Goal: Task Accomplishment & Management: Manage account settings

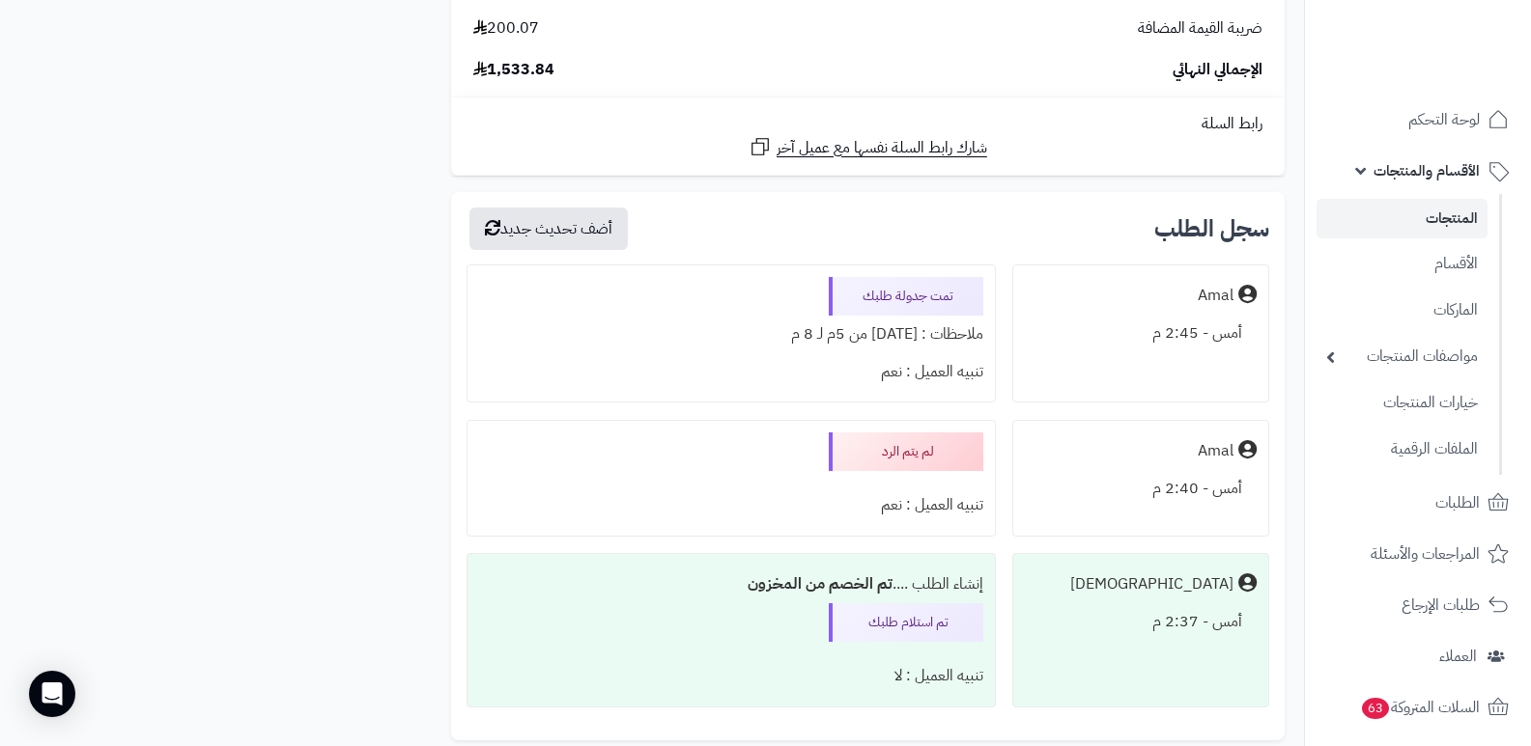
scroll to position [5311, 0]
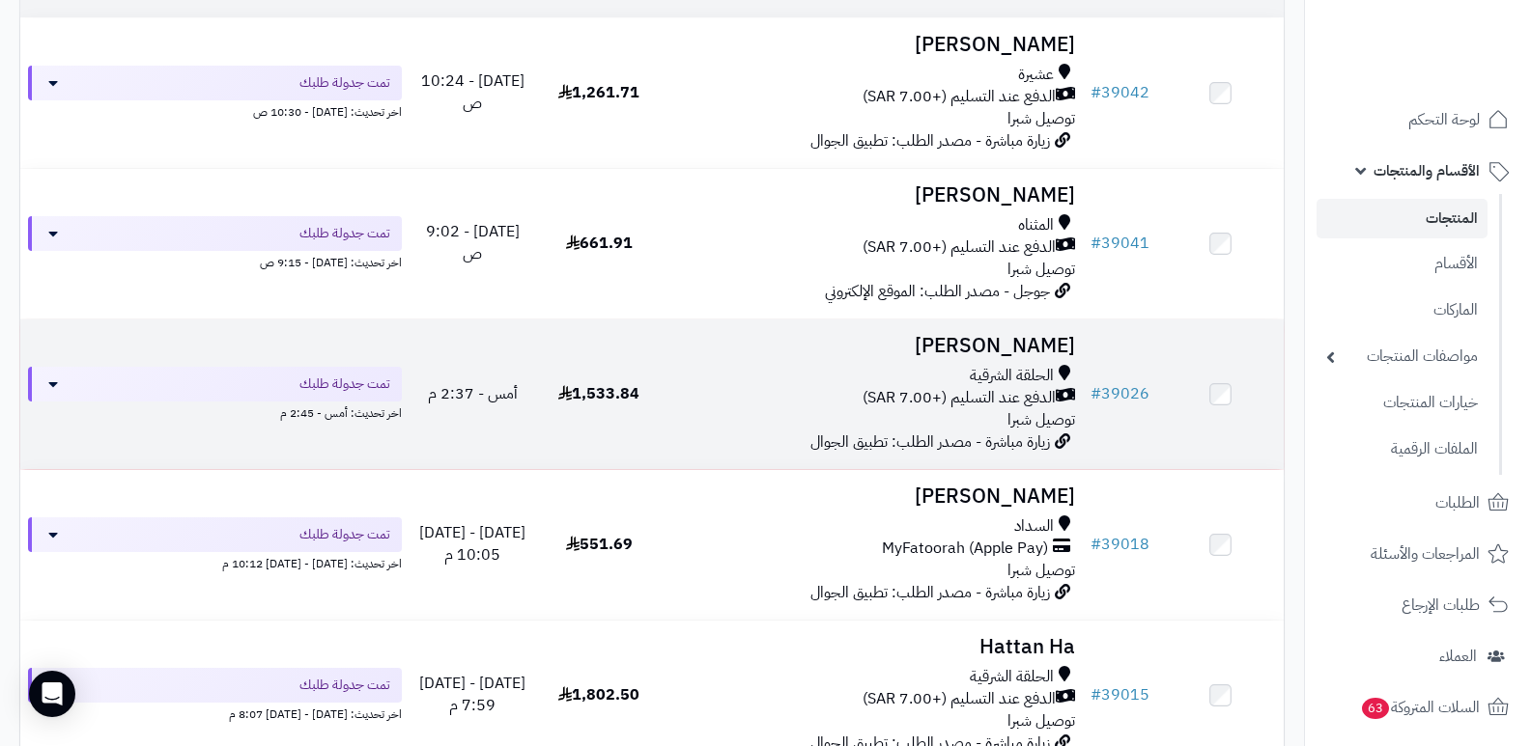
scroll to position [290, 0]
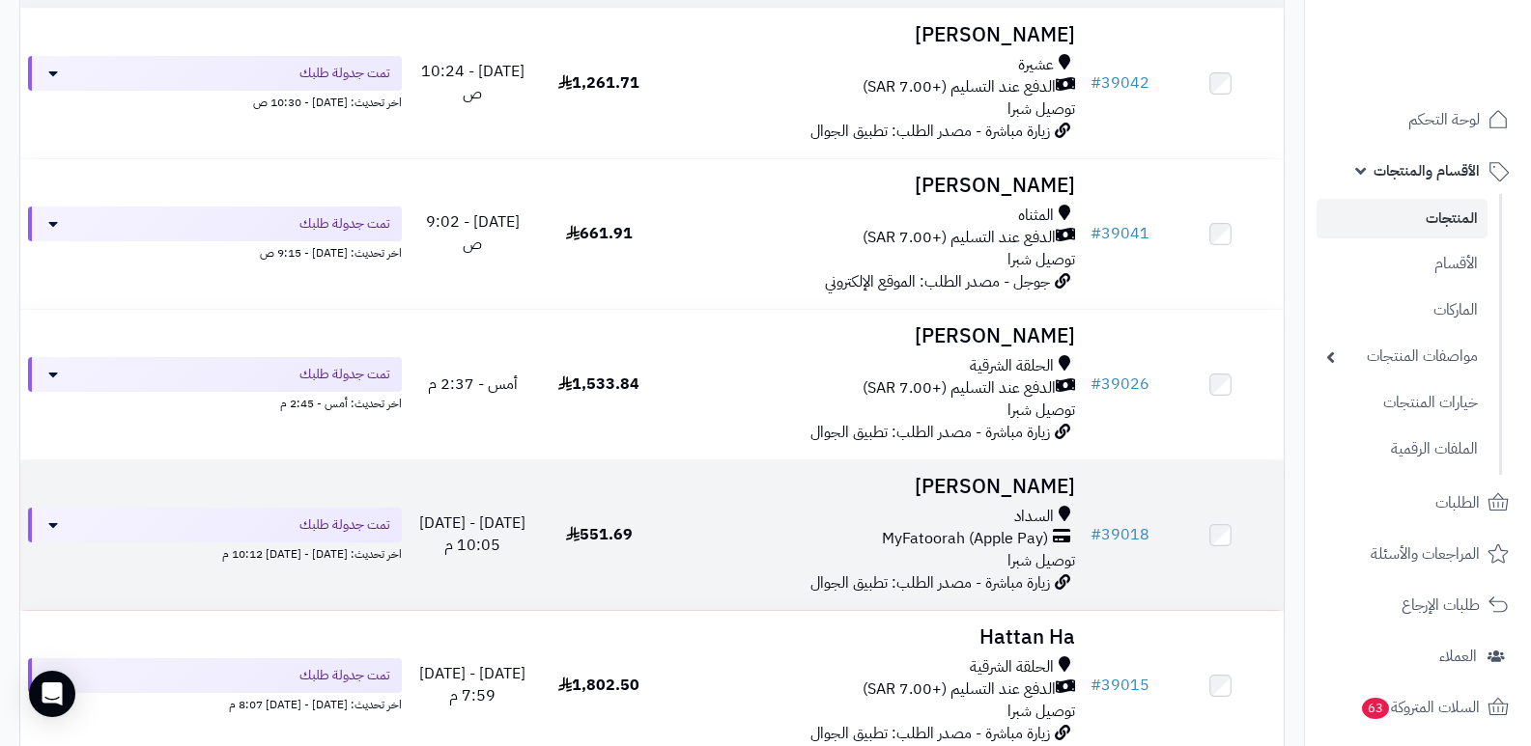
click at [1060, 481] on h3 "[PERSON_NAME]" at bounding box center [873, 487] width 406 height 22
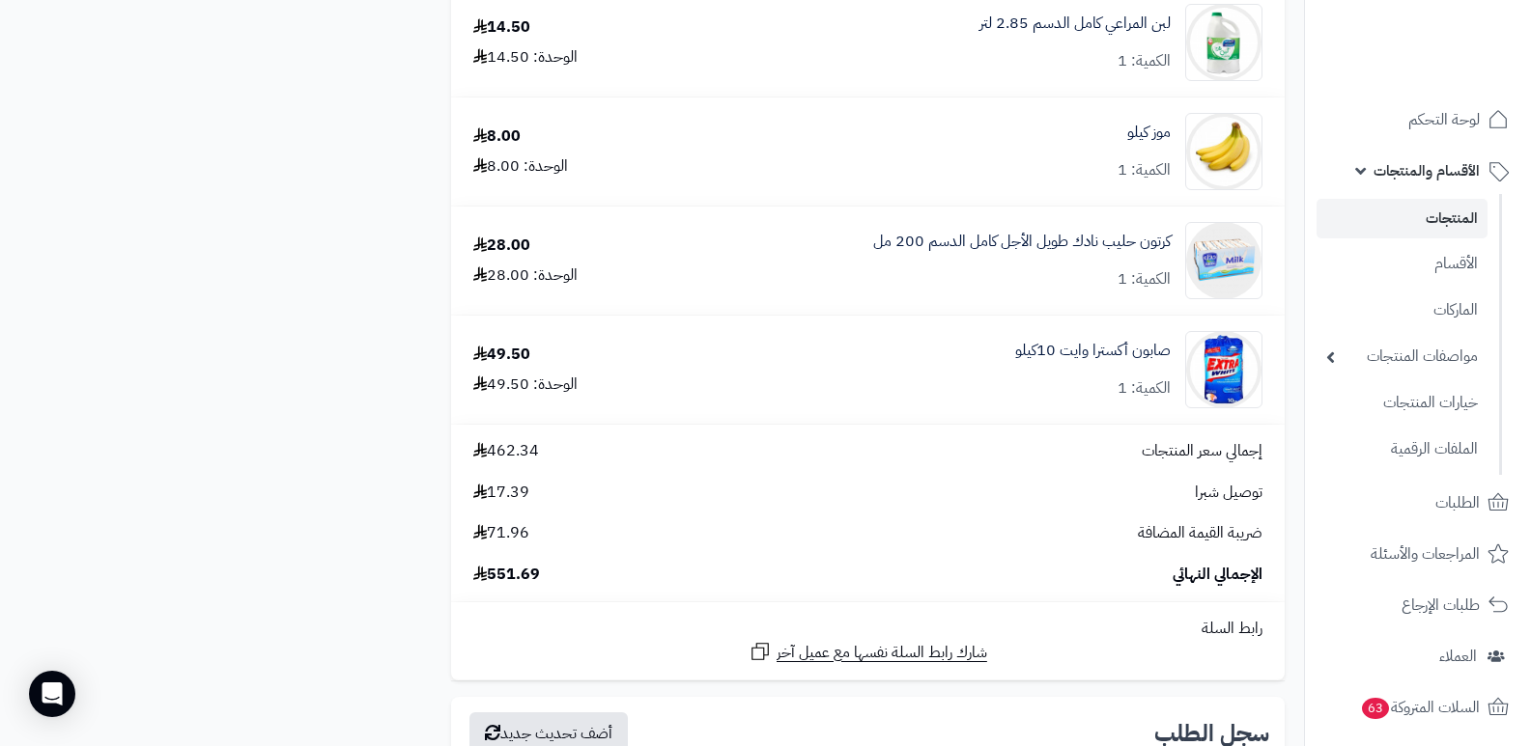
scroll to position [3477, 0]
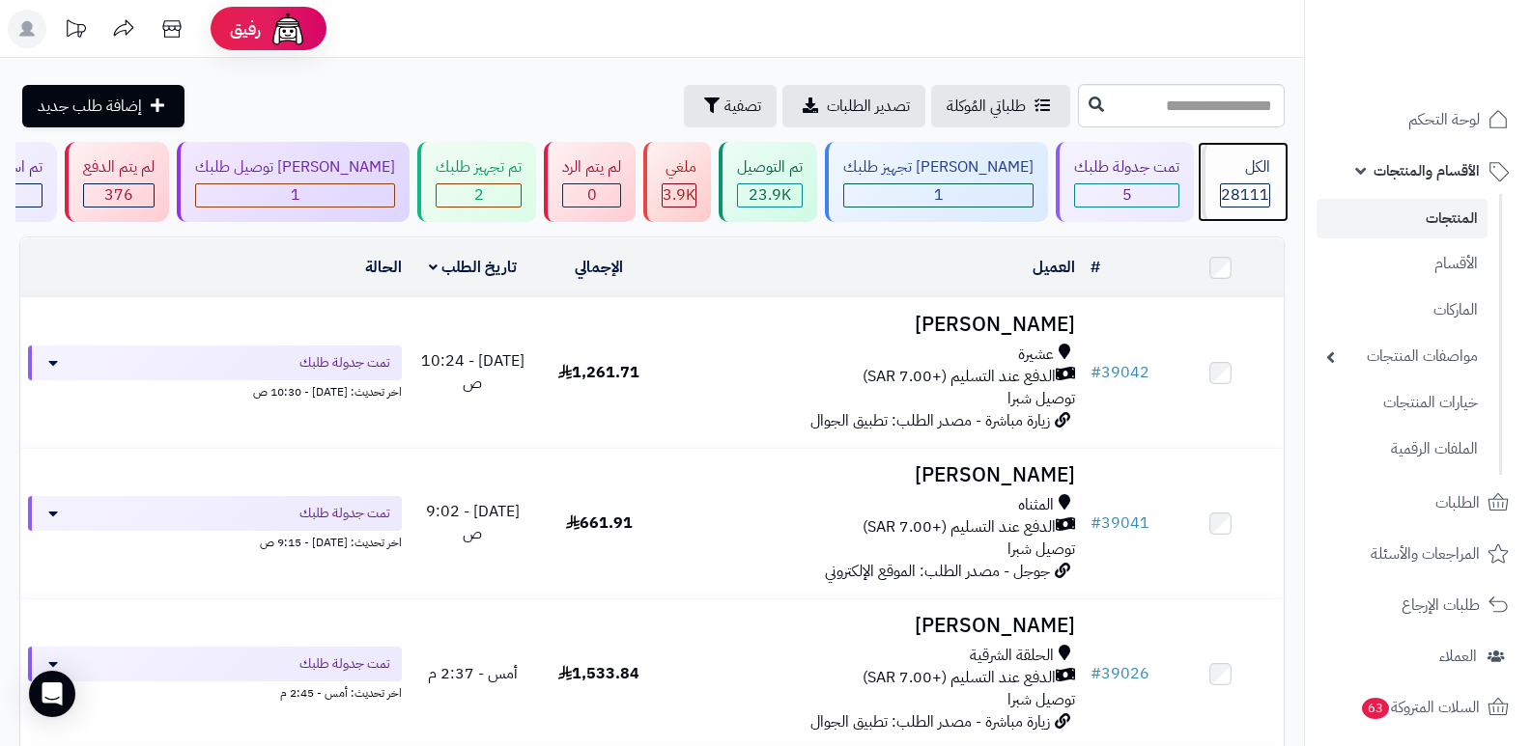
click at [1259, 184] on span "28111" at bounding box center [1245, 194] width 48 height 23
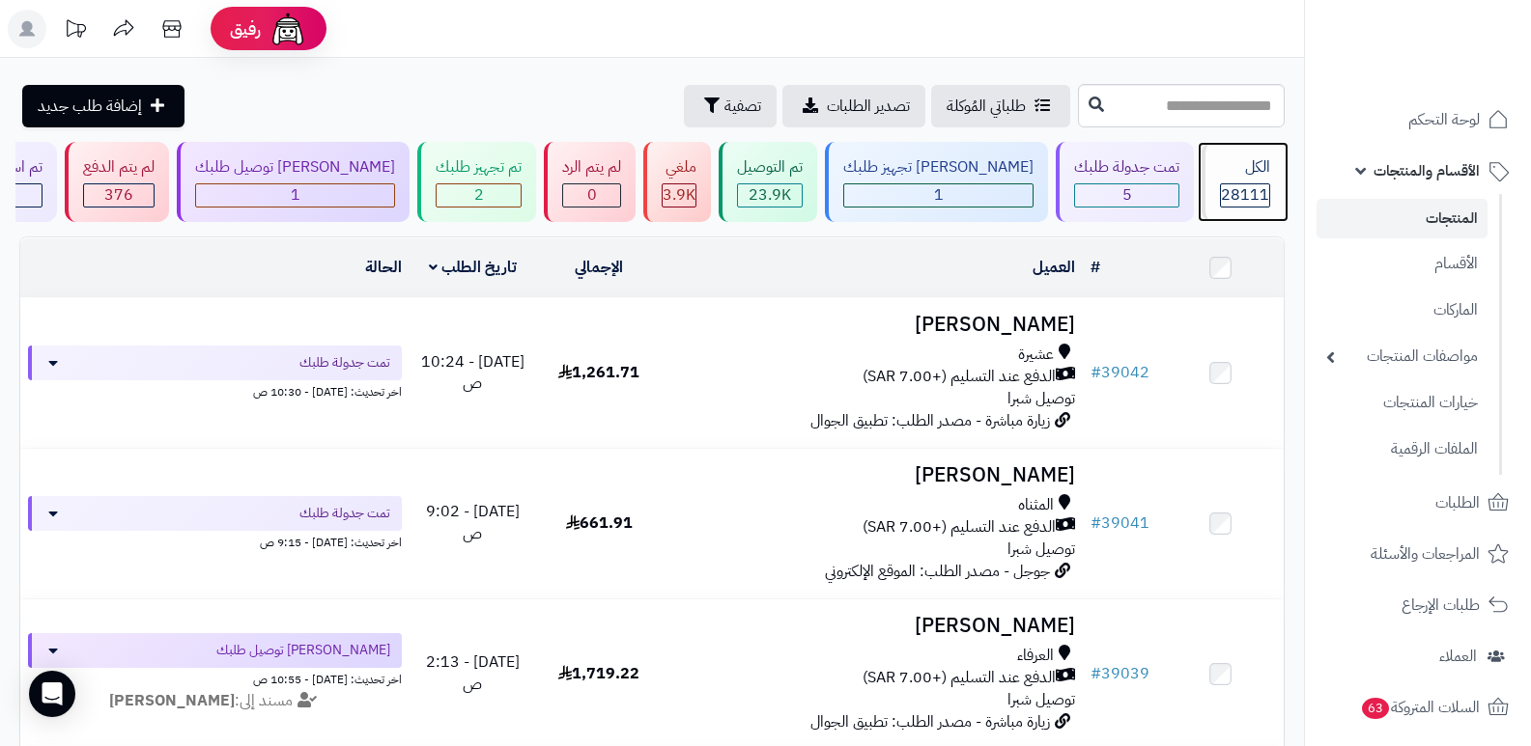
click at [1255, 171] on div "الكل" at bounding box center [1245, 167] width 50 height 22
click at [1250, 167] on div "الكل" at bounding box center [1245, 167] width 50 height 22
click at [1447, 219] on link "المنتجات" at bounding box center [1401, 219] width 171 height 40
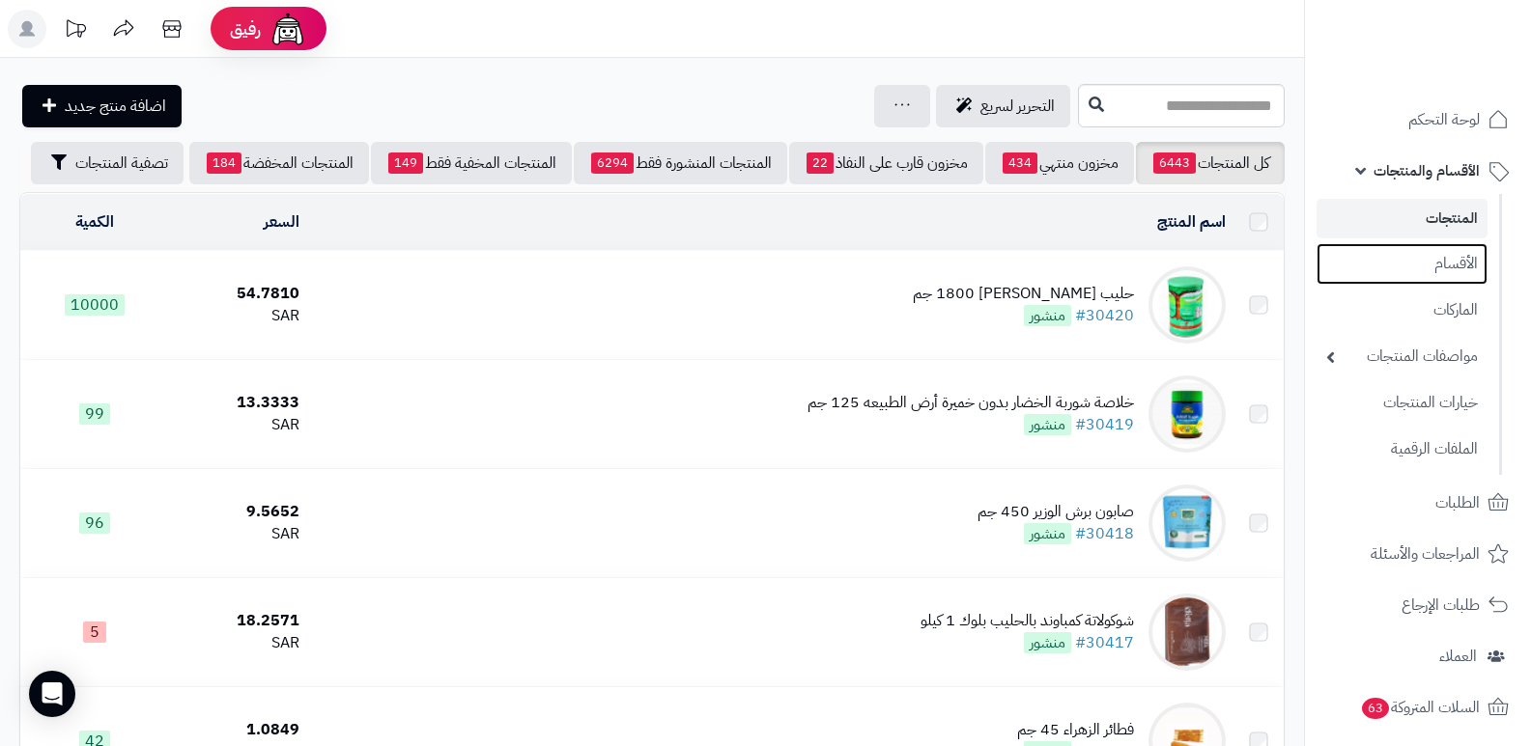
click at [1457, 266] on link "الأقسام" at bounding box center [1401, 264] width 171 height 42
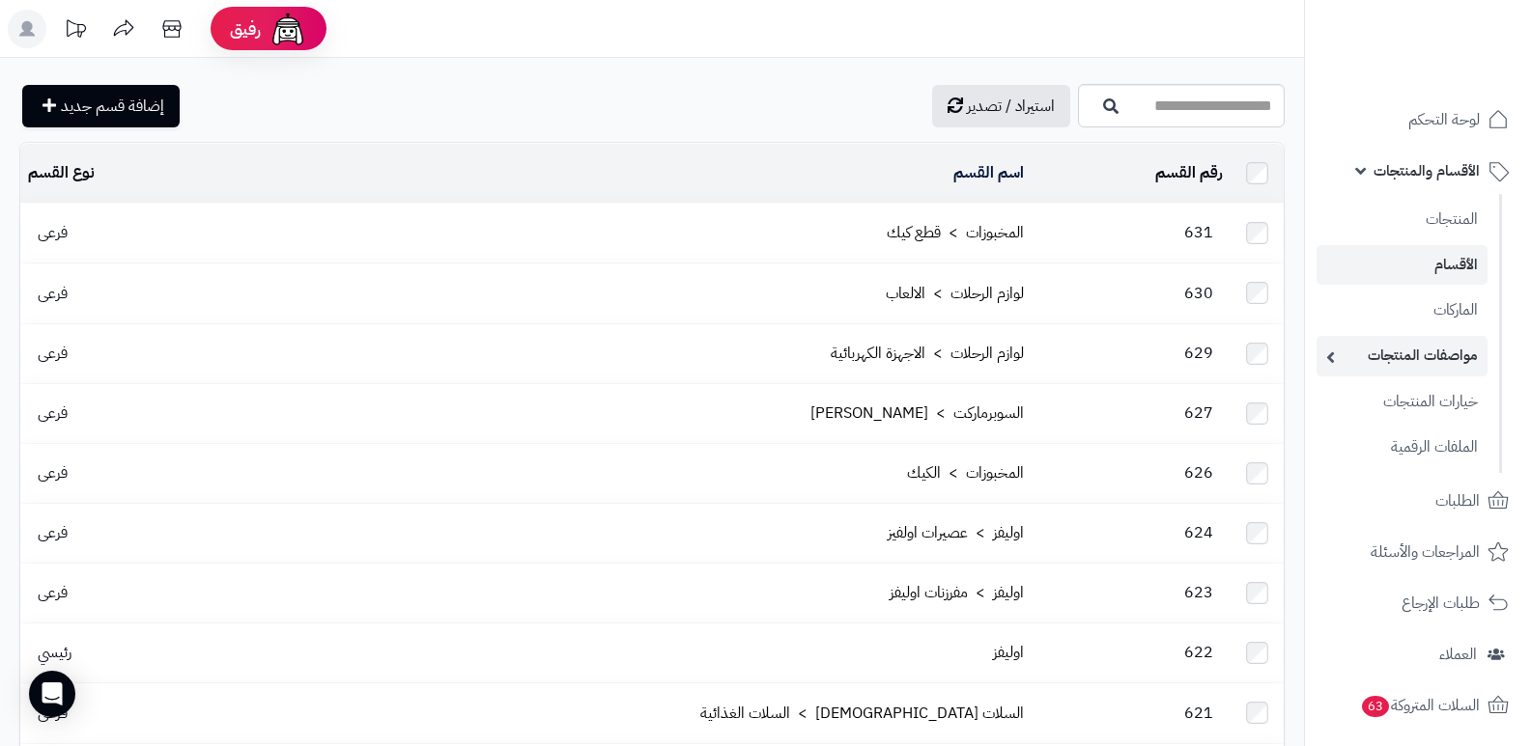
click at [1443, 355] on link "مواصفات المنتجات" at bounding box center [1401, 356] width 171 height 40
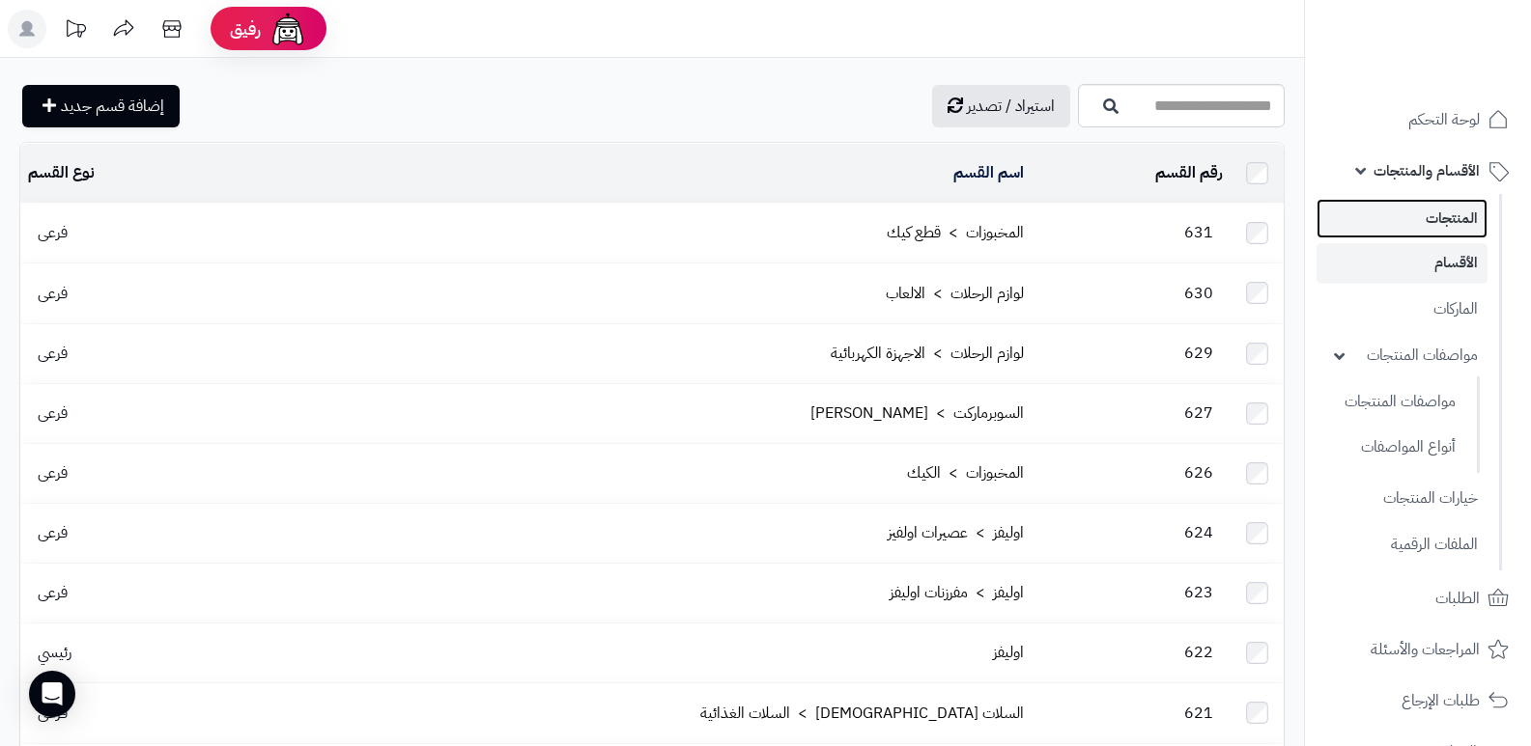
click at [1446, 208] on link "المنتجات" at bounding box center [1401, 219] width 171 height 40
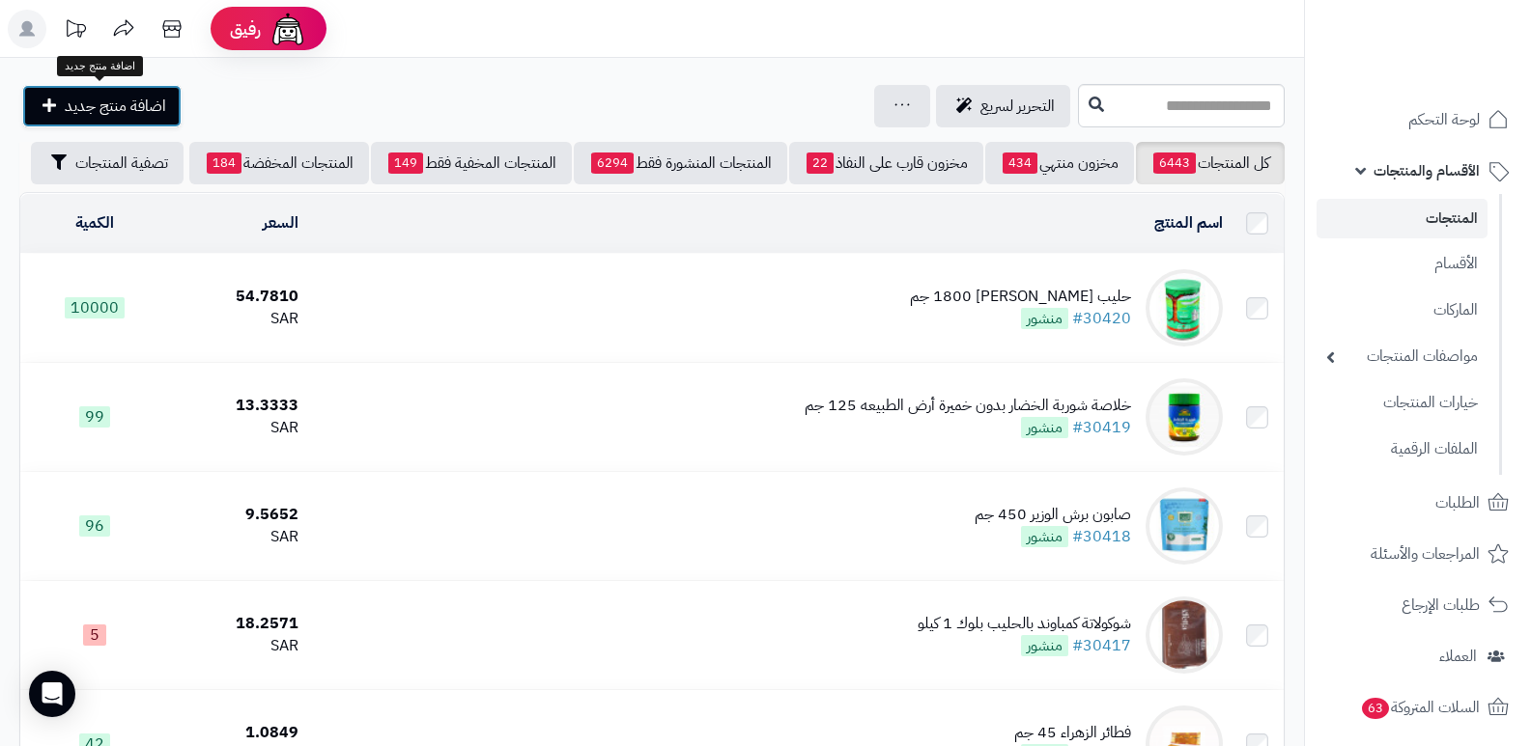
click at [109, 96] on span "اضافة منتج جديد" at bounding box center [115, 106] width 101 height 23
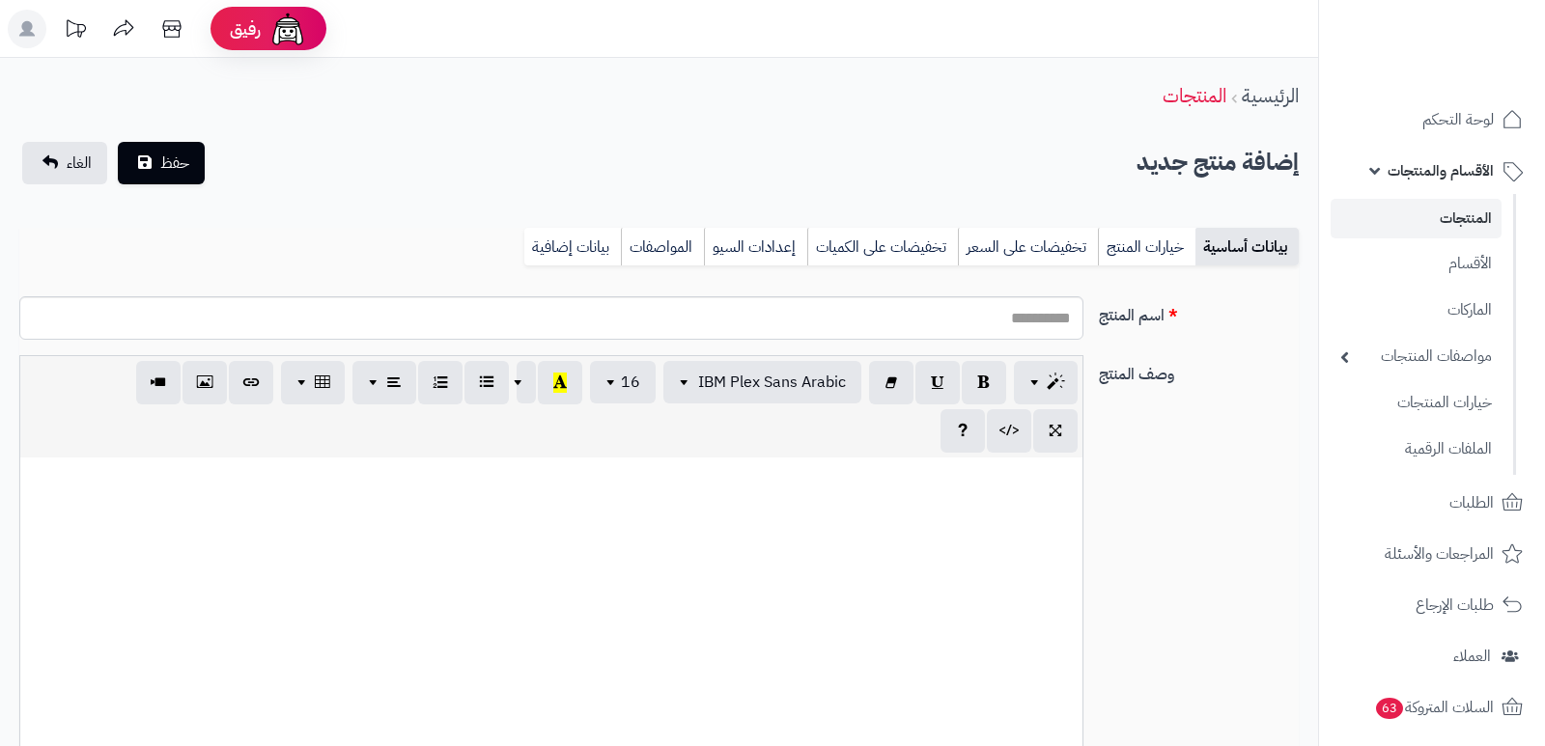
select select
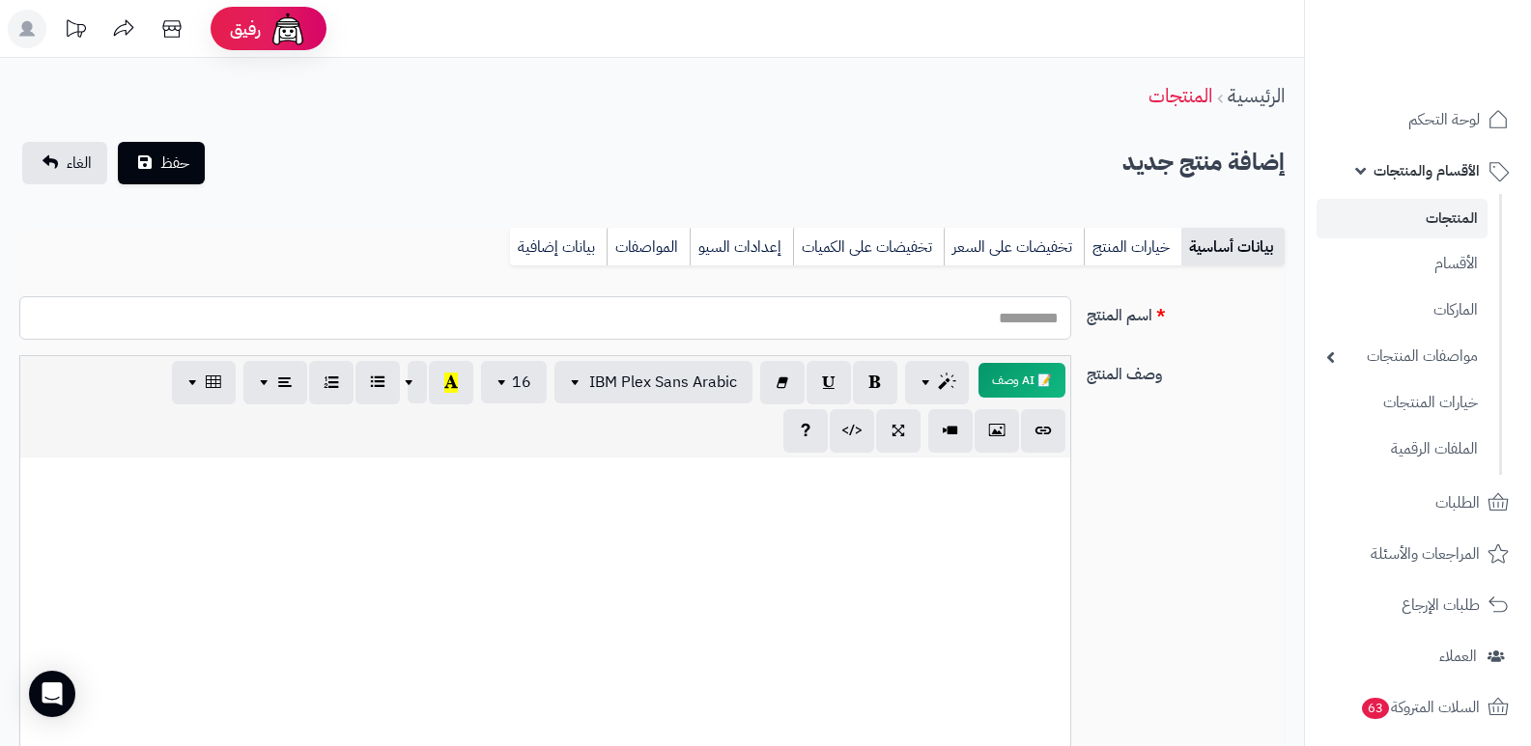
click at [987, 329] on input "اسم المنتج" at bounding box center [545, 317] width 1052 height 43
type input "**********"
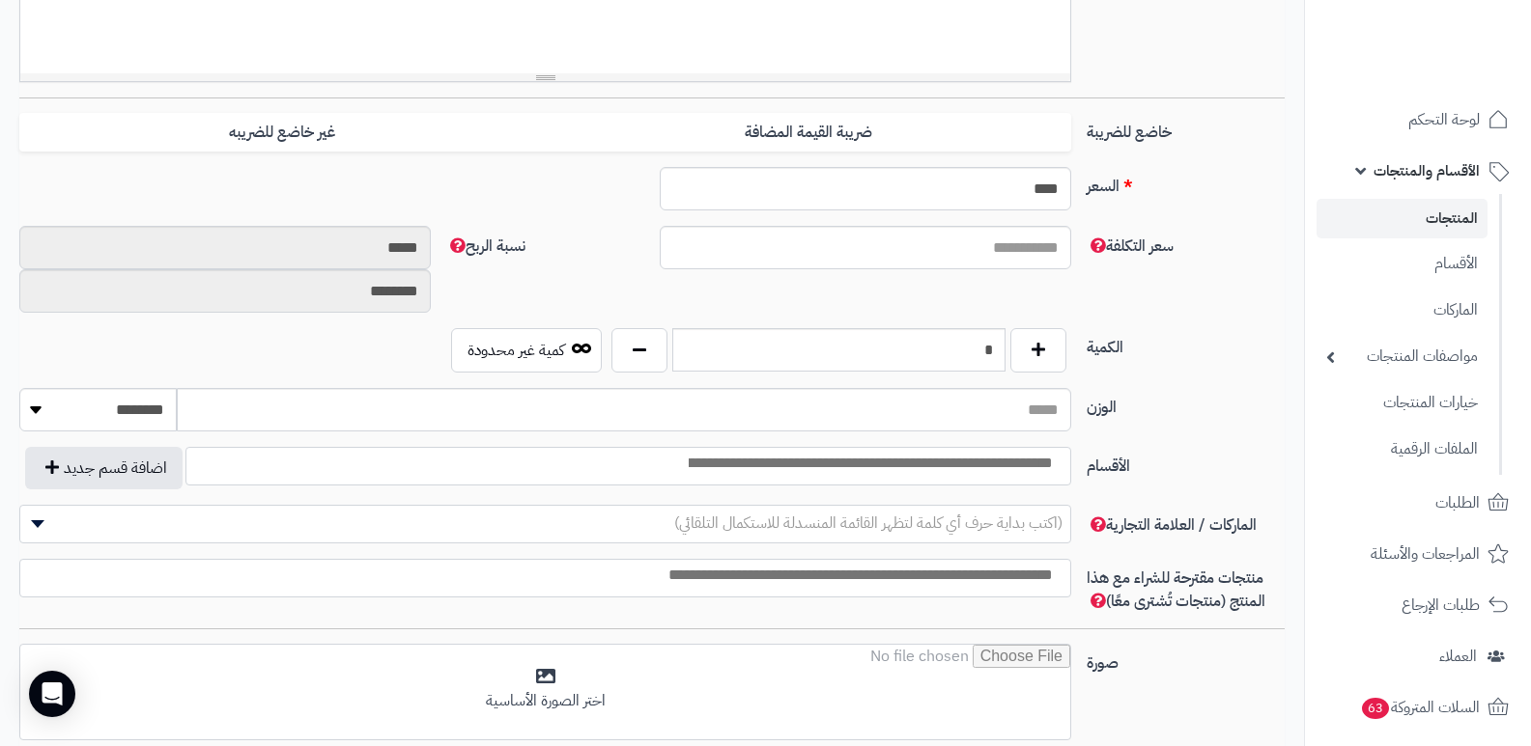
scroll to position [676, 0]
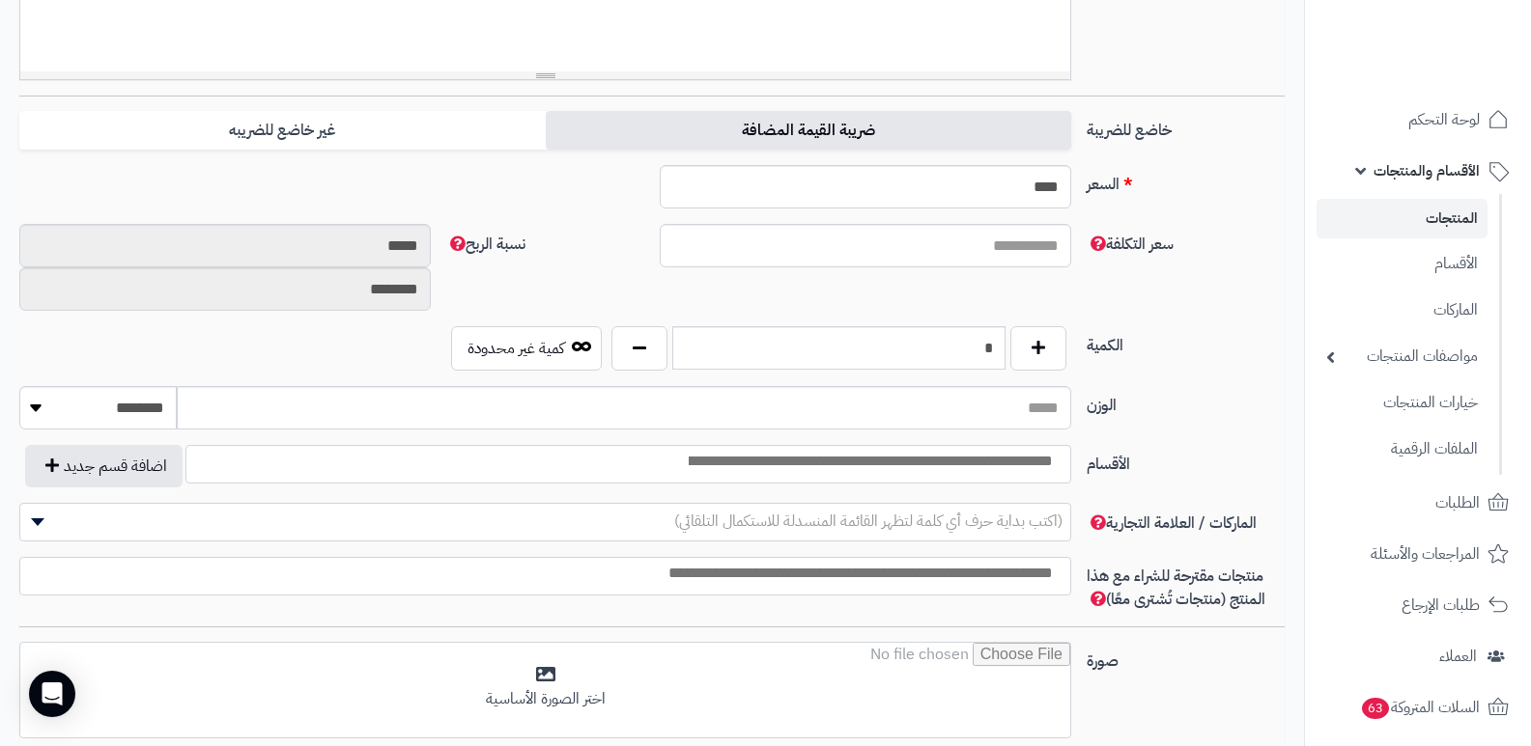
click at [777, 125] on label "ضريبة القيمة المضافة" at bounding box center [808, 131] width 525 height 40
type input "*"
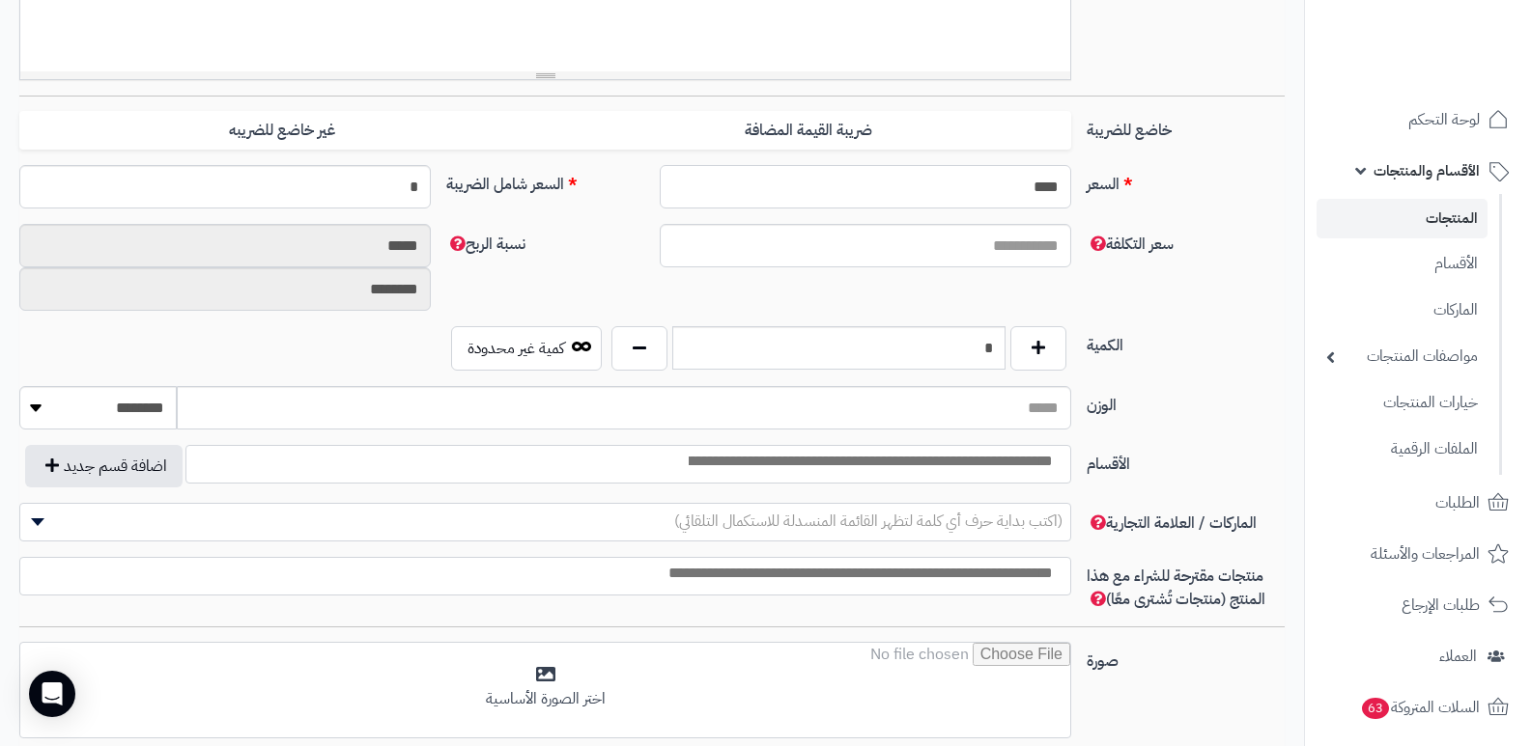
click at [983, 180] on input "****" at bounding box center [865, 186] width 411 height 43
type input "****"
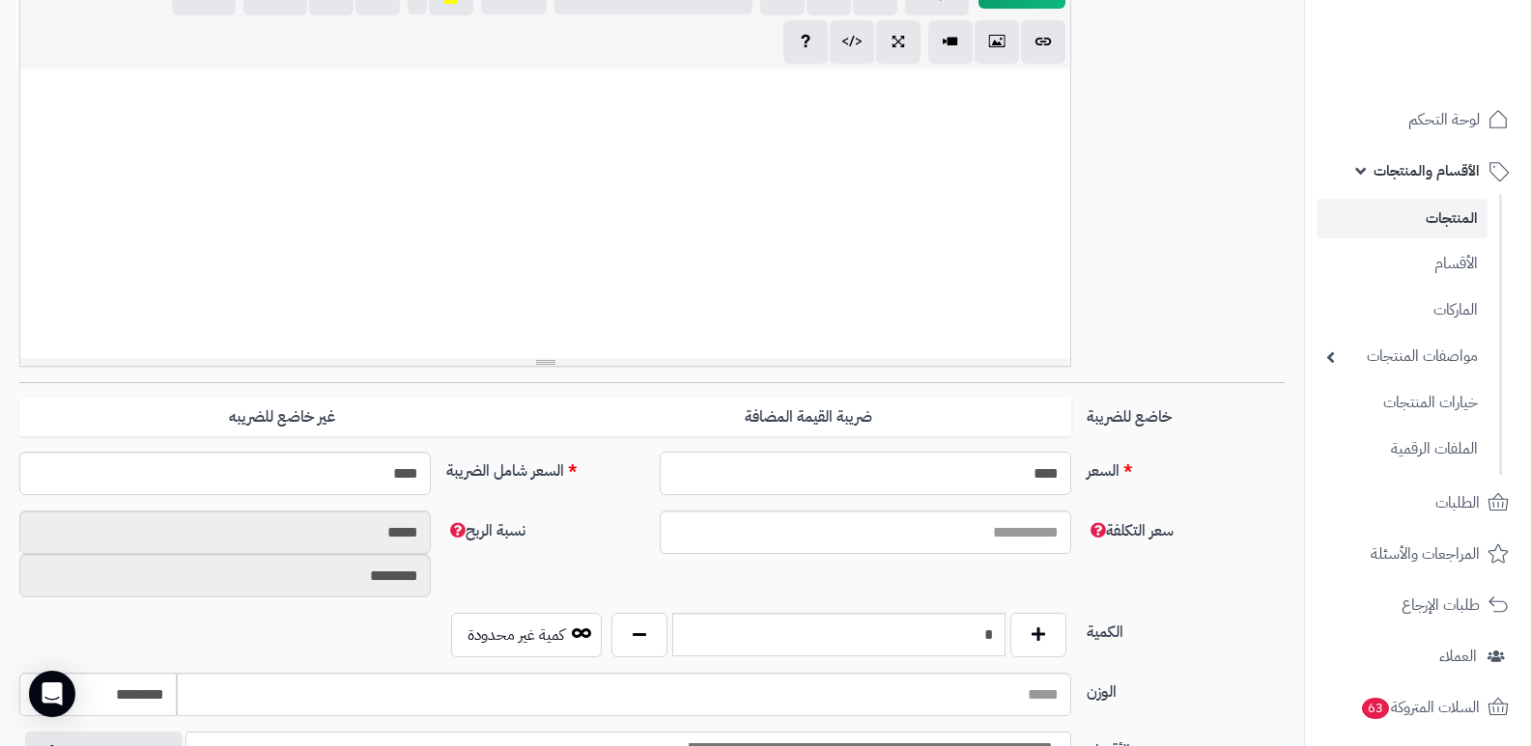
scroll to position [579, 0]
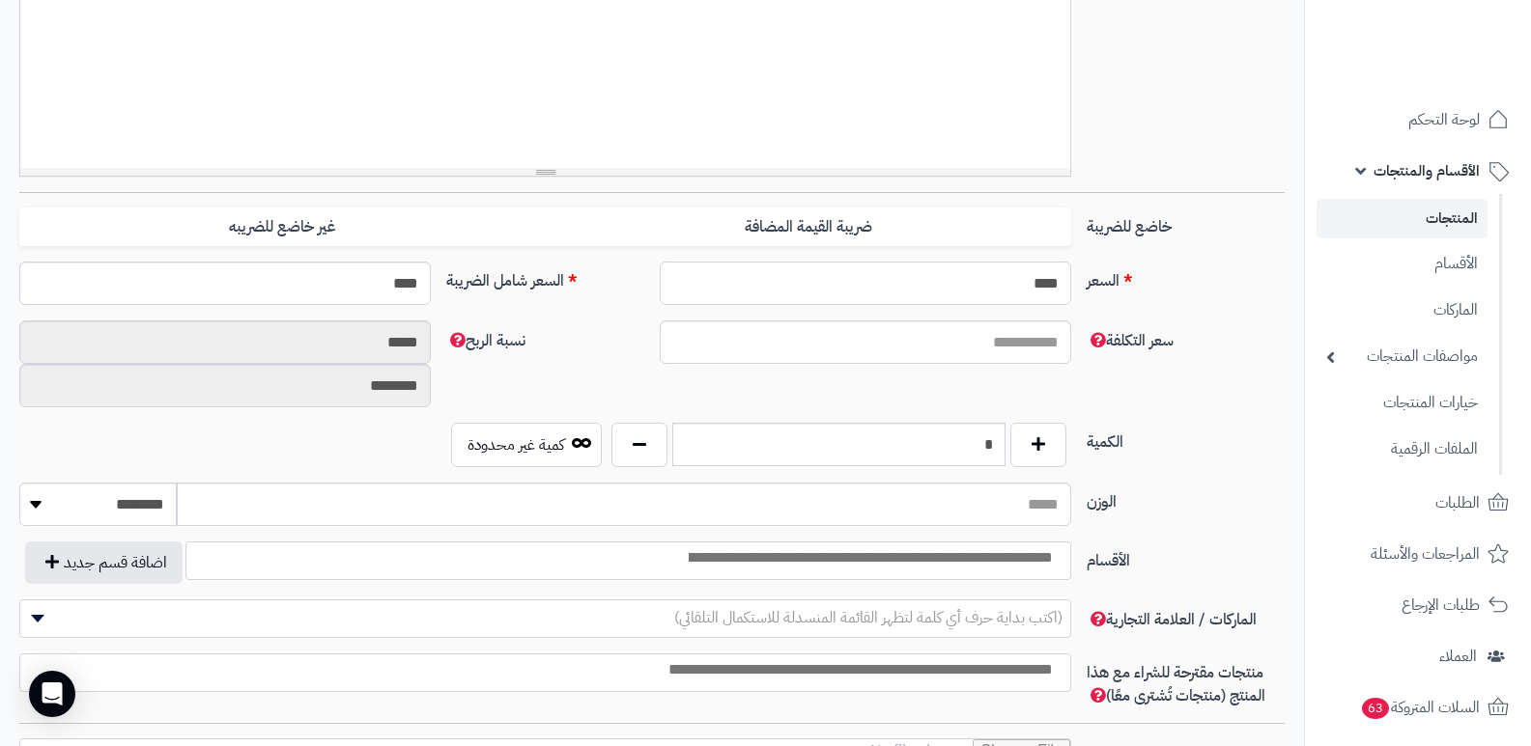
click at [999, 295] on input "****" at bounding box center [865, 283] width 411 height 43
type input "*"
click at [912, 328] on input "سعر التكلفة" at bounding box center [865, 342] width 411 height 43
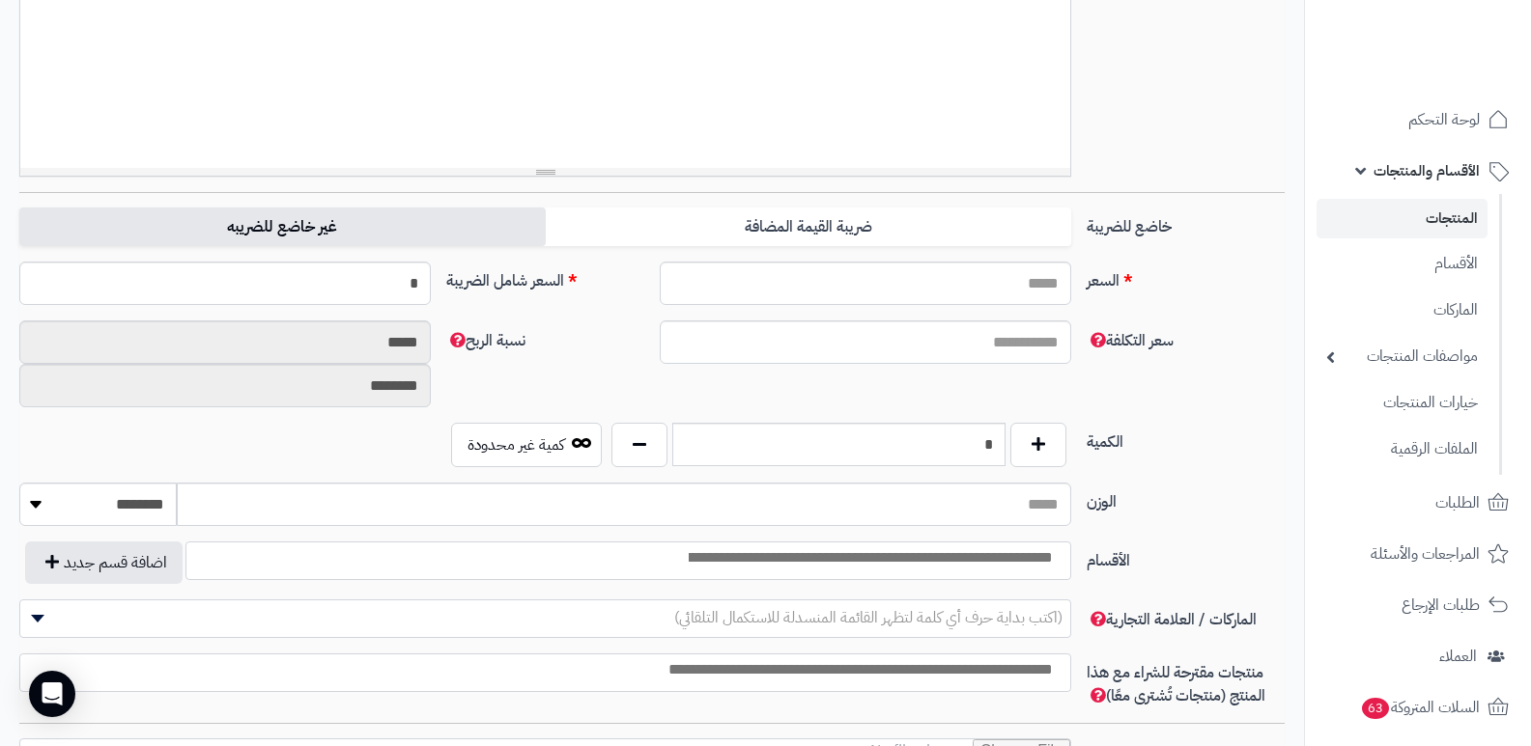
click at [244, 212] on label "غير خاضع للضريبه" at bounding box center [281, 228] width 525 height 40
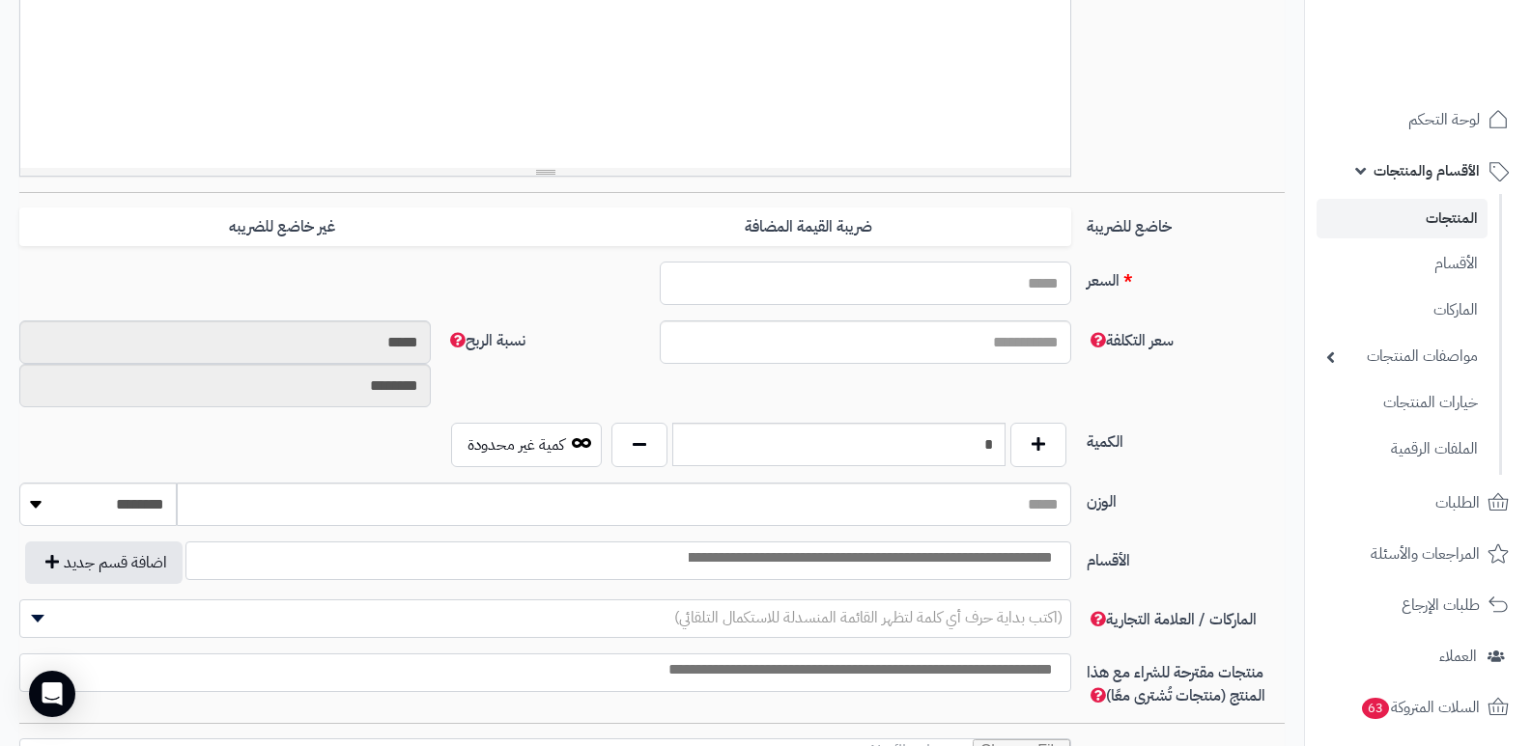
click at [878, 297] on input "السعر" at bounding box center [865, 283] width 411 height 43
type input "****"
click at [856, 343] on input "سعر التكلفة" at bounding box center [865, 342] width 411 height 43
click at [925, 280] on input "****" at bounding box center [865, 283] width 411 height 43
click at [1089, 222] on label "خاضع للضريبة" at bounding box center [1185, 223] width 213 height 31
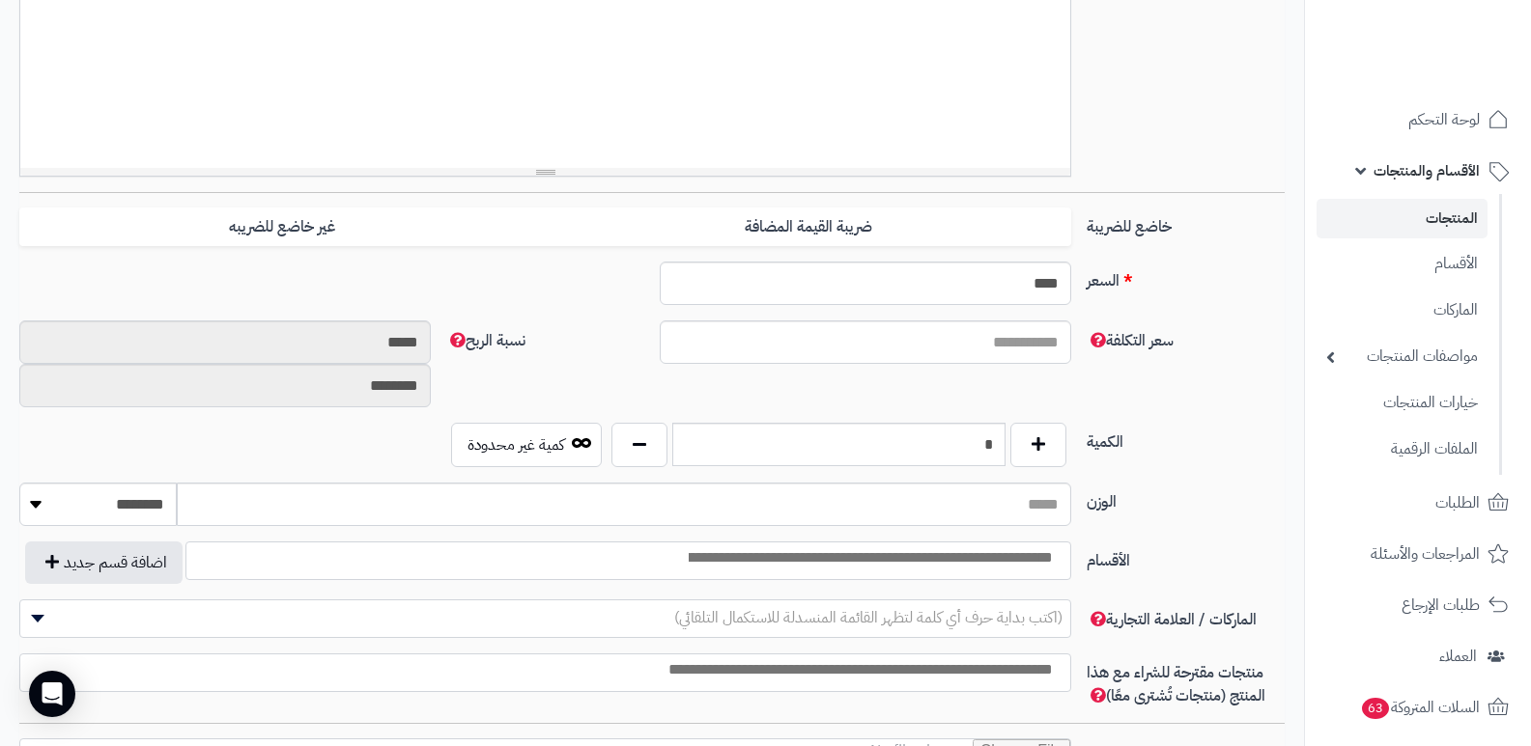
click at [1102, 218] on label "خاضع للضريبة" at bounding box center [1185, 223] width 213 height 31
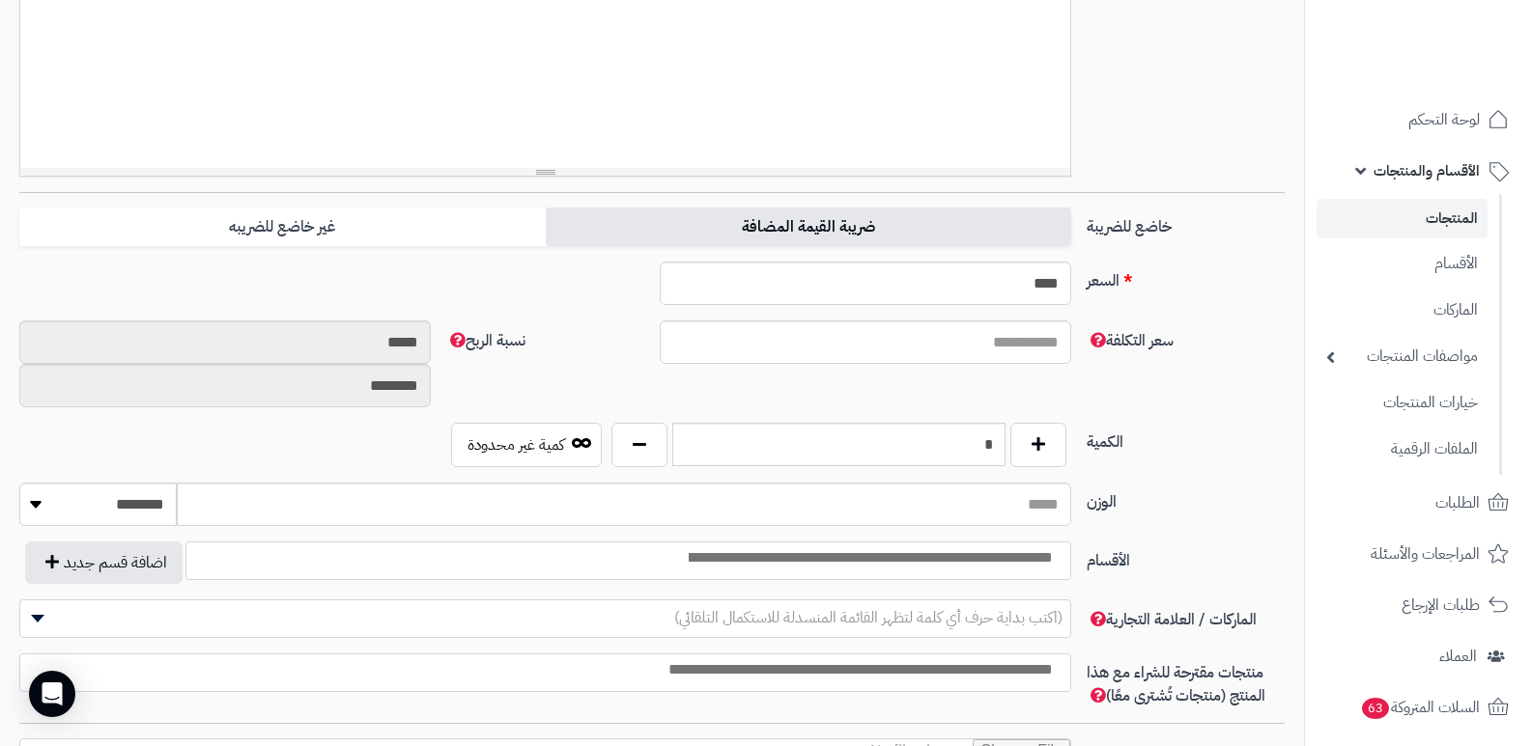
click at [941, 223] on label "ضريبة القيمة المضافة" at bounding box center [808, 228] width 525 height 40
type input "****"
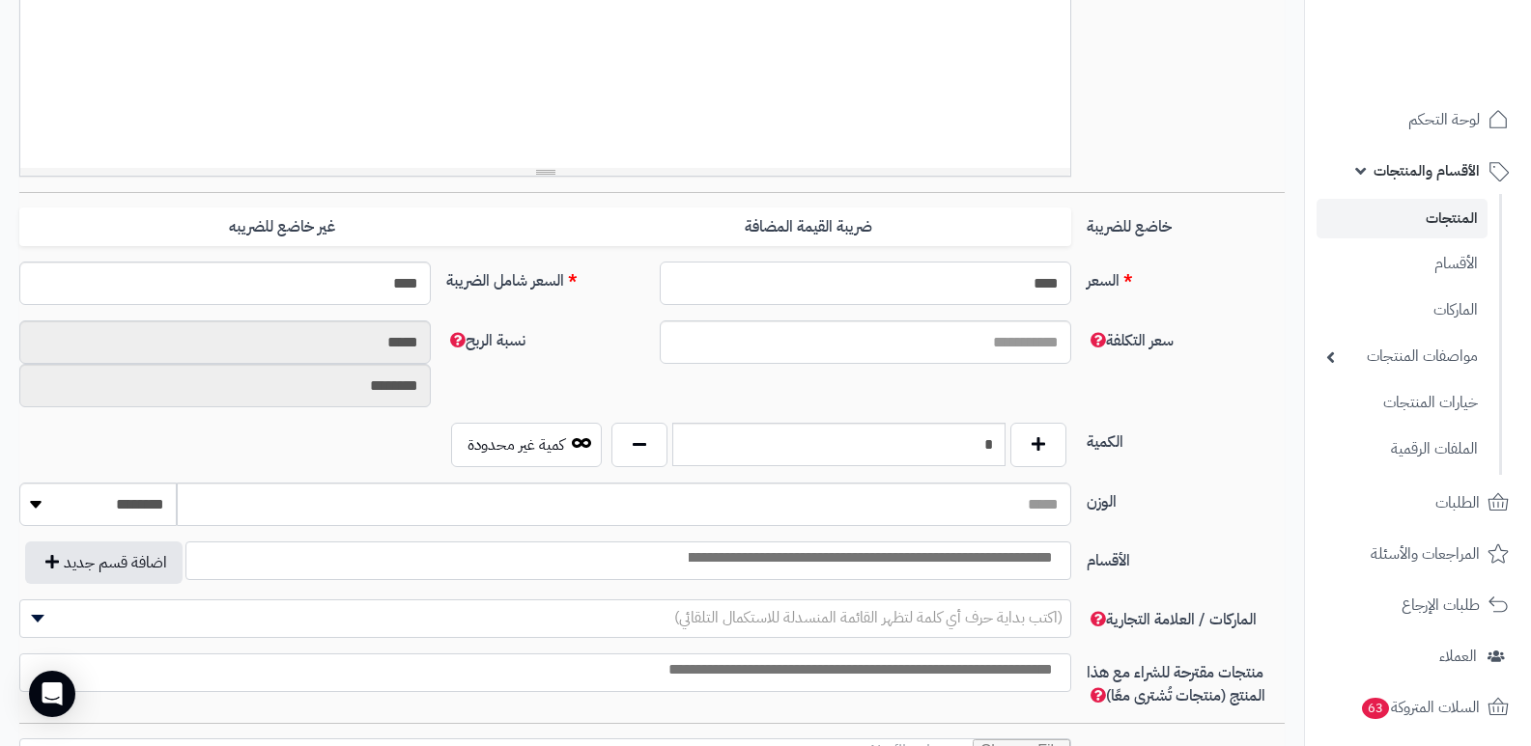
click at [1010, 278] on input "****" at bounding box center [865, 283] width 411 height 43
type input "*"
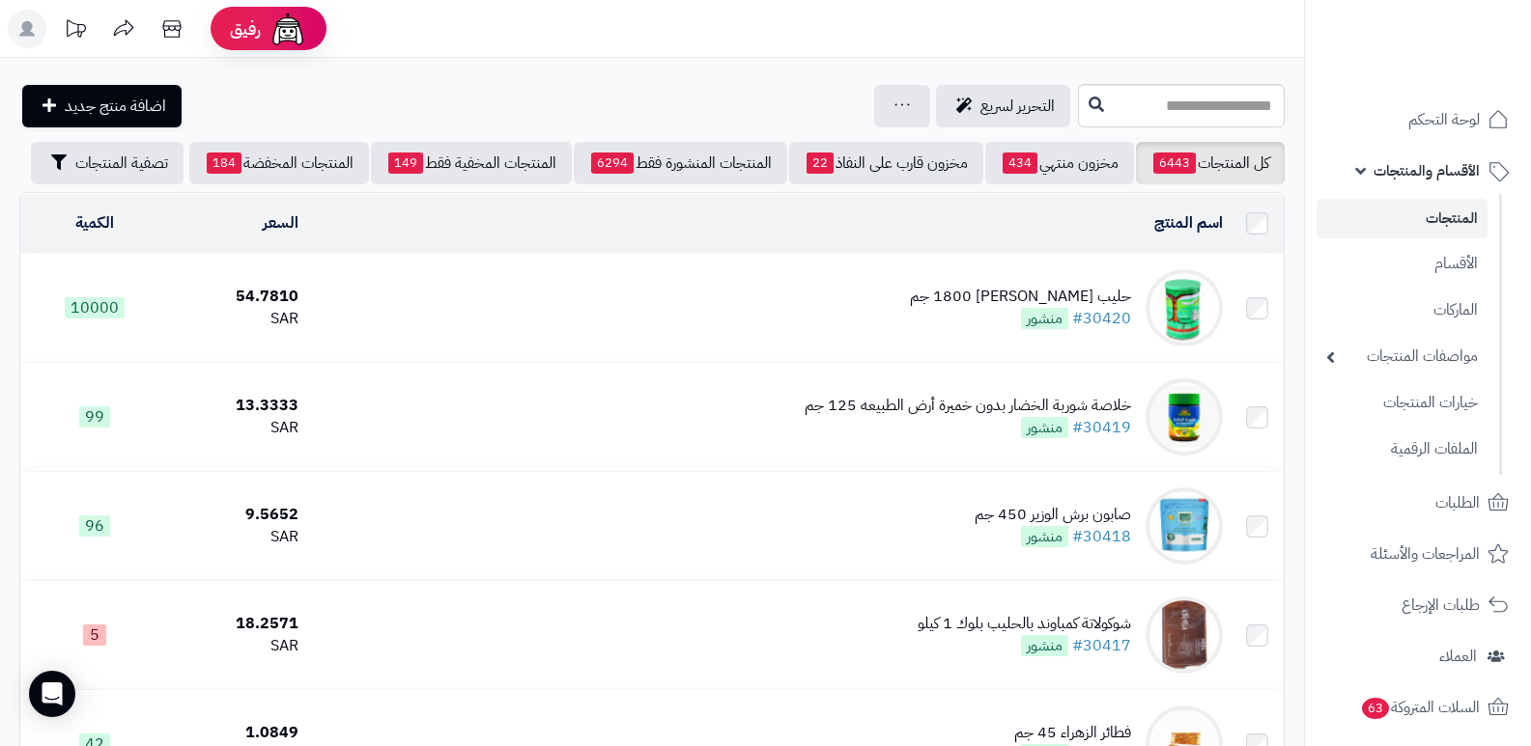
click at [1057, 304] on div "حليب بامجلي 1800 جم" at bounding box center [1020, 297] width 221 height 22
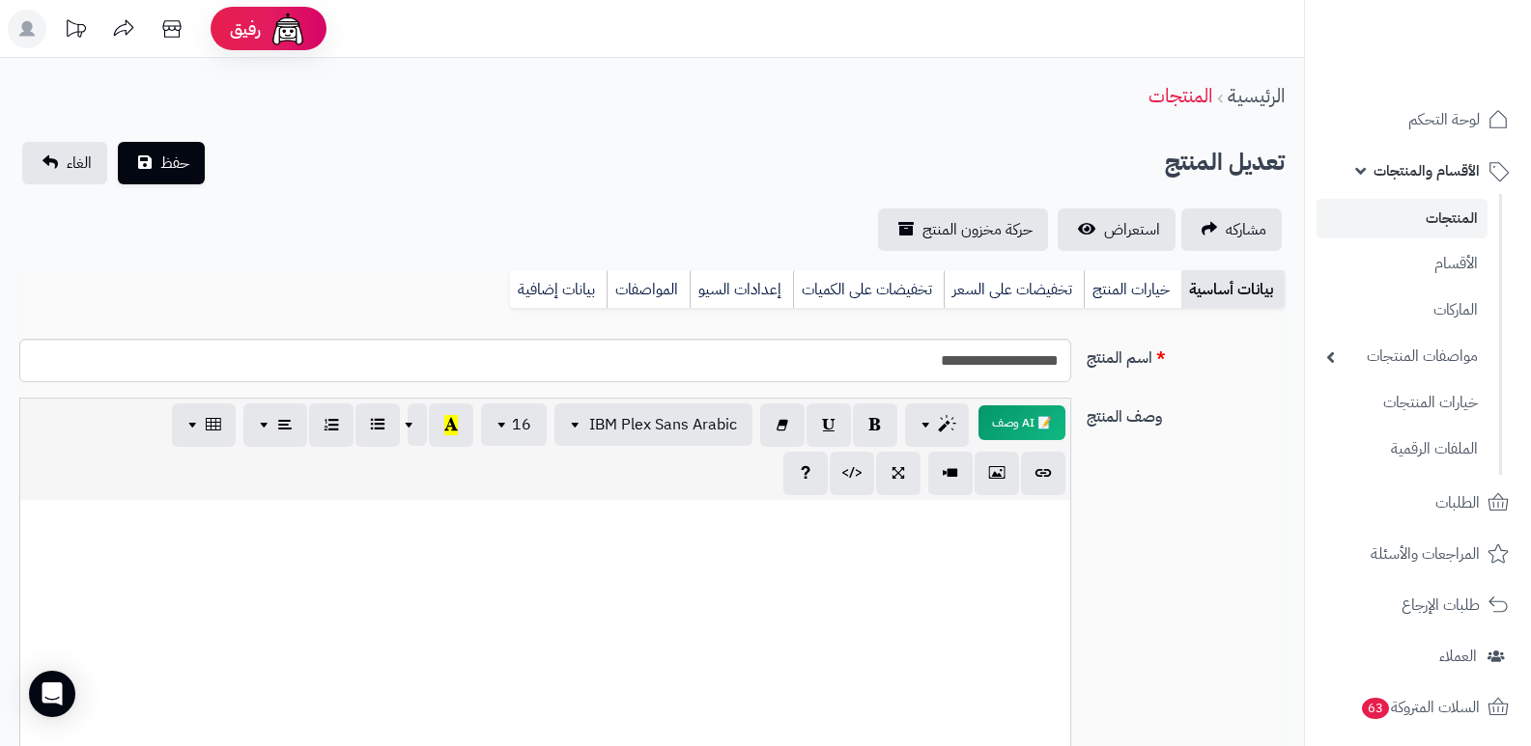
click at [1436, 171] on span "الأقسام والمنتجات" at bounding box center [1426, 170] width 106 height 27
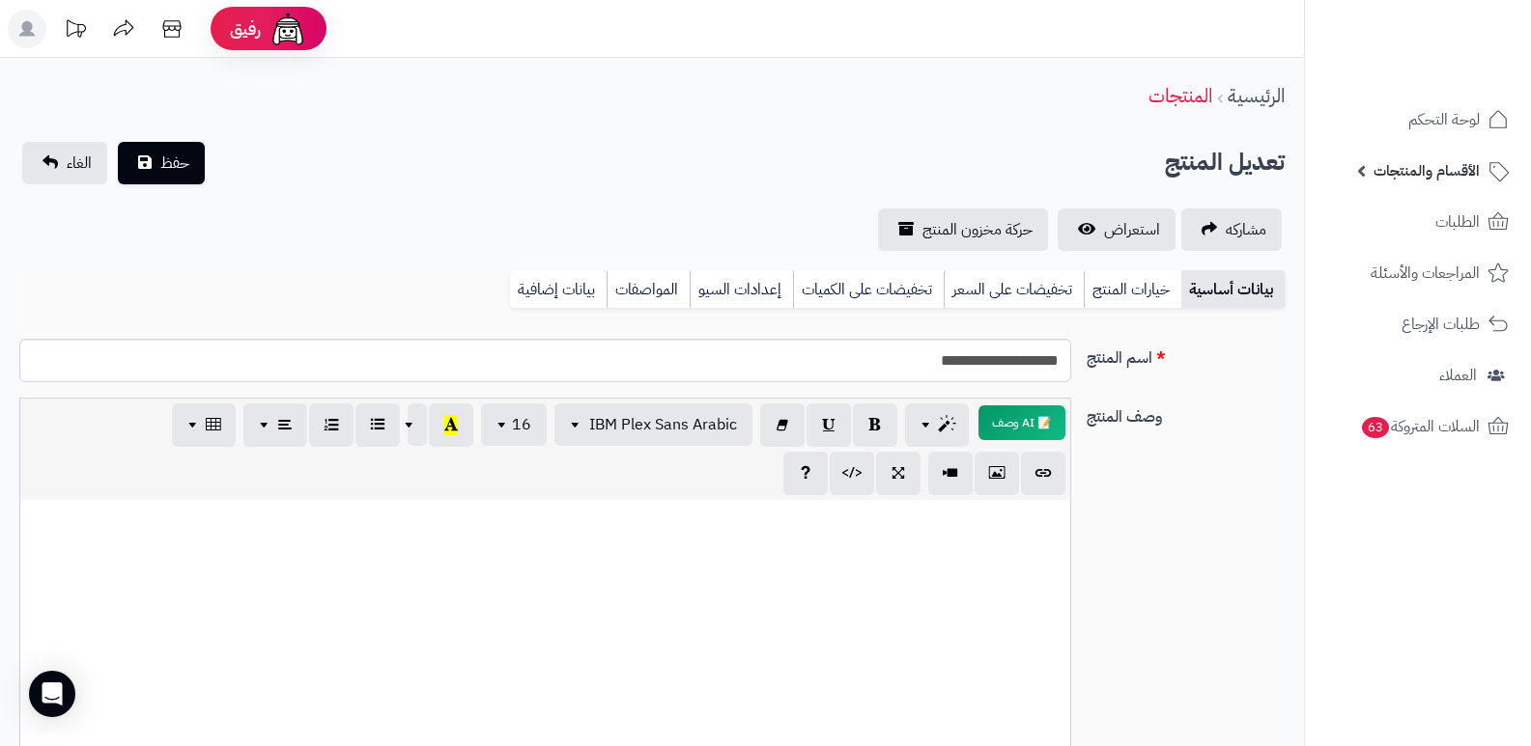
click at [1436, 171] on span "الأقسام والمنتجات" at bounding box center [1426, 170] width 106 height 27
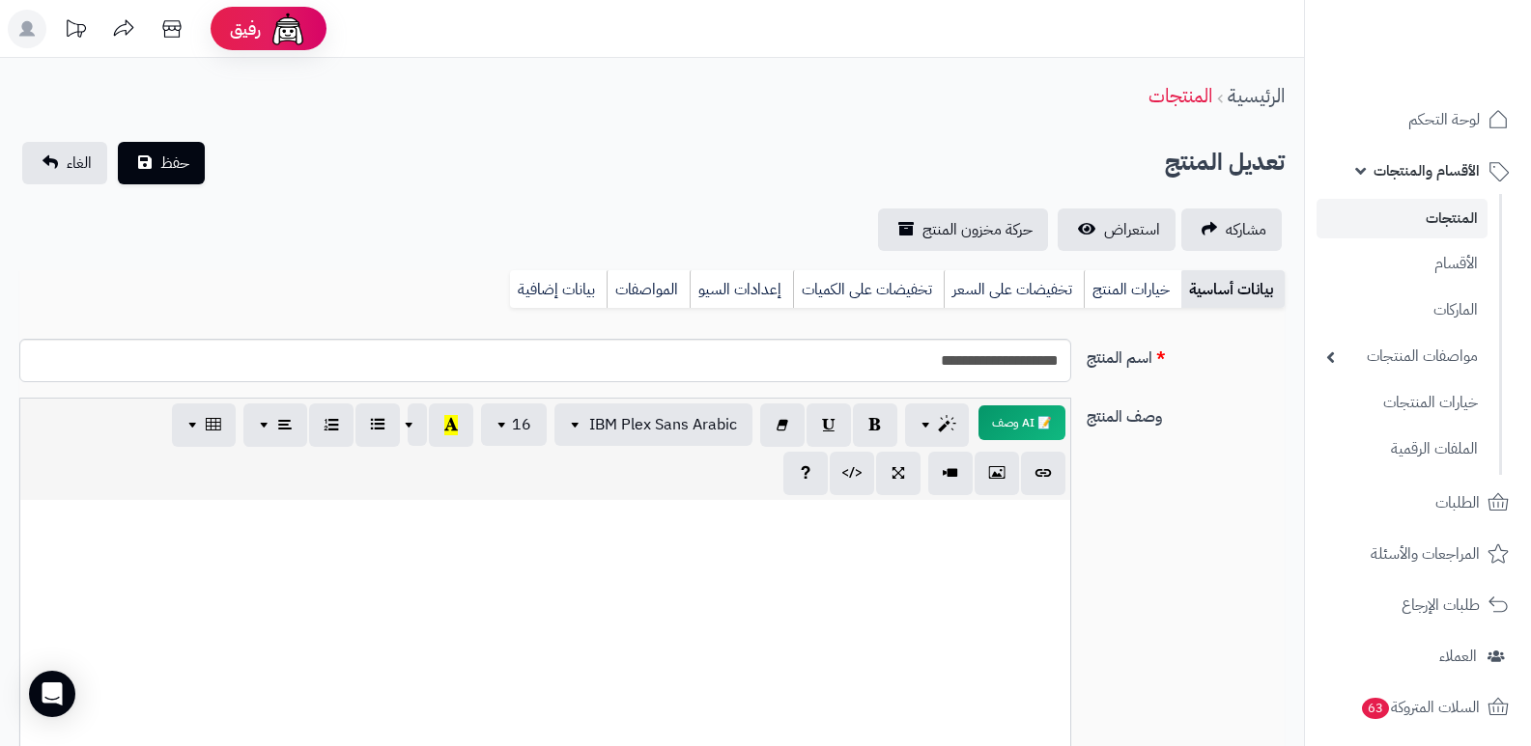
click at [1449, 233] on link "المنتجات" at bounding box center [1401, 219] width 171 height 40
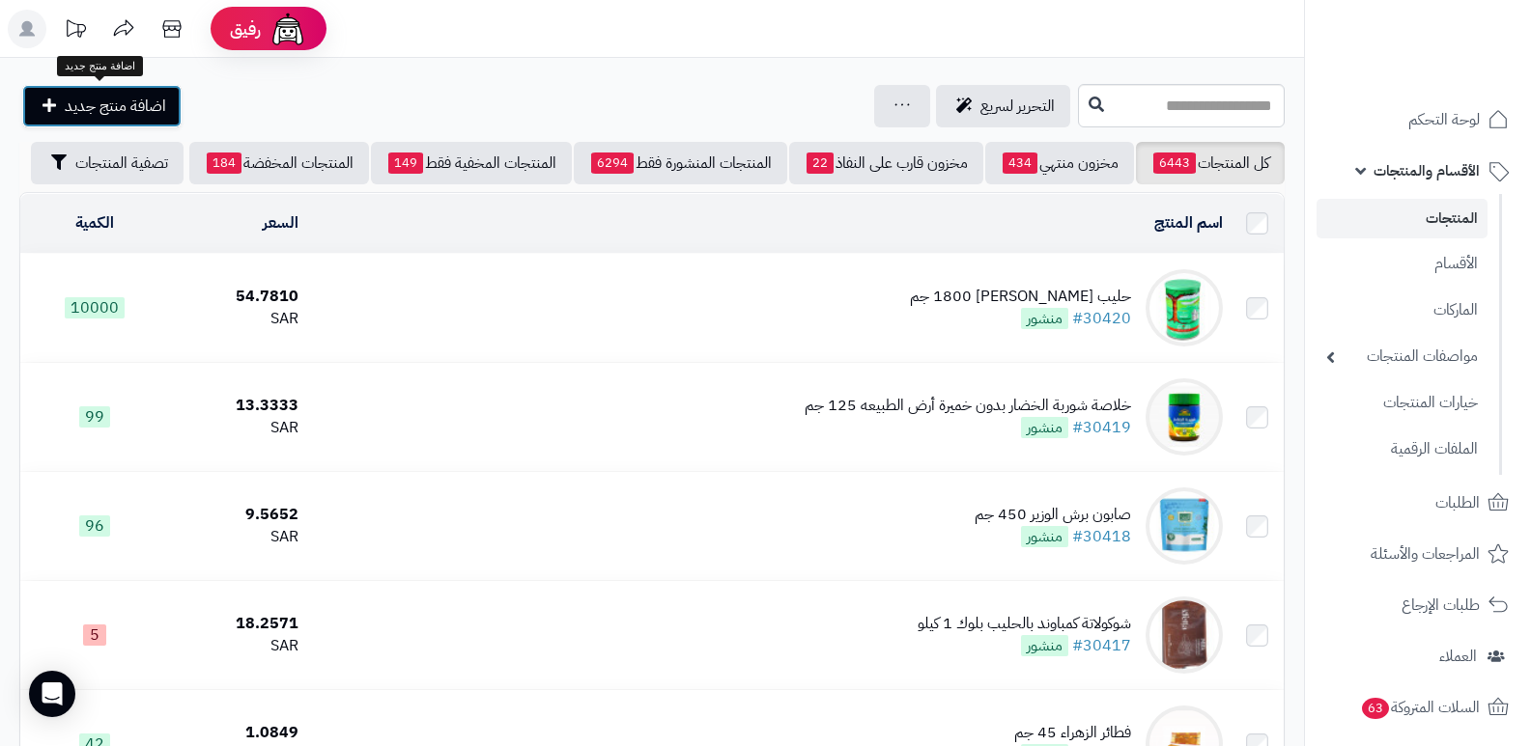
click at [80, 102] on span "اضافة منتج جديد" at bounding box center [115, 106] width 101 height 23
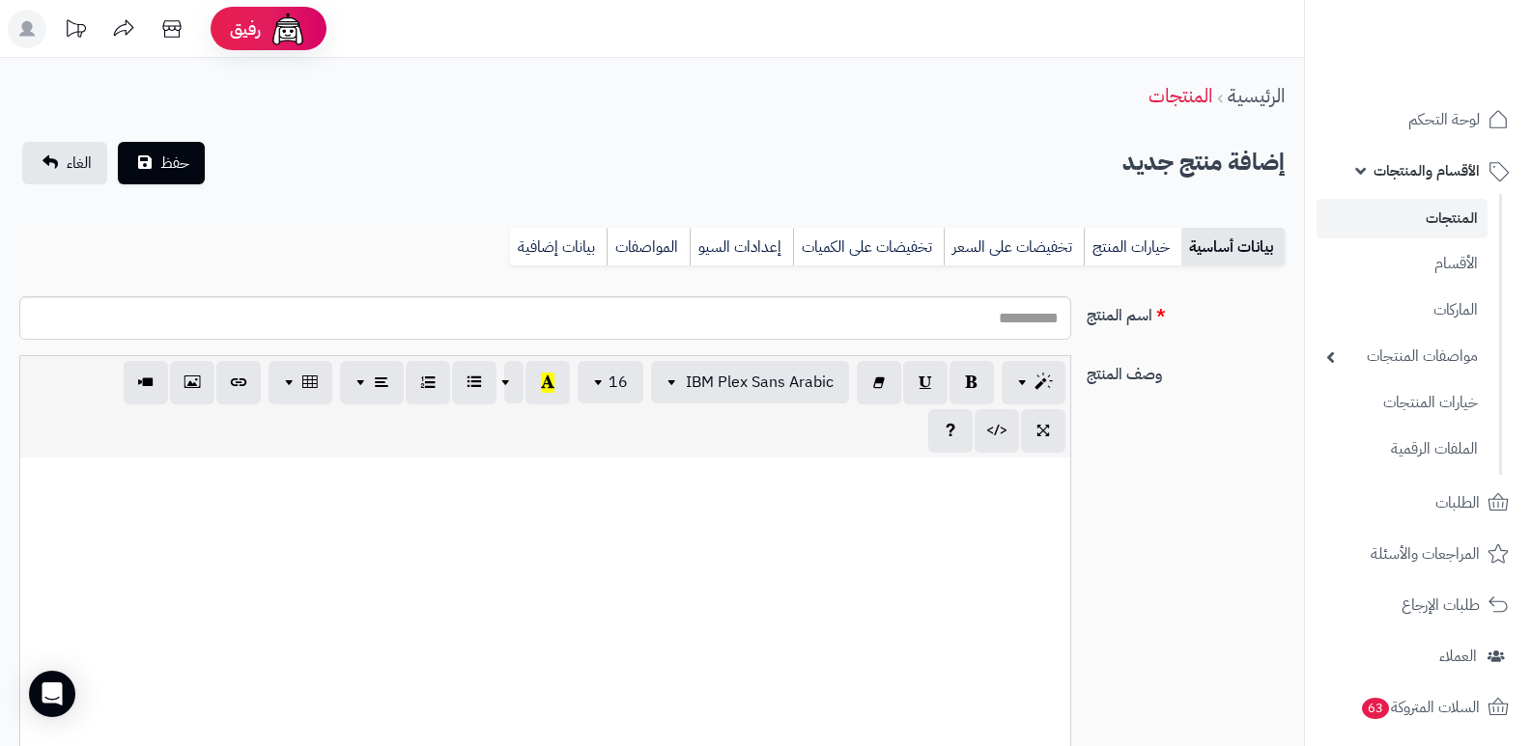
select select
click at [957, 314] on input "اسم المنتج" at bounding box center [545, 317] width 1052 height 43
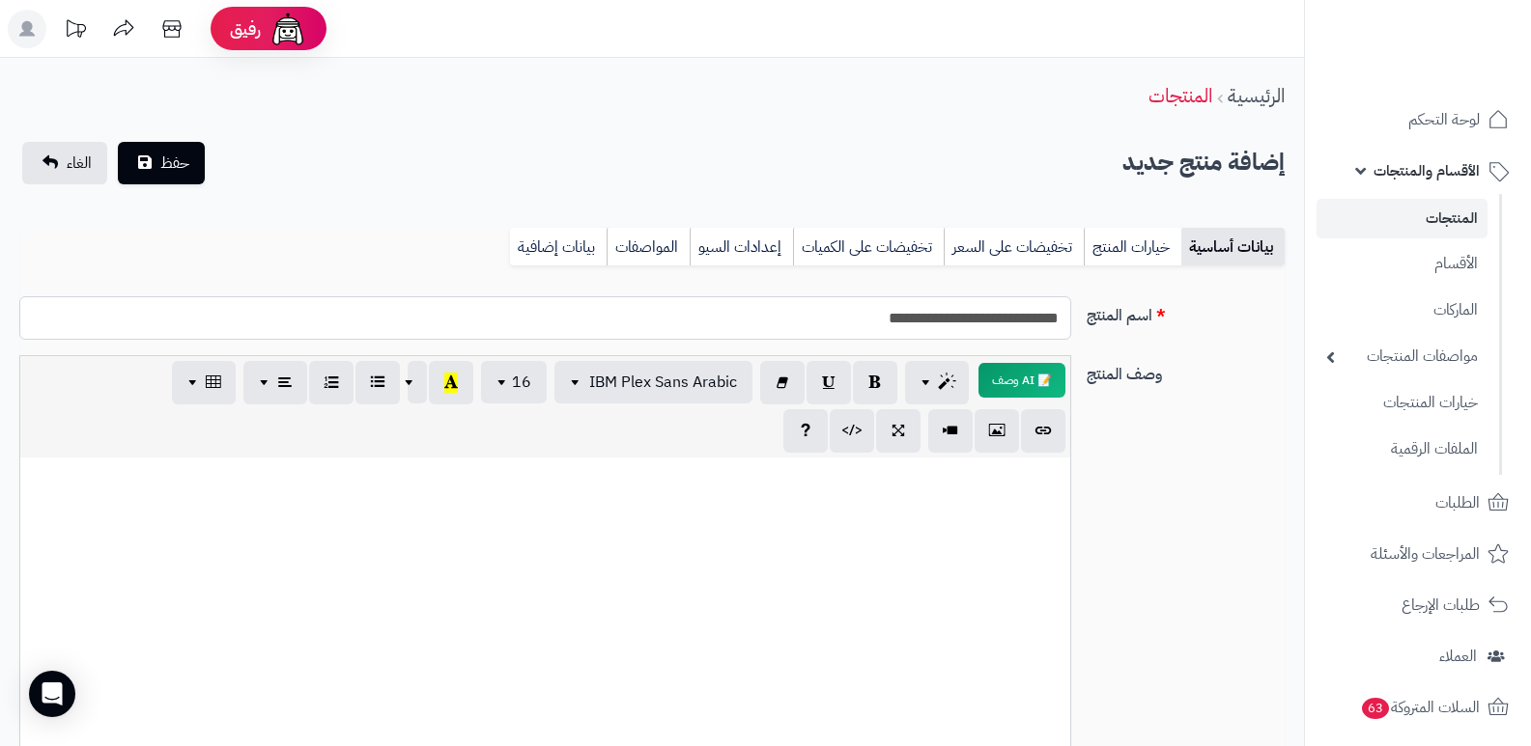
scroll to position [483, 0]
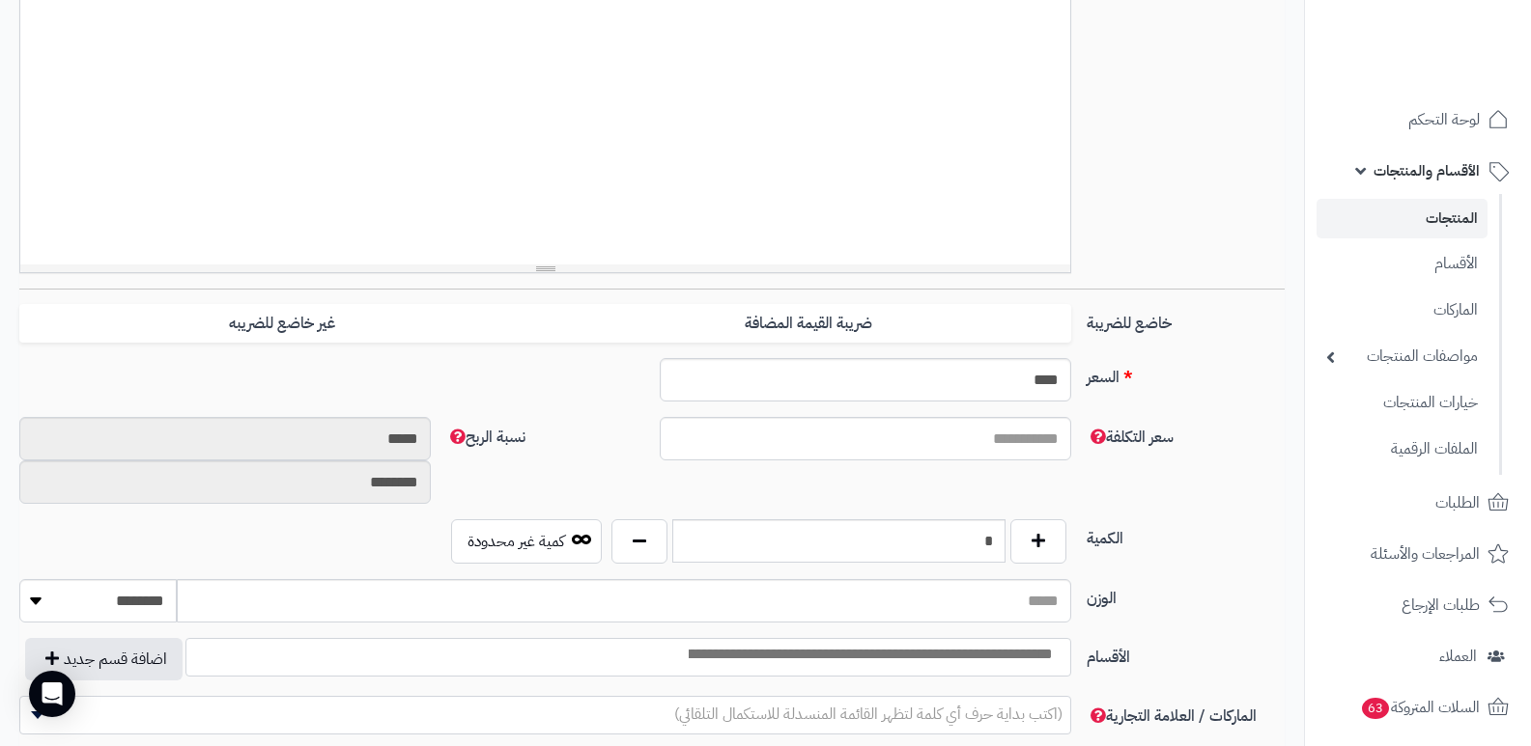
type input "**********"
click at [872, 385] on input "****" at bounding box center [865, 379] width 411 height 43
click at [872, 382] on input "****" at bounding box center [865, 379] width 411 height 43
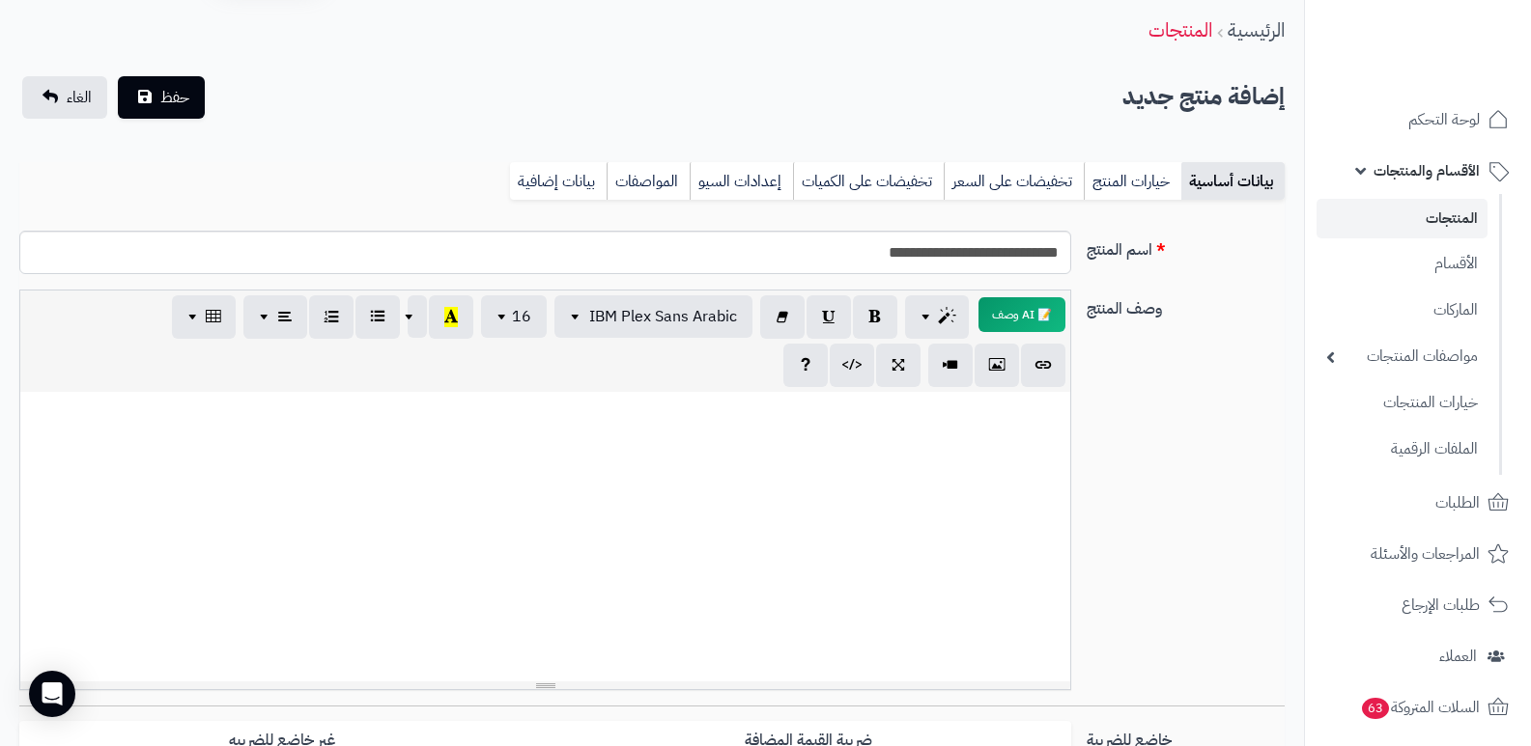
scroll to position [35, 0]
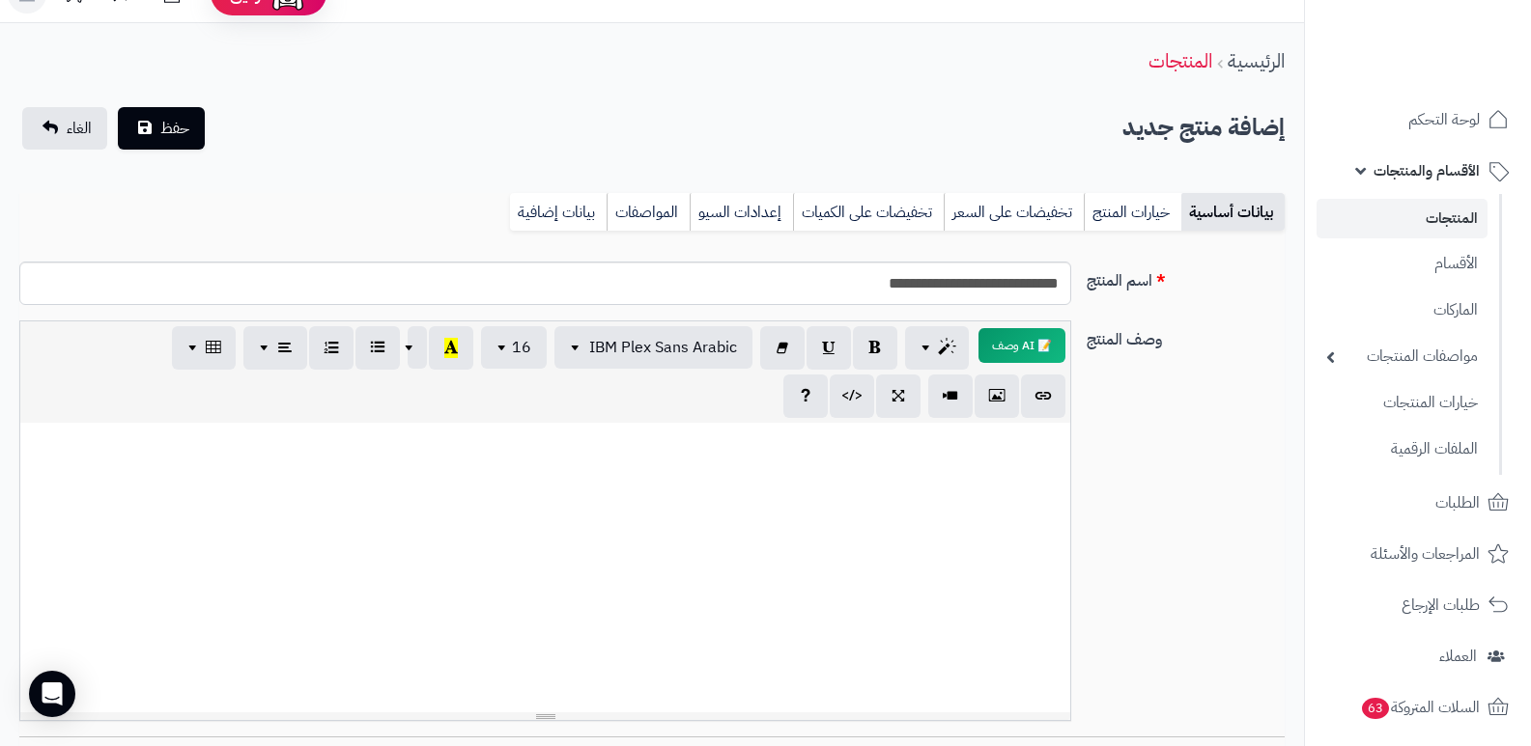
type input "****"
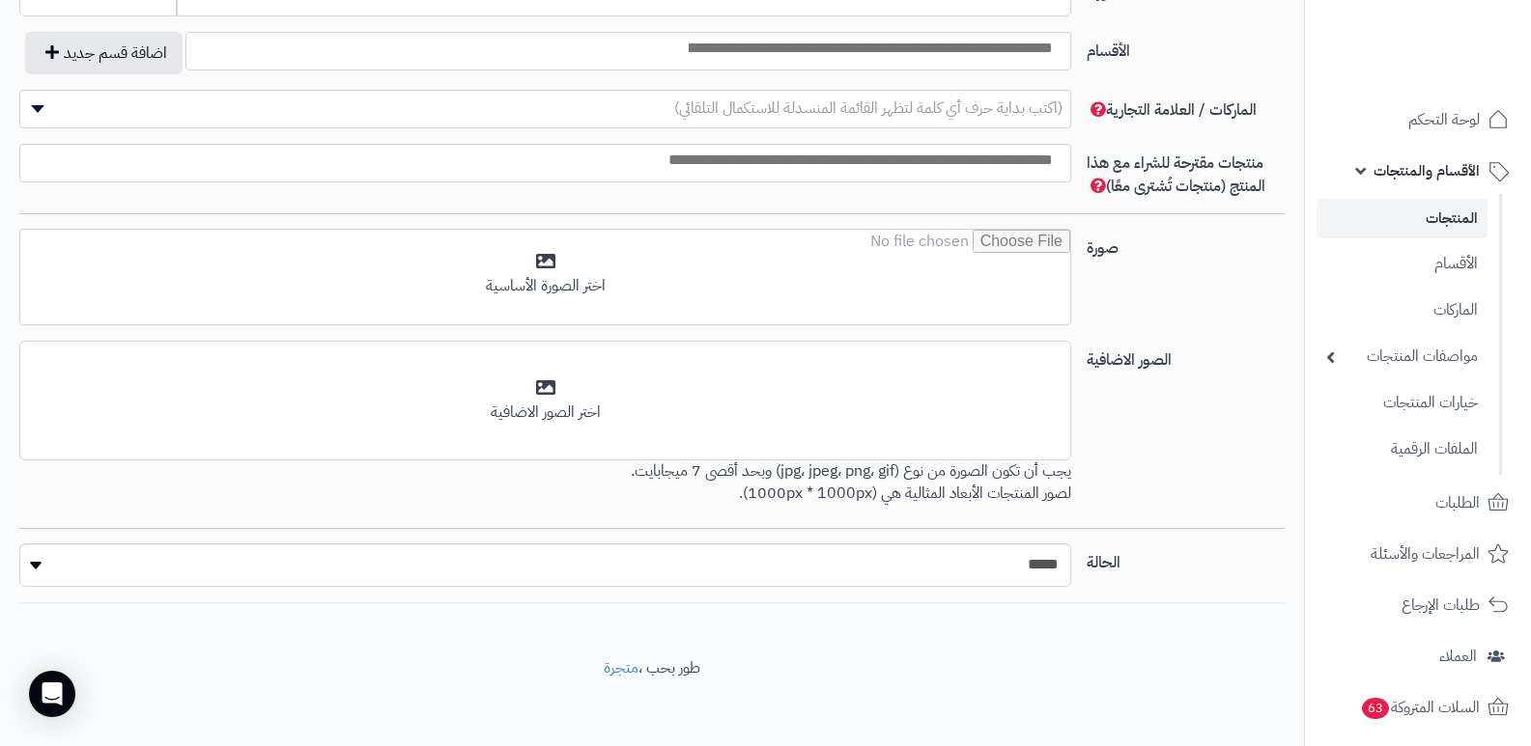
scroll to position [1097, 0]
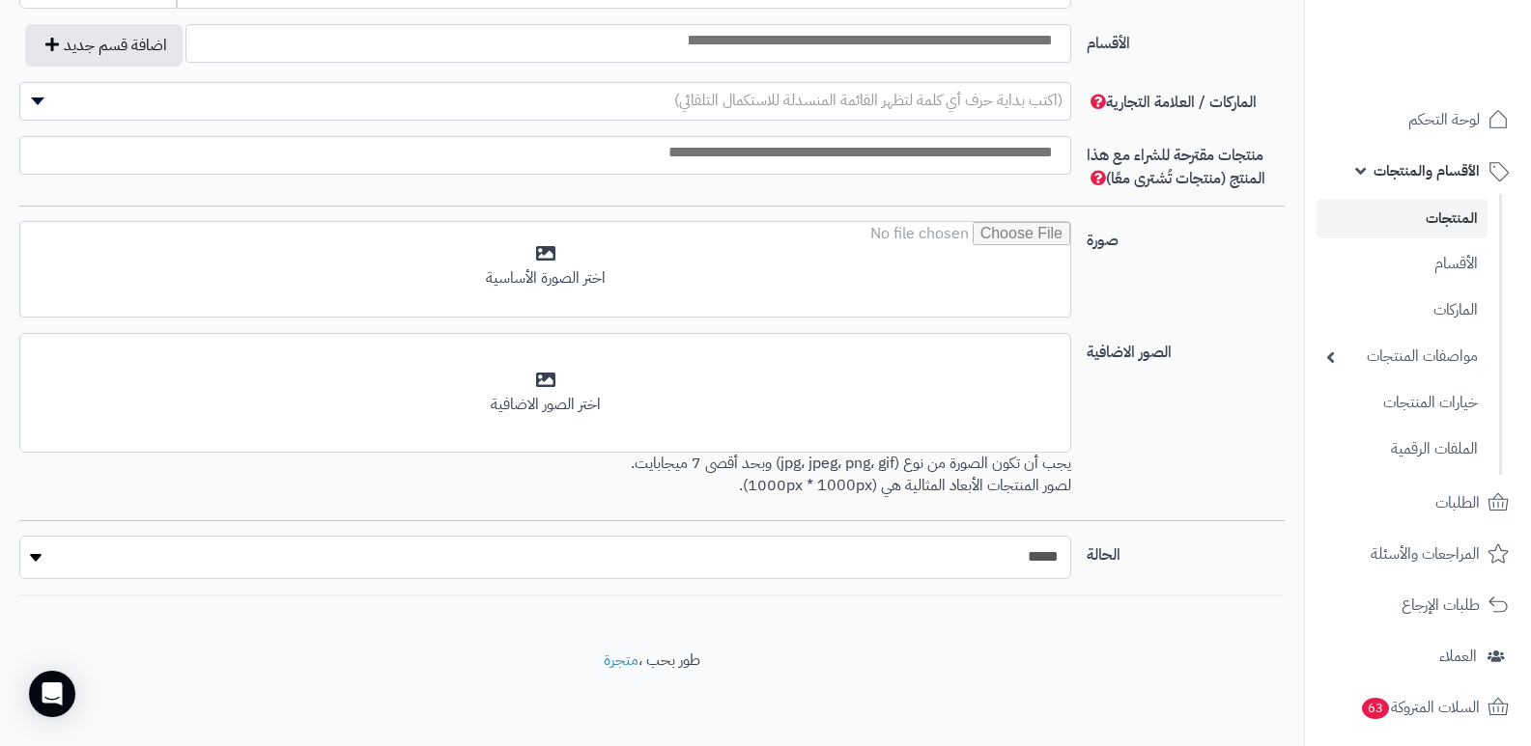
click at [988, 564] on select "***** ****" at bounding box center [545, 557] width 1052 height 43
select select "*"
click at [19, 536] on select "***** ****" at bounding box center [545, 557] width 1052 height 43
click at [1208, 432] on div "الصور الاضافية أضف الصور الاضافية اختر الصور الاضافية يجب أن تكون الصورة من نوع…" at bounding box center [652, 426] width 1281 height 187
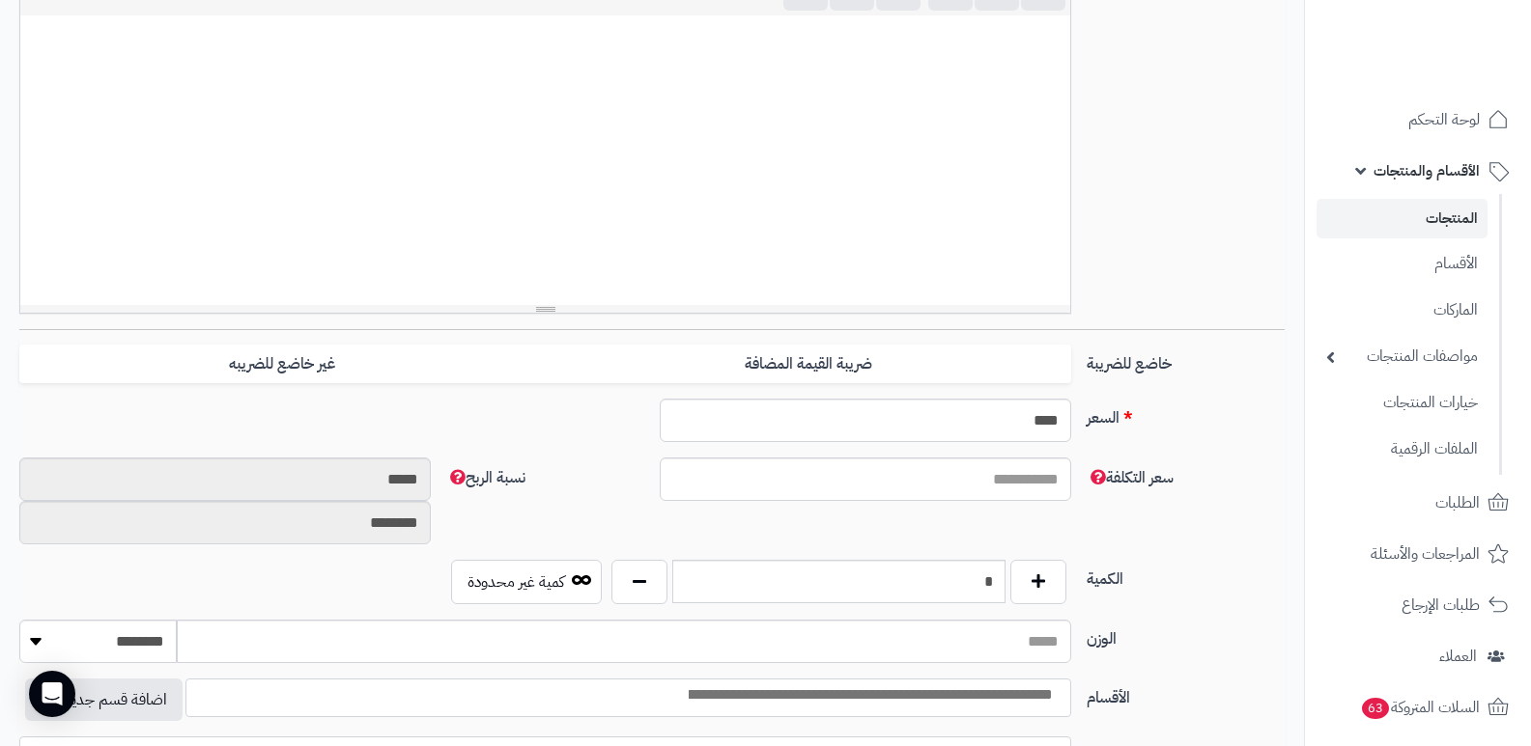
scroll to position [131, 0]
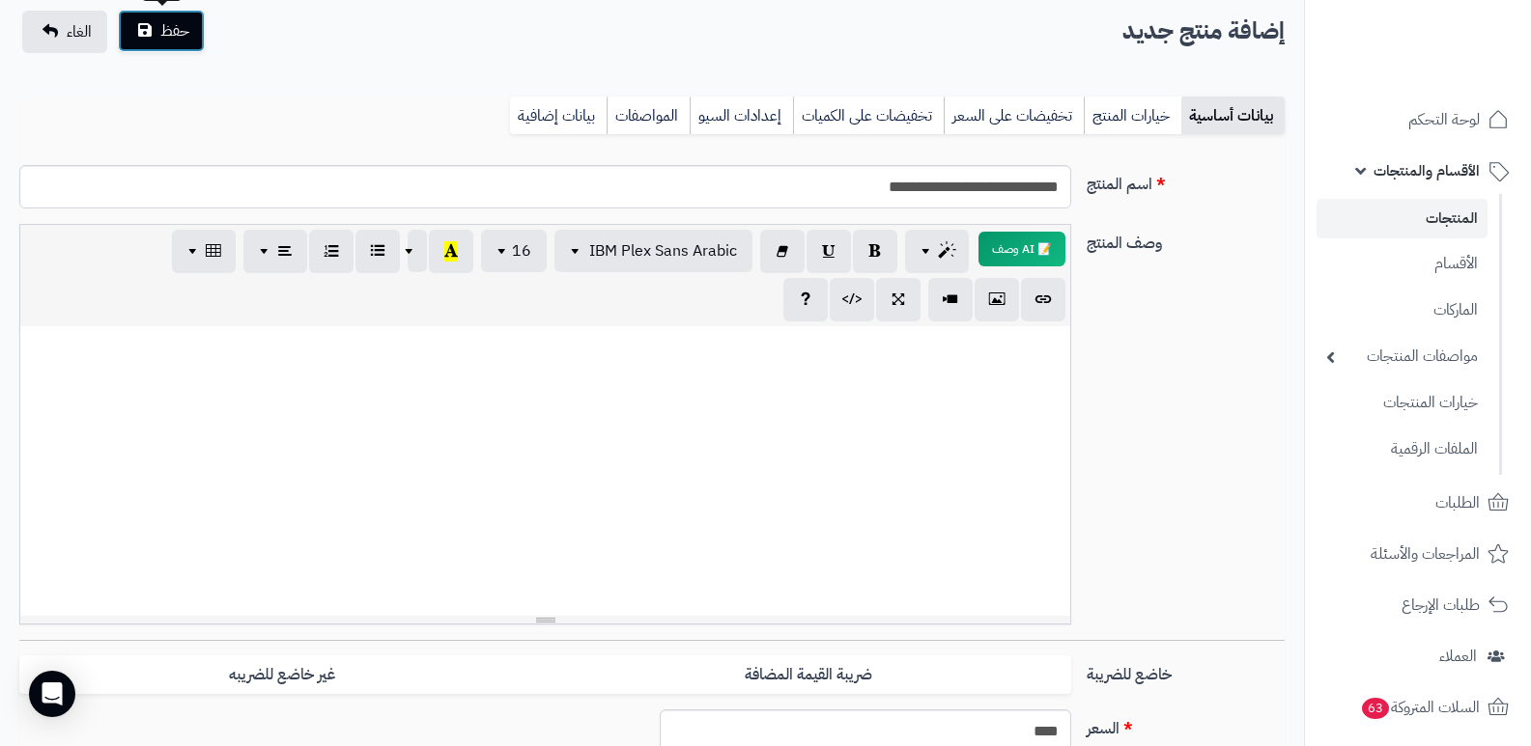
click at [133, 30] on button "حفظ" at bounding box center [161, 31] width 87 height 42
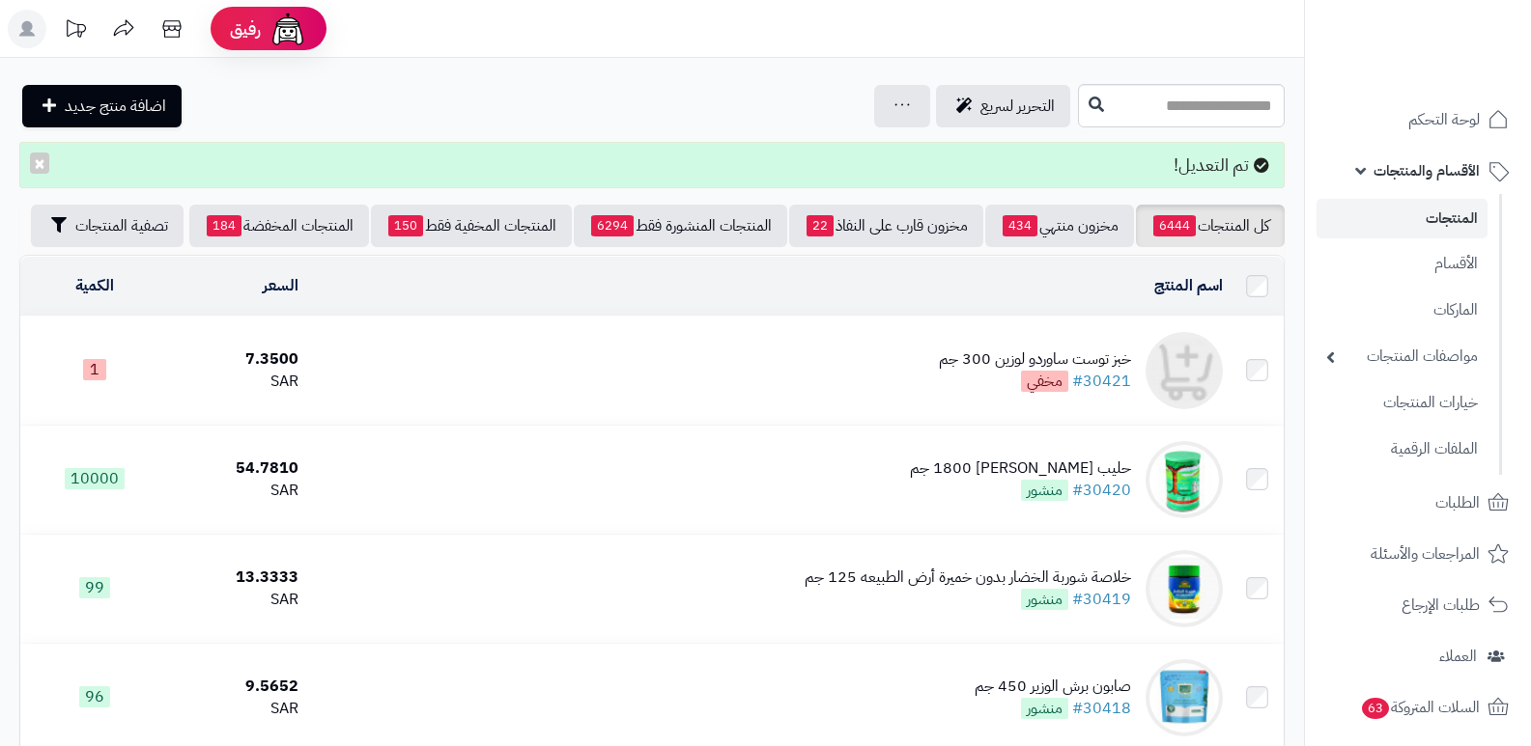
click at [1024, 369] on div "خبز توست ساوردو لوزين 300 جم" at bounding box center [1035, 360] width 192 height 22
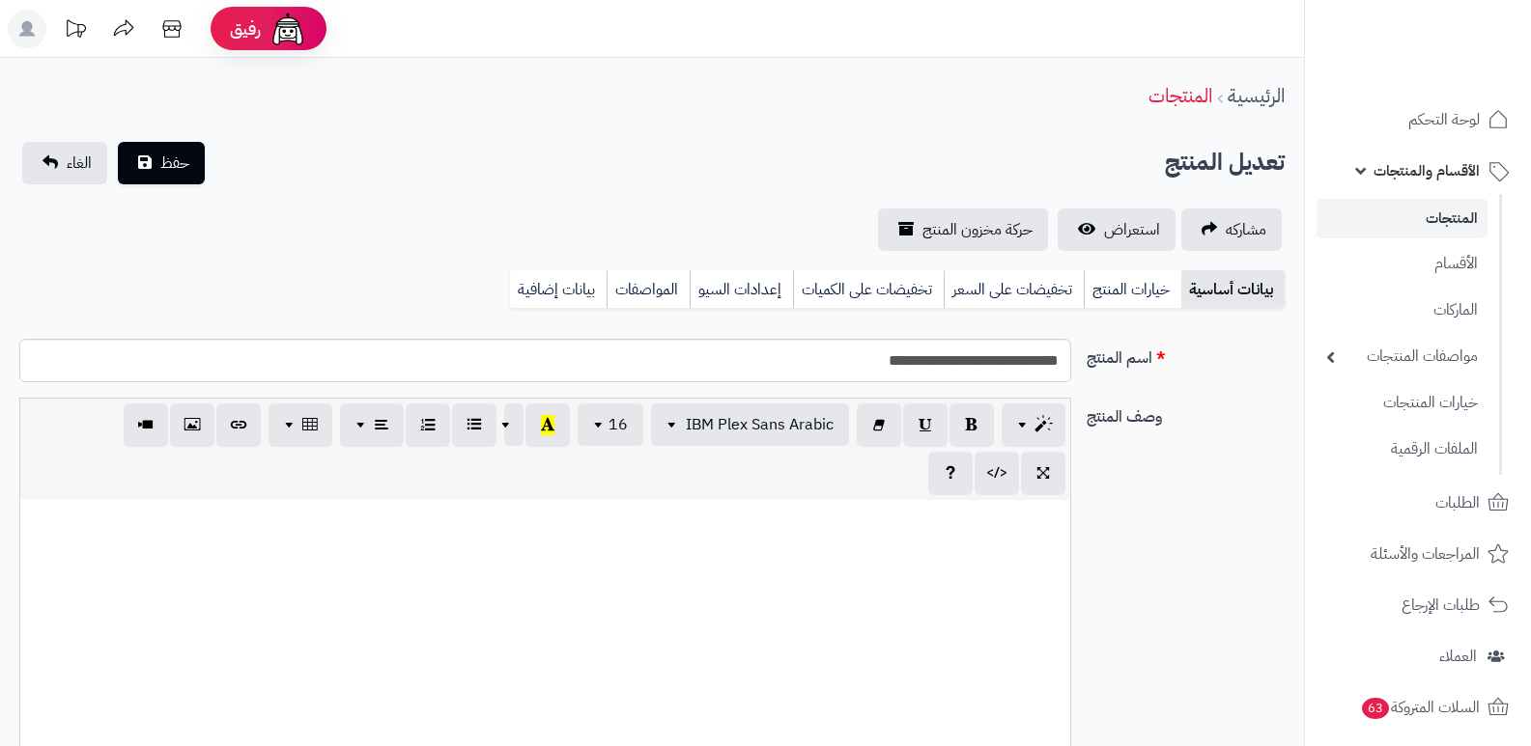
select select
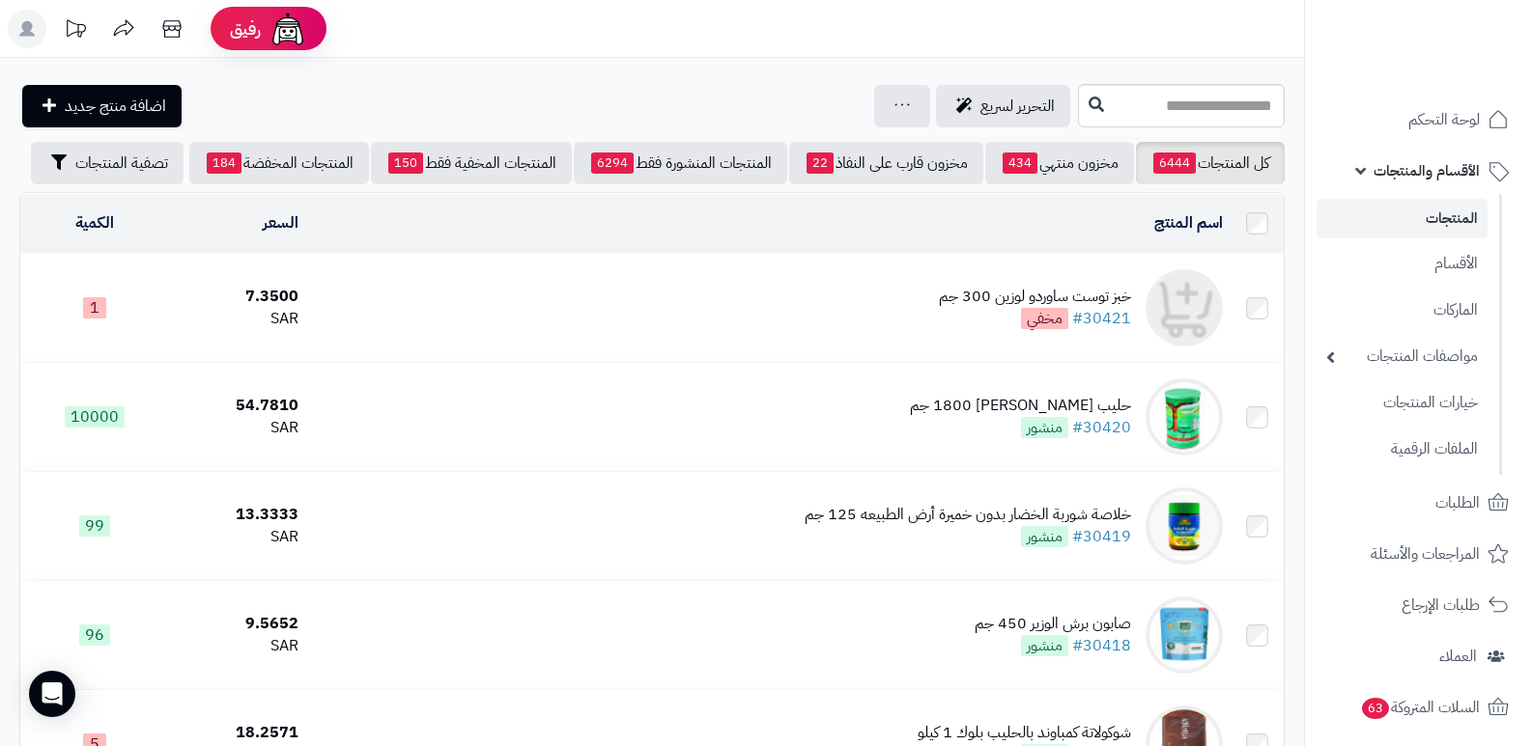
click at [1032, 300] on div "خبز توست ساوردو لوزين 300 جم" at bounding box center [1035, 297] width 192 height 22
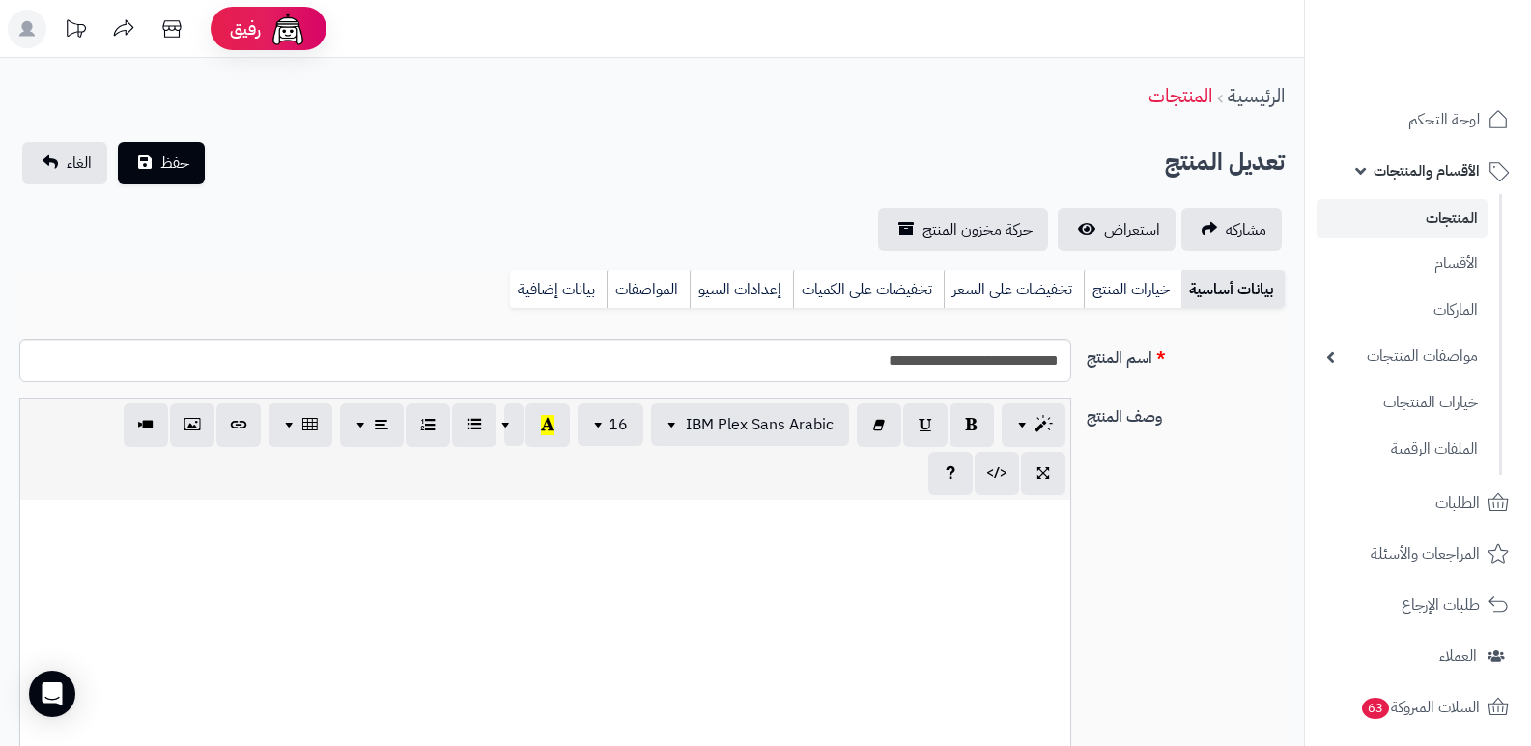
select select
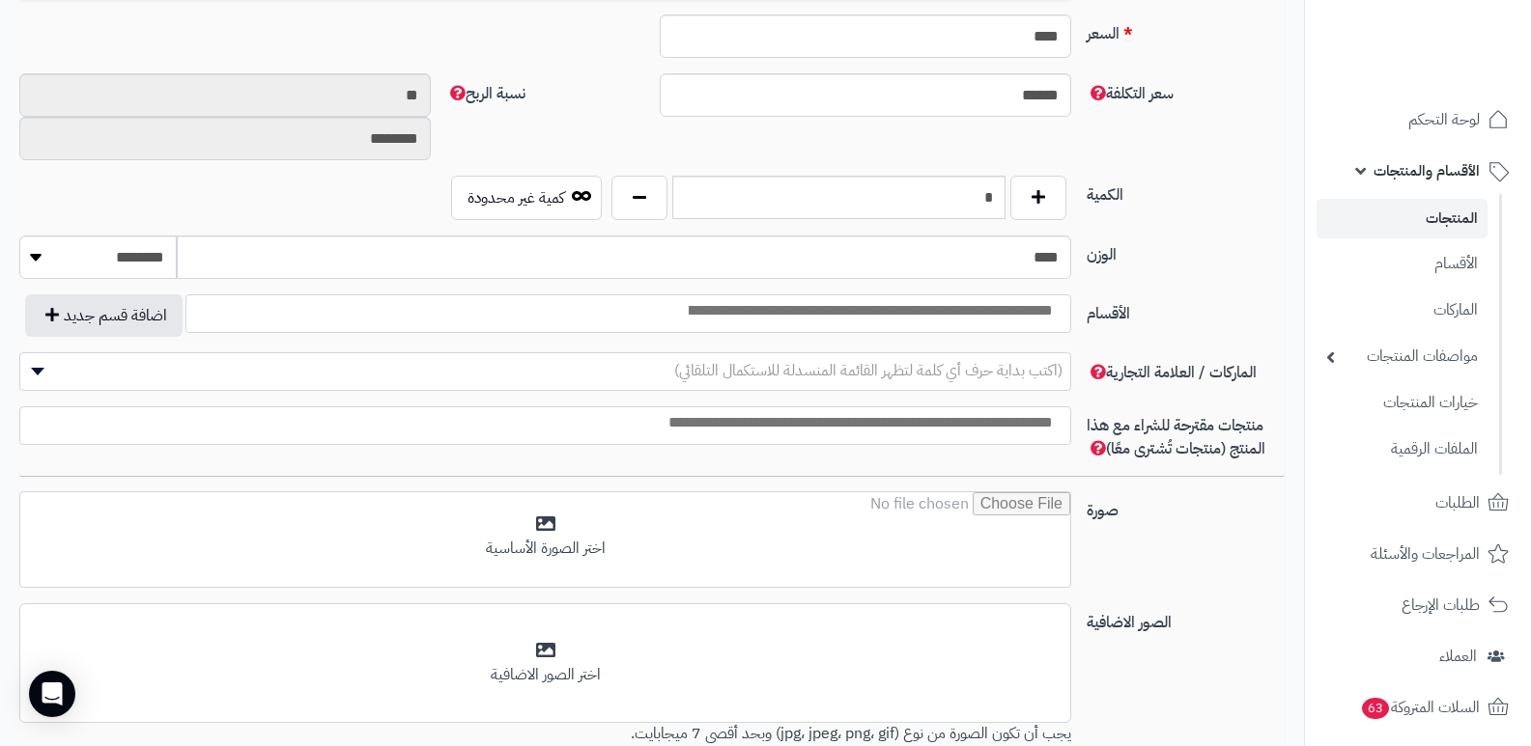
scroll to position [1140, 0]
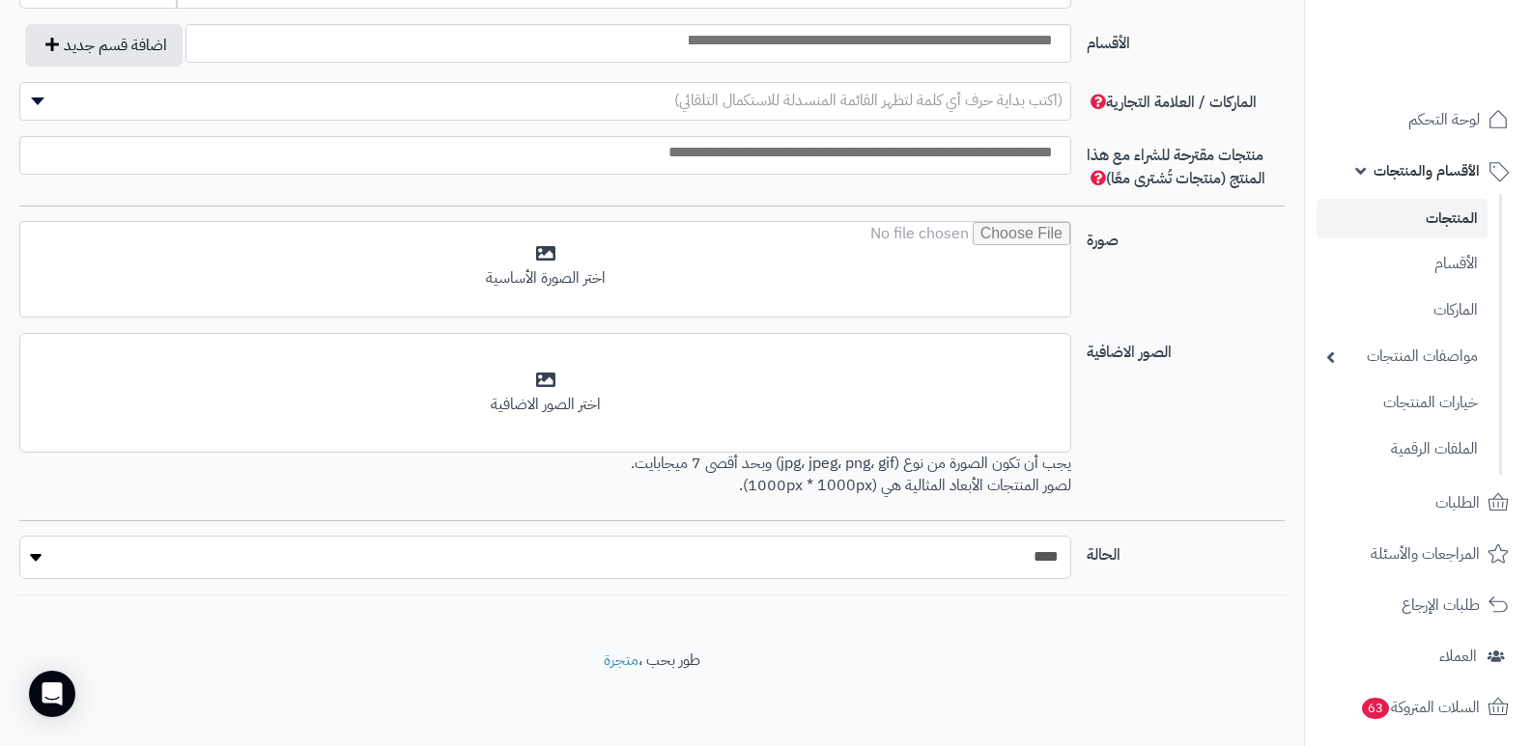
click at [1002, 553] on select "***** ****" at bounding box center [545, 557] width 1052 height 43
select select "*"
click at [19, 536] on select "***** ****" at bounding box center [545, 557] width 1052 height 43
click at [1443, 166] on span "الأقسام والمنتجات" at bounding box center [1426, 170] width 106 height 27
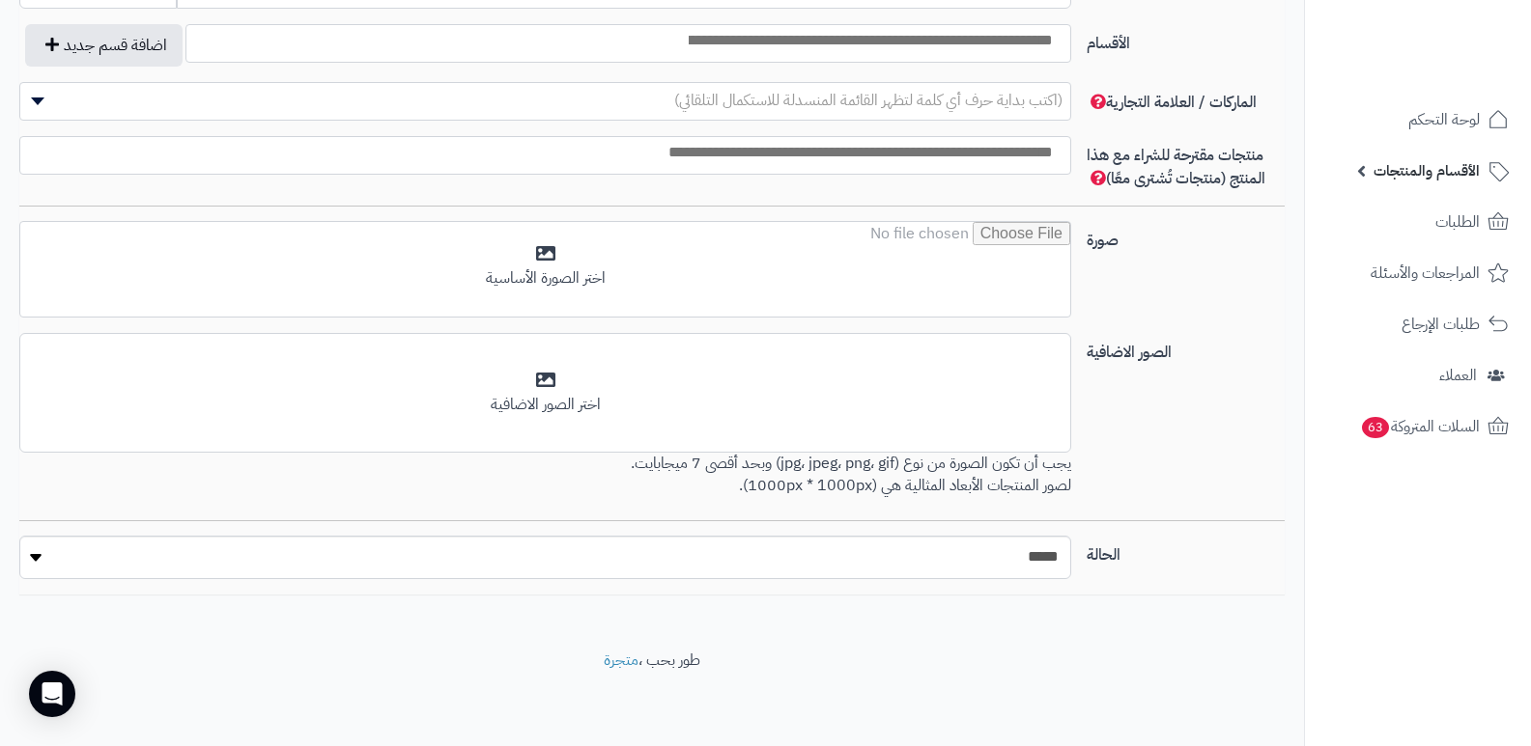
click at [1443, 166] on span "الأقسام والمنتجات" at bounding box center [1426, 170] width 106 height 27
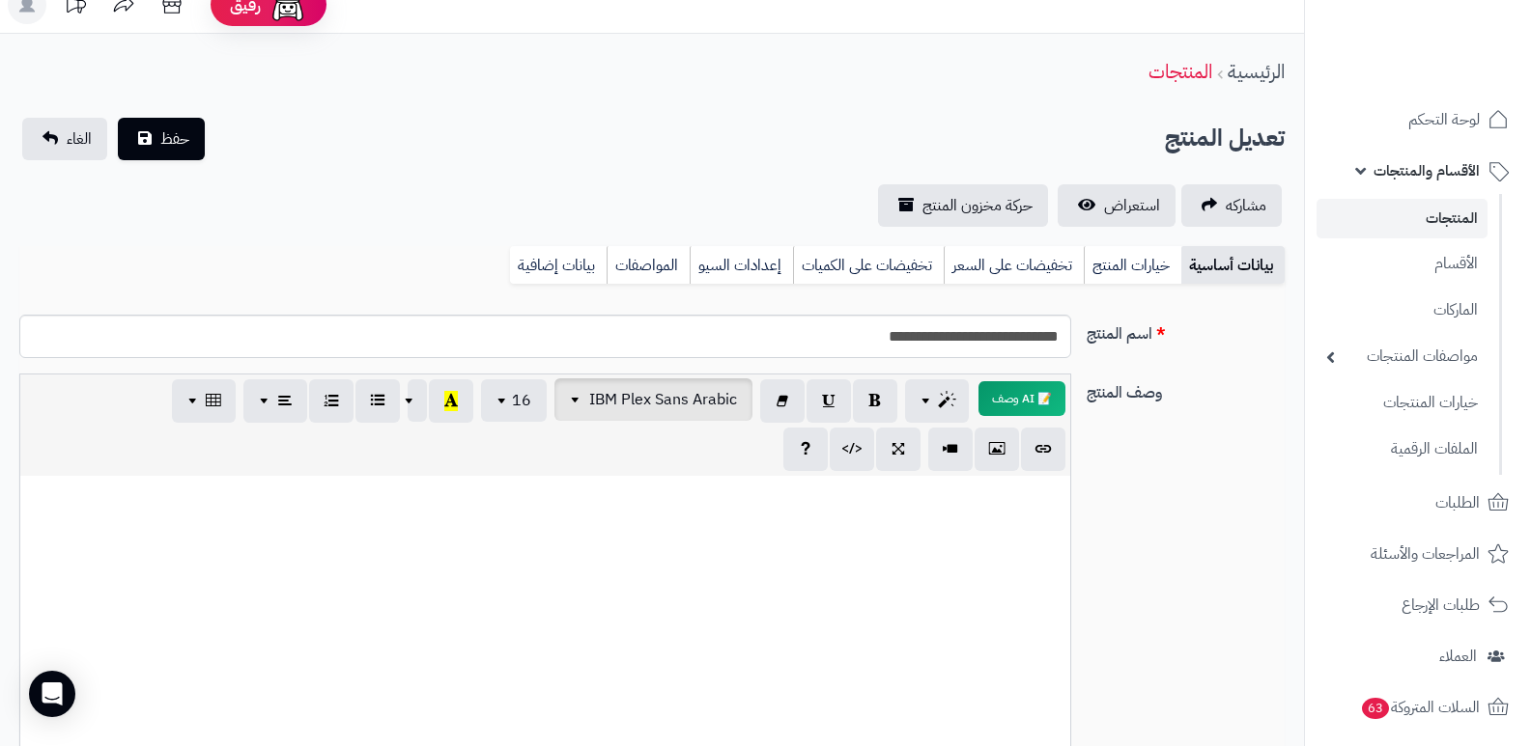
scroll to position [0, 0]
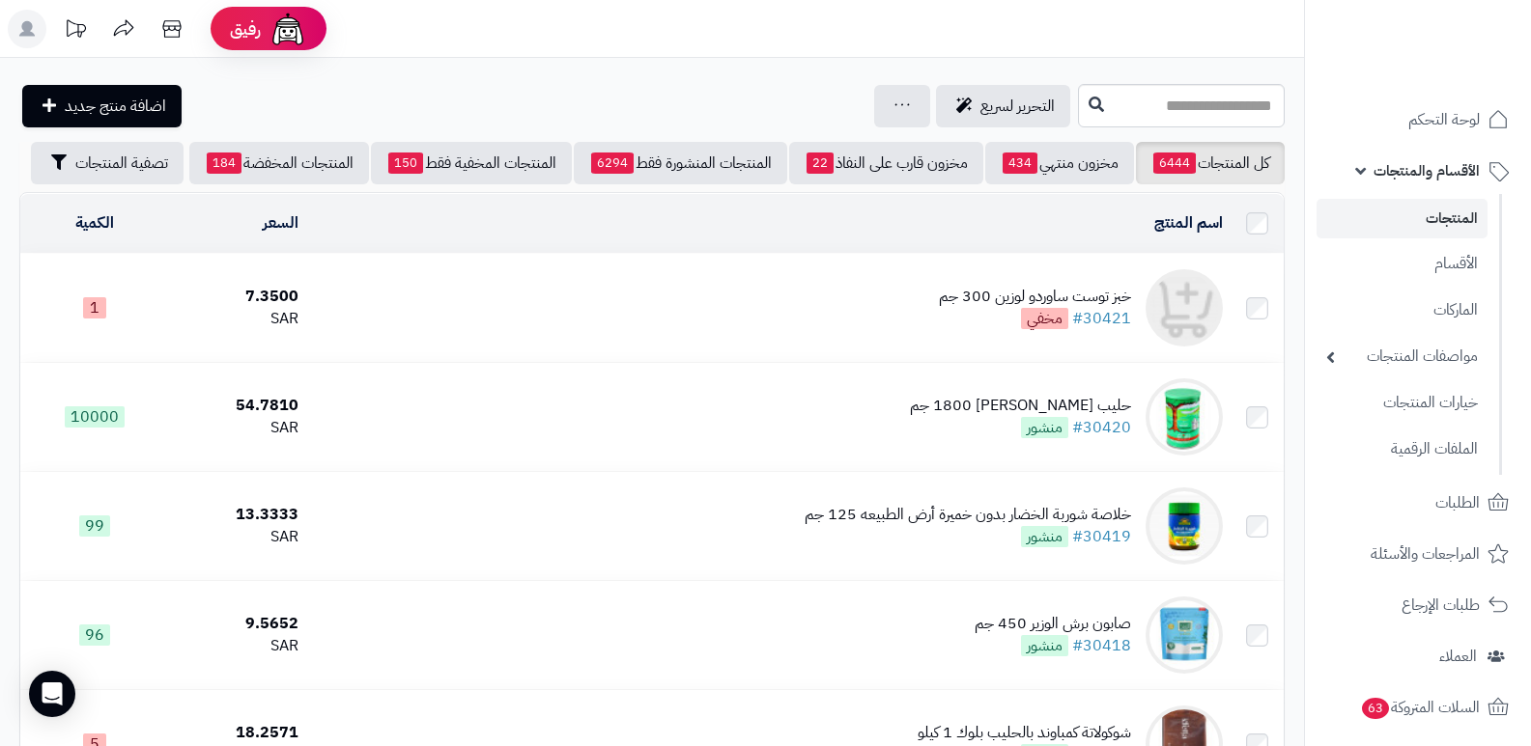
click at [1048, 307] on div "خبز توست ساوردو لوزين 300 جم" at bounding box center [1035, 297] width 192 height 22
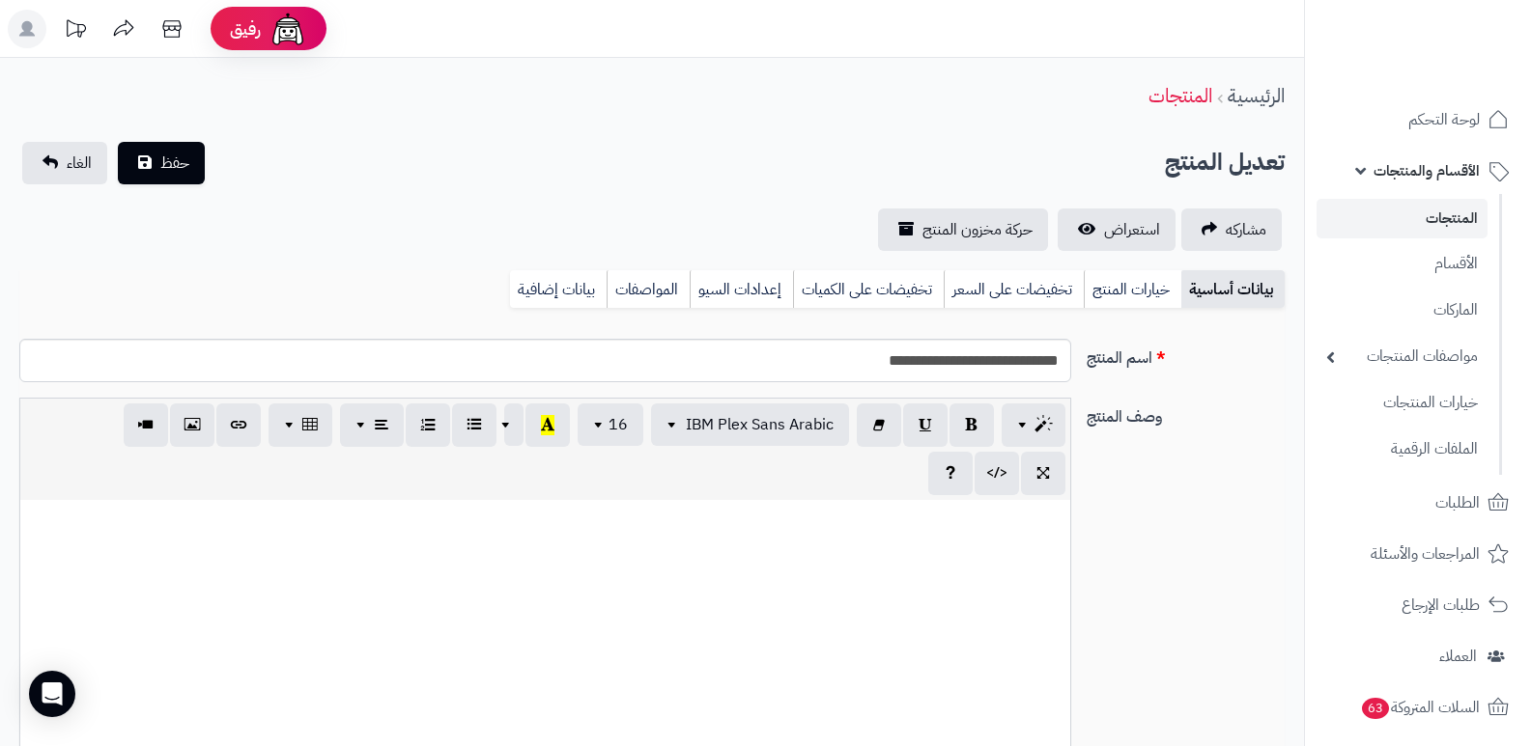
select select
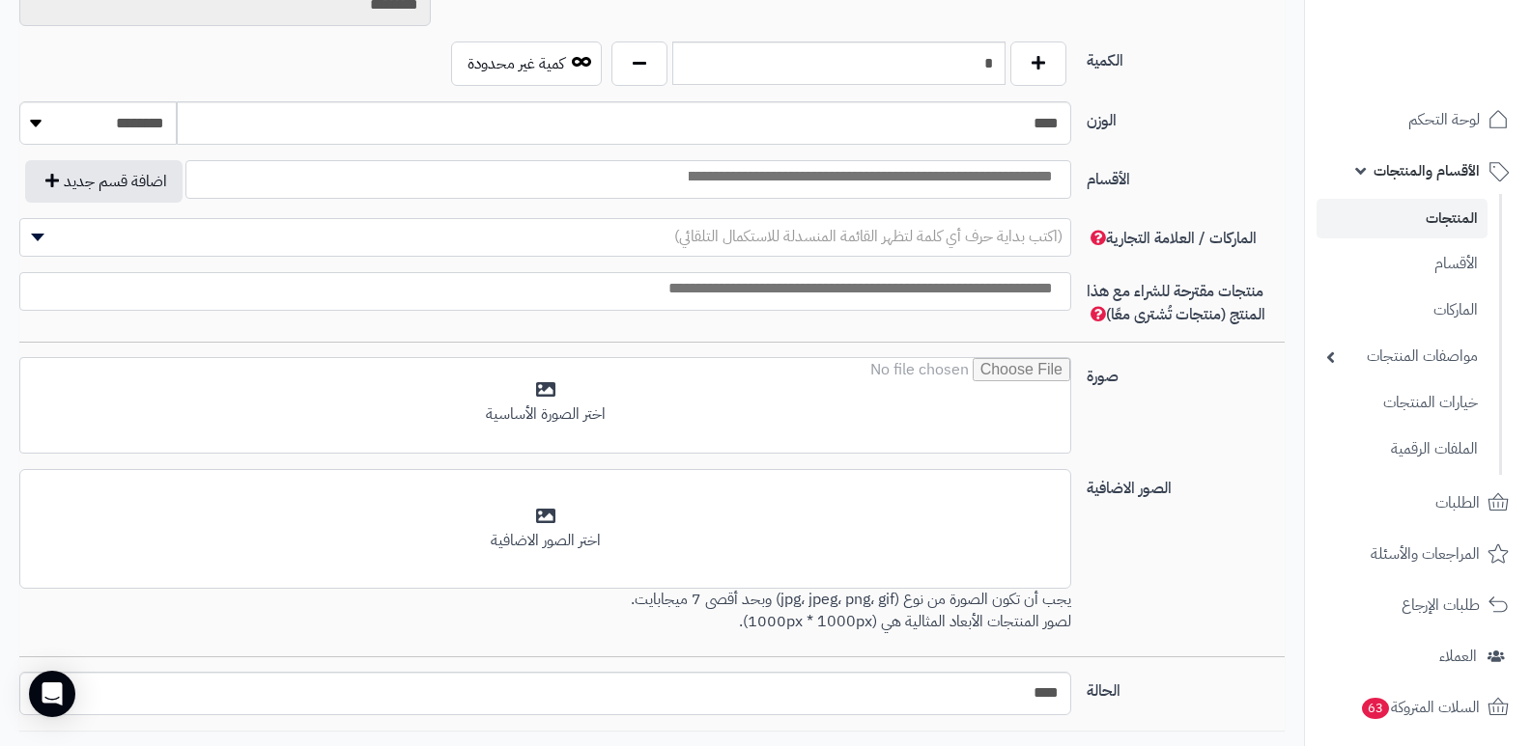
scroll to position [1140, 0]
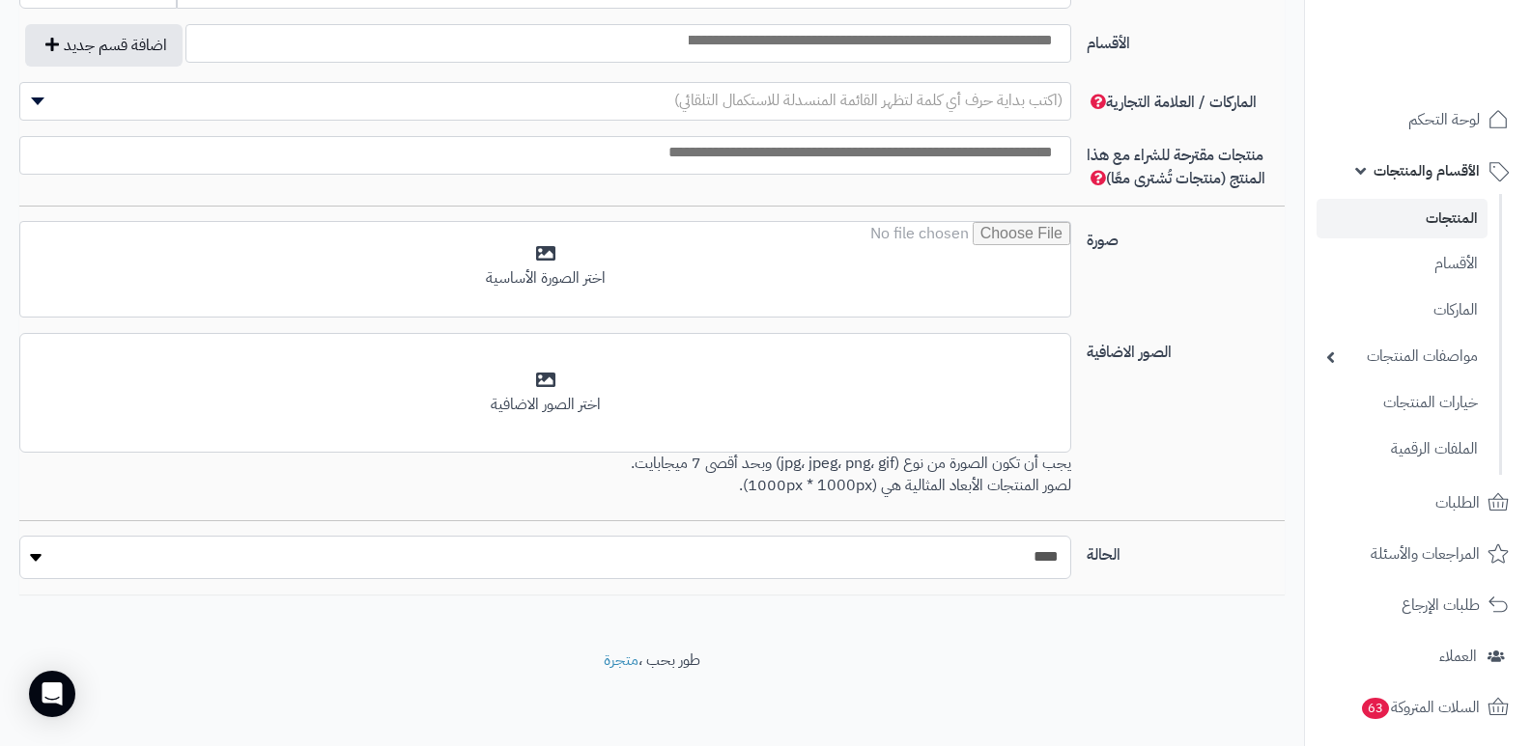
click at [977, 548] on select "***** ****" at bounding box center [545, 557] width 1052 height 43
select select "*"
click at [19, 536] on select "***** ****" at bounding box center [545, 557] width 1052 height 43
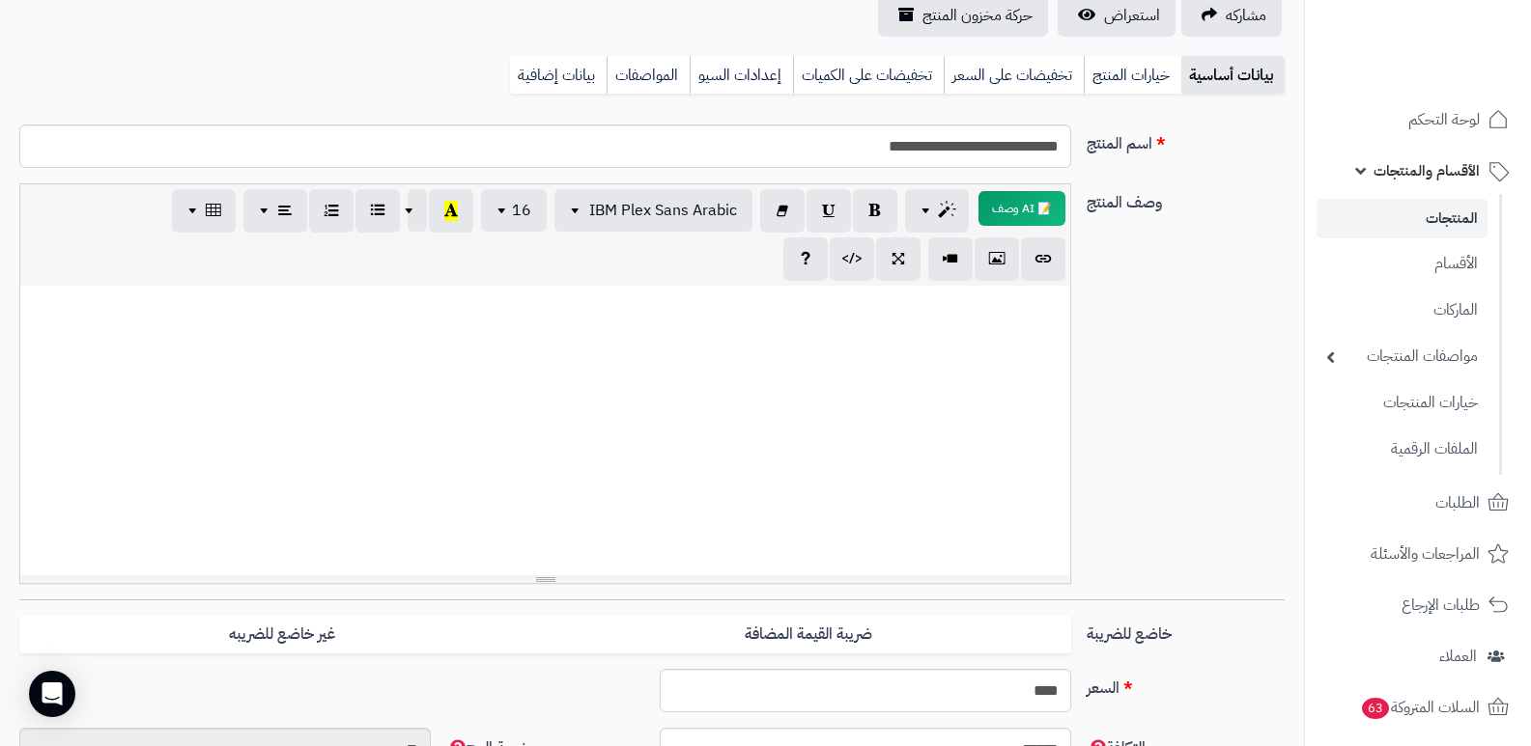
scroll to position [0, 0]
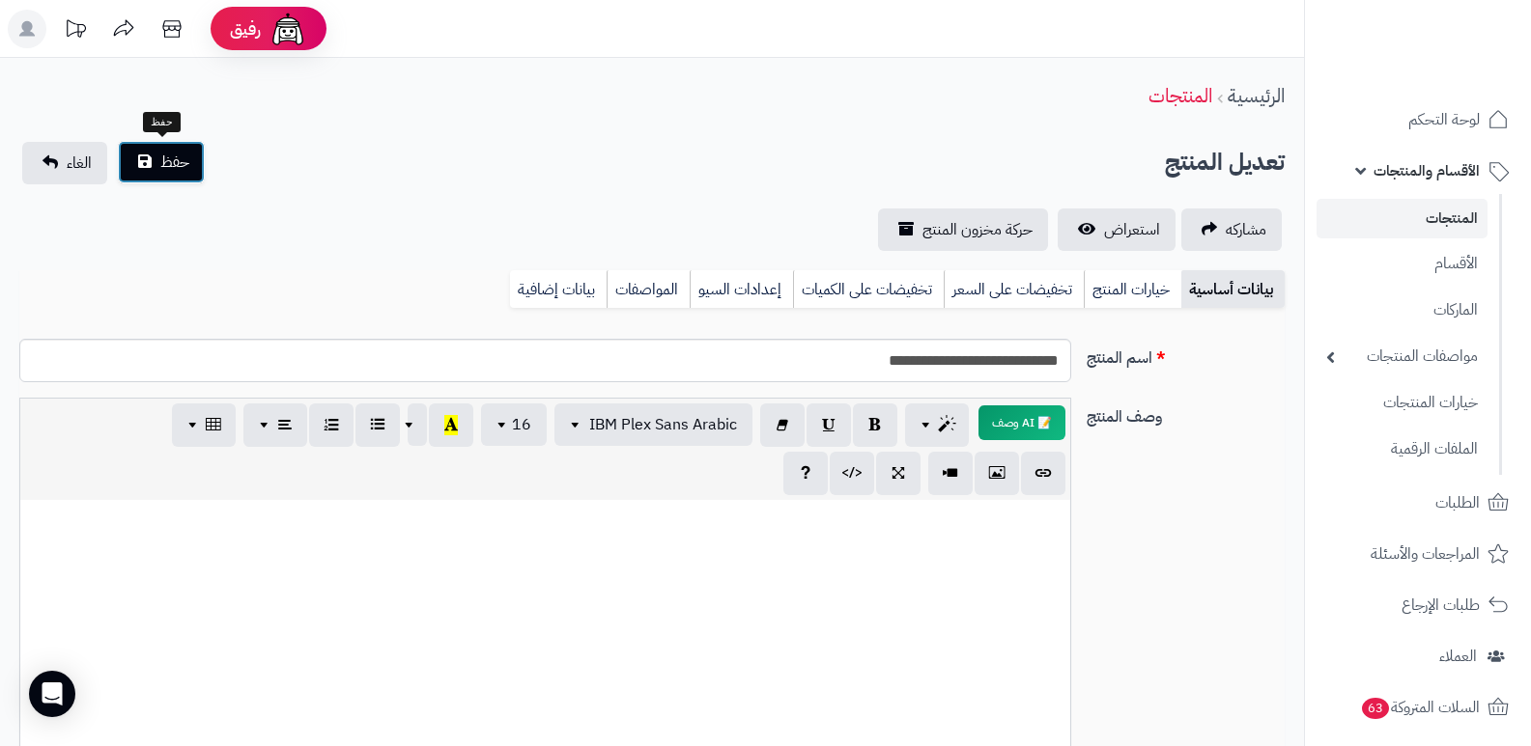
click at [186, 166] on span "حفظ" at bounding box center [174, 162] width 29 height 23
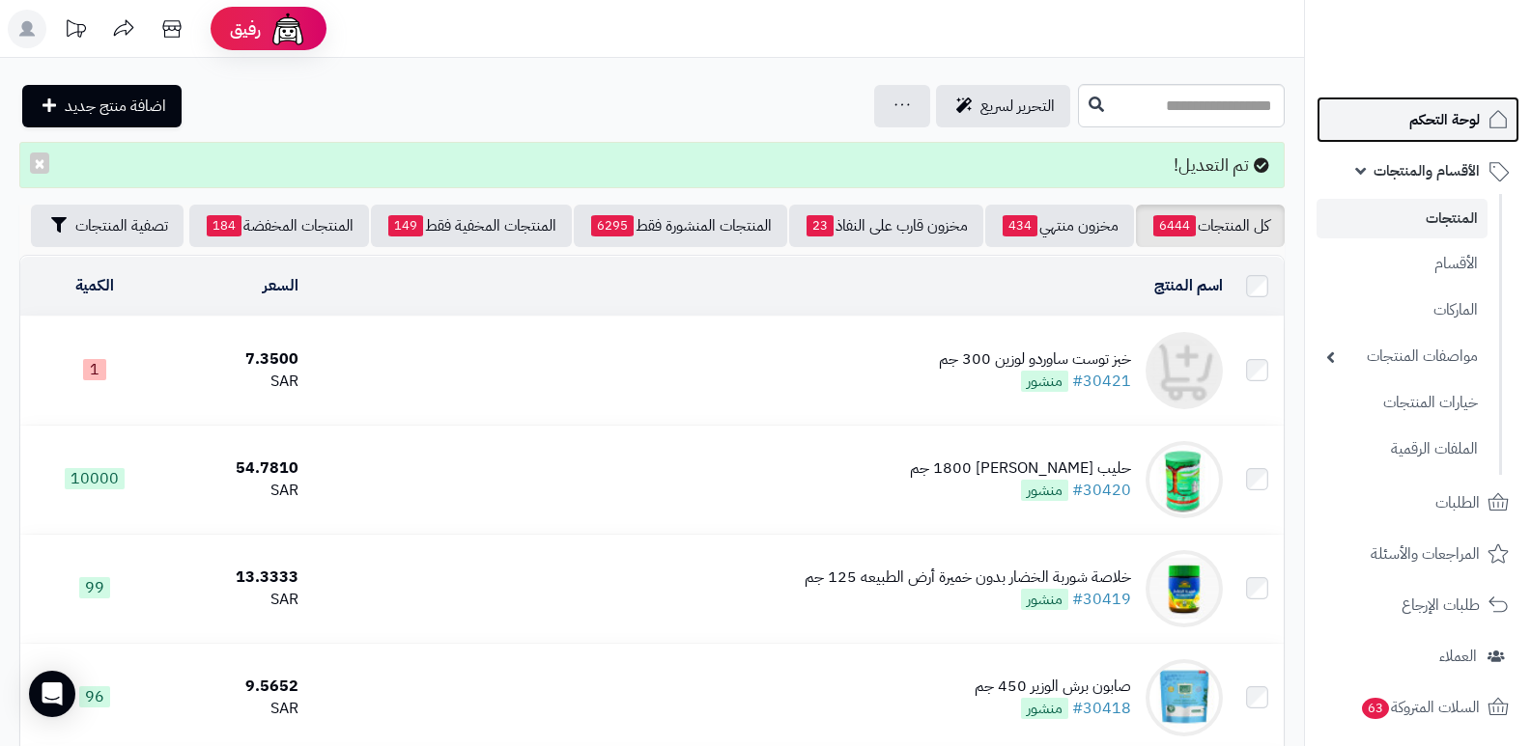
click at [1453, 117] on span "لوحة التحكم" at bounding box center [1444, 119] width 70 height 27
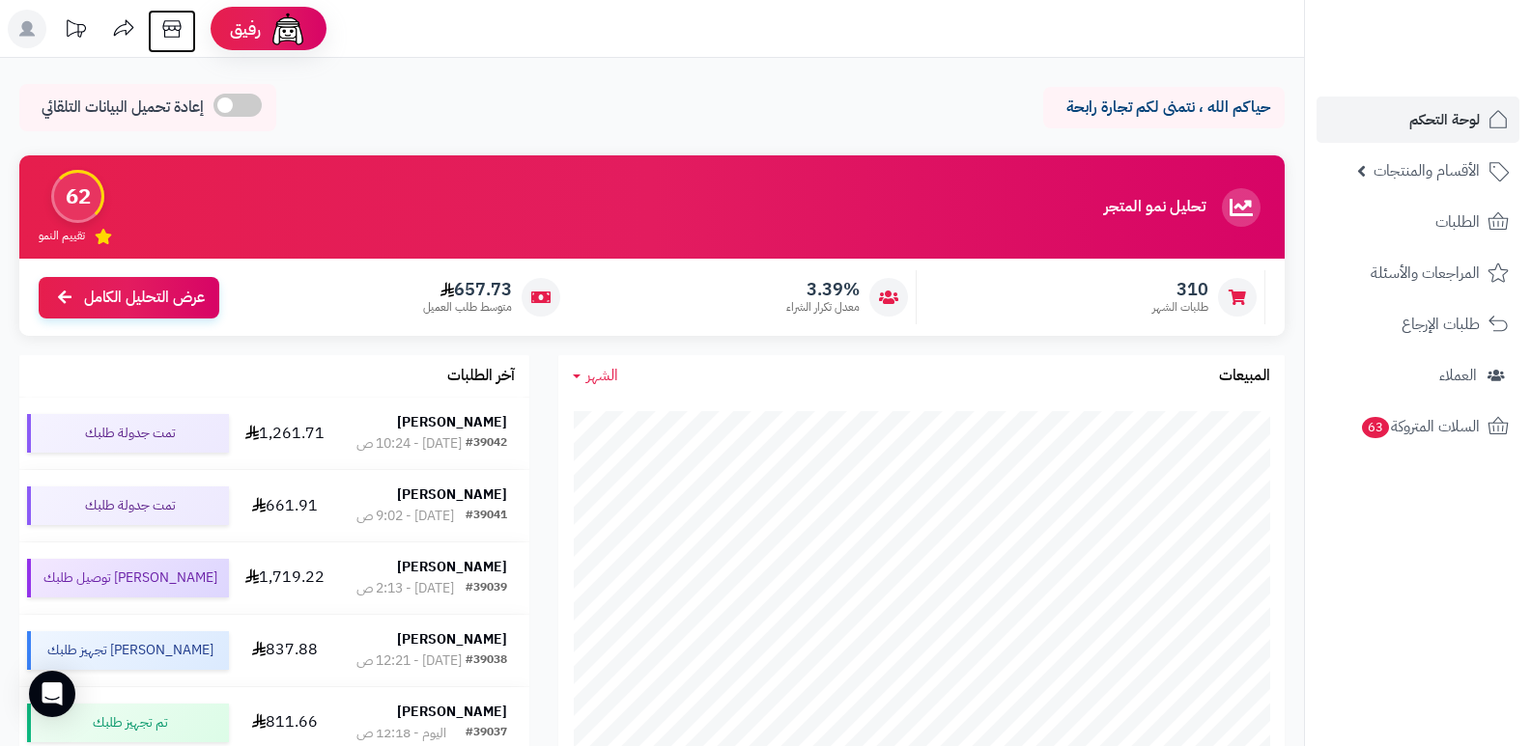
click at [176, 35] on icon at bounding box center [172, 29] width 39 height 39
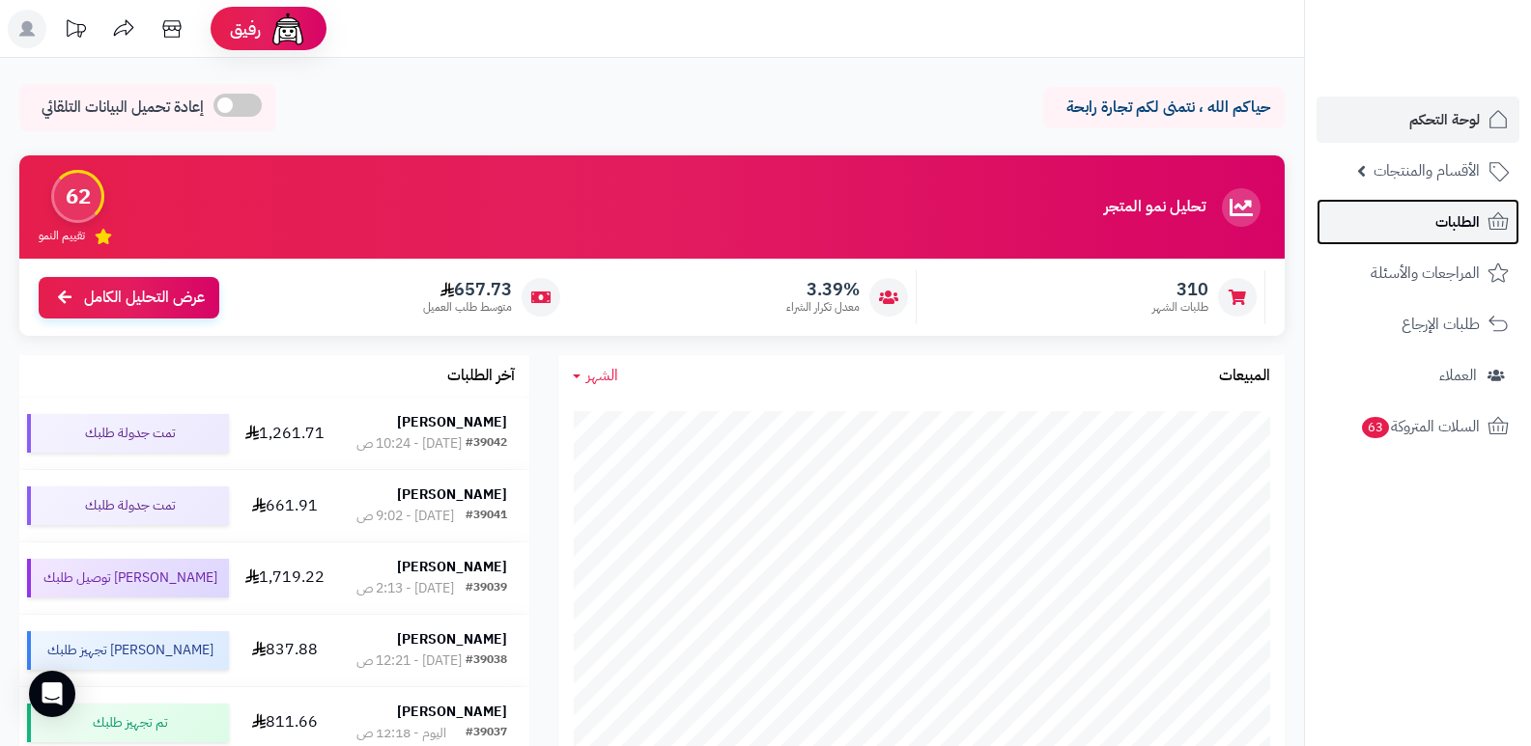
click at [1471, 219] on span "الطلبات" at bounding box center [1457, 222] width 44 height 27
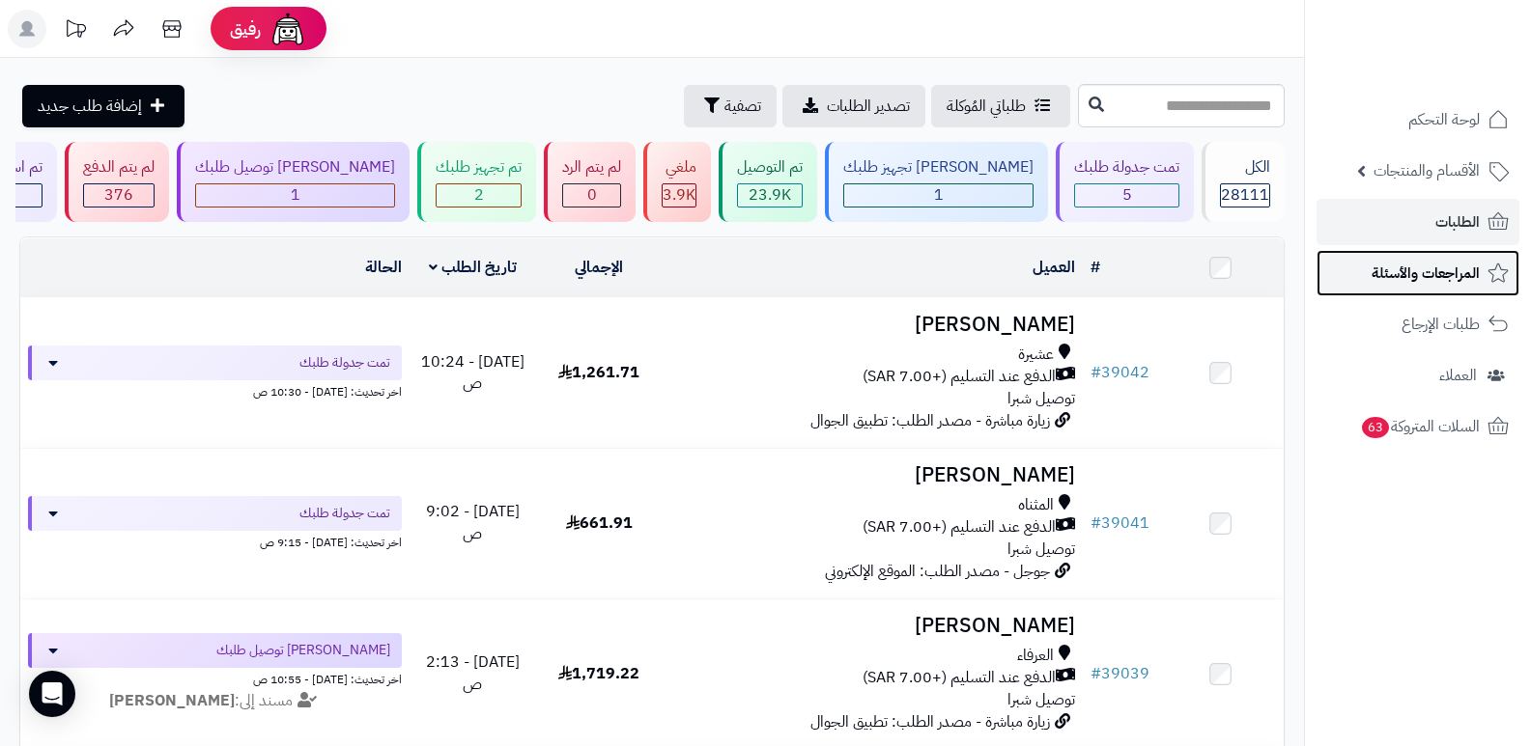
click at [1431, 264] on span "المراجعات والأسئلة" at bounding box center [1425, 273] width 108 height 27
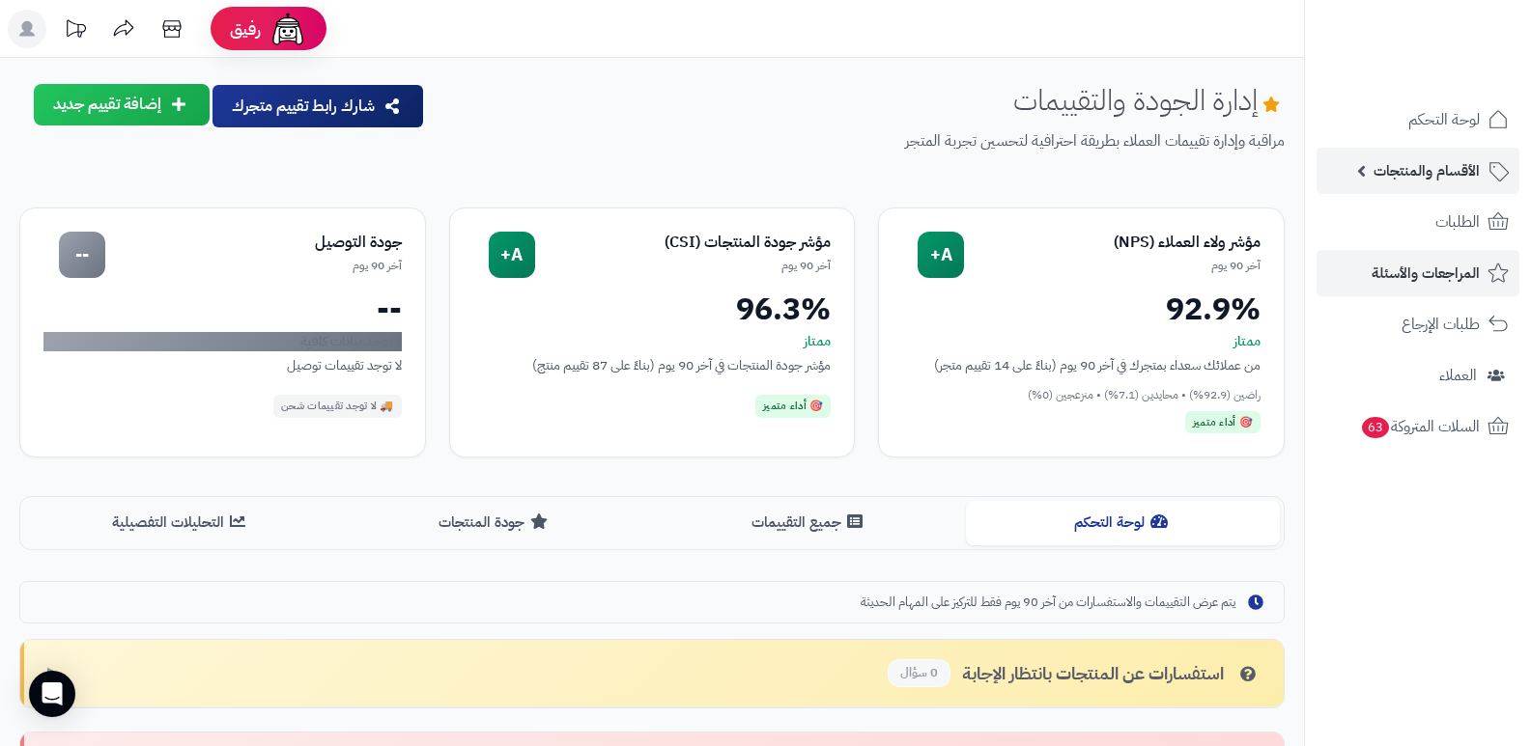
click at [1437, 170] on span "الأقسام والمنتجات" at bounding box center [1426, 170] width 106 height 27
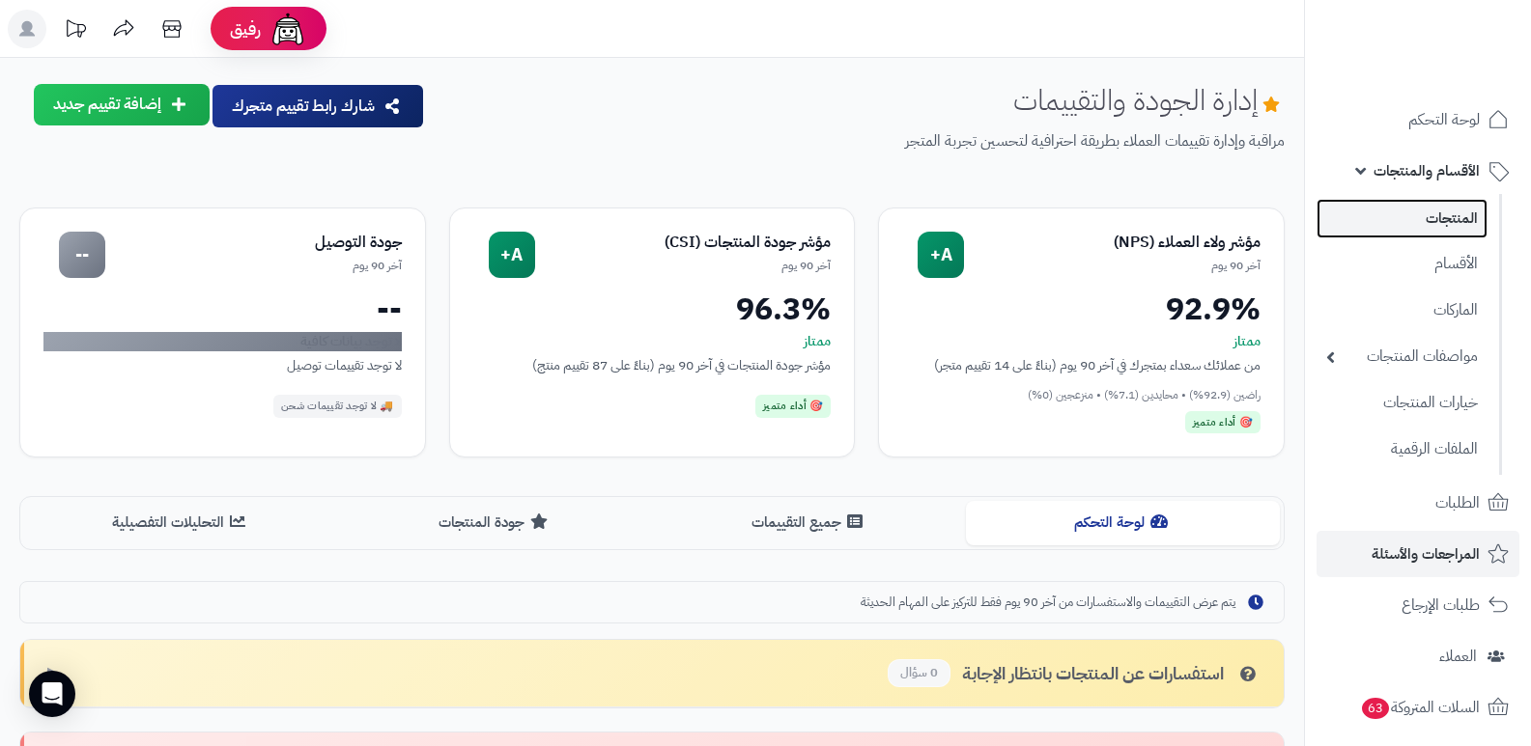
click at [1445, 211] on link "المنتجات" at bounding box center [1401, 219] width 171 height 40
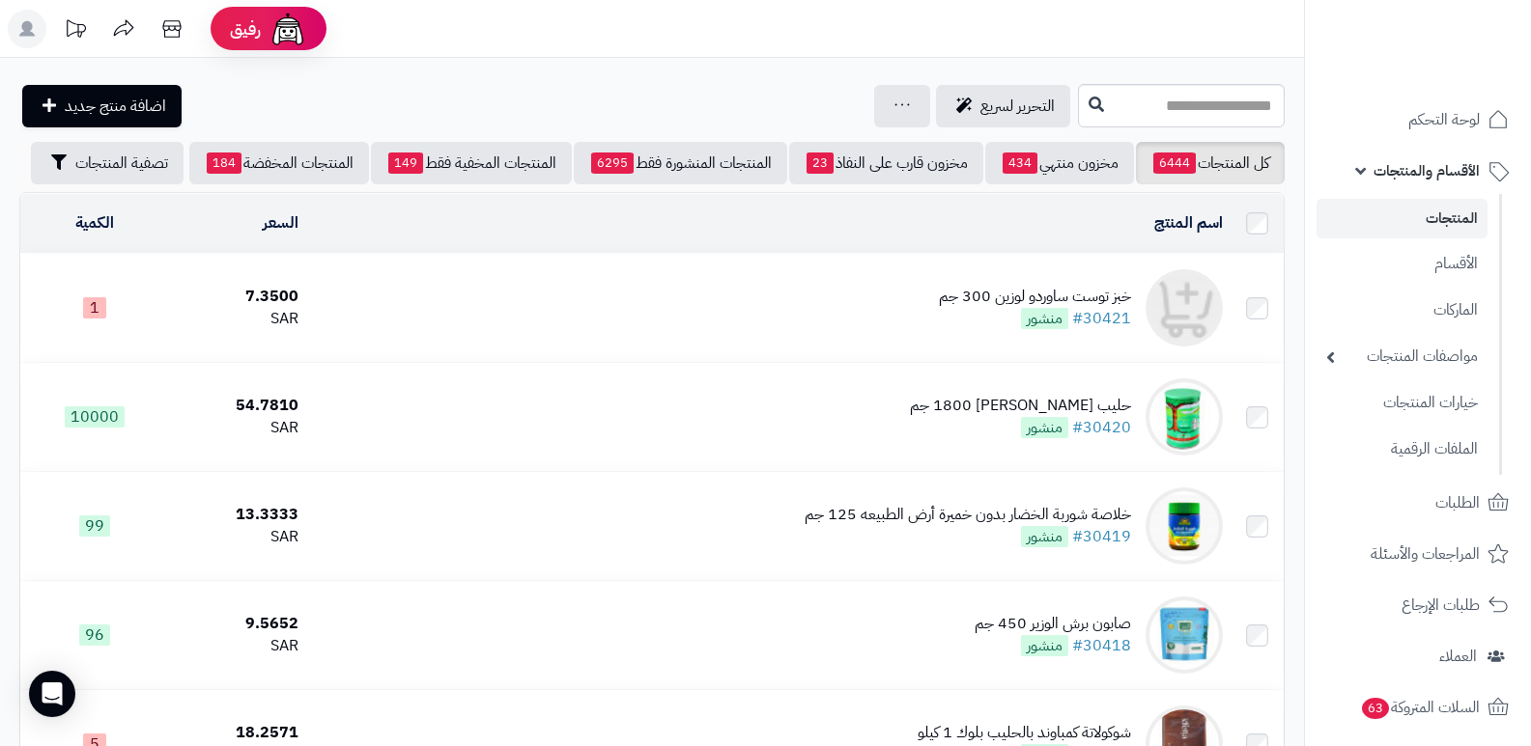
click at [1021, 301] on div "خبز توست ساوردو لوزين 300 جم" at bounding box center [1035, 297] width 192 height 22
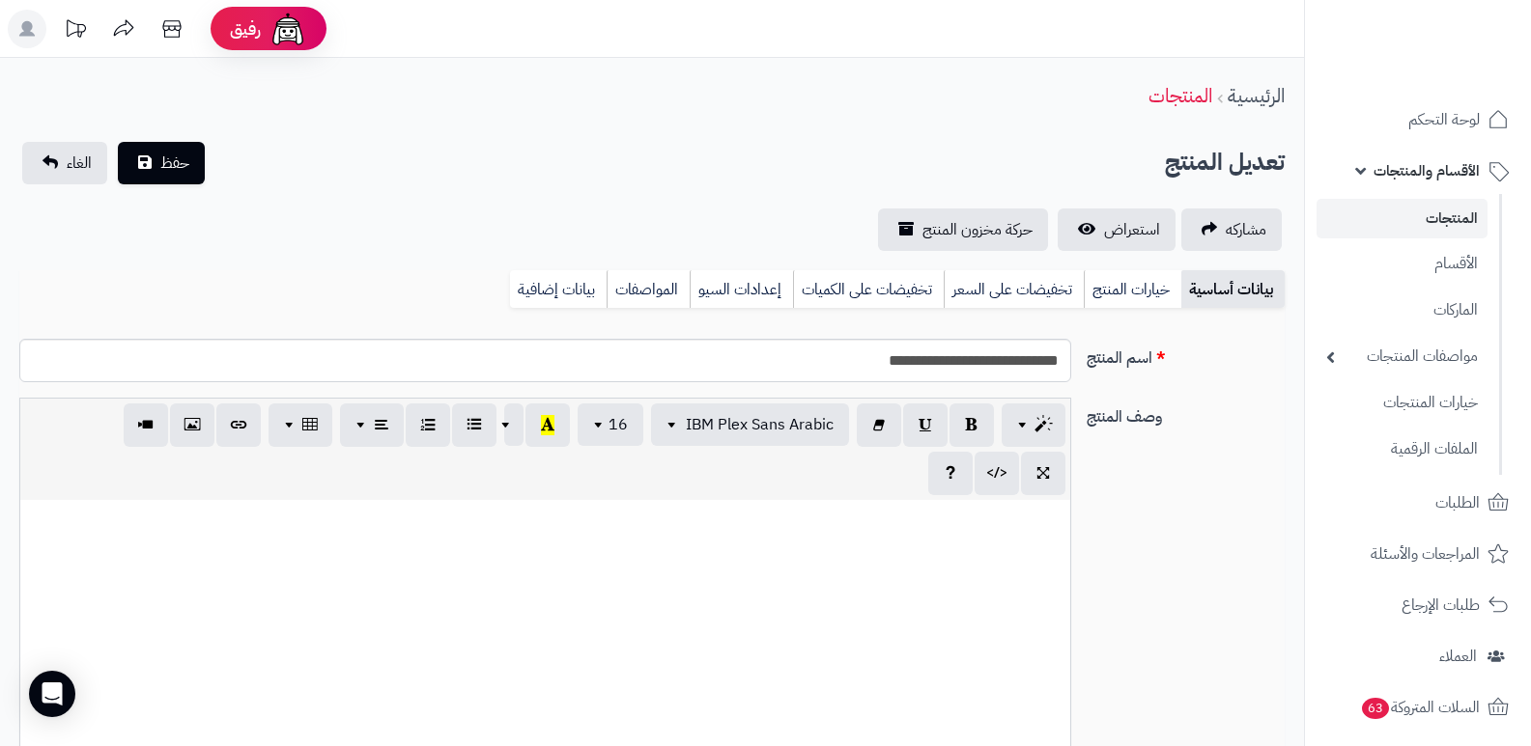
select select
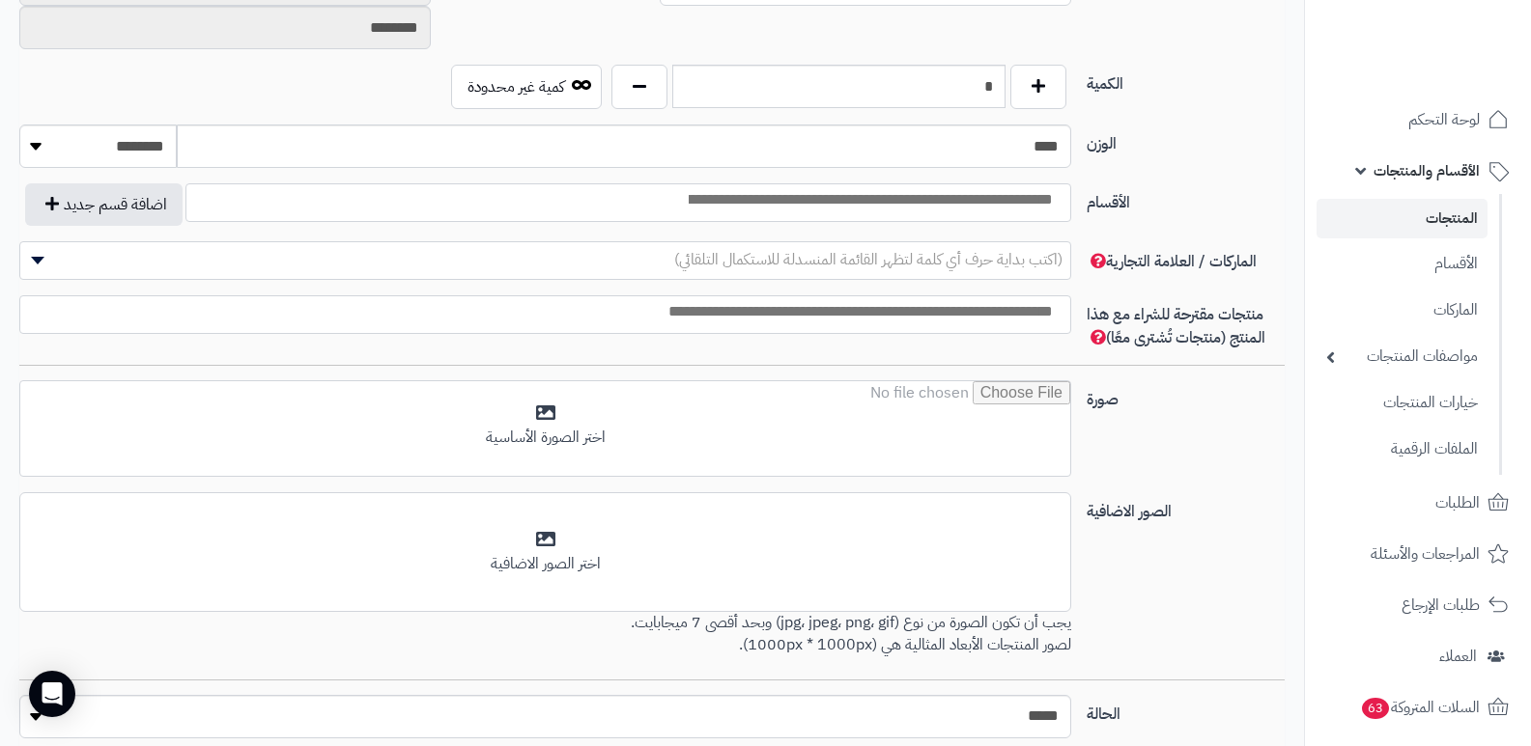
scroll to position [946, 0]
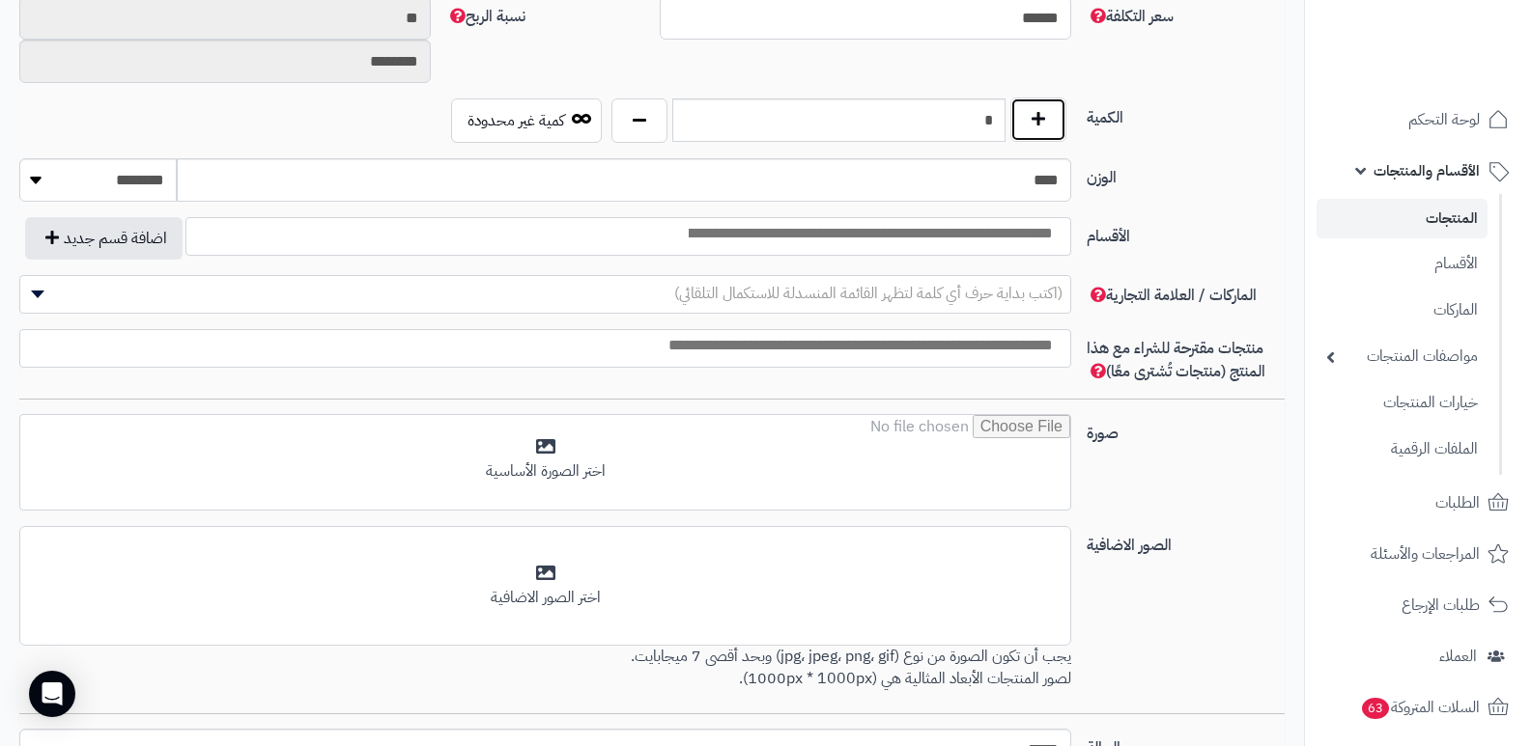
click at [1035, 123] on button "button" at bounding box center [1038, 120] width 56 height 44
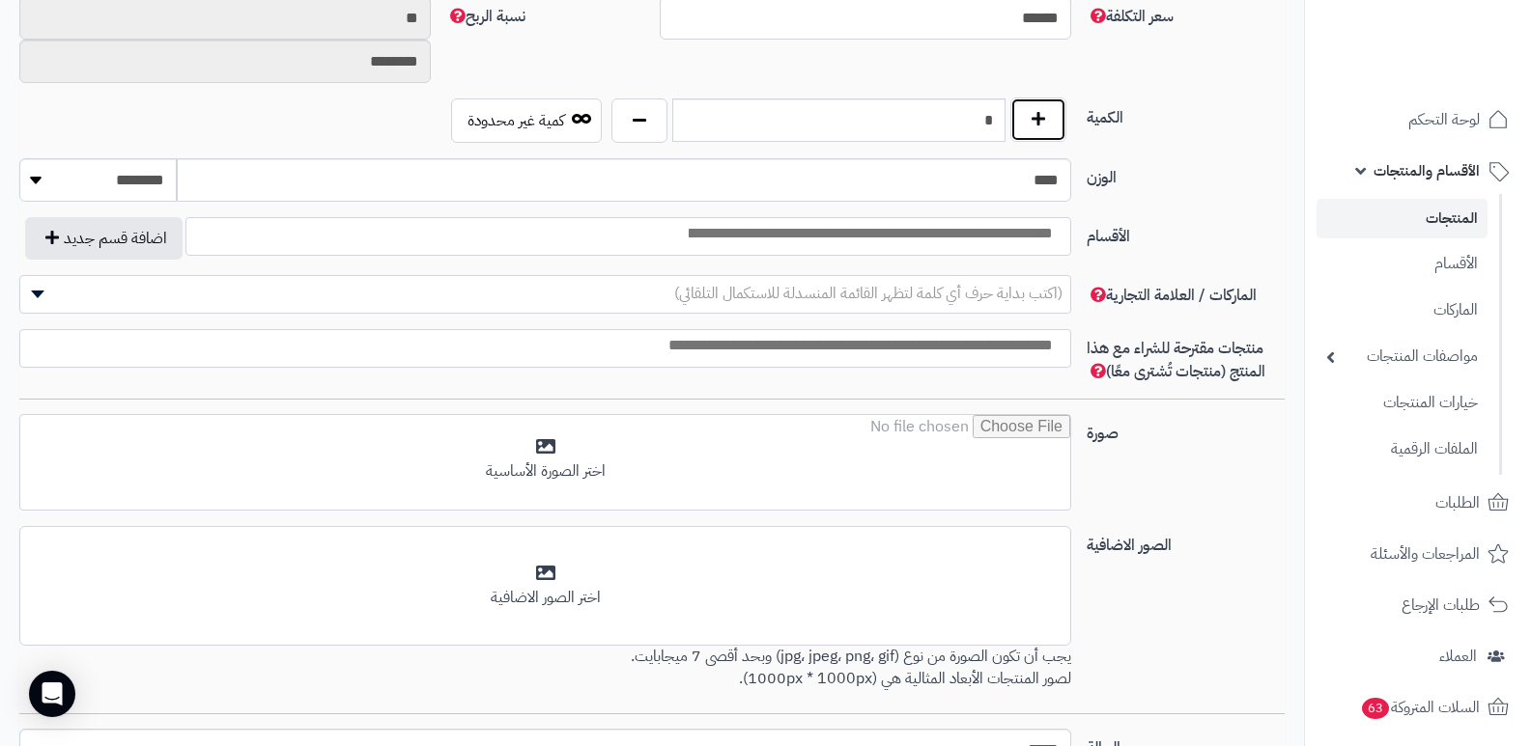
click at [1035, 123] on button "button" at bounding box center [1038, 120] width 56 height 44
click at [984, 118] on input "*" at bounding box center [838, 120] width 333 height 43
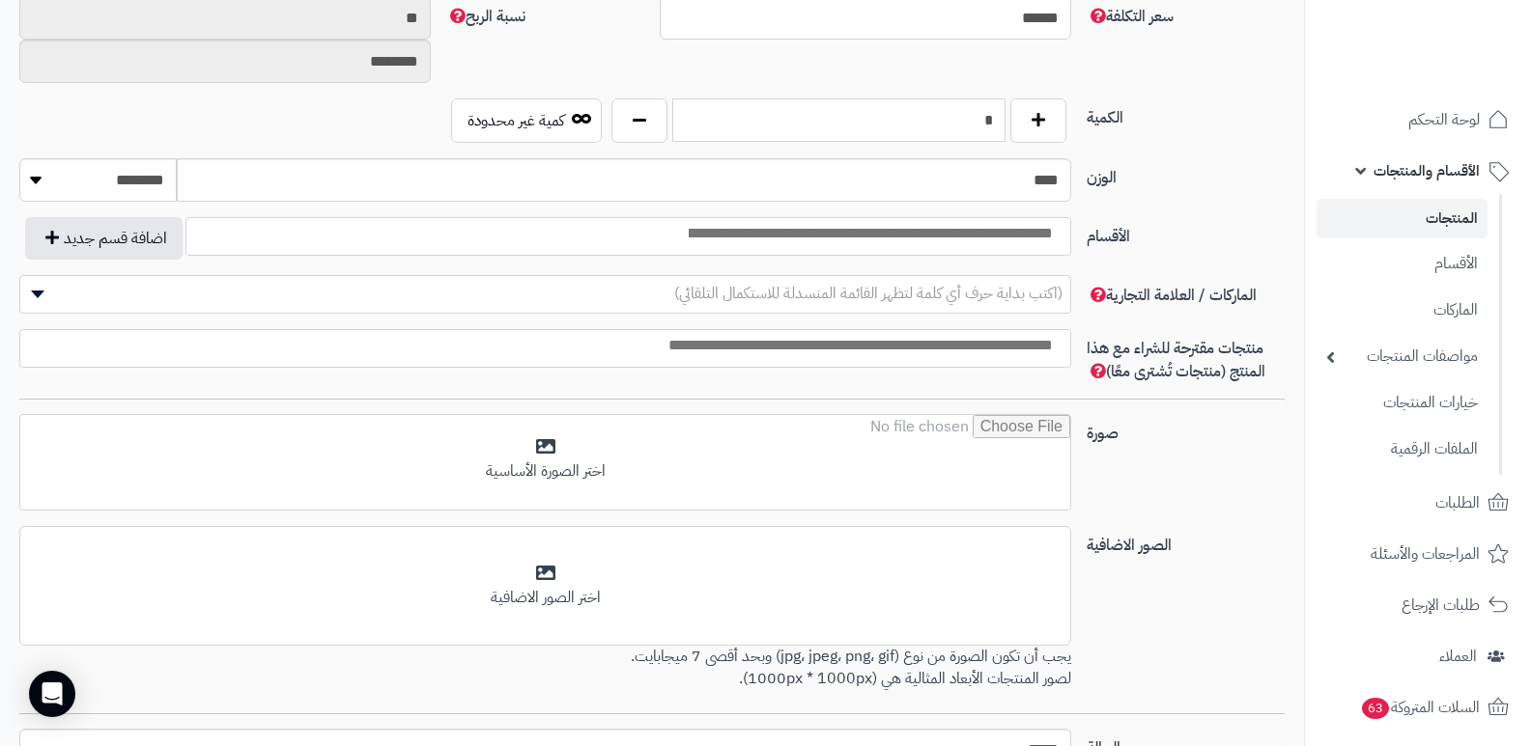
type input "***"
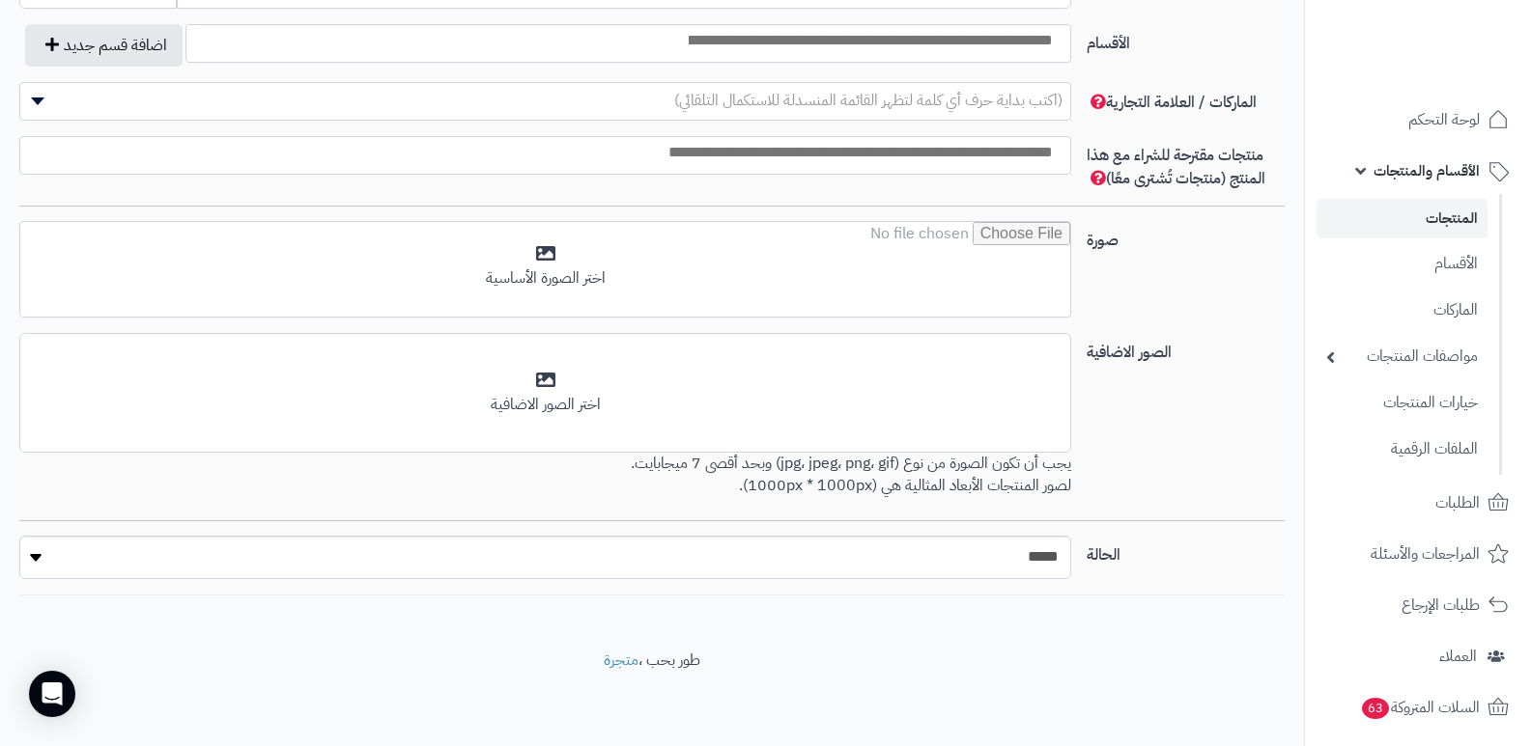
scroll to position [753, 0]
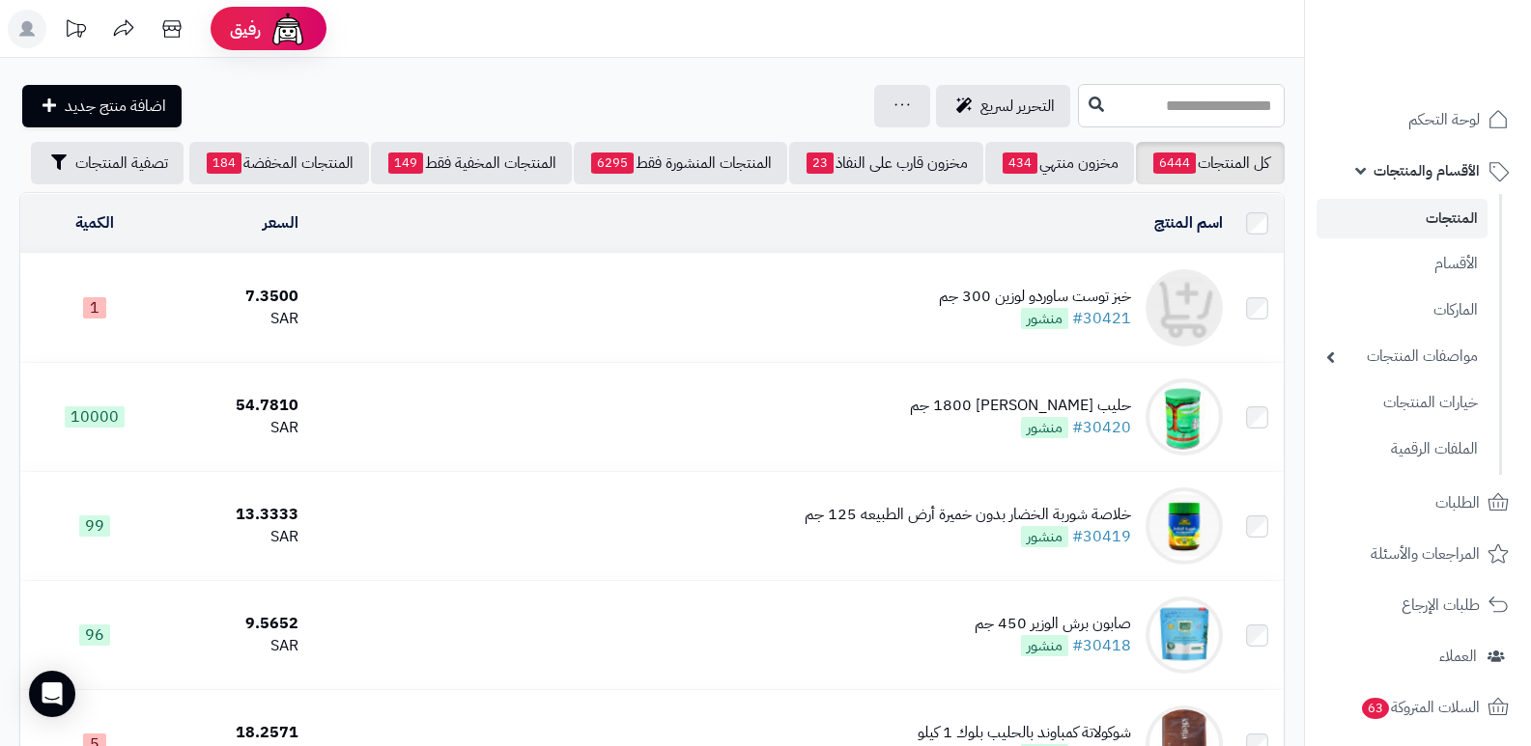
click at [1139, 113] on input "text" at bounding box center [1181, 105] width 207 height 43
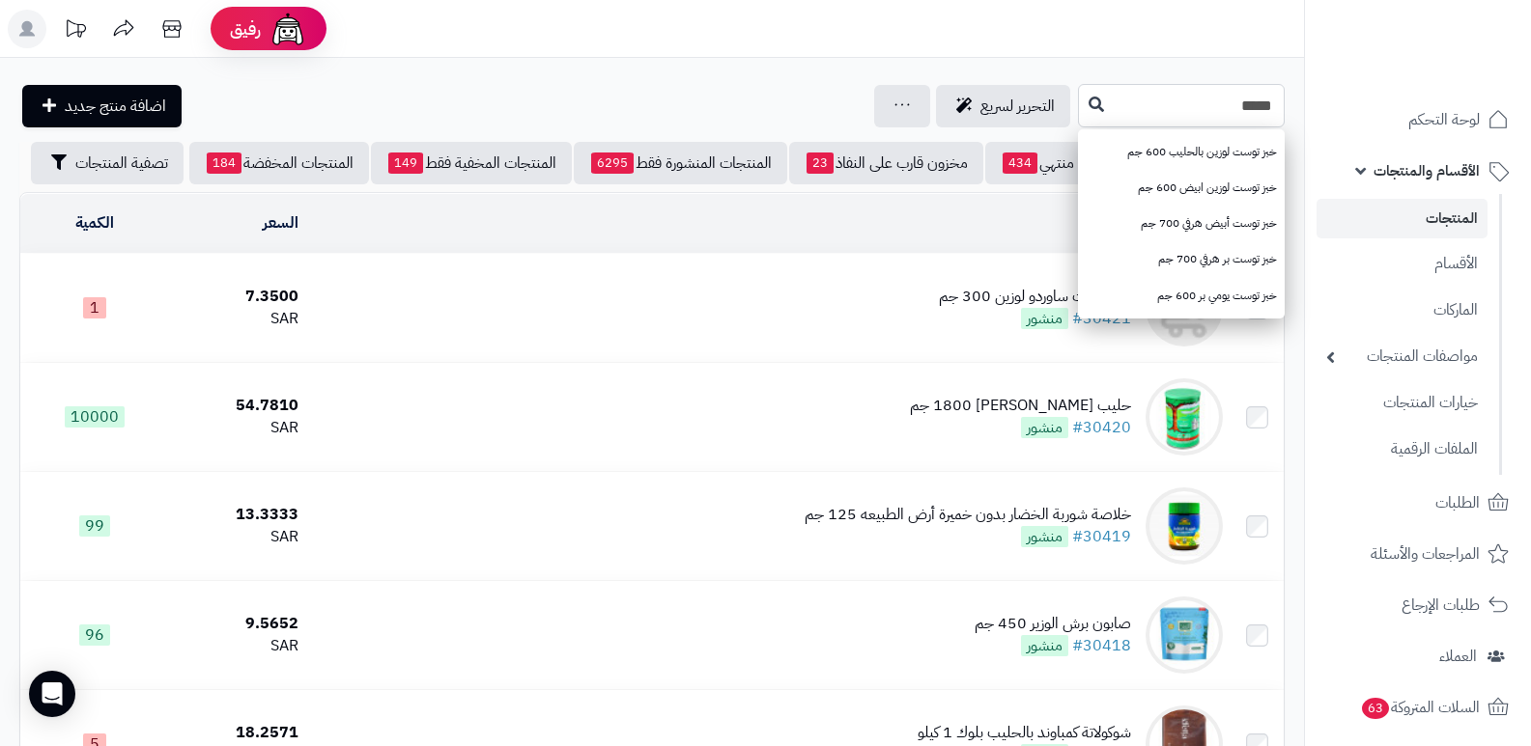
type input "****"
click at [1165, 155] on link "خبز توست لوزين بالحليب 600 جم" at bounding box center [1181, 152] width 207 height 36
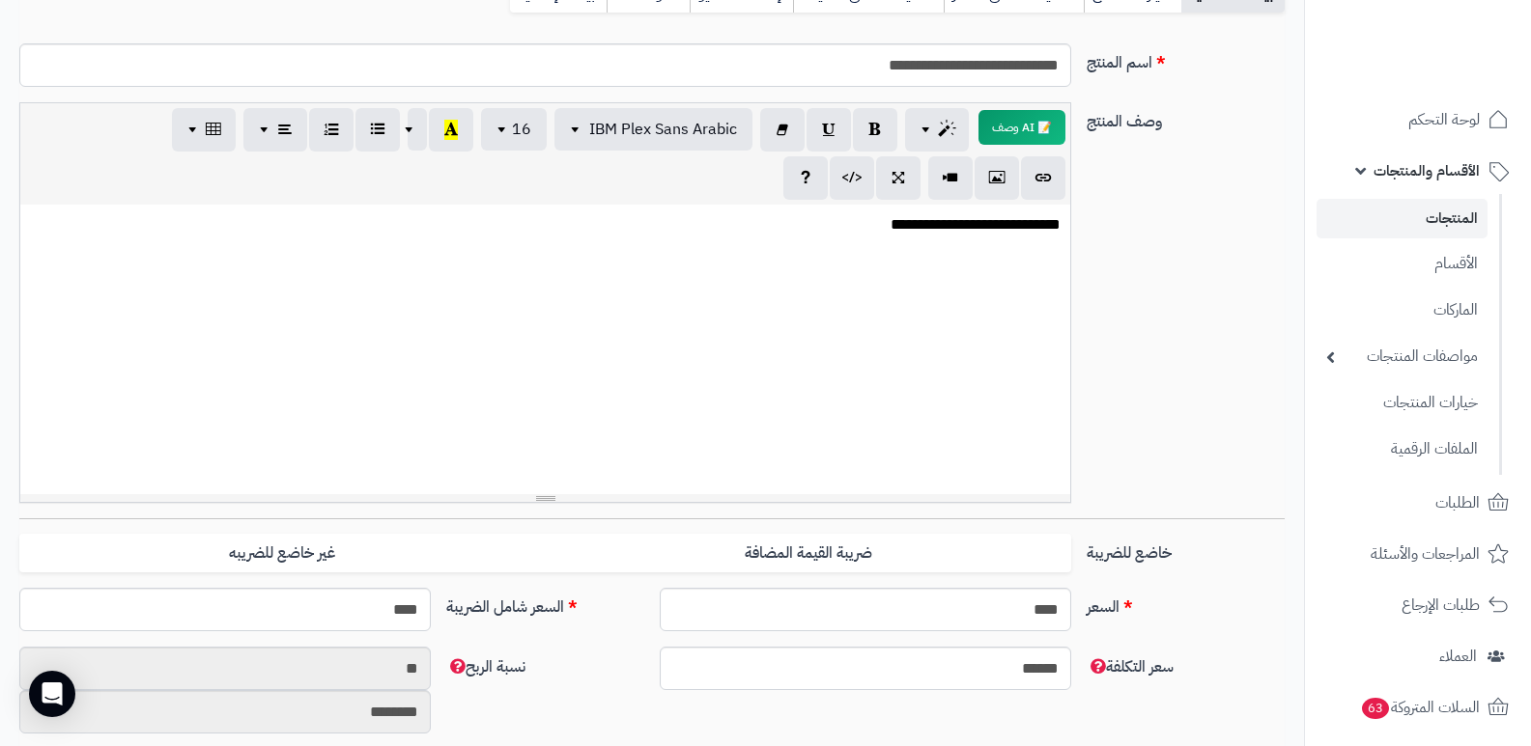
scroll to position [290, 0]
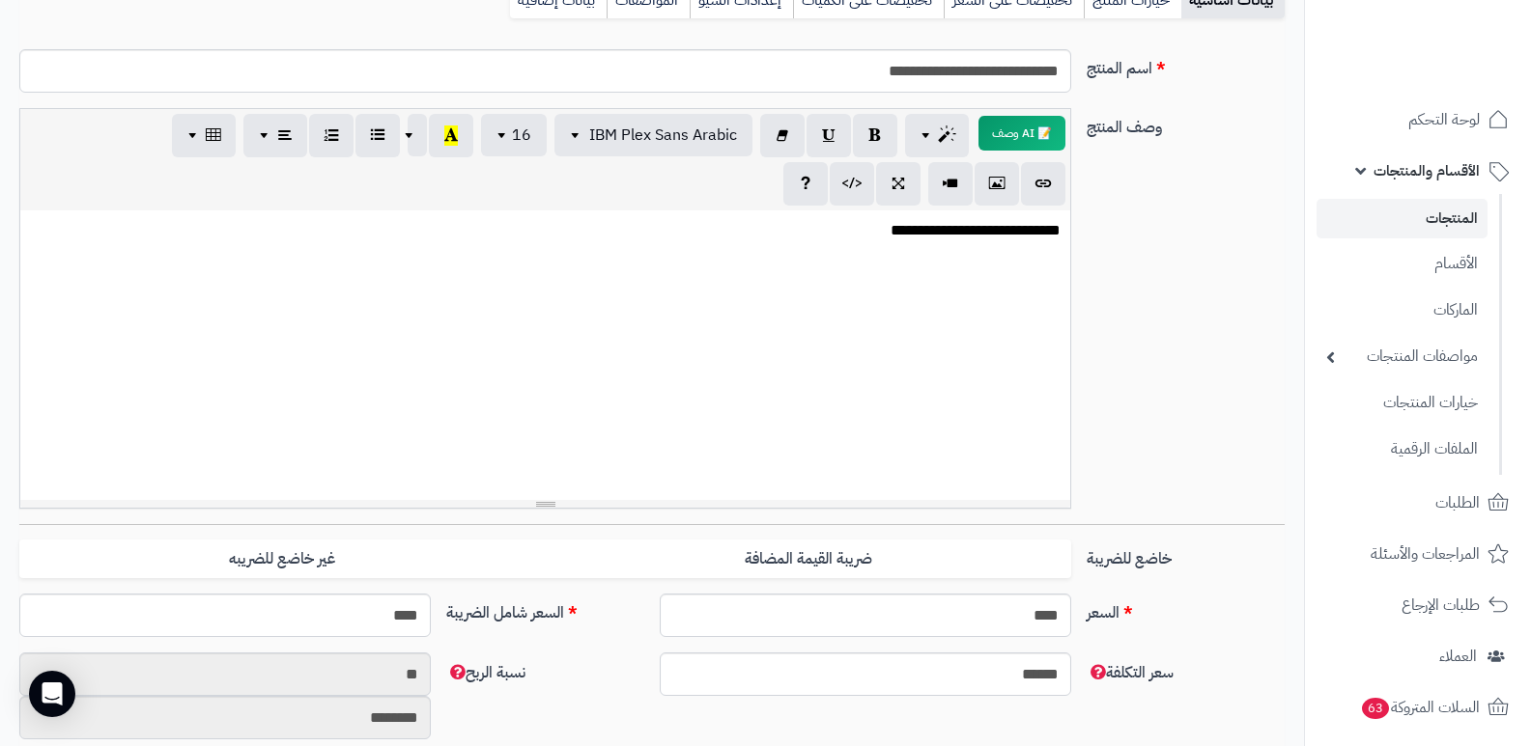
click at [1453, 211] on link "المنتجات" at bounding box center [1401, 219] width 171 height 40
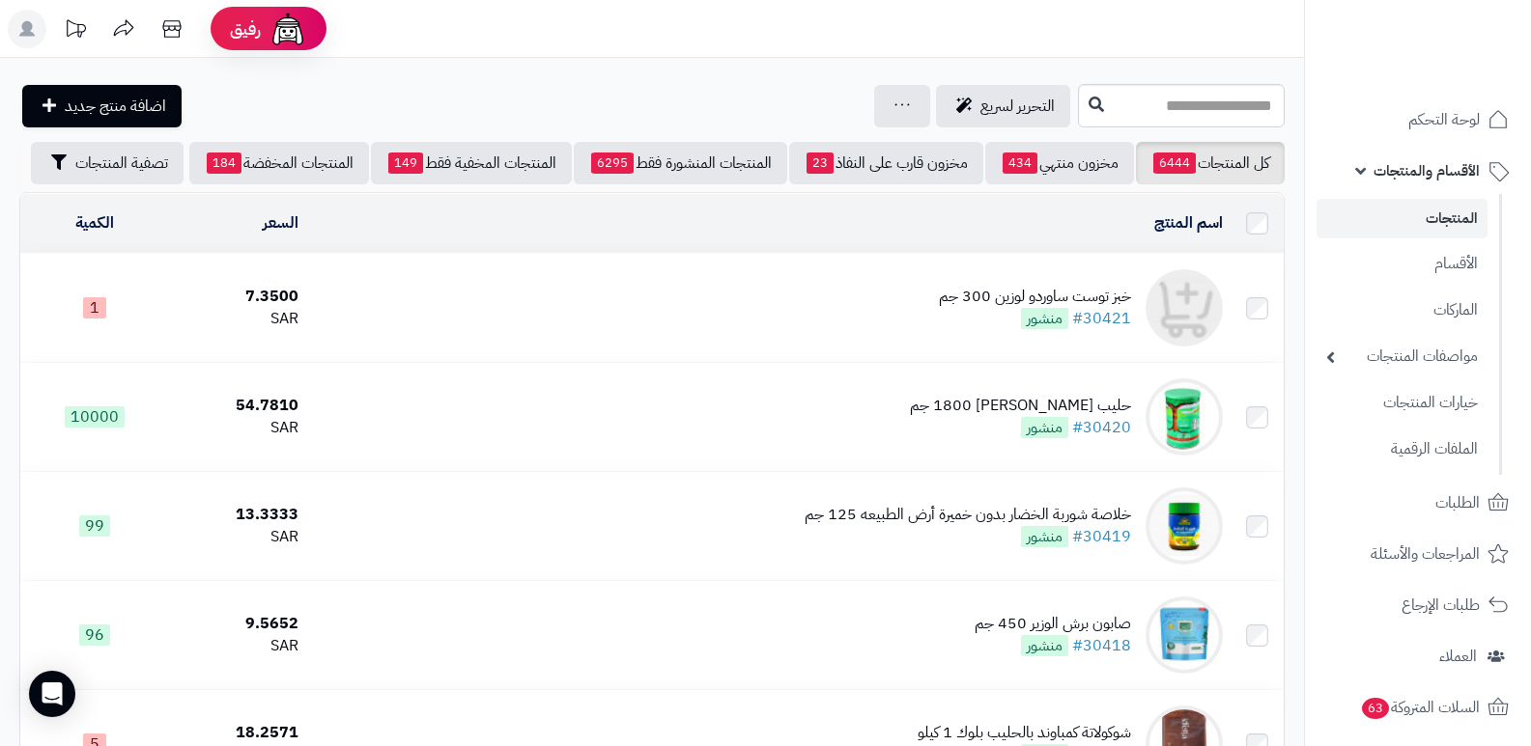
click at [1038, 302] on div "خبز توست ساوردو لوزين 300 جم" at bounding box center [1035, 297] width 192 height 22
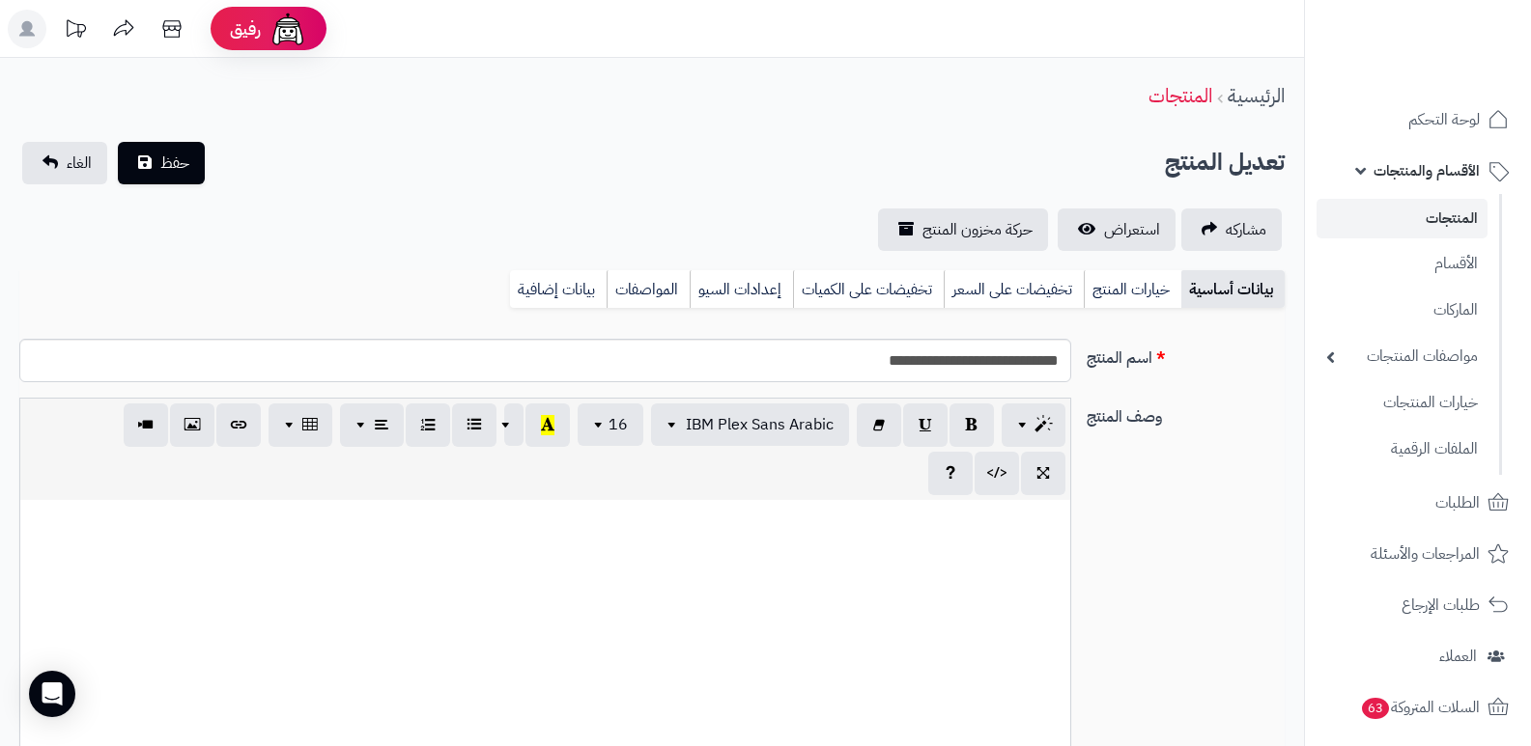
select select
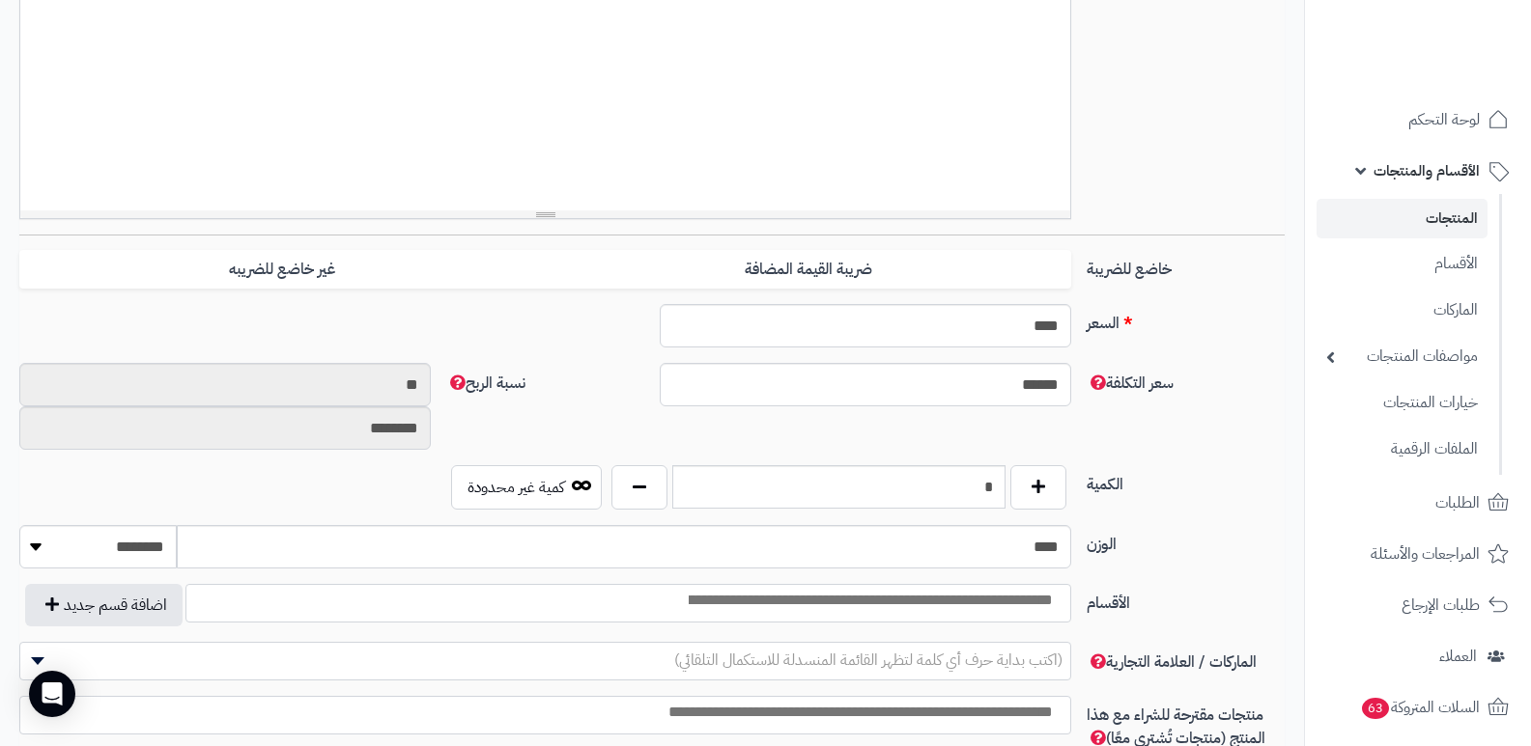
scroll to position [966, 0]
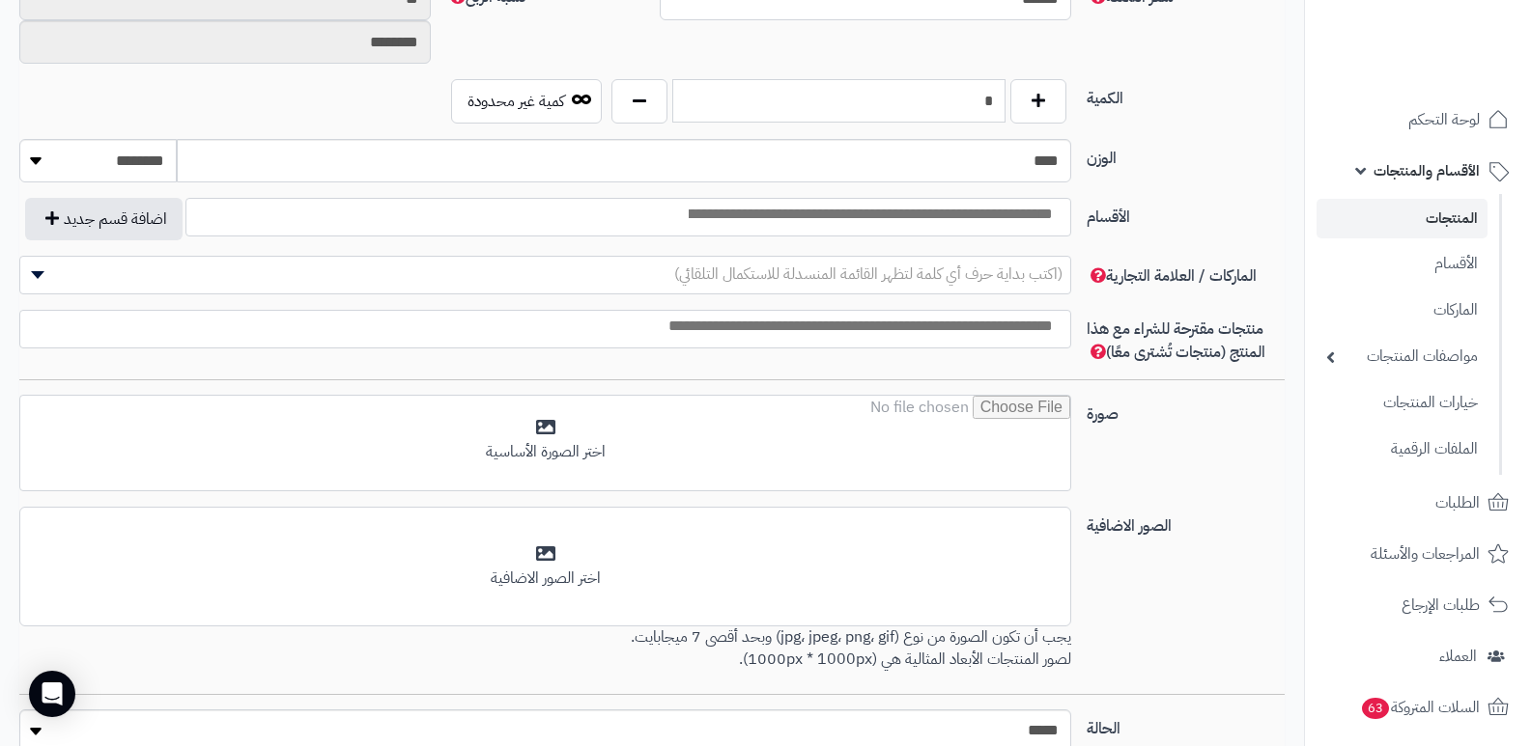
click at [971, 111] on input "*" at bounding box center [838, 100] width 333 height 43
type input "***"
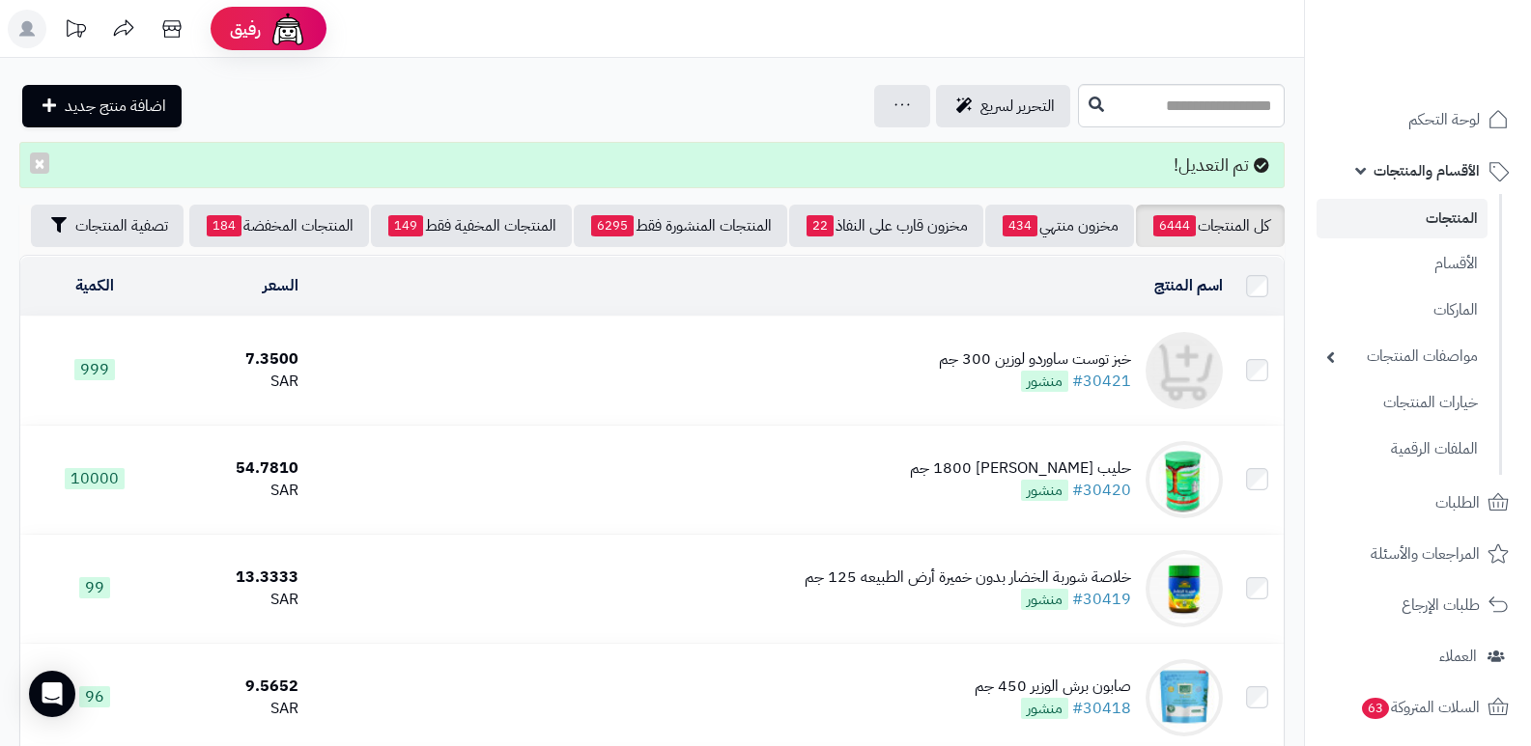
click at [1034, 371] on div "خبز توست ساوردو لوزين 300 جم" at bounding box center [1035, 360] width 192 height 22
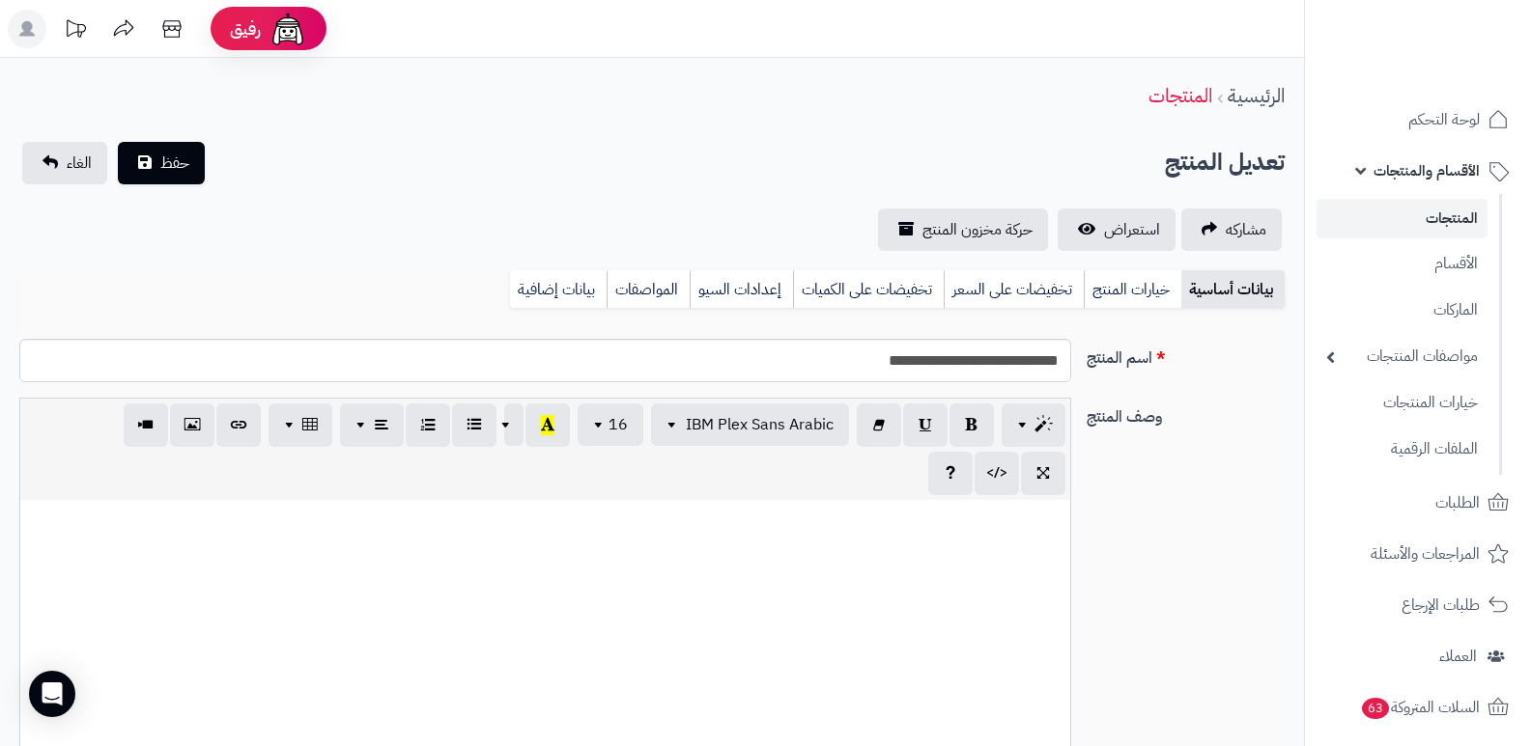
select select
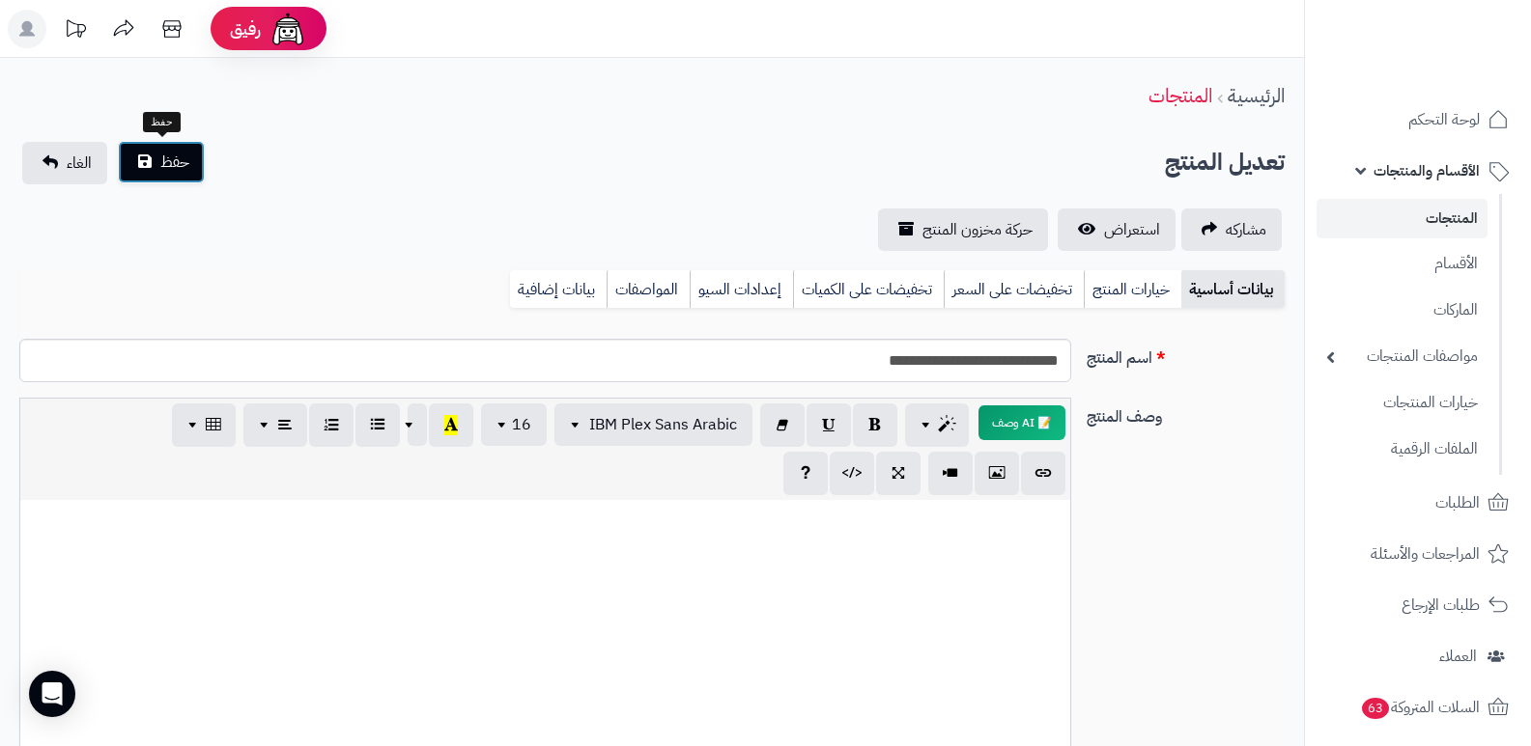
click at [165, 148] on button "حفظ" at bounding box center [161, 162] width 87 height 42
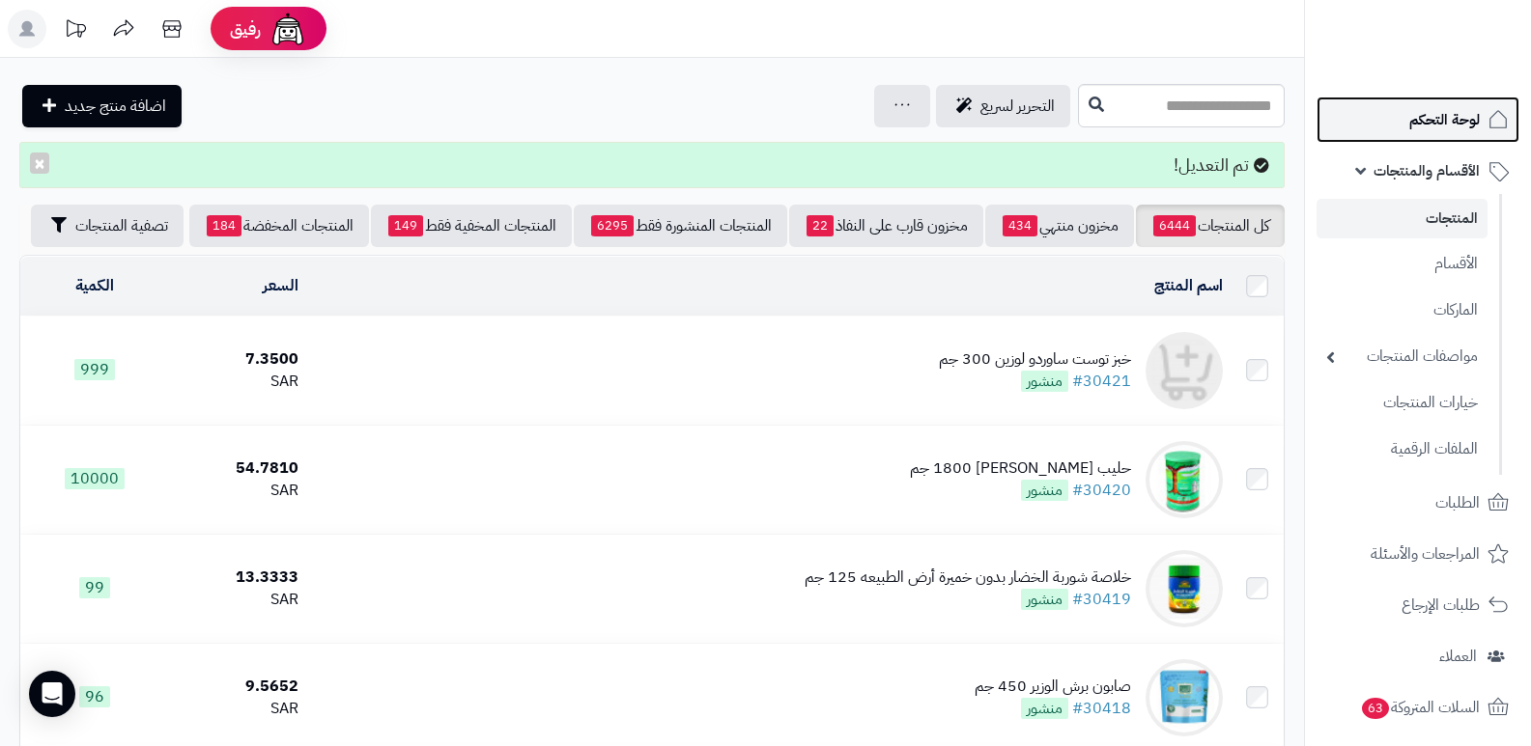
click at [1430, 134] on link "لوحة التحكم" at bounding box center [1417, 120] width 203 height 46
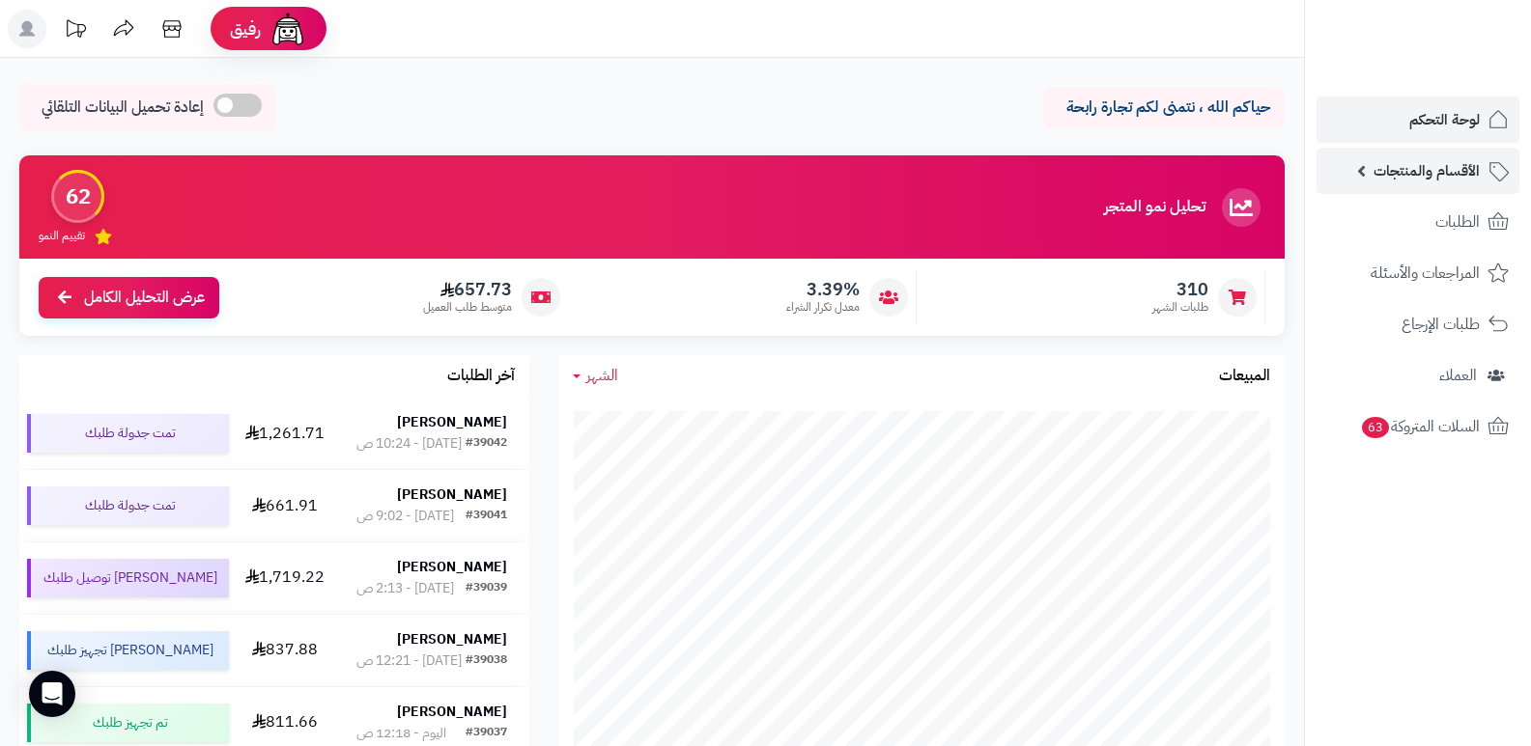
click at [1433, 183] on span "الأقسام والمنتجات" at bounding box center [1426, 170] width 106 height 27
click at [1449, 127] on span "لوحة التحكم" at bounding box center [1444, 119] width 70 height 27
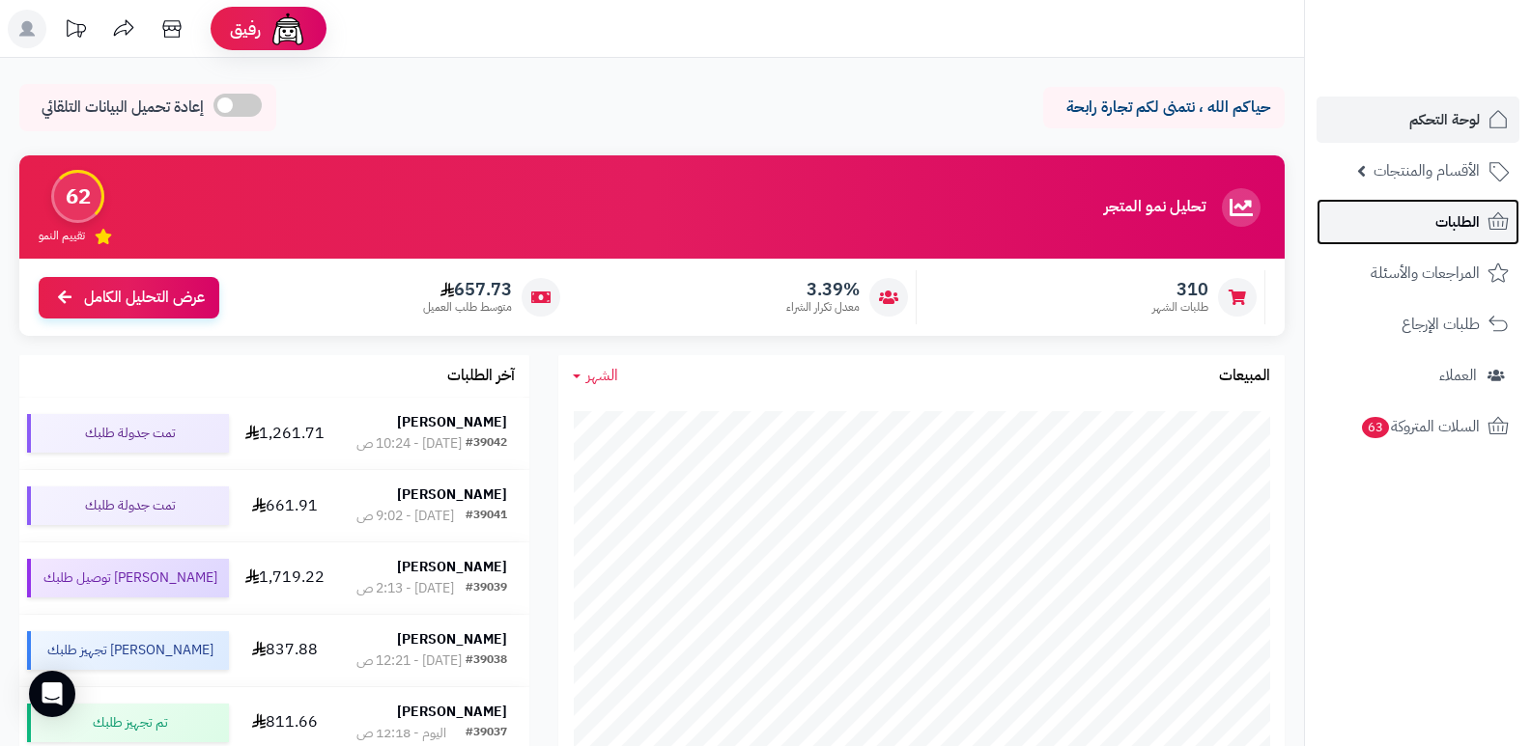
click at [1453, 216] on span "الطلبات" at bounding box center [1457, 222] width 44 height 27
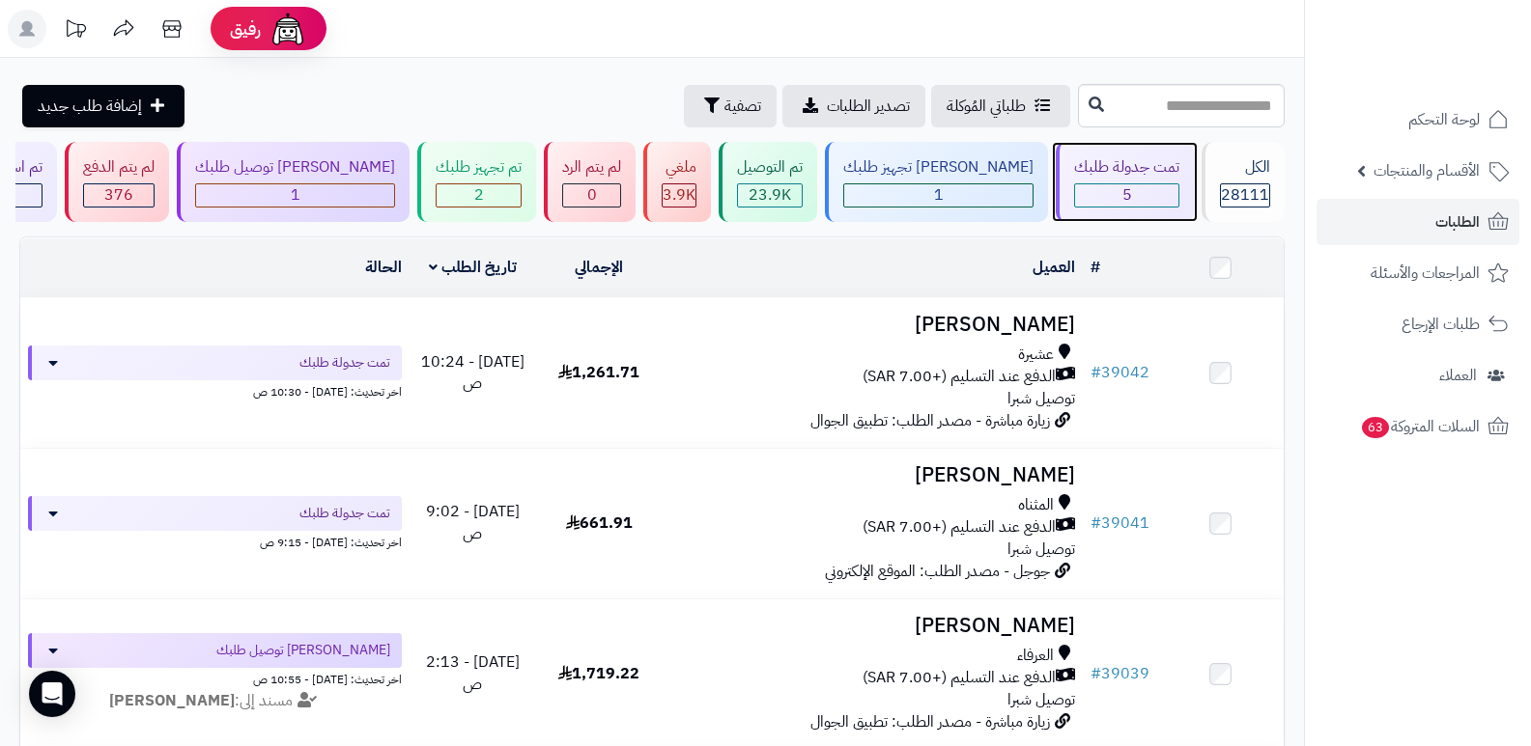
click at [1109, 184] on div "5" at bounding box center [1126, 195] width 103 height 22
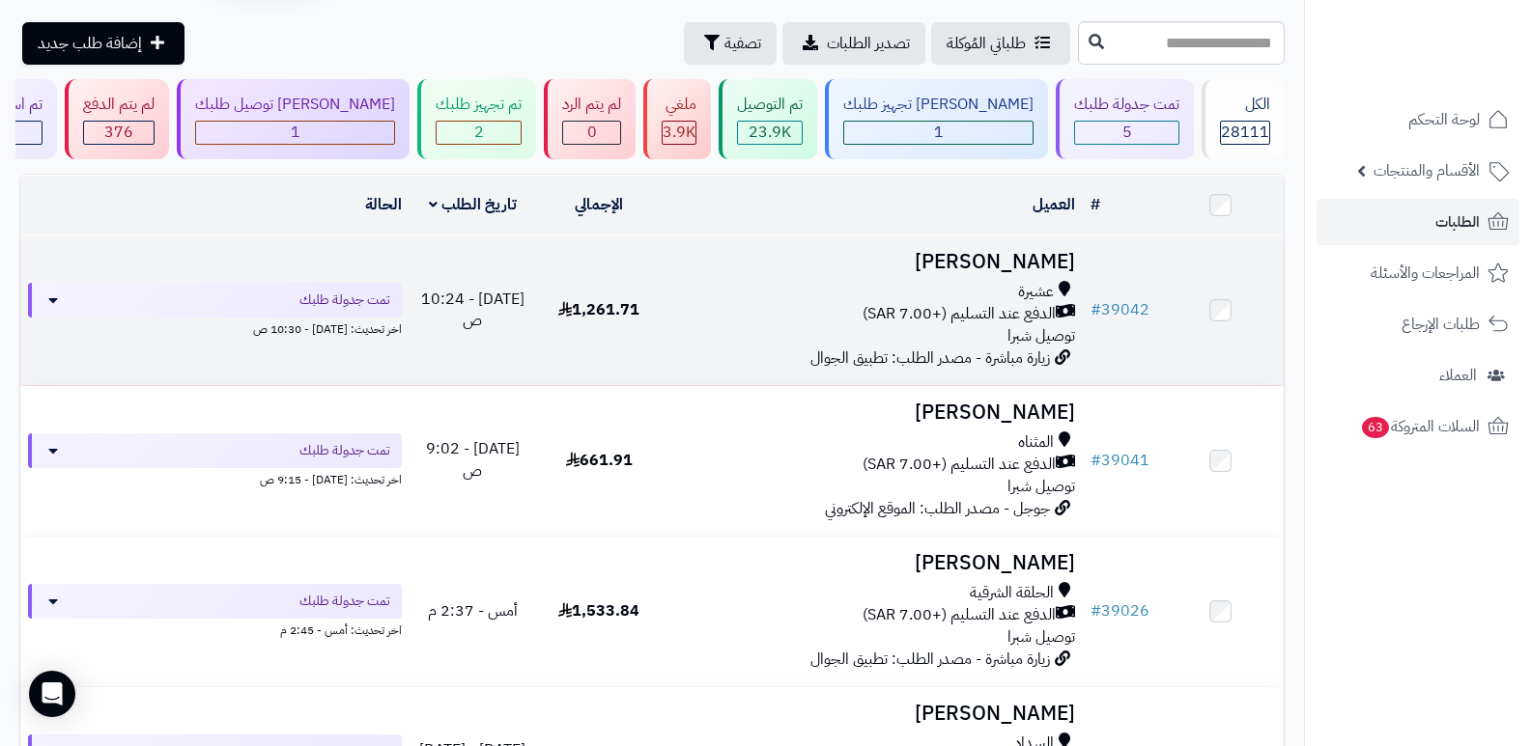
scroll to position [97, 0]
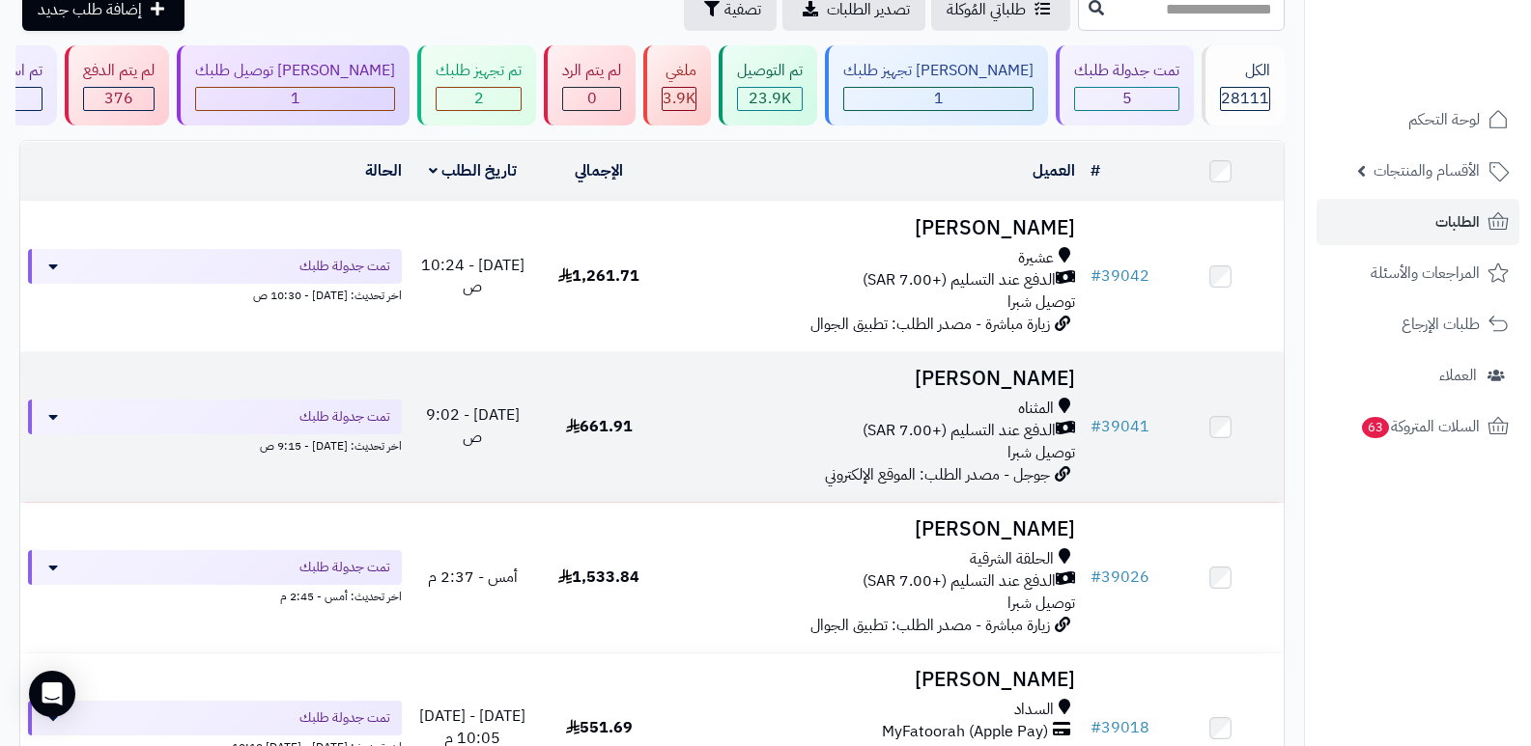
click at [1042, 371] on h3 "[PERSON_NAME]" at bounding box center [873, 379] width 406 height 22
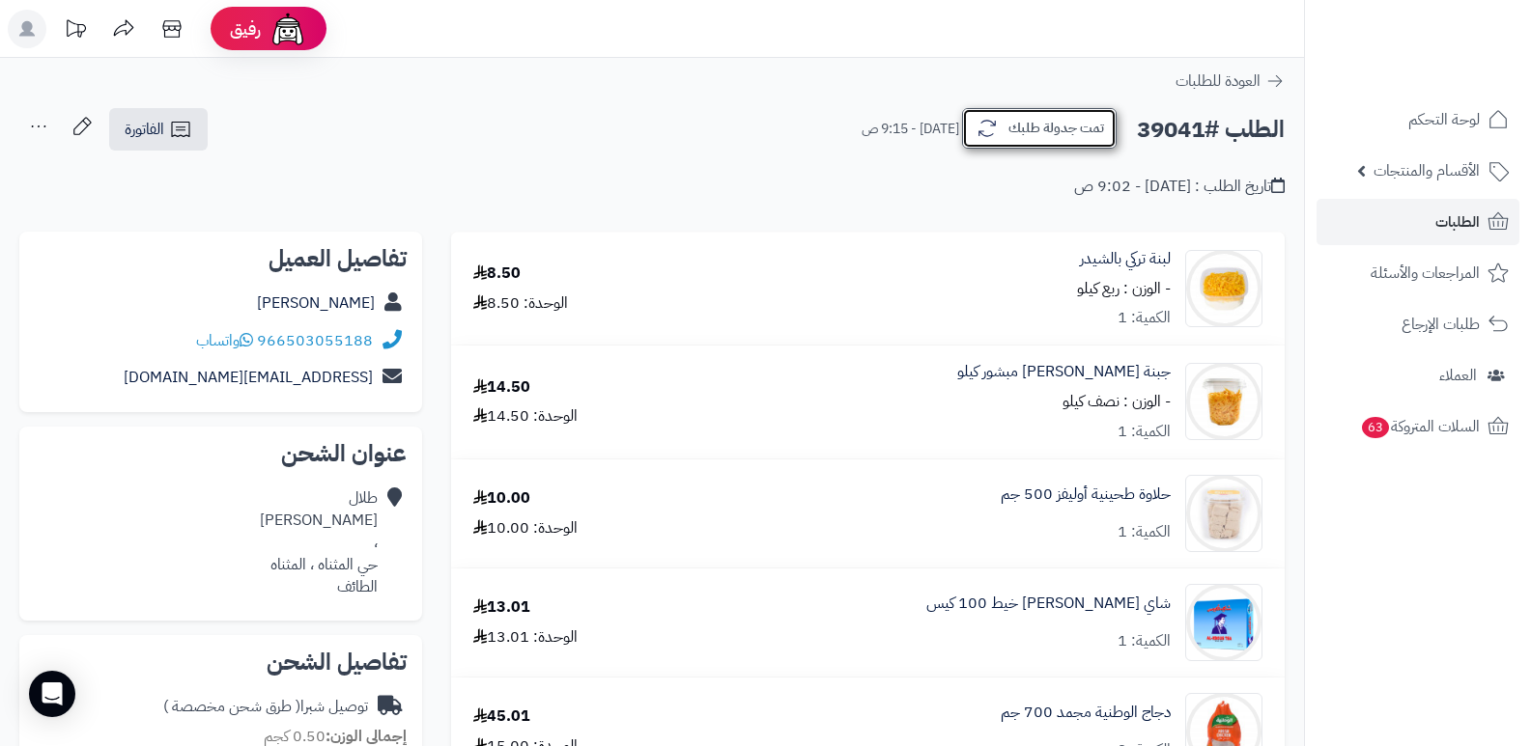
click at [1050, 142] on button "تمت جدولة طلبك" at bounding box center [1039, 128] width 155 height 41
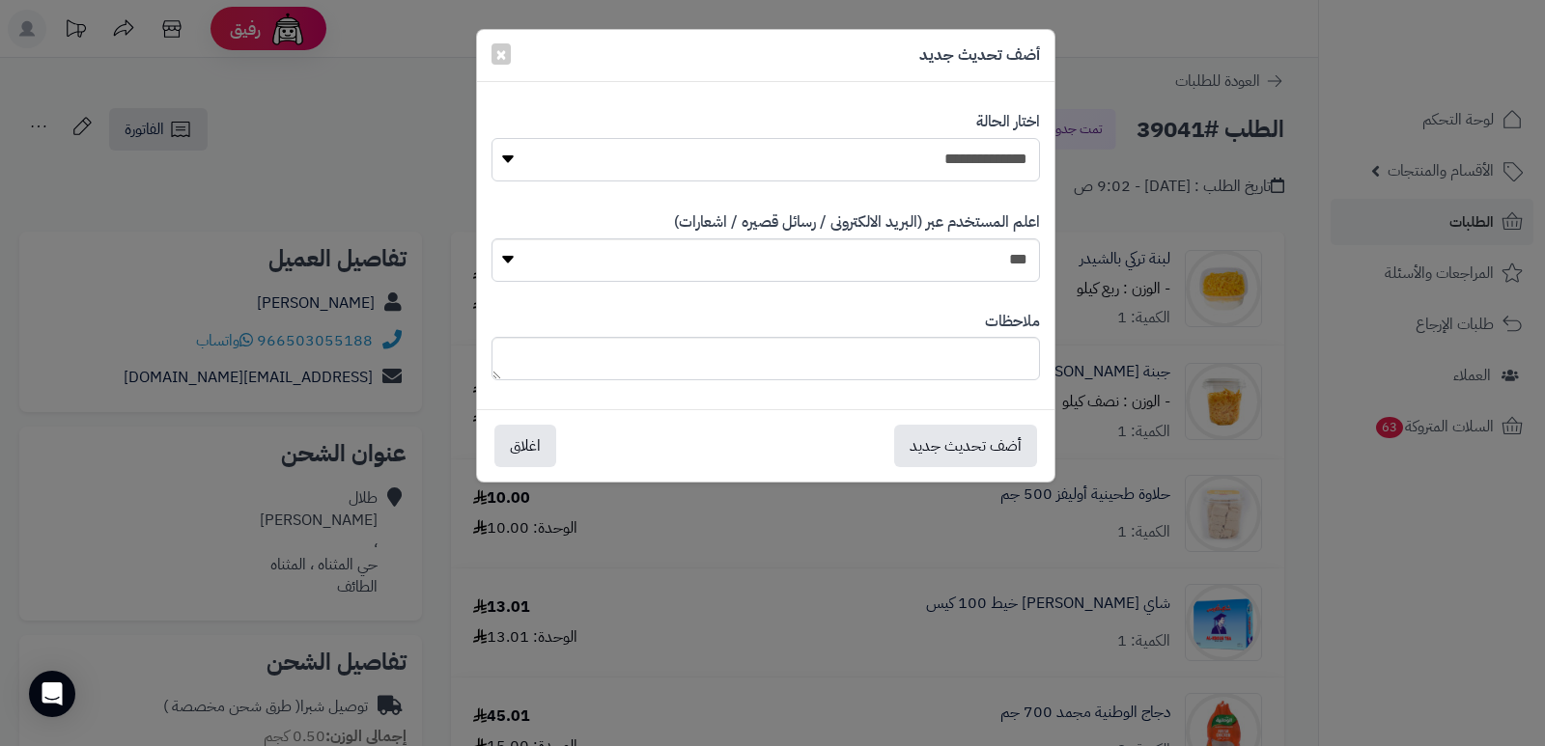
click at [966, 155] on select "**********" at bounding box center [766, 159] width 549 height 43
select select "*"
click at [492, 138] on select "**********" at bounding box center [766, 159] width 549 height 43
click at [969, 370] on textarea at bounding box center [766, 358] width 549 height 43
type textarea "****"
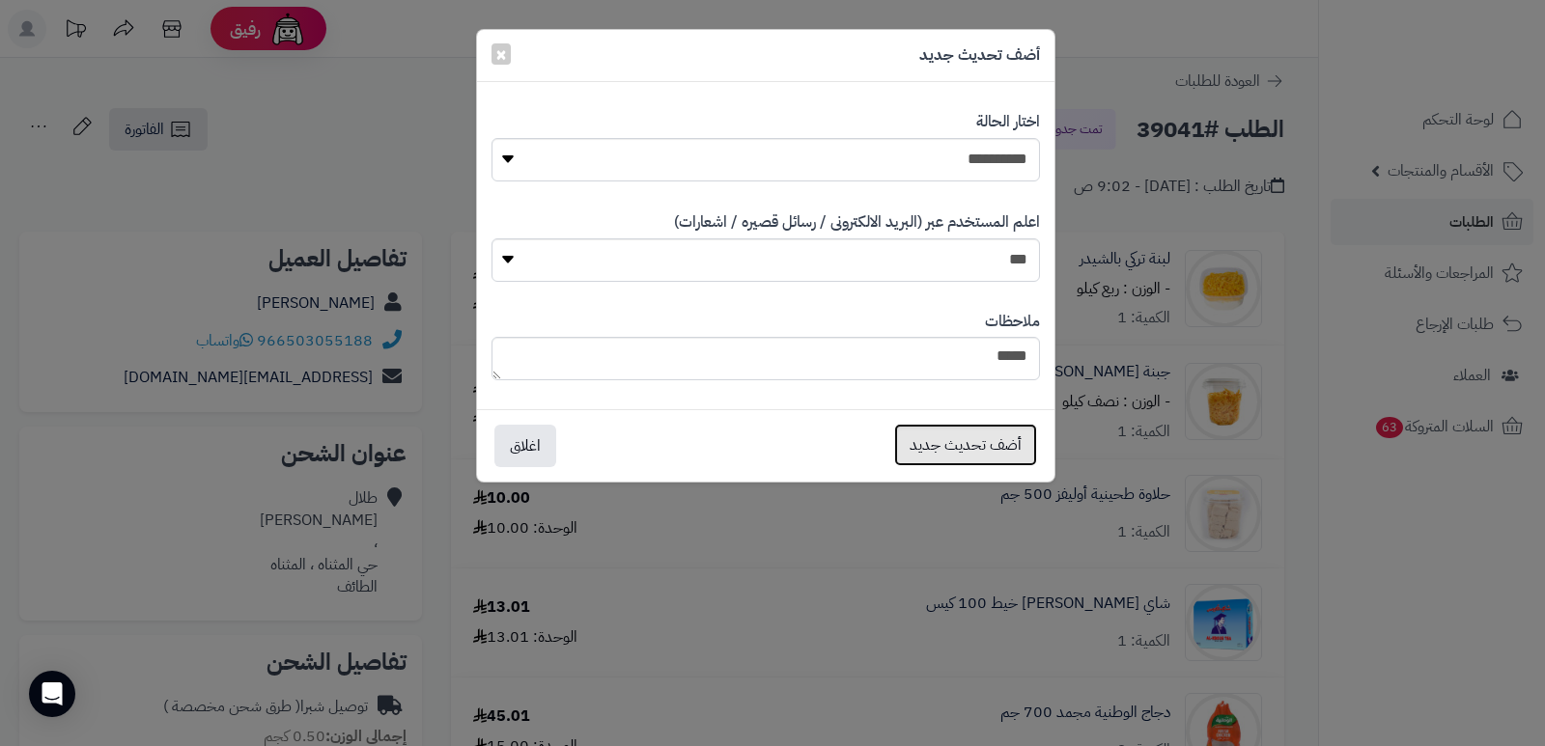
click at [953, 450] on button "أضف تحديث جديد" at bounding box center [965, 445] width 143 height 42
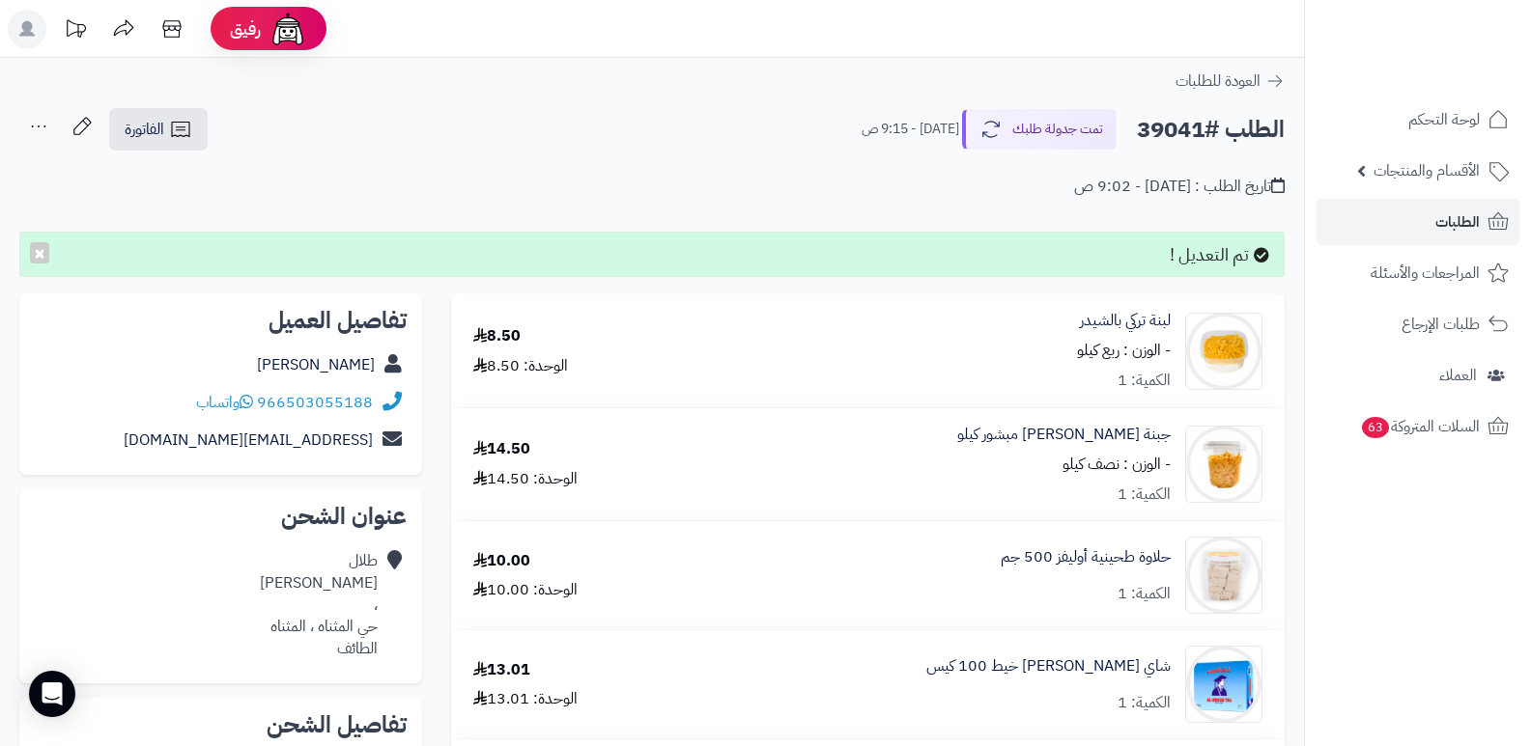
click at [31, 115] on icon at bounding box center [38, 126] width 39 height 39
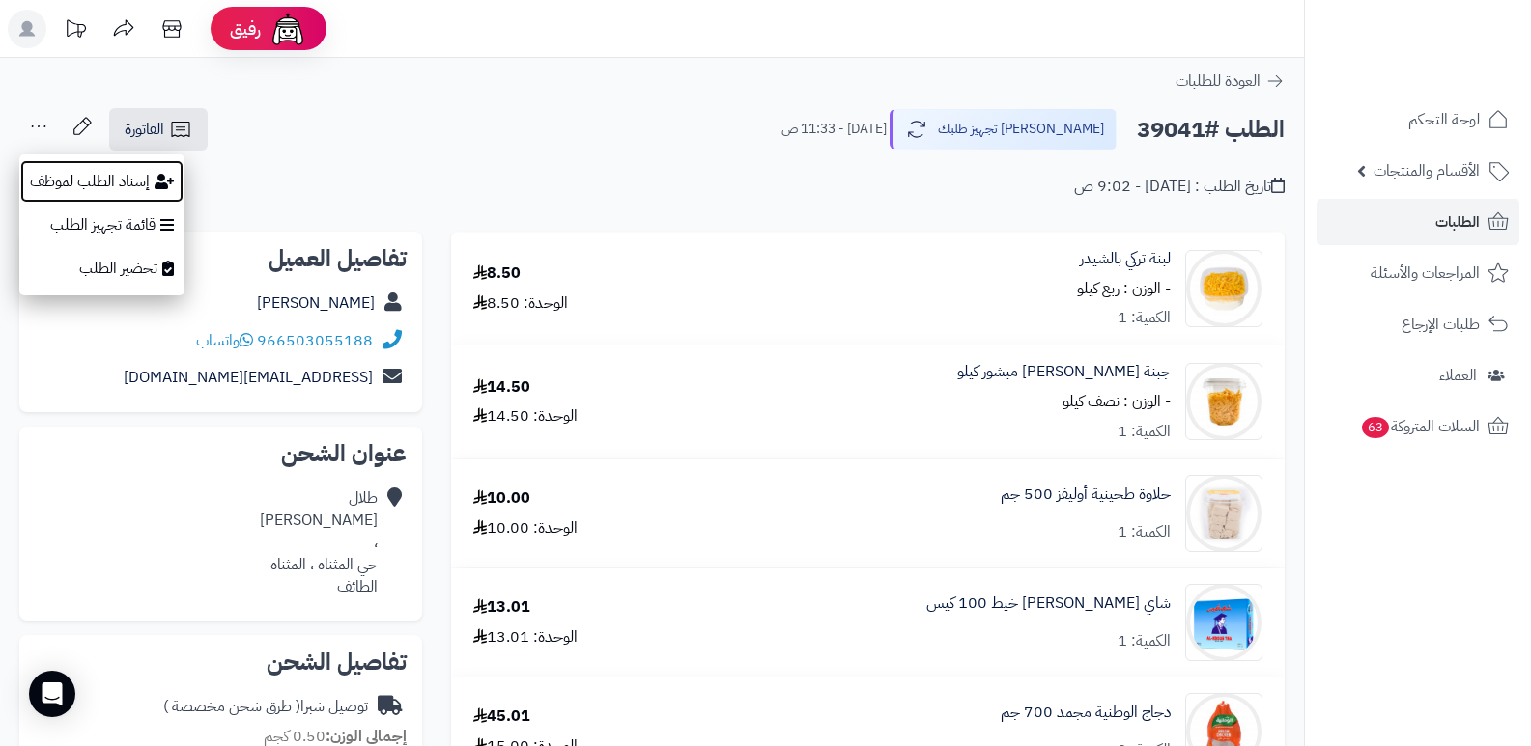
click at [61, 198] on button "إسناد الطلب لموظف" at bounding box center [101, 181] width 165 height 44
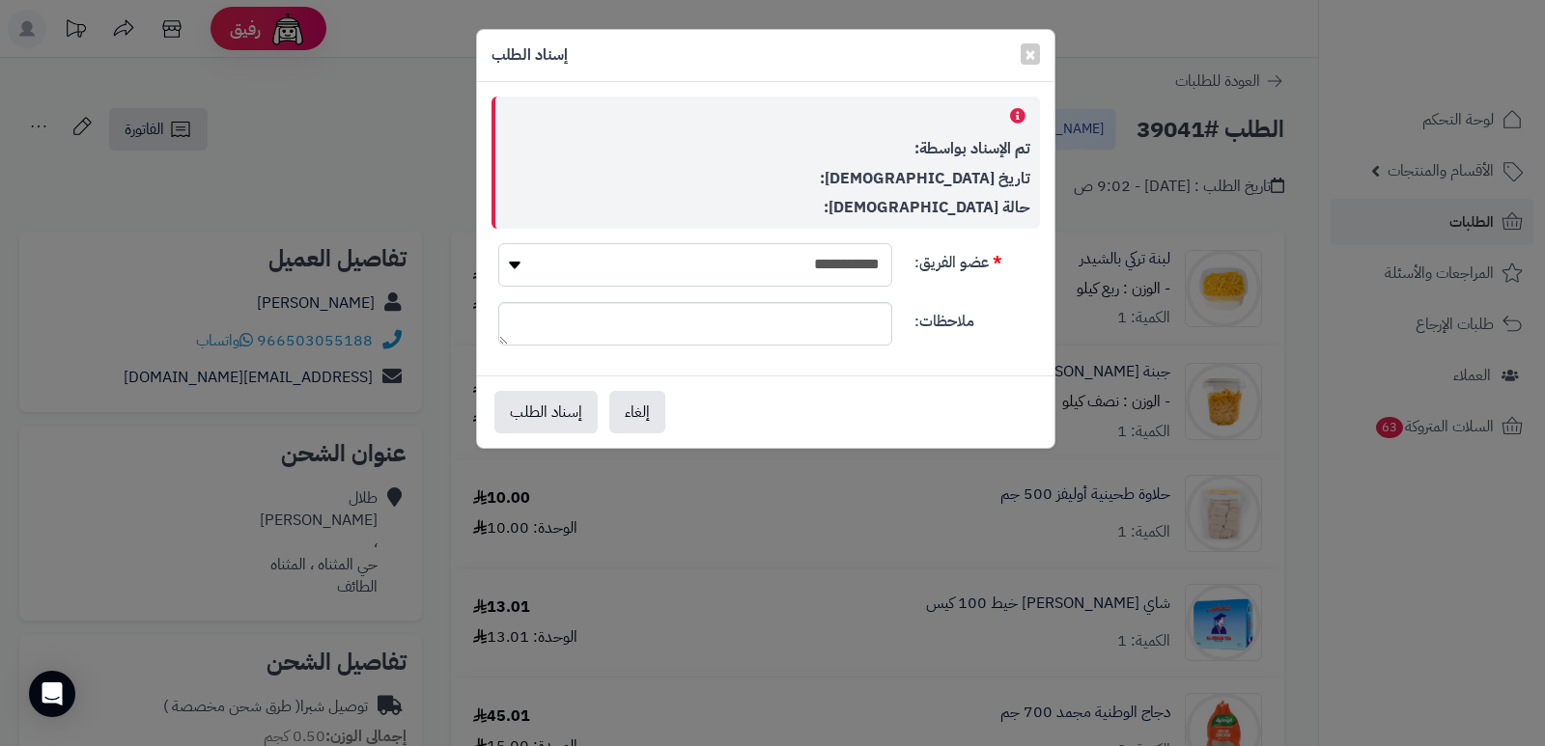
click at [787, 263] on select "**********" at bounding box center [695, 264] width 394 height 43
select select "**"
click at [498, 243] on select "**********" at bounding box center [695, 264] width 394 height 43
click at [519, 420] on button "إسناد الطلب" at bounding box center [545, 411] width 103 height 42
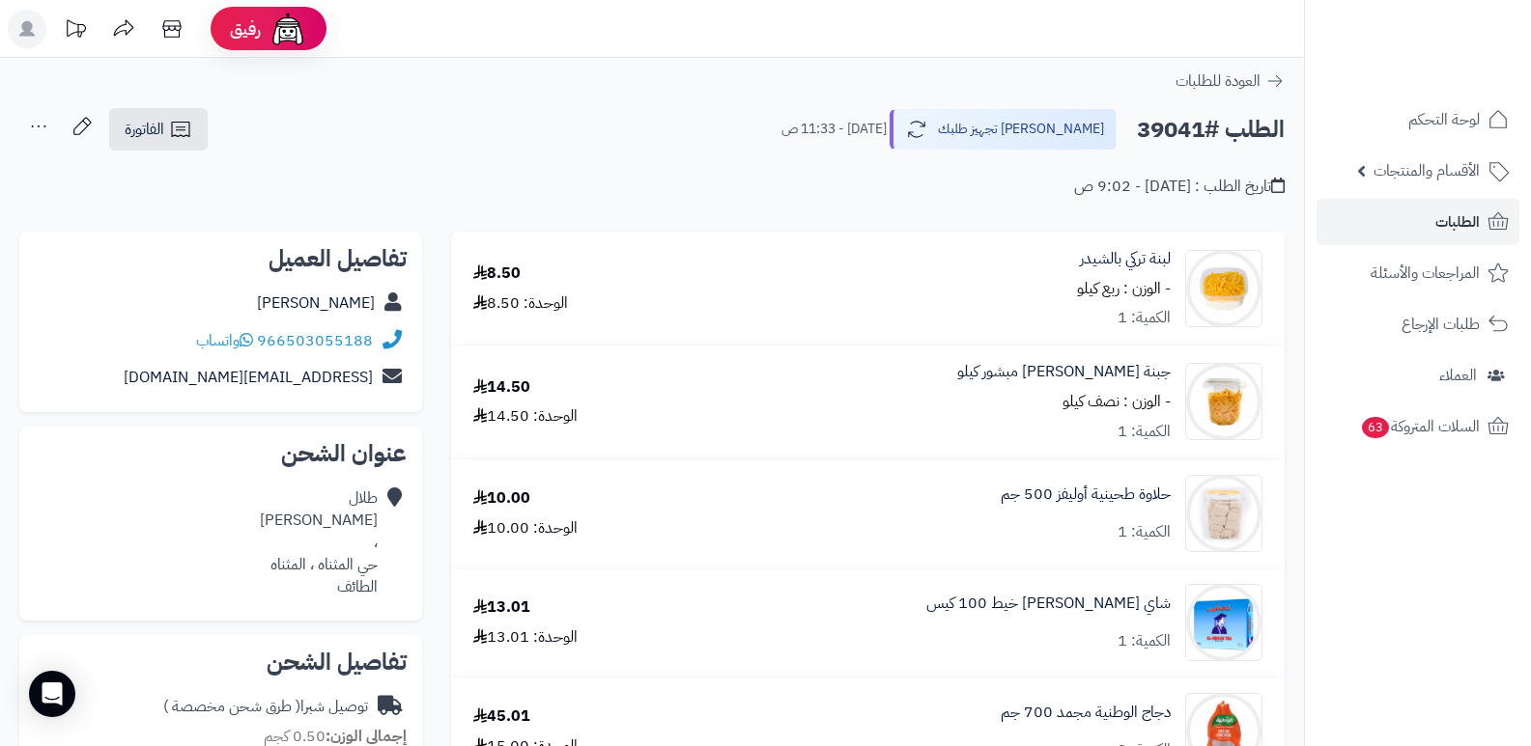
click at [1406, 655] on nav "لوحة التحكم الأقسام والمنتجات المنتجات الأقسام الماركات مواصفات المنتجات مواصفا…" at bounding box center [1417, 397] width 227 height 746
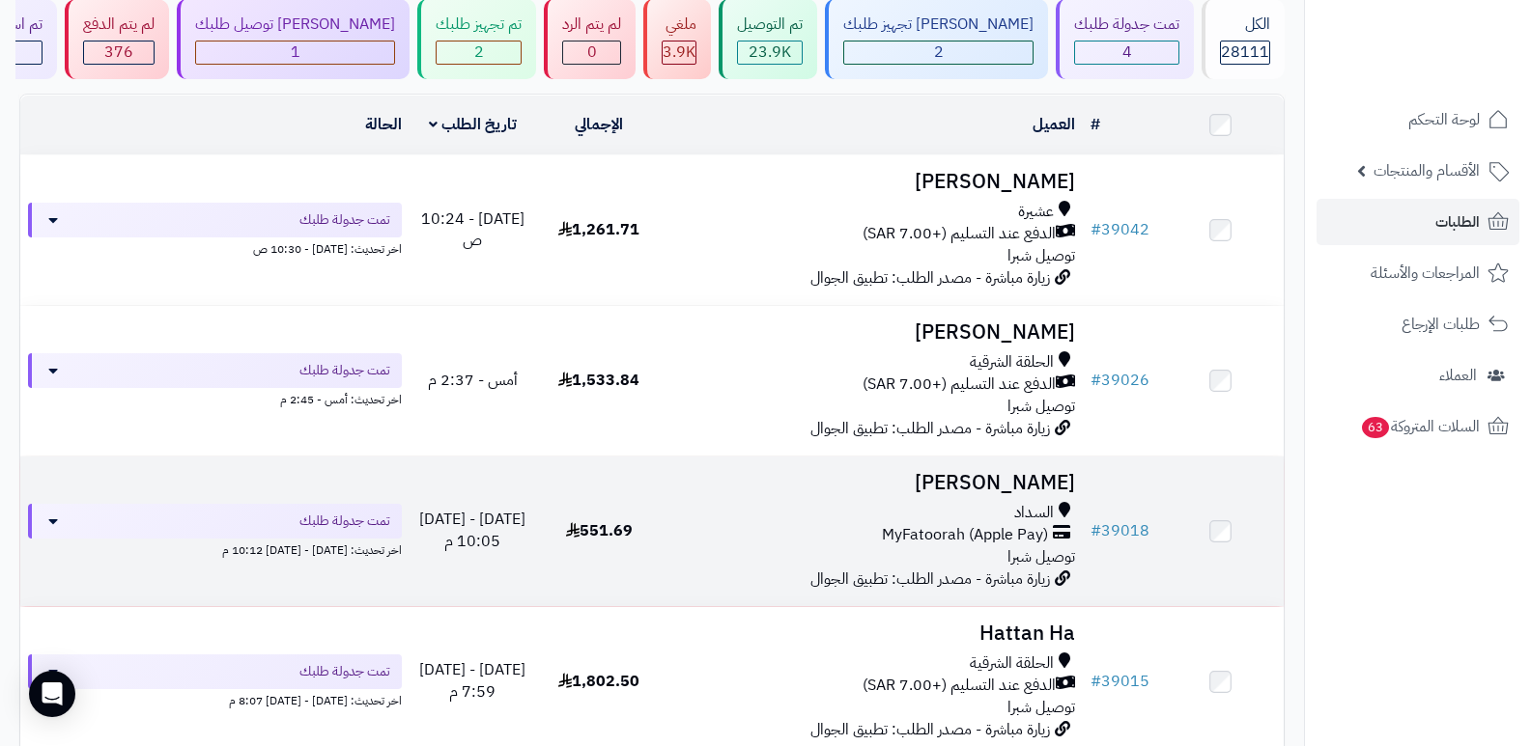
scroll to position [97, 0]
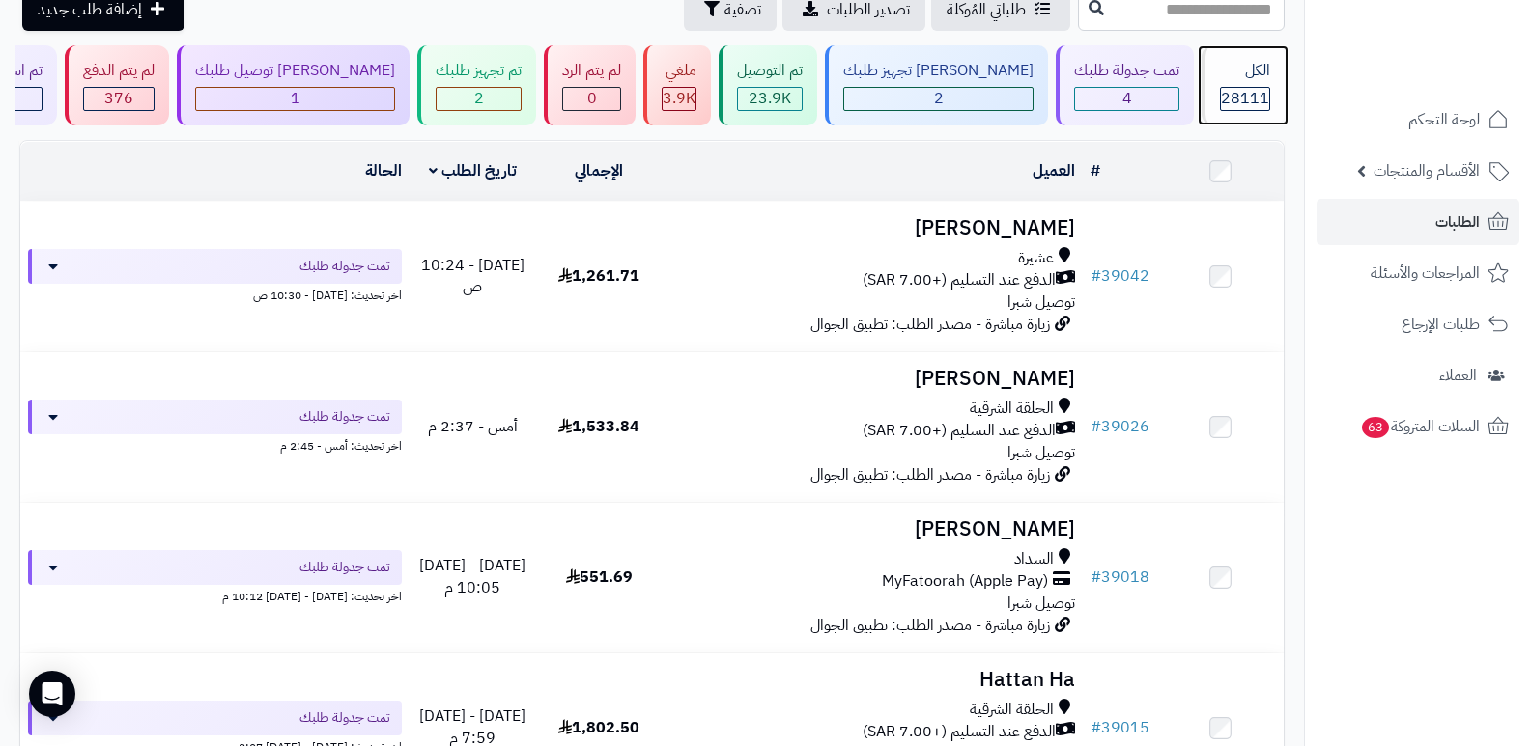
click at [1262, 87] on span "28111" at bounding box center [1245, 98] width 48 height 23
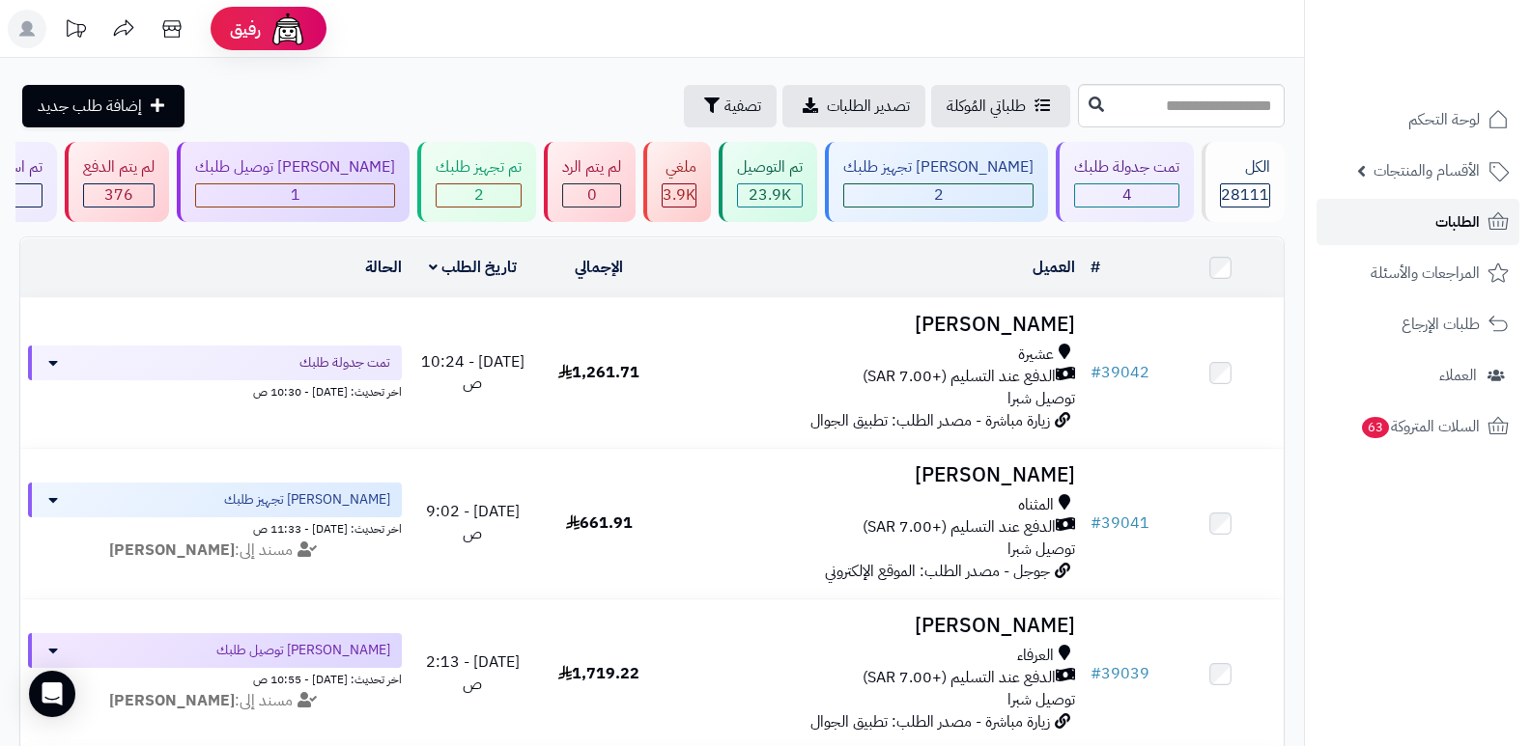
click at [1473, 230] on span "الطلبات" at bounding box center [1457, 222] width 44 height 27
click at [178, 29] on icon at bounding box center [172, 29] width 39 height 39
click at [1242, 185] on span "28111" at bounding box center [1245, 194] width 48 height 23
click at [1254, 181] on div "الكل 28111" at bounding box center [1242, 182] width 83 height 80
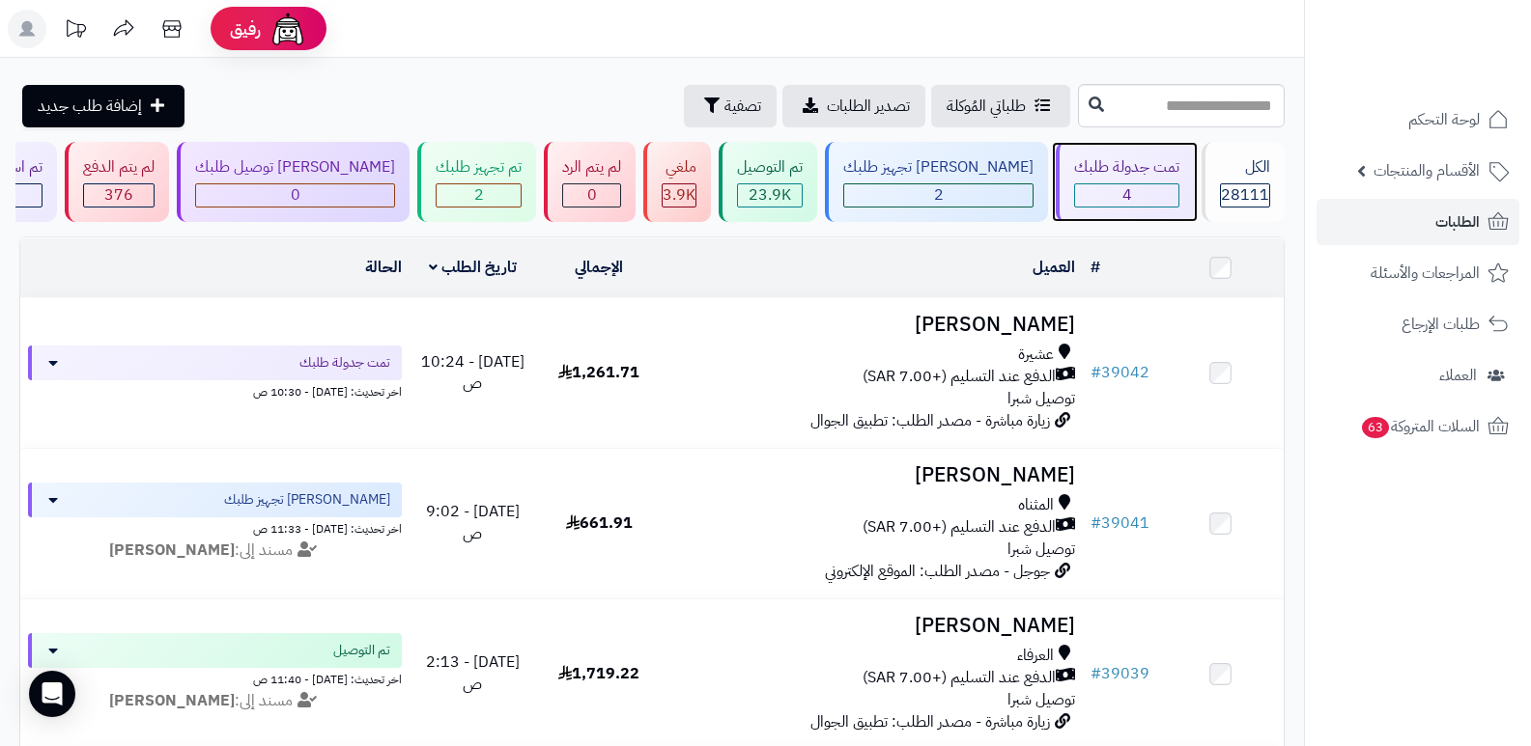
click at [1082, 177] on div "تمت جدولة طلبك" at bounding box center [1126, 167] width 105 height 22
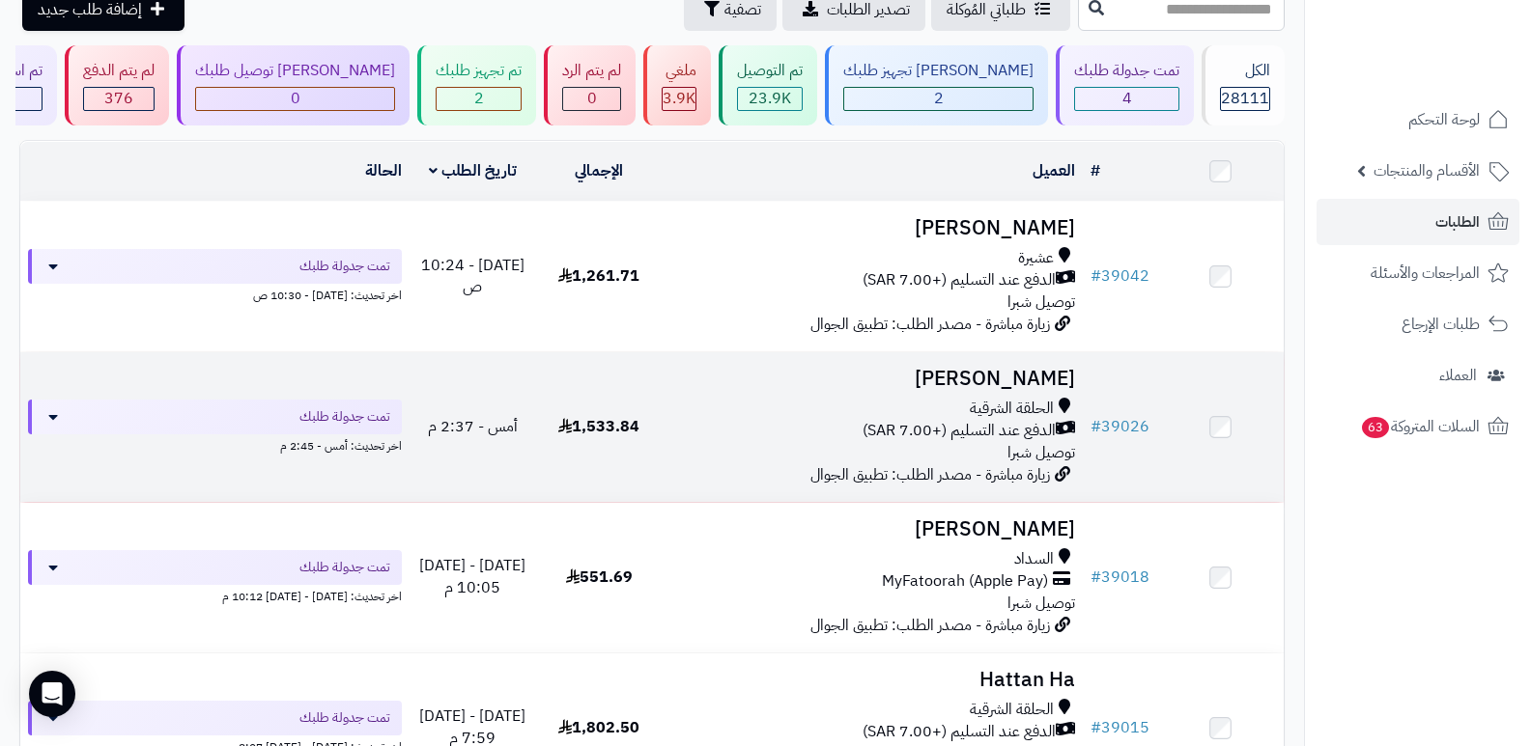
scroll to position [193, 0]
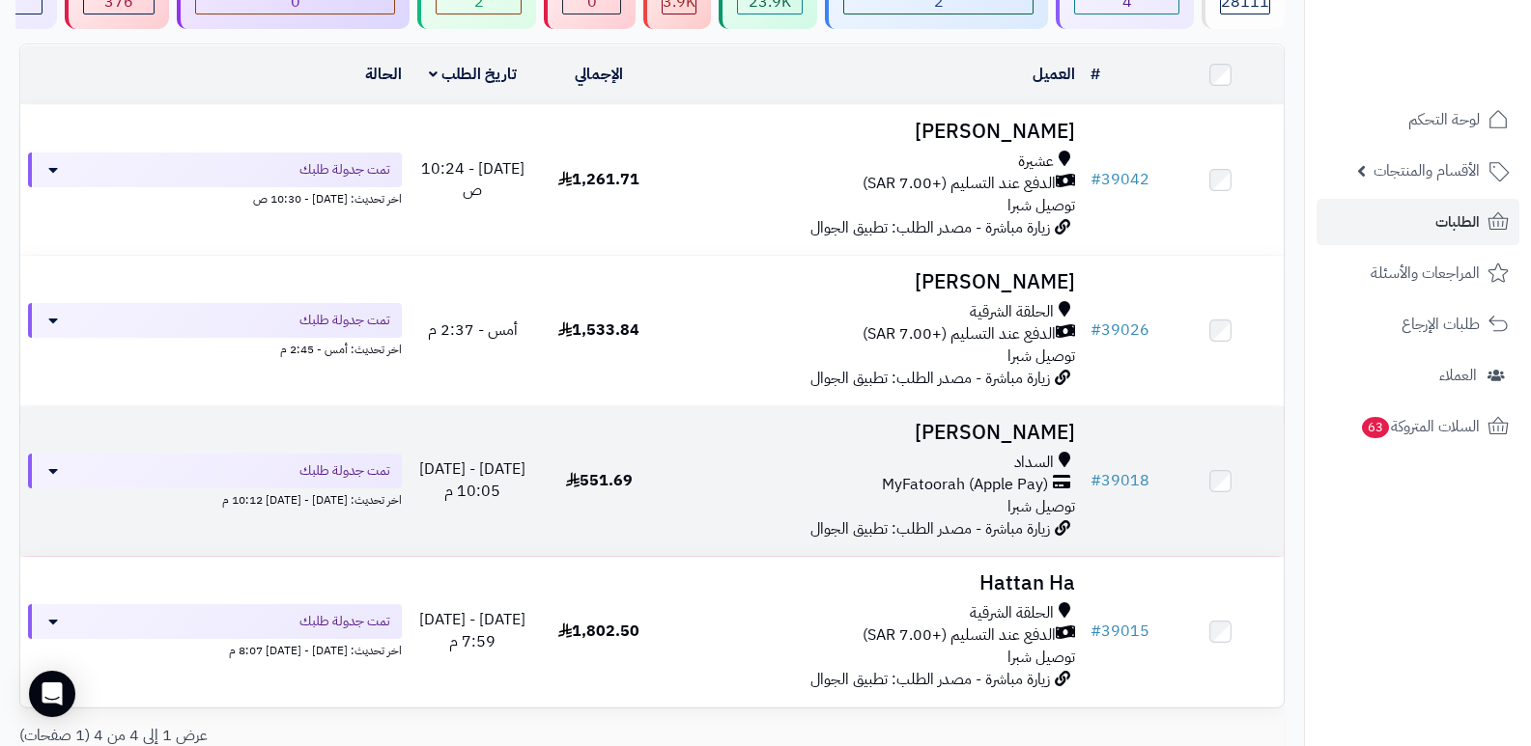
click at [1044, 425] on h3 "[PERSON_NAME]" at bounding box center [873, 433] width 406 height 22
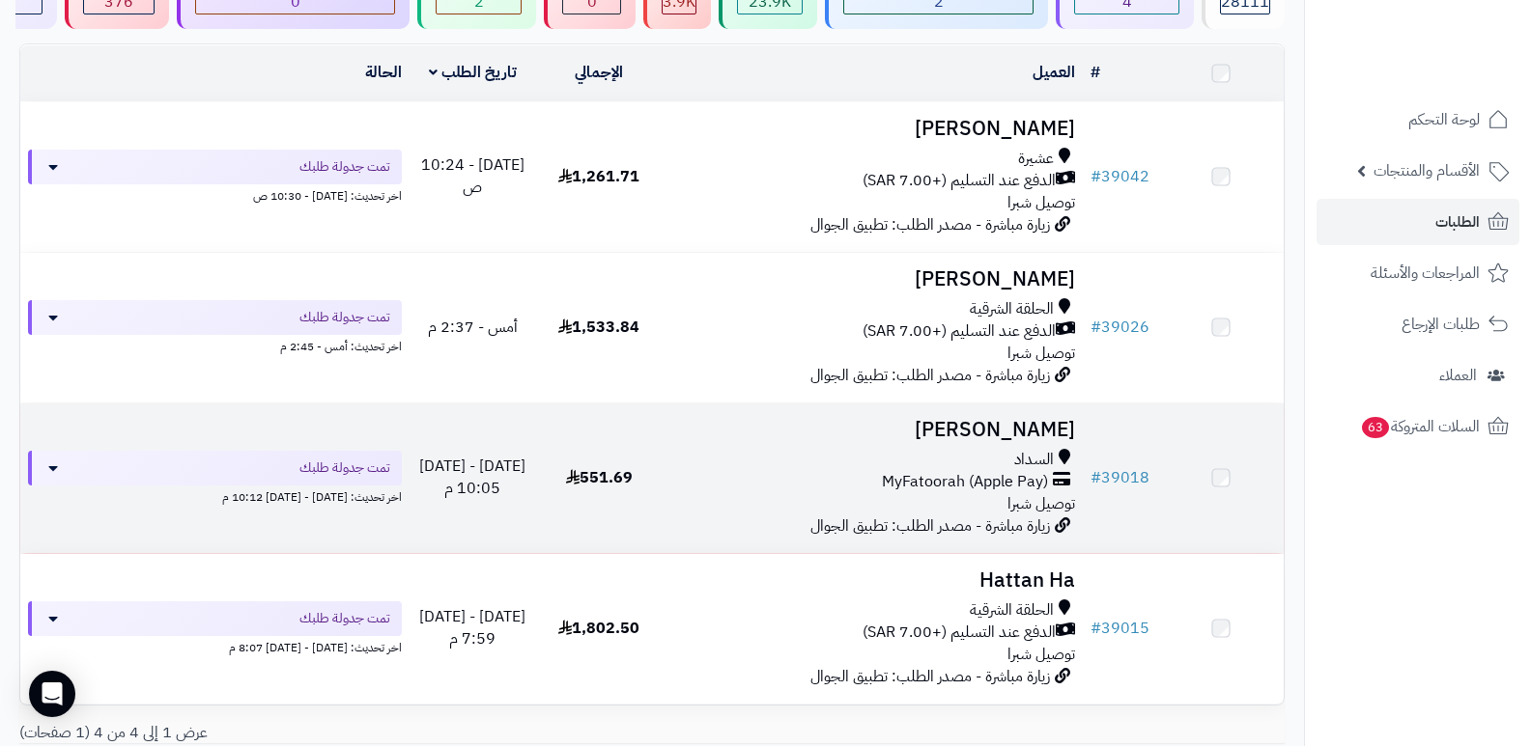
scroll to position [193, 0]
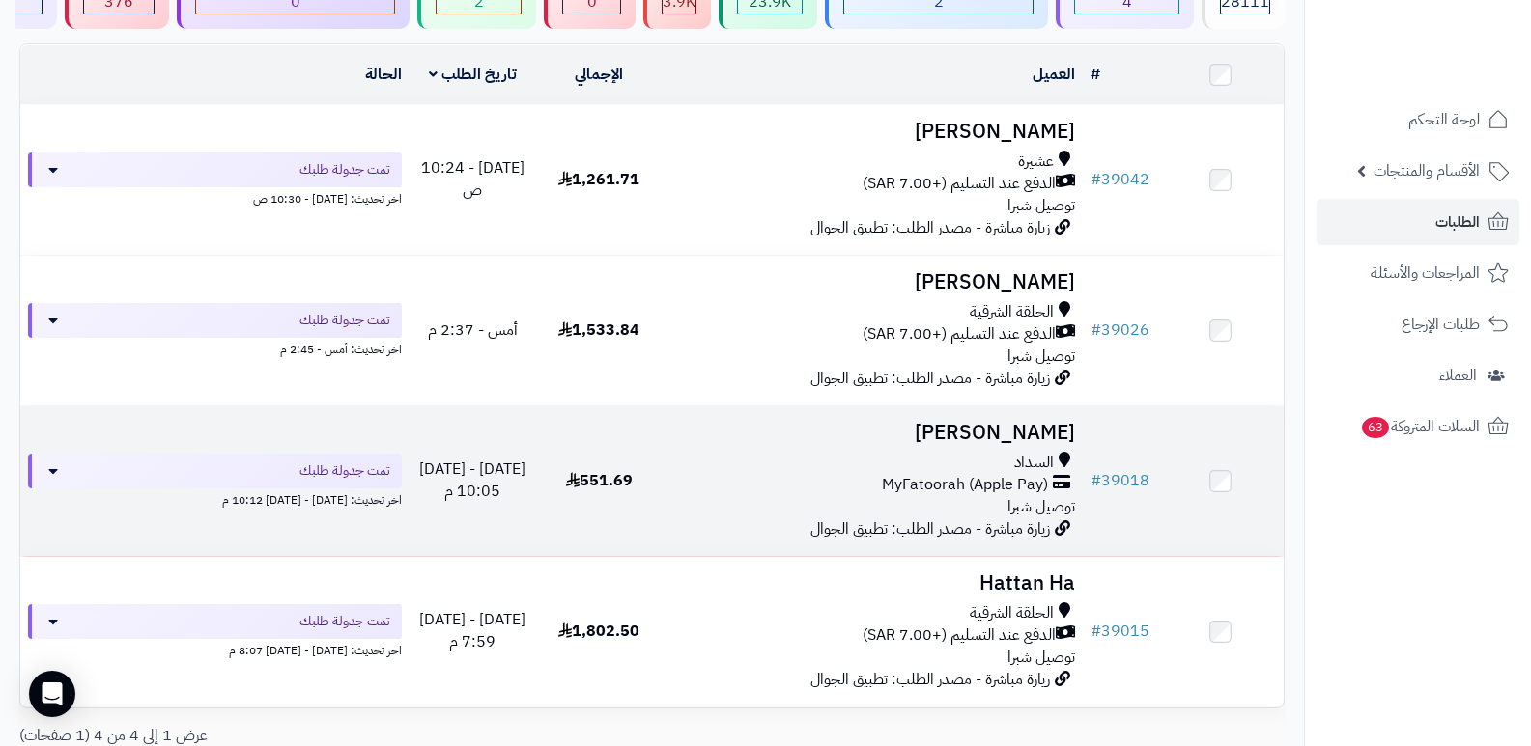
click at [1050, 433] on h3 "[PERSON_NAME]" at bounding box center [873, 433] width 406 height 22
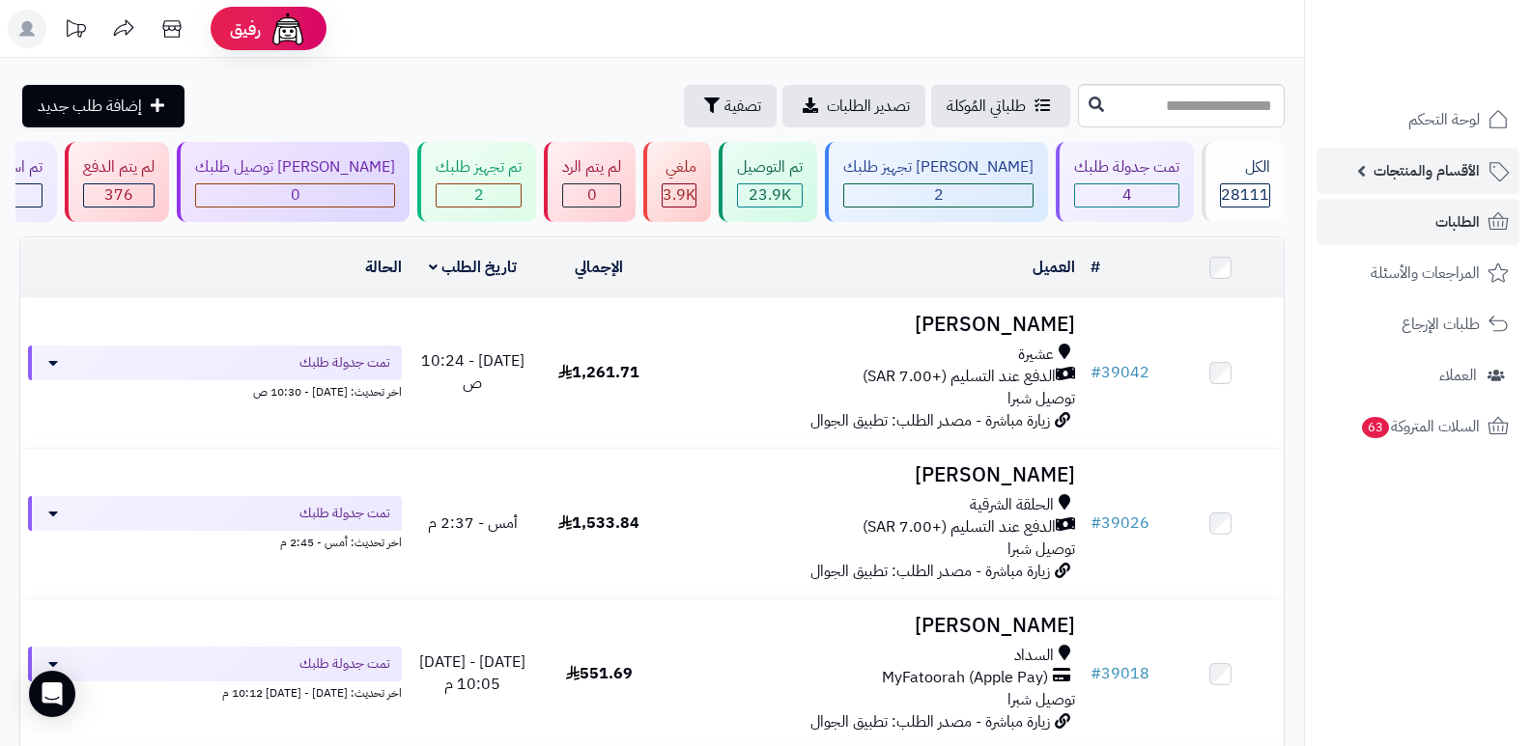
click at [1460, 178] on span "الأقسام والمنتجات" at bounding box center [1426, 170] width 106 height 27
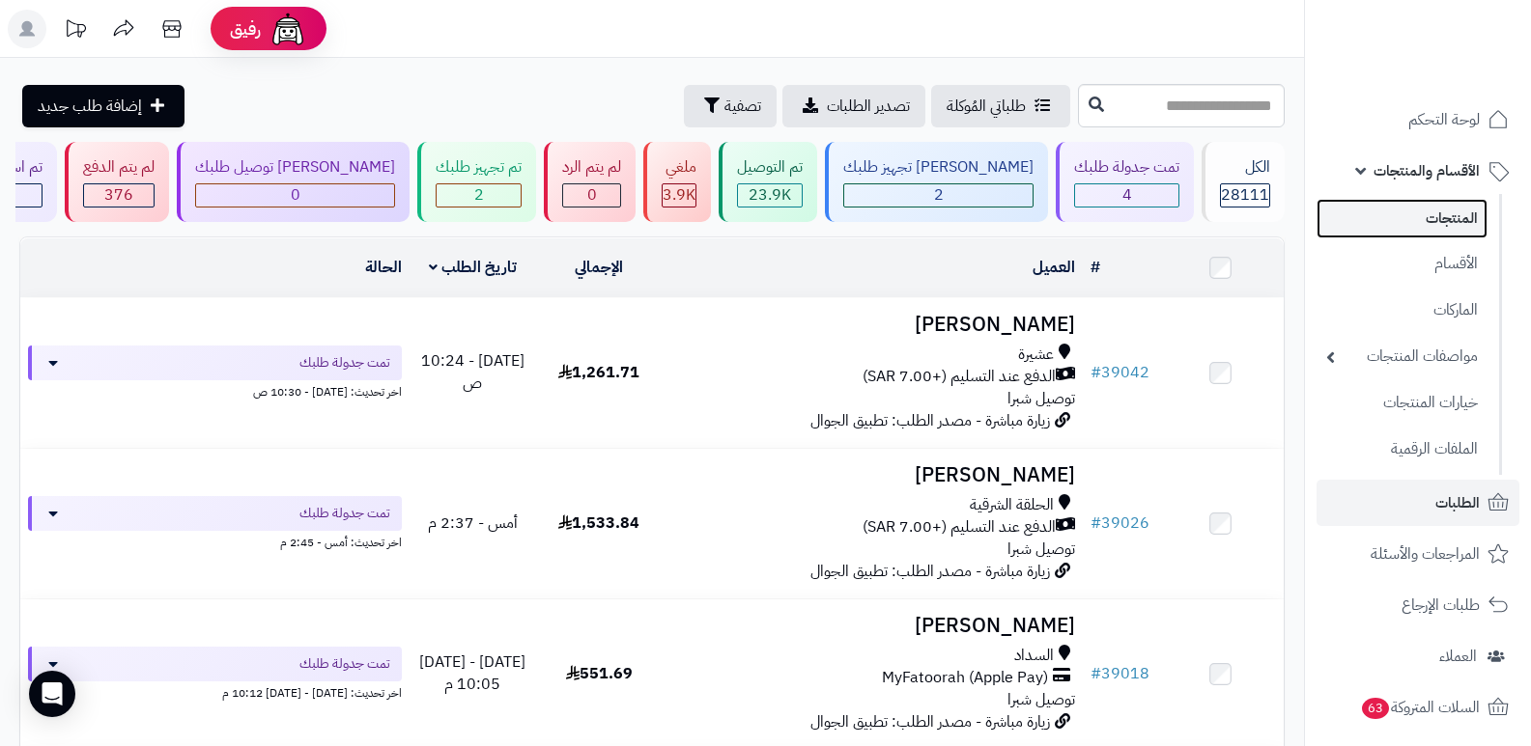
click at [1455, 232] on link "المنتجات" at bounding box center [1401, 219] width 171 height 40
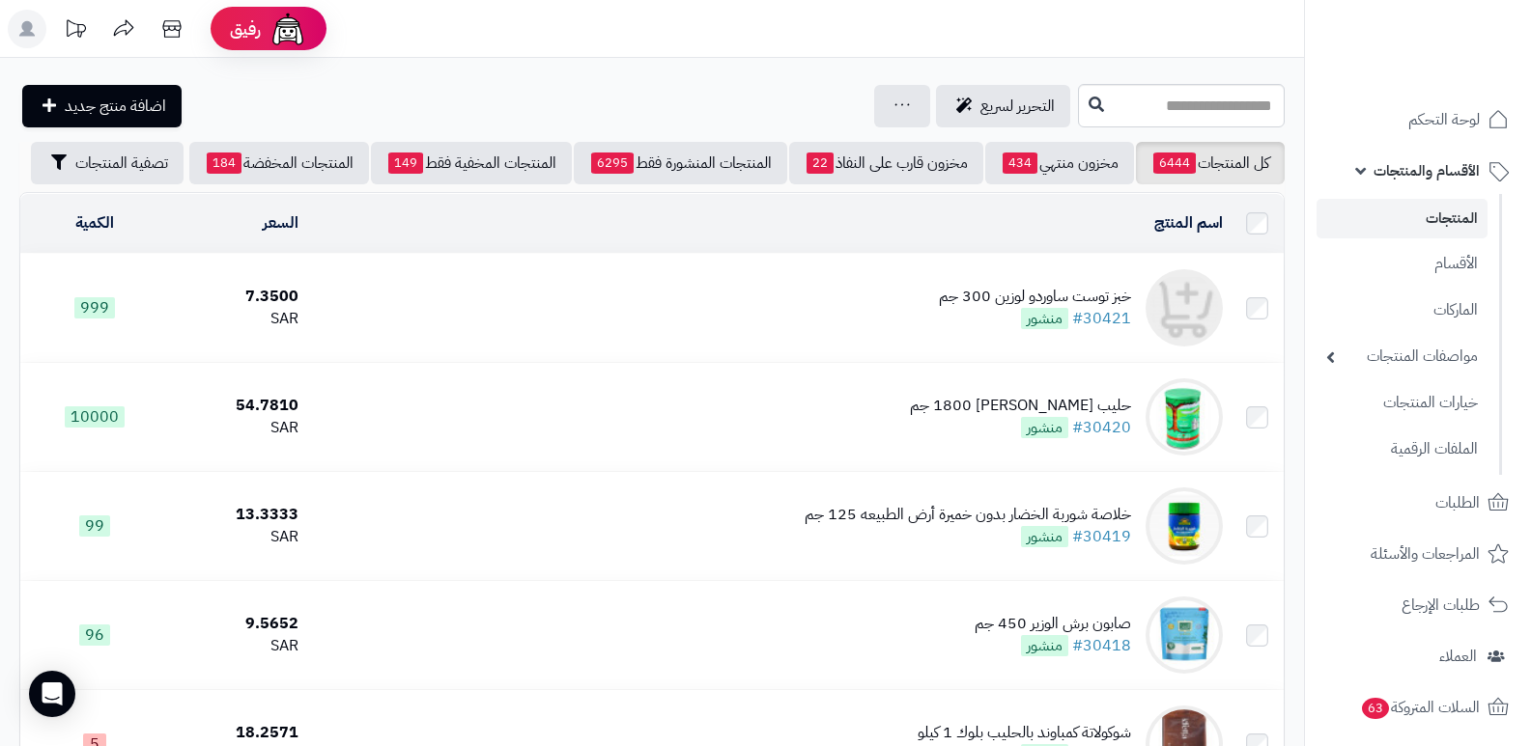
click at [1072, 293] on div "خبز توست ساوردو لوزين 300 جم" at bounding box center [1035, 297] width 192 height 22
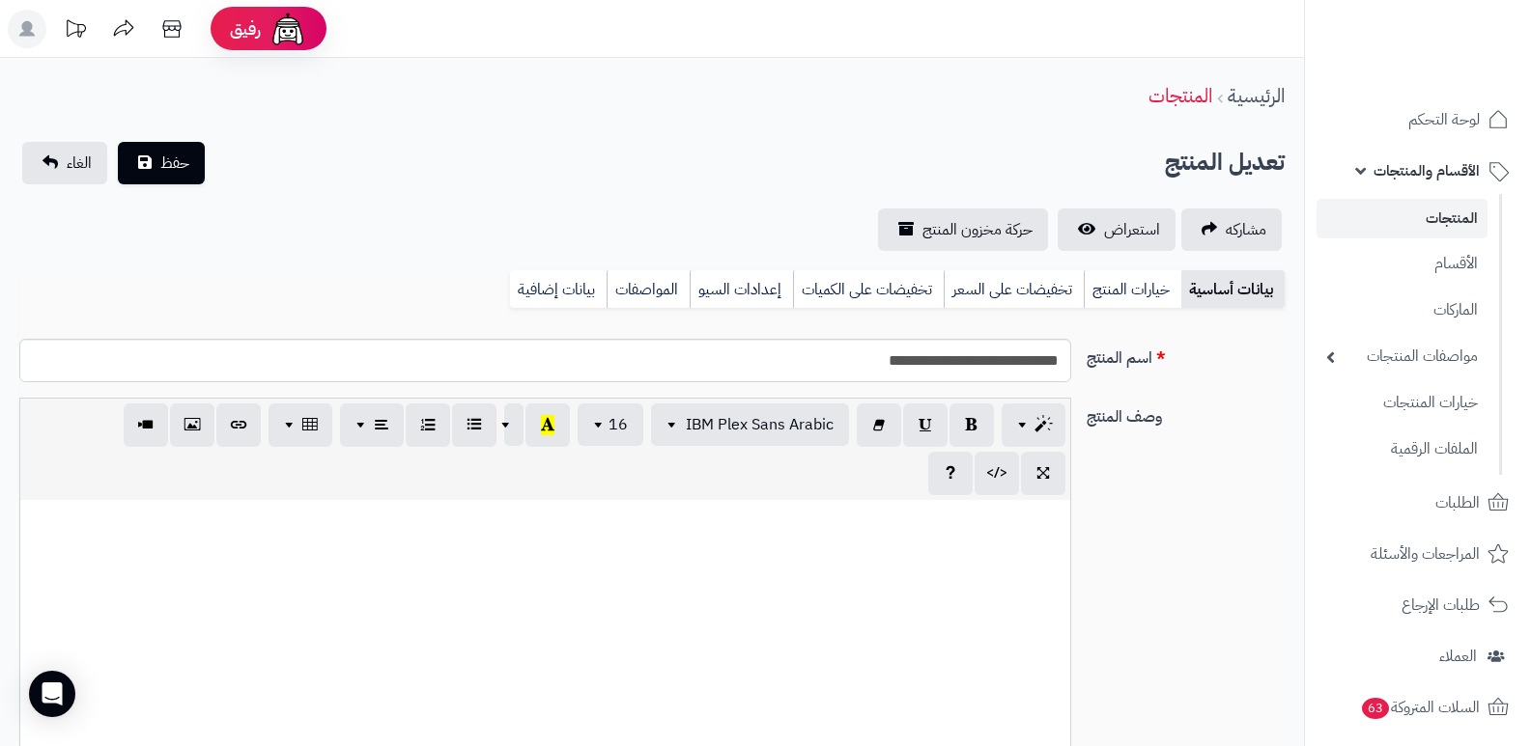
select select
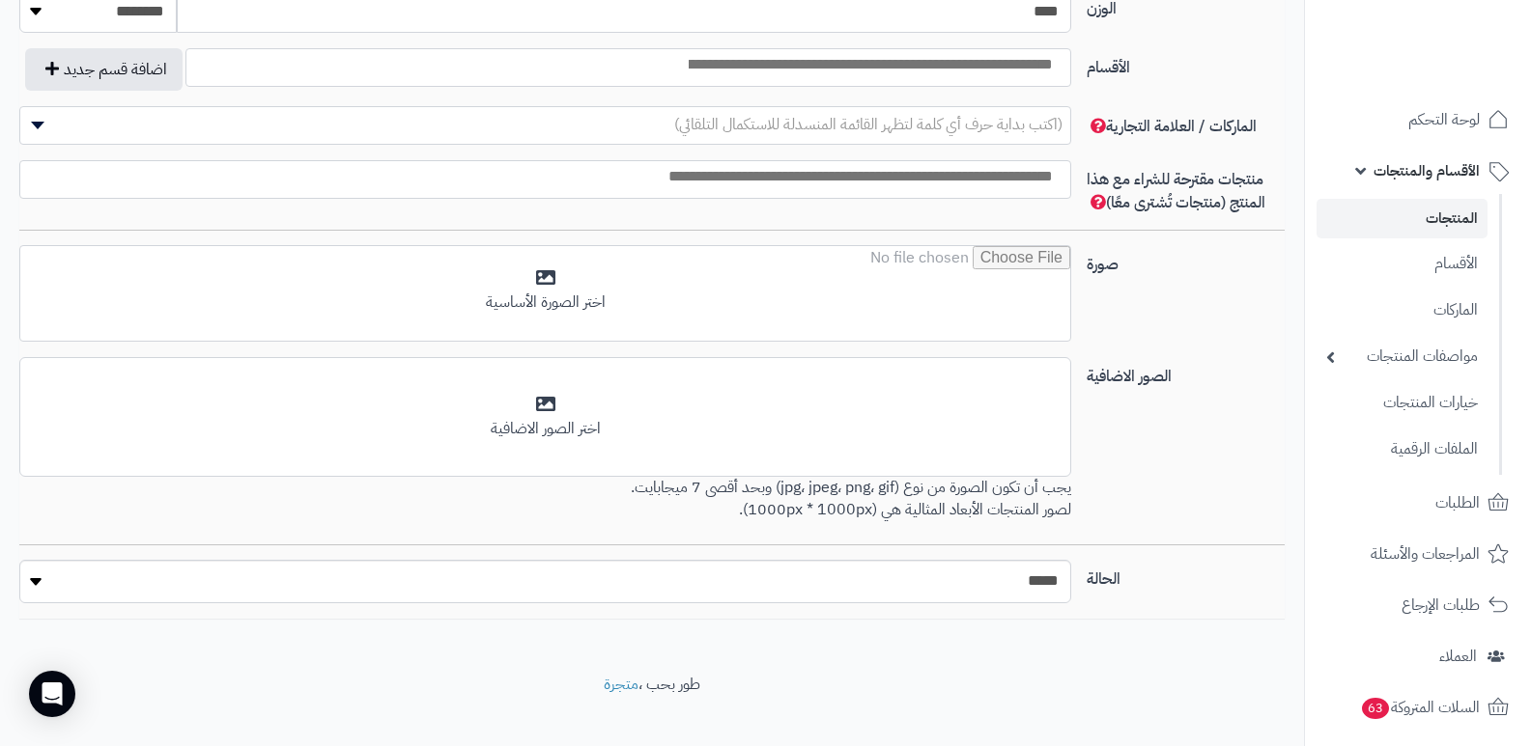
scroll to position [1140, 0]
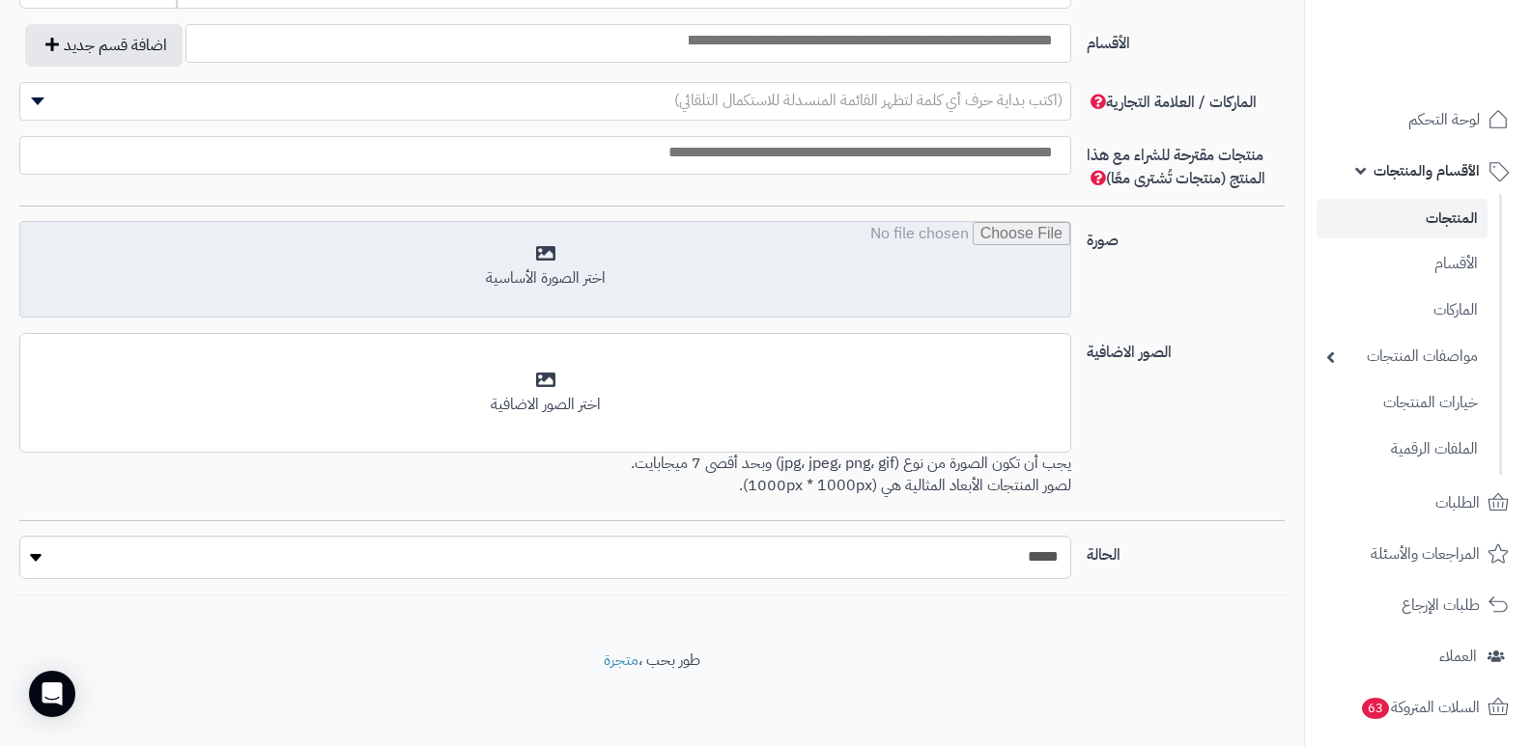
click at [563, 281] on input "file" at bounding box center [545, 270] width 1050 height 97
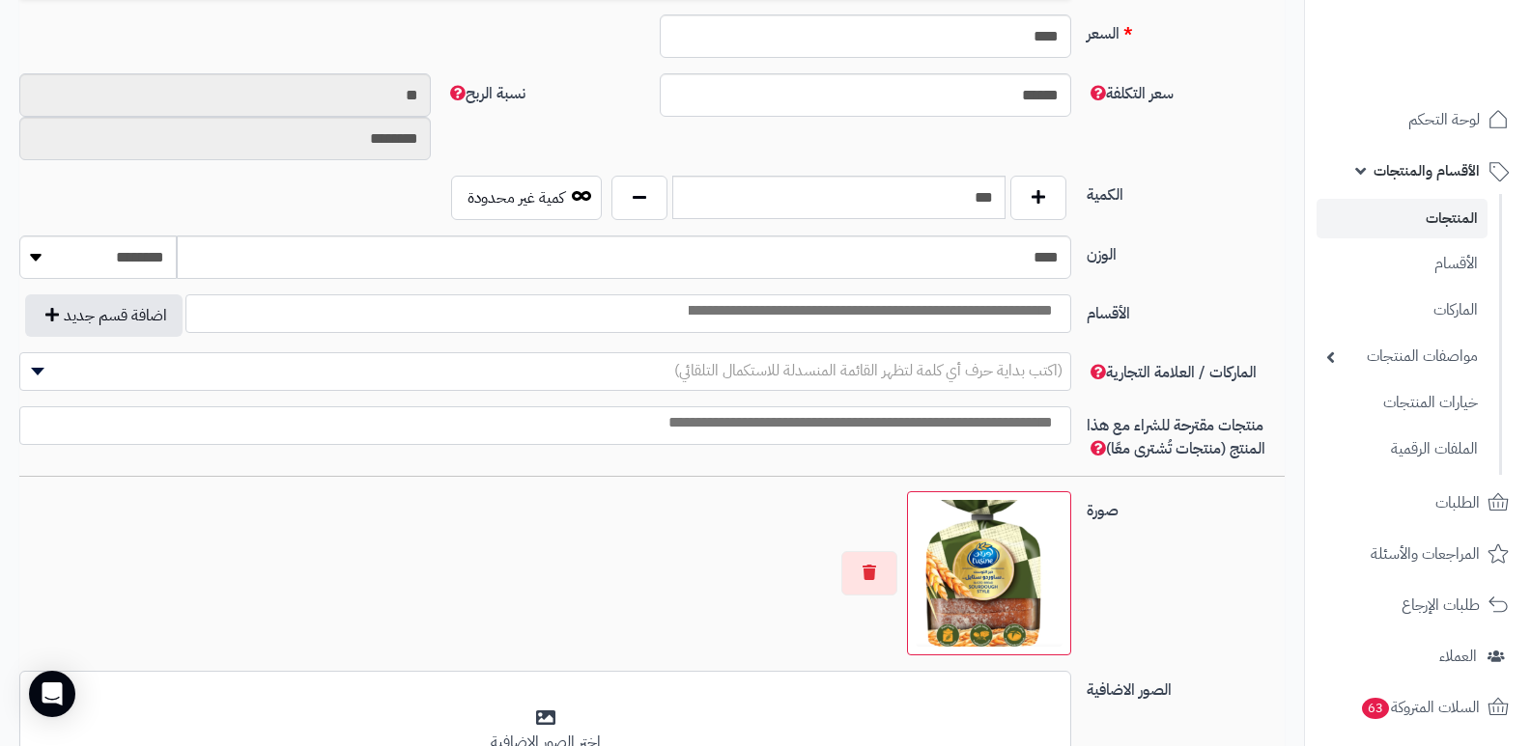
scroll to position [1062, 0]
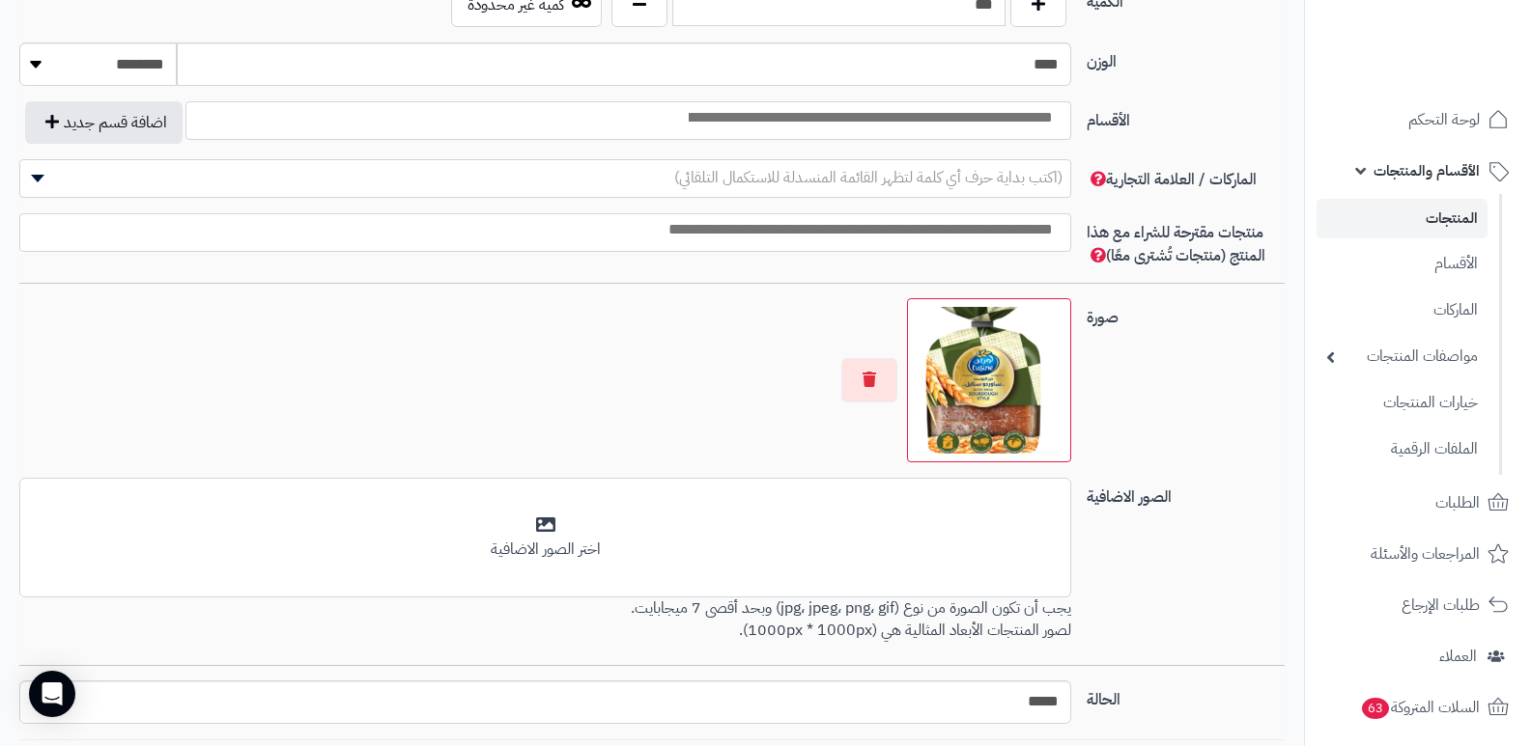
click at [982, 408] on img at bounding box center [988, 380] width 147 height 147
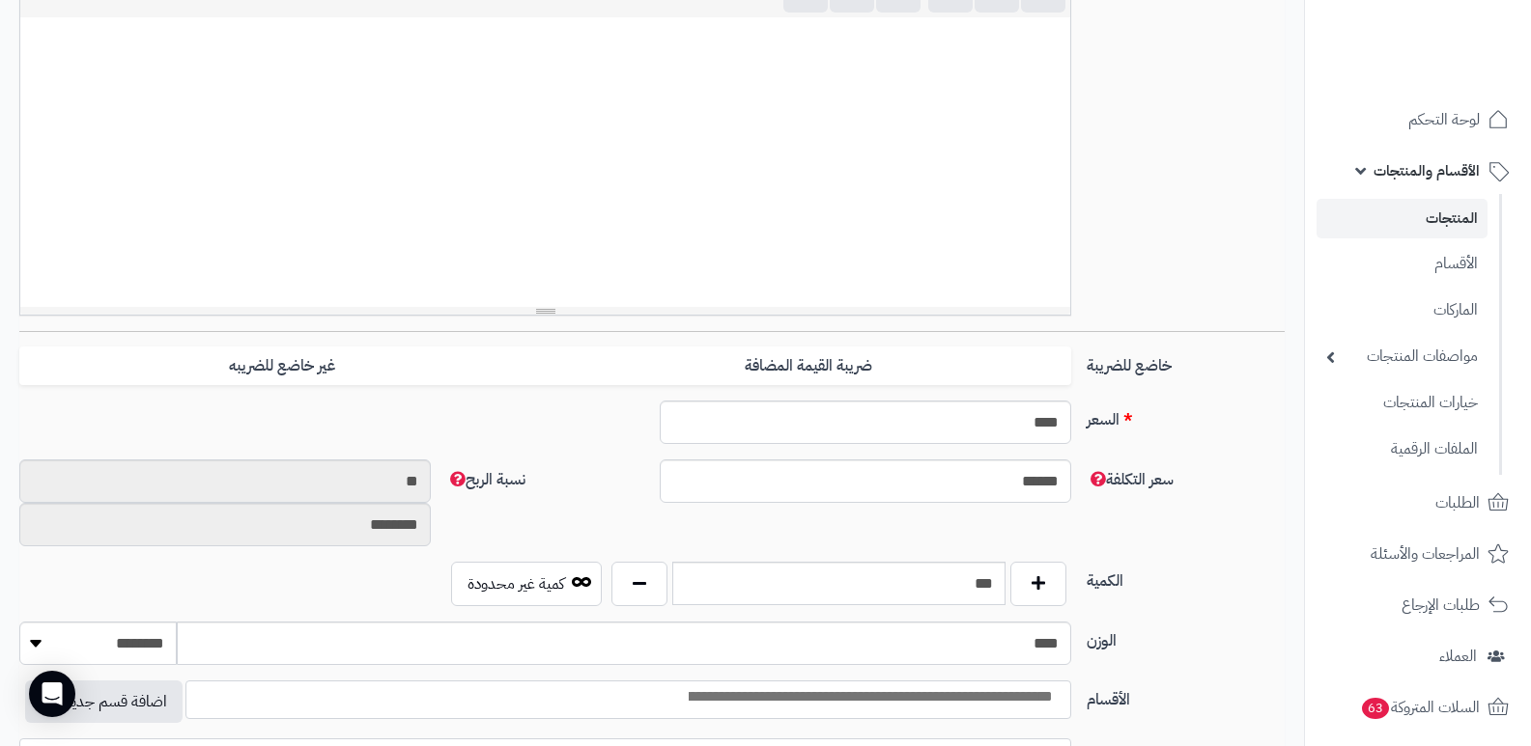
scroll to position [966, 0]
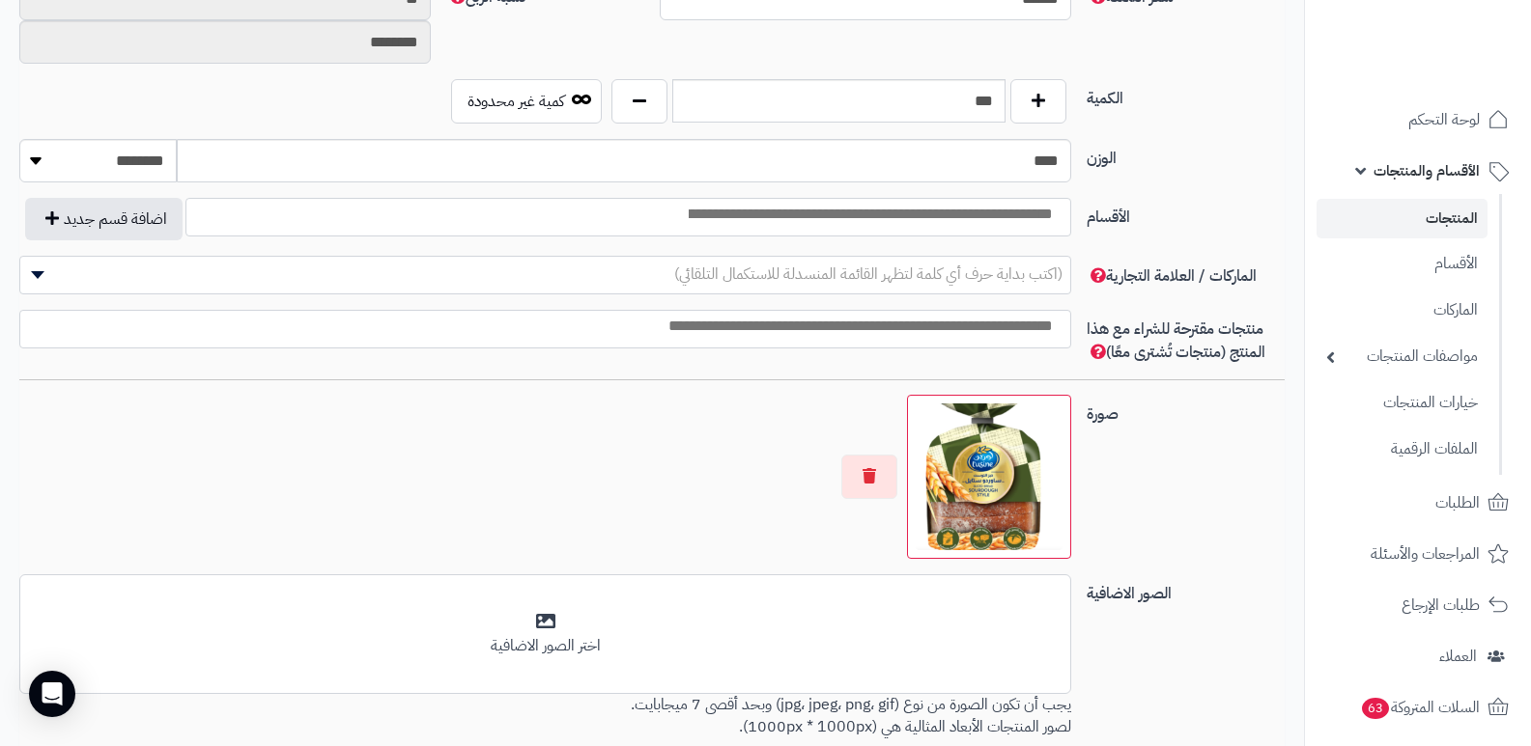
click at [977, 476] on img at bounding box center [988, 477] width 147 height 147
click at [862, 470] on button "button" at bounding box center [869, 476] width 56 height 44
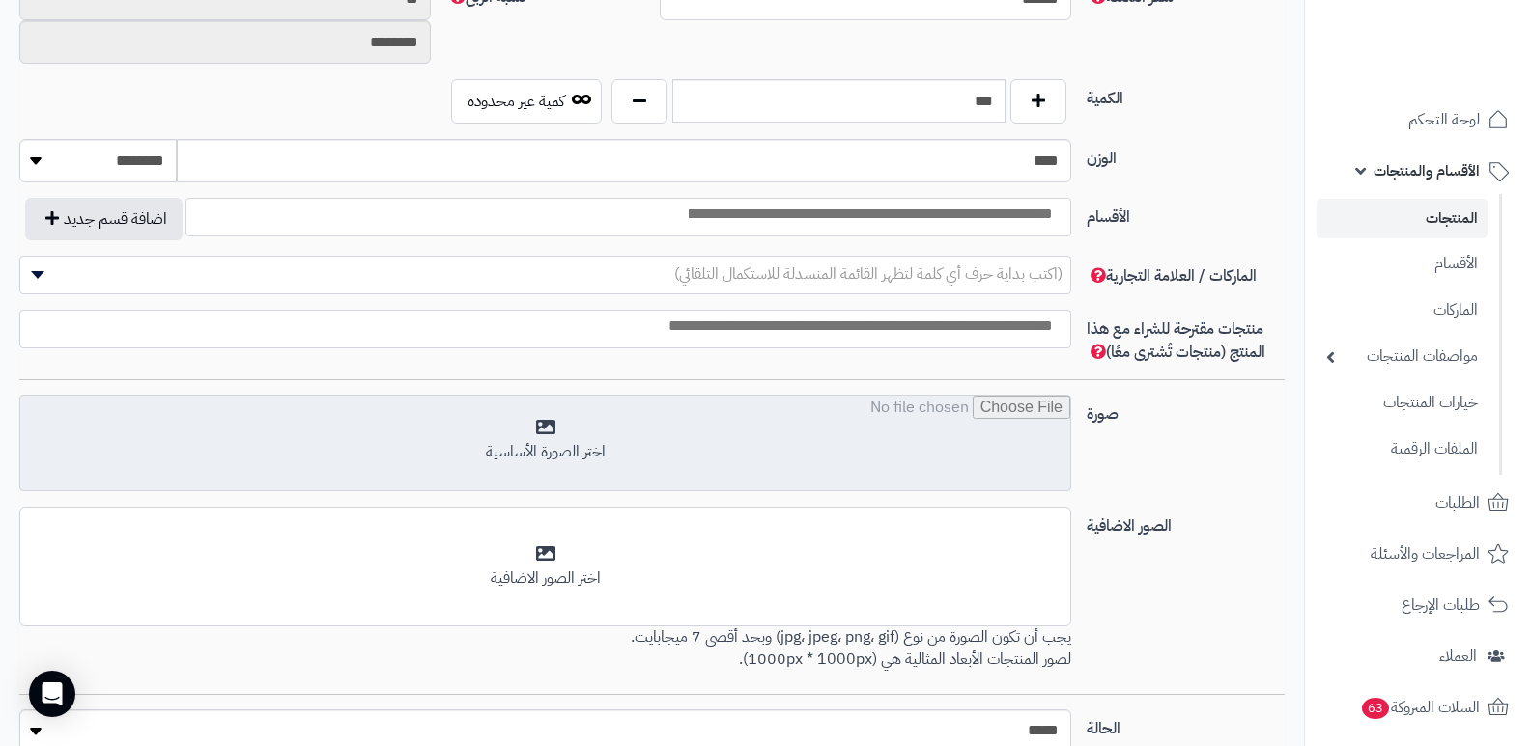
click at [518, 420] on input "file" at bounding box center [545, 444] width 1050 height 97
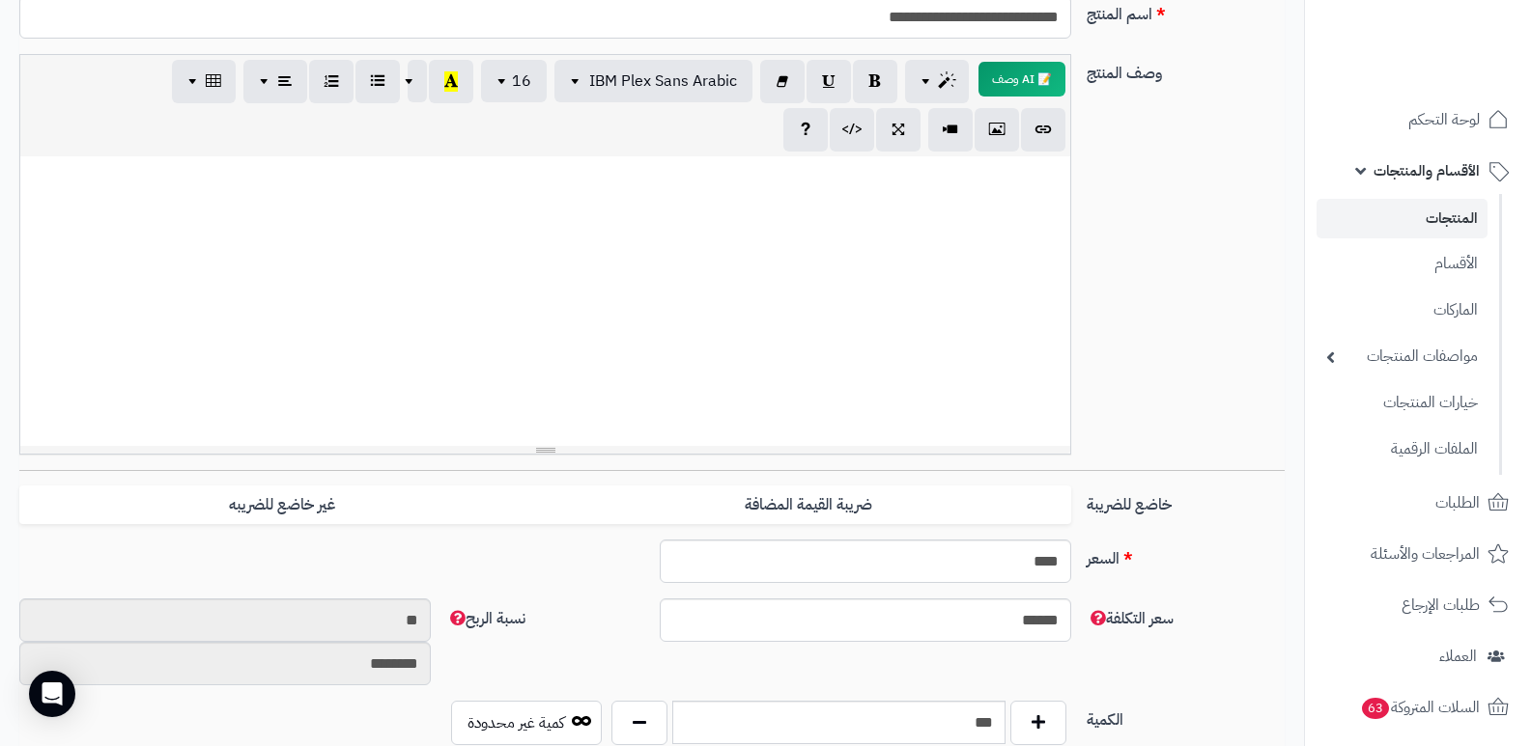
scroll to position [0, 0]
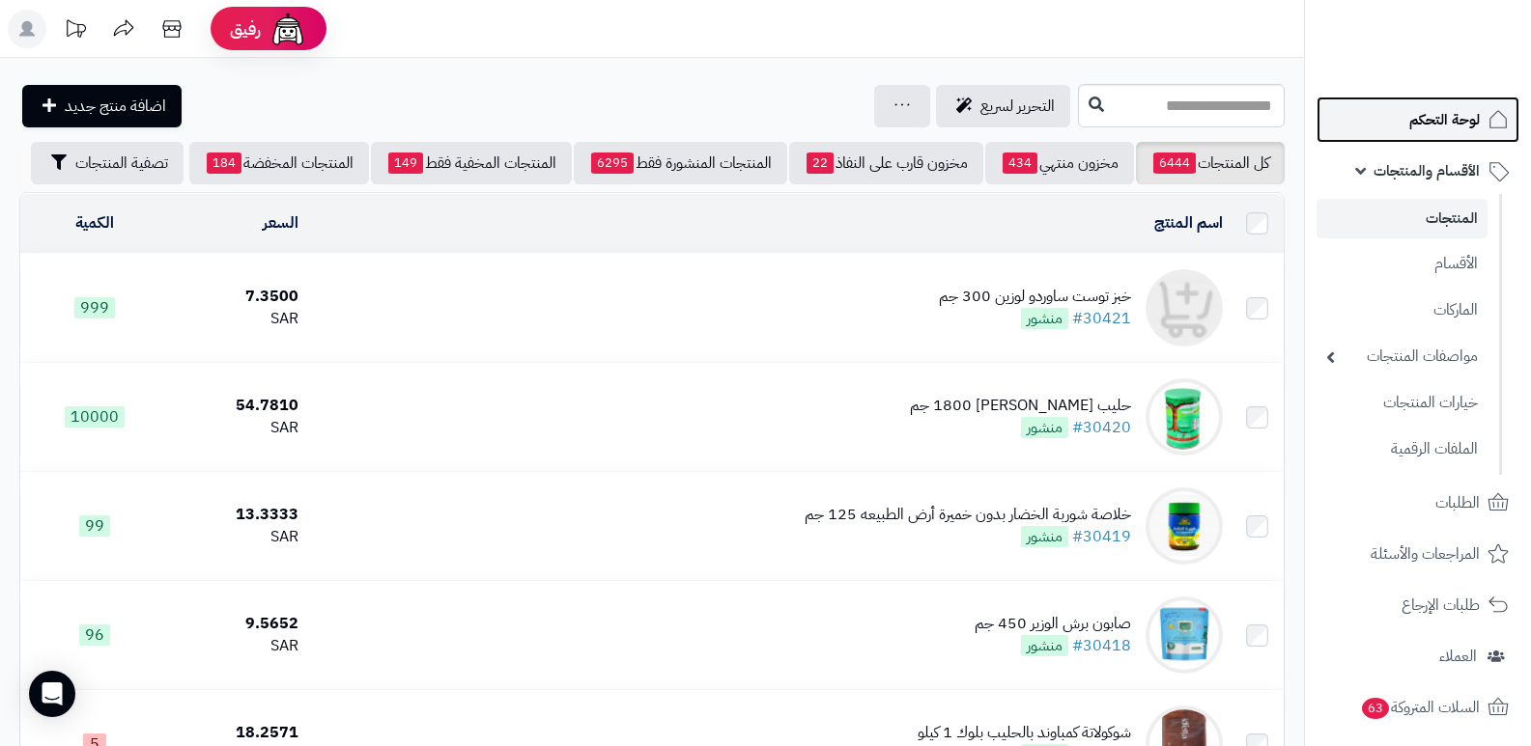
click at [1456, 130] on span "لوحة التحكم" at bounding box center [1444, 119] width 70 height 27
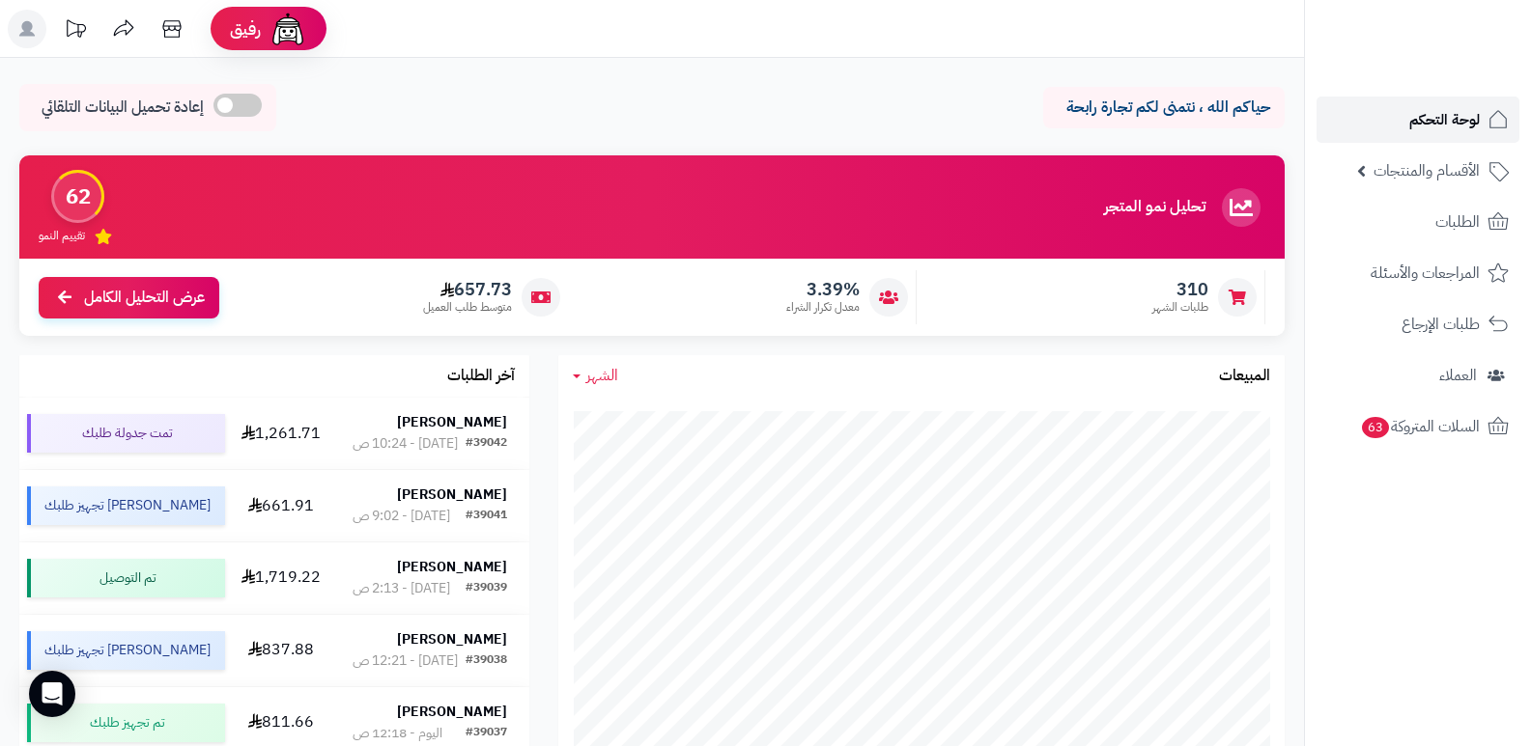
click at [1460, 124] on span "لوحة التحكم" at bounding box center [1444, 119] width 70 height 27
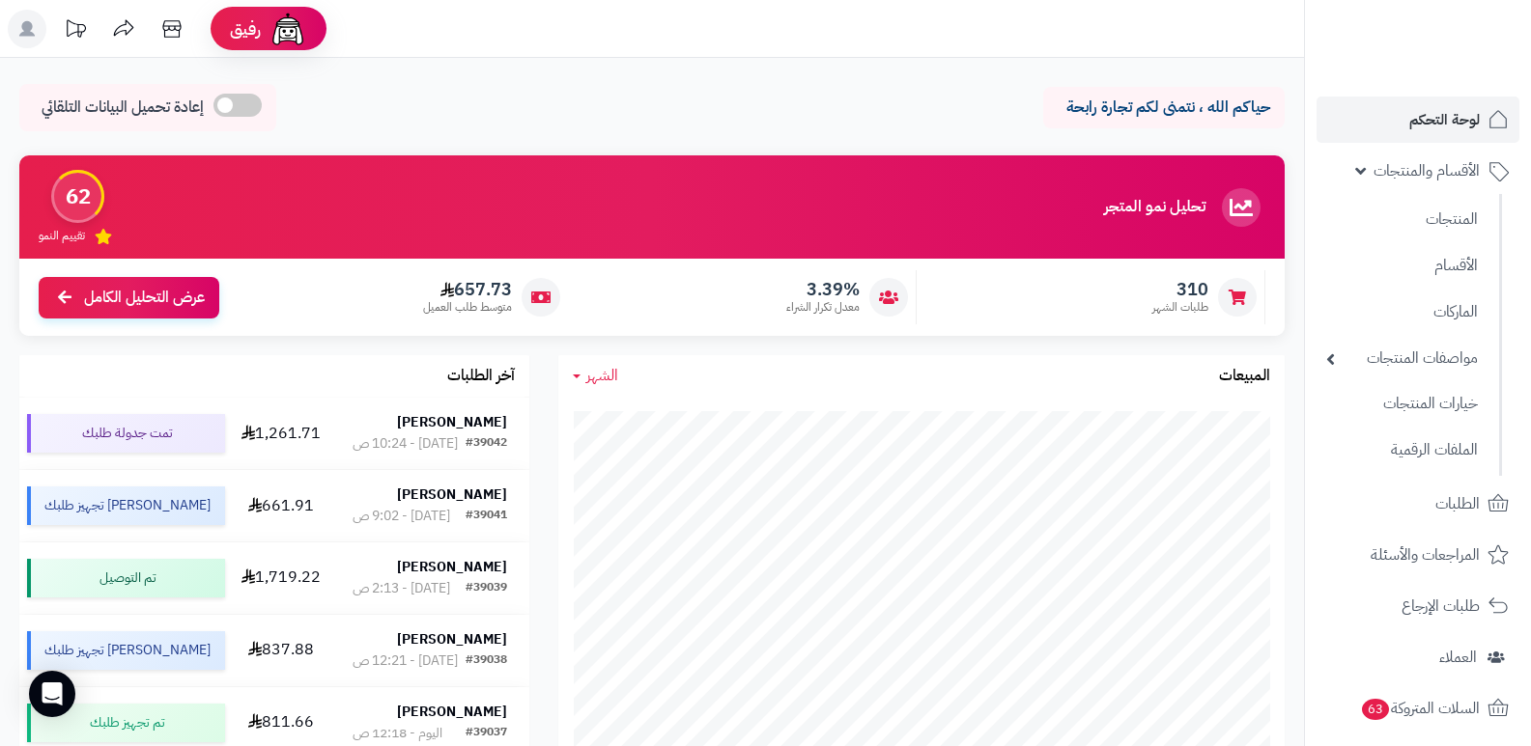
click at [1415, 164] on span "الأقسام والمنتجات" at bounding box center [1426, 170] width 106 height 27
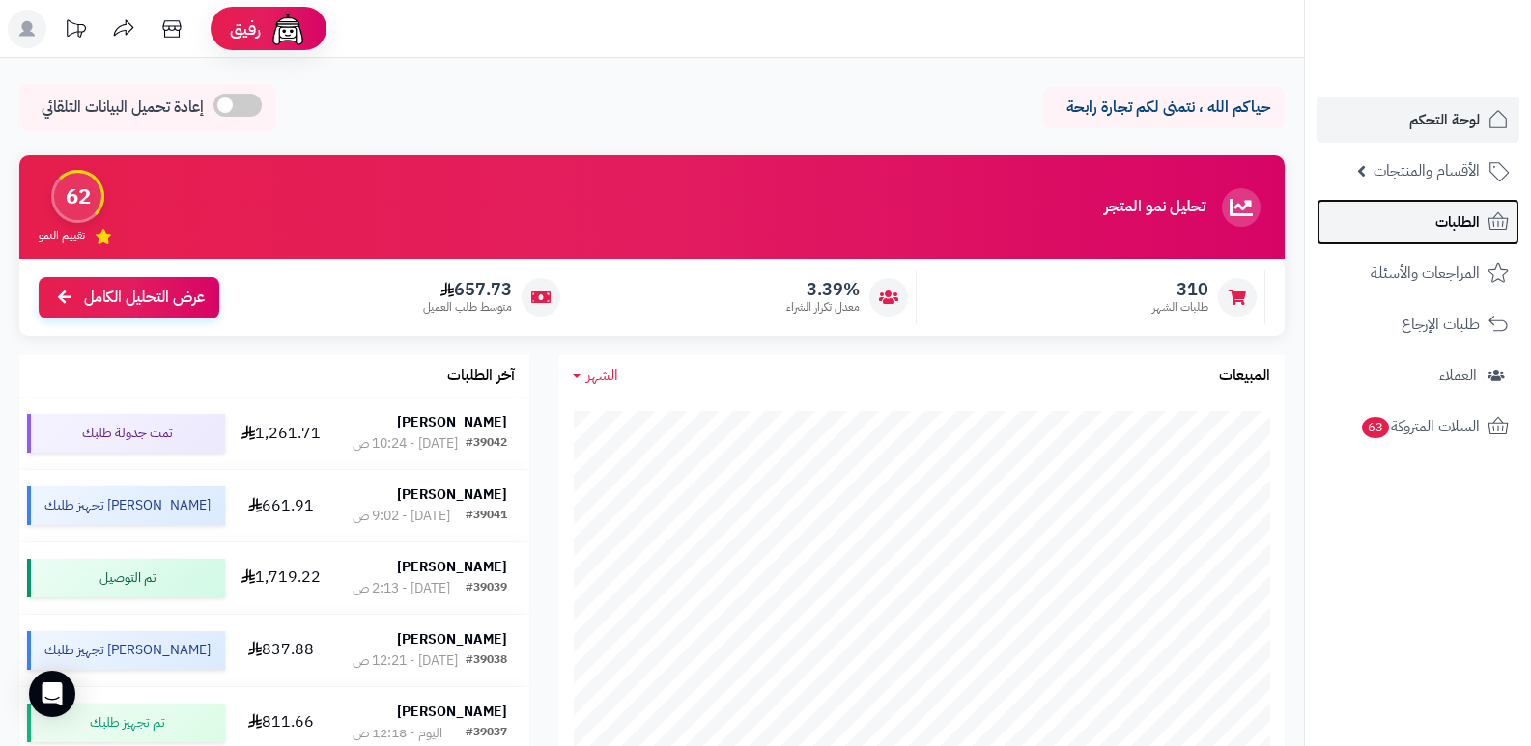
click at [1472, 235] on span "الطلبات" at bounding box center [1457, 222] width 44 height 27
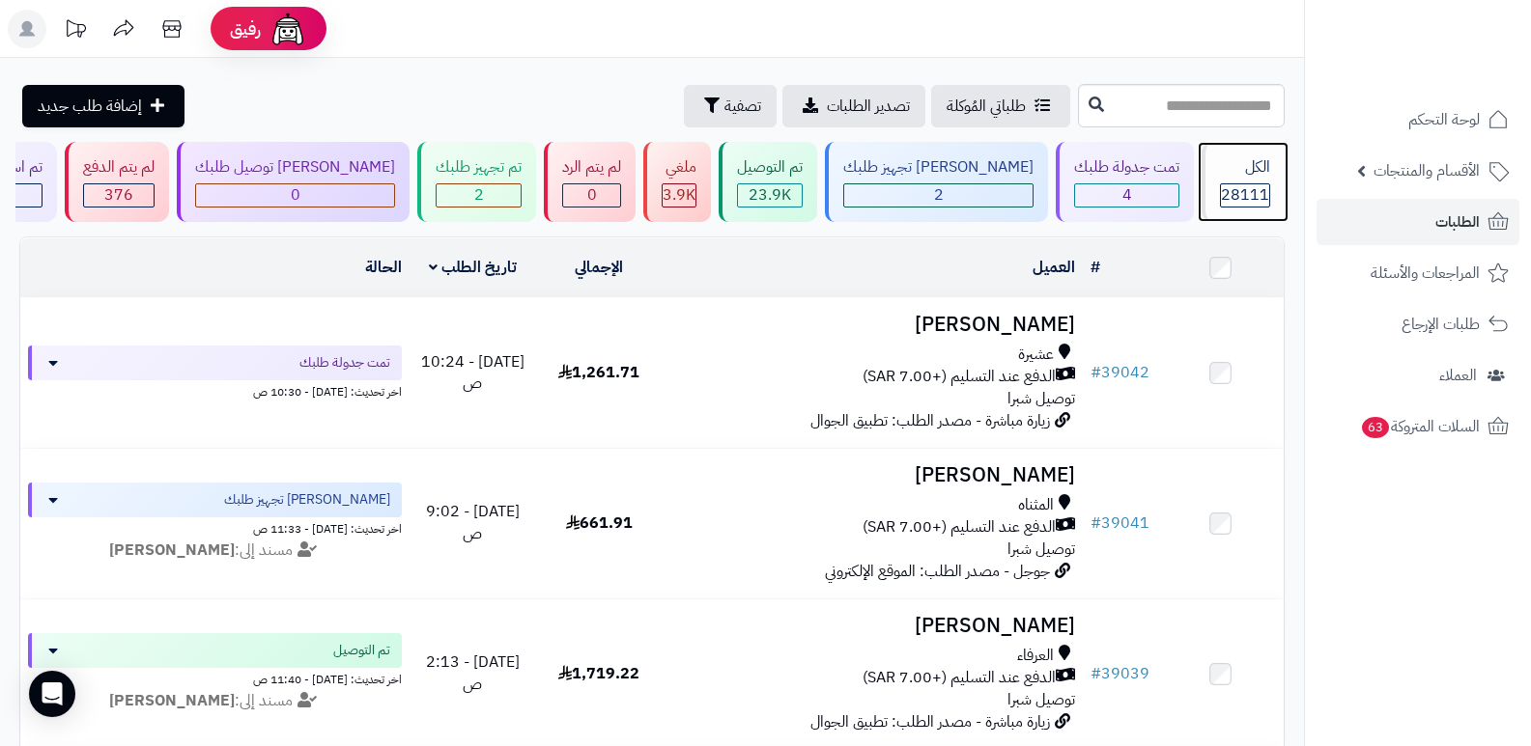
click at [1273, 182] on div "الكل 28111" at bounding box center [1242, 182] width 83 height 80
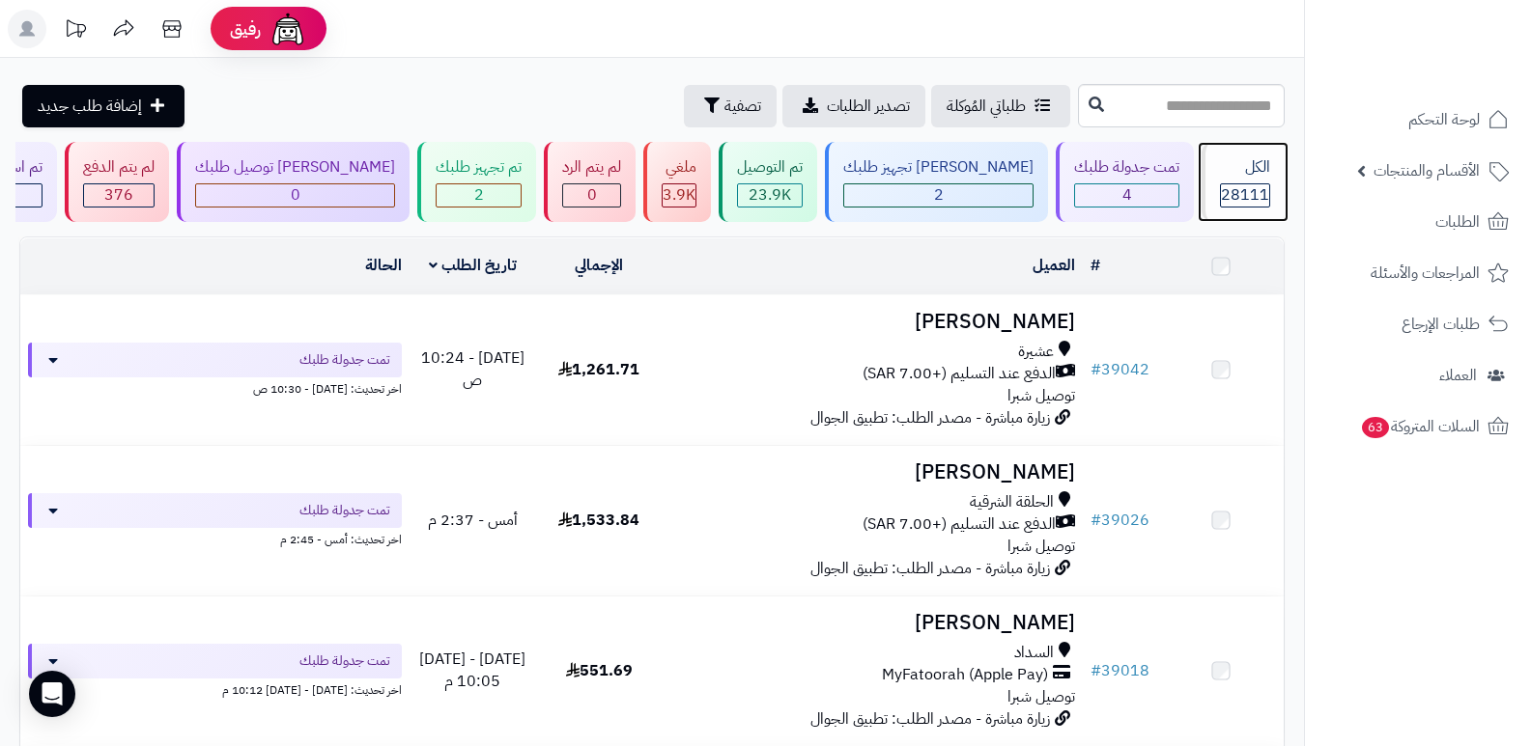
click at [1234, 213] on div "الكل 28111" at bounding box center [1242, 182] width 83 height 80
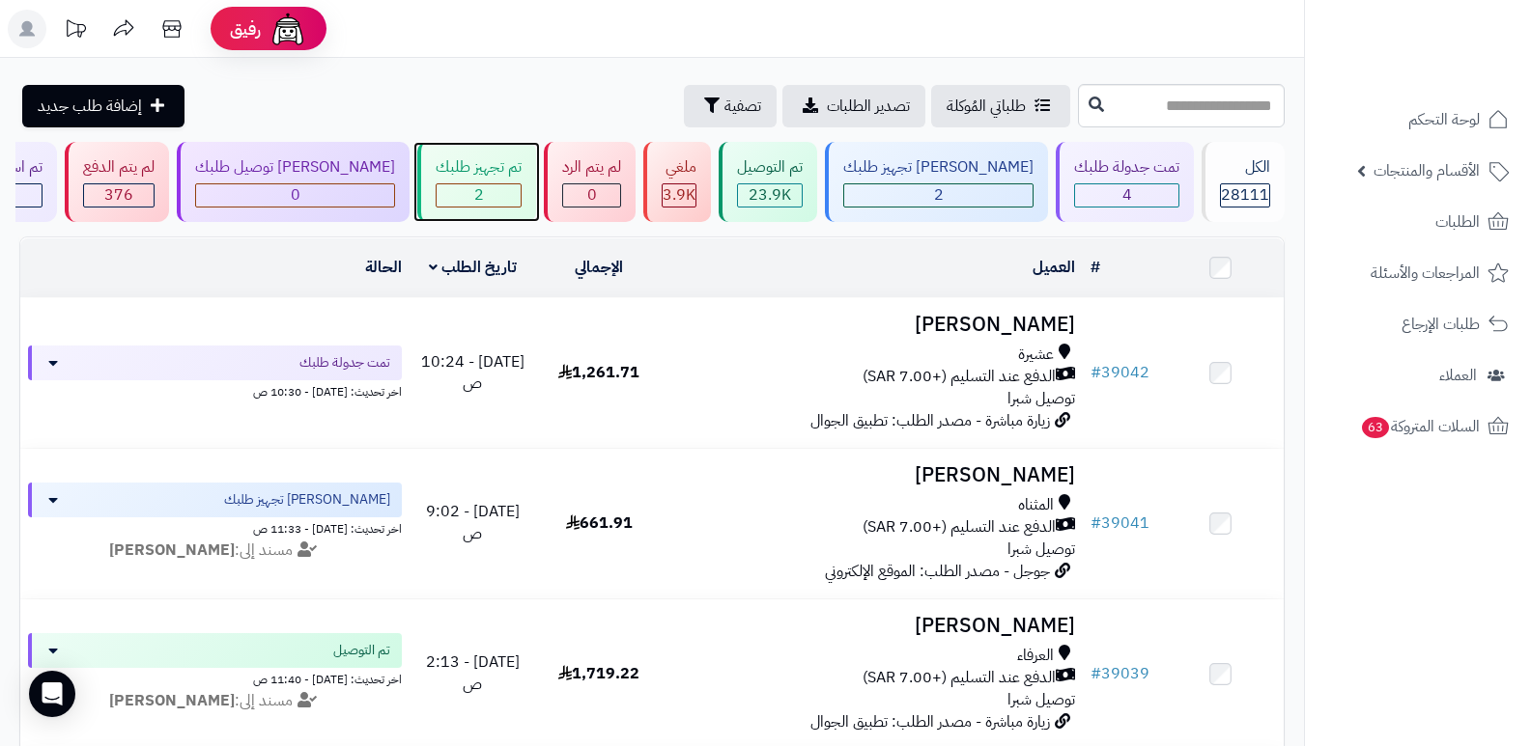
click at [521, 160] on div "تم تجهيز طلبك" at bounding box center [479, 167] width 86 height 22
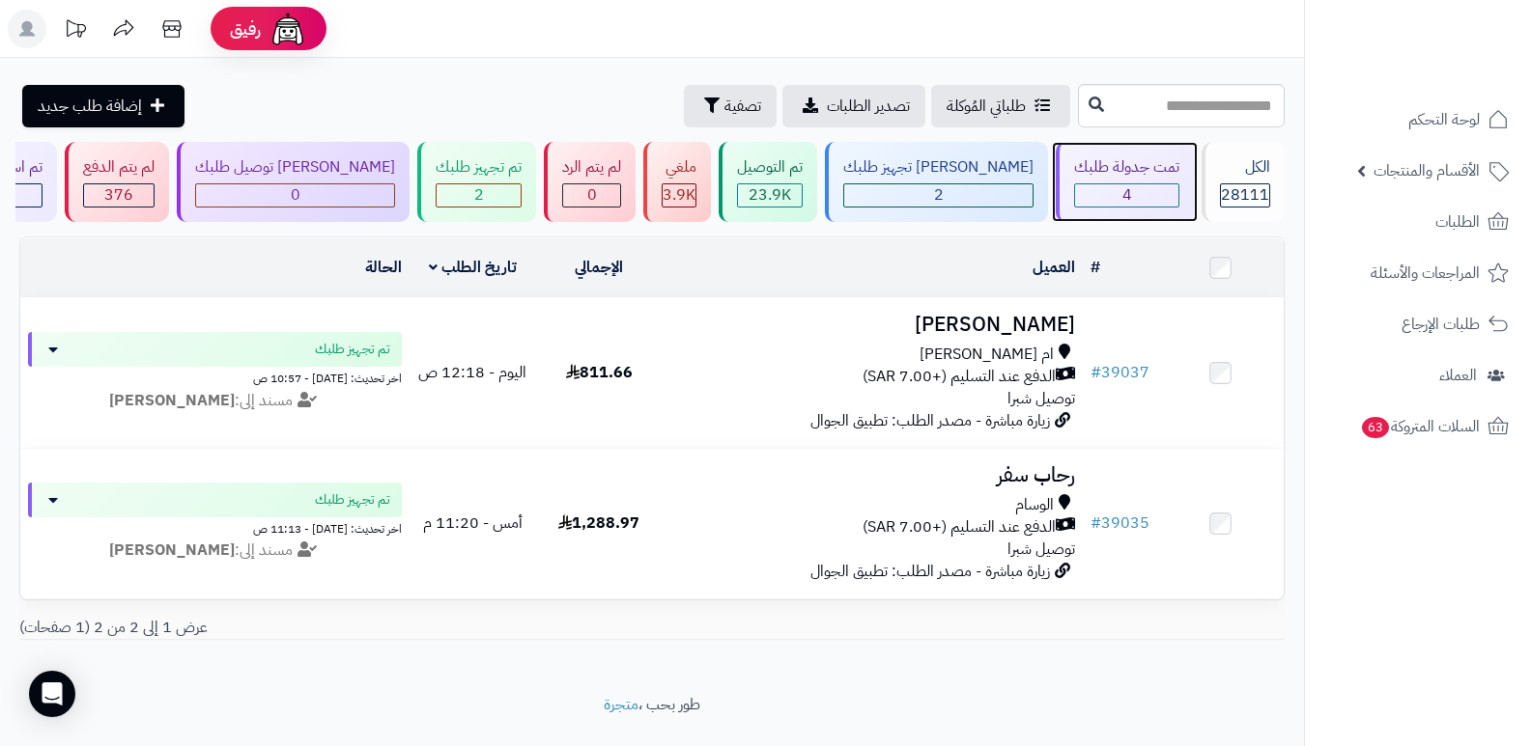
click at [1134, 156] on div "تمت جدولة طلبك" at bounding box center [1126, 167] width 105 height 22
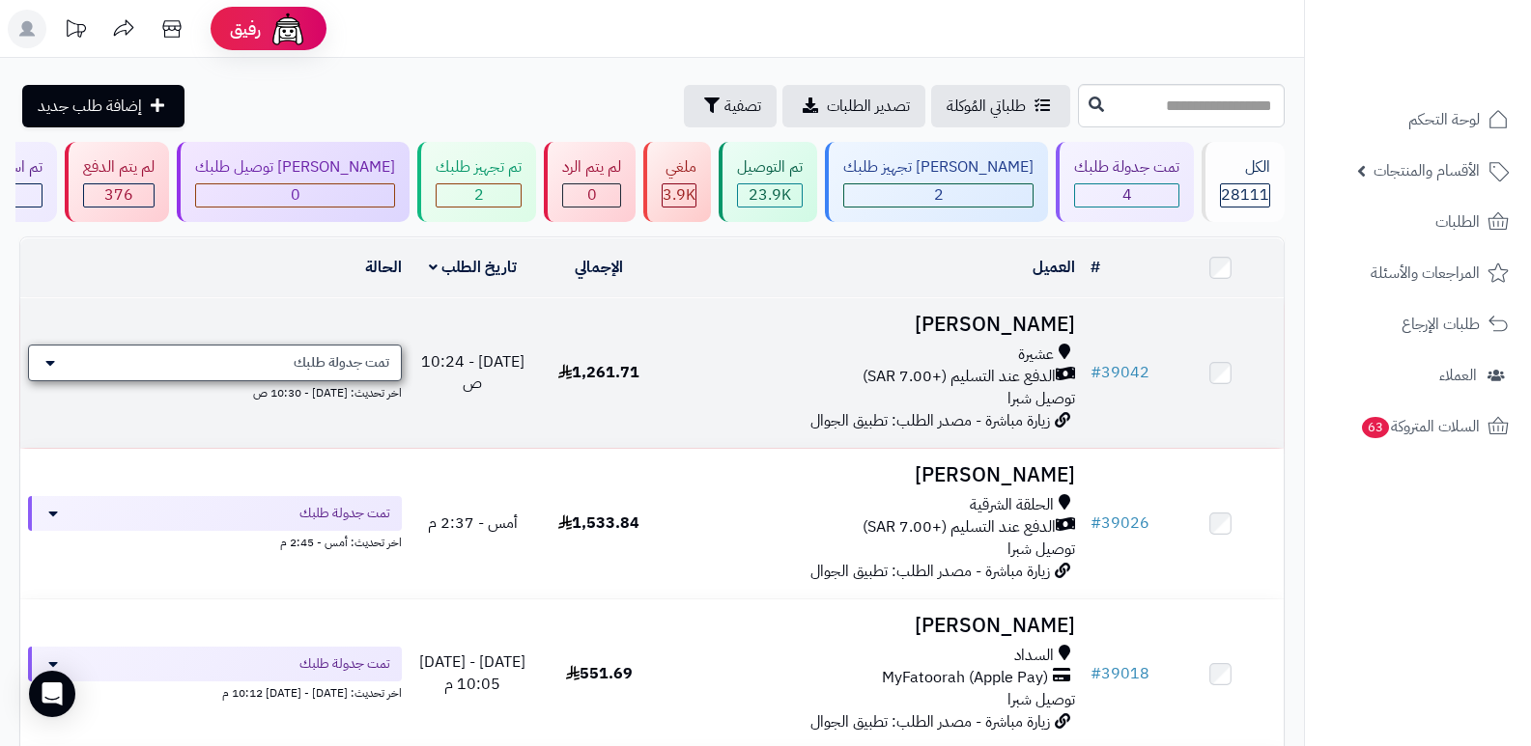
drag, startPoint x: 404, startPoint y: 360, endPoint x: 390, endPoint y: 360, distance: 13.5
click at [403, 360] on td "تمت جدولة طلبك اخر تحديث: اليوم - 10:30 ص" at bounding box center [214, 373] width 389 height 150
click at [387, 361] on span "تمت جدولة طلبك" at bounding box center [342, 362] width 96 height 19
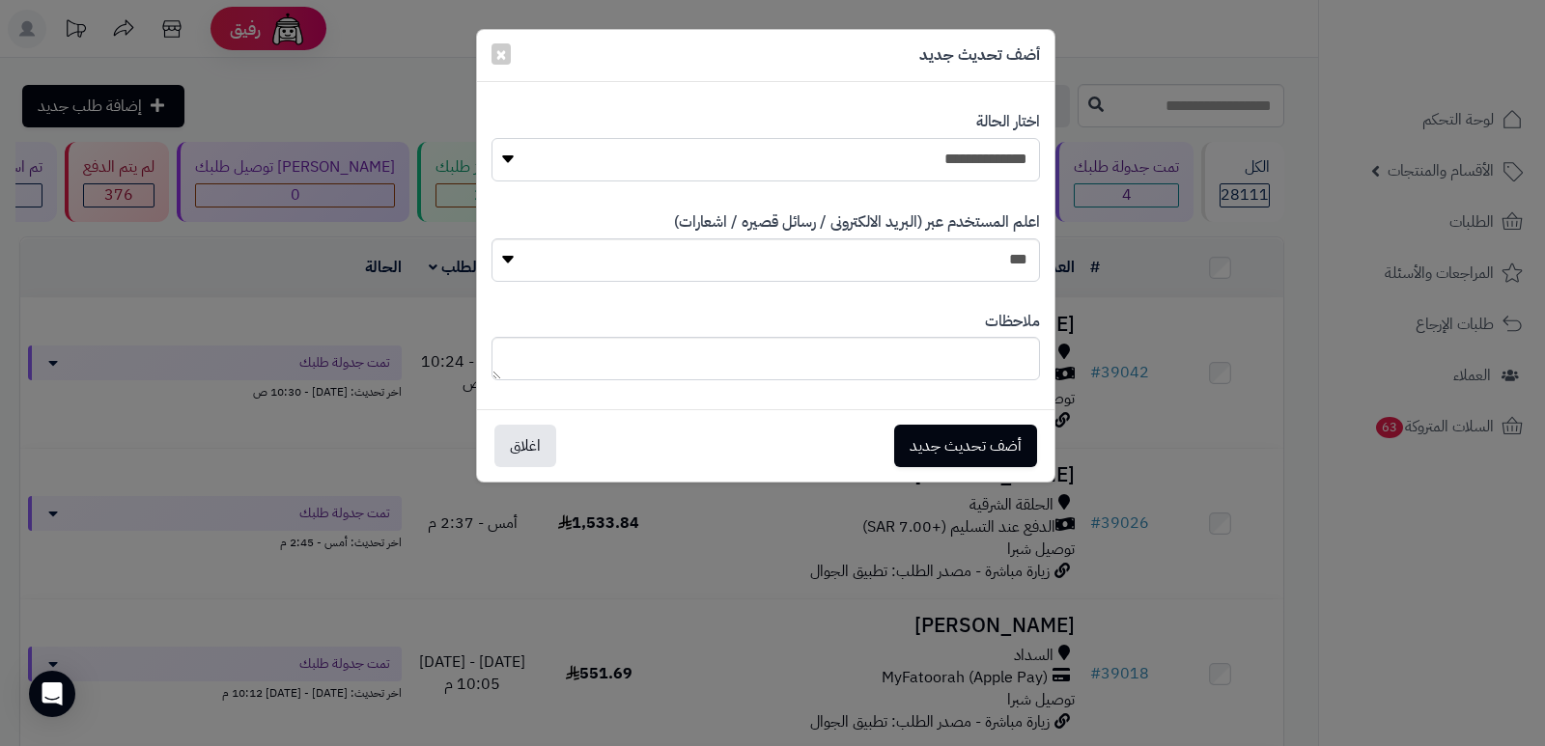
click at [992, 174] on select "**********" at bounding box center [766, 159] width 549 height 43
select select "*"
click at [492, 138] on select "**********" at bounding box center [766, 159] width 549 height 43
click at [961, 344] on textarea at bounding box center [766, 358] width 549 height 43
type textarea "****"
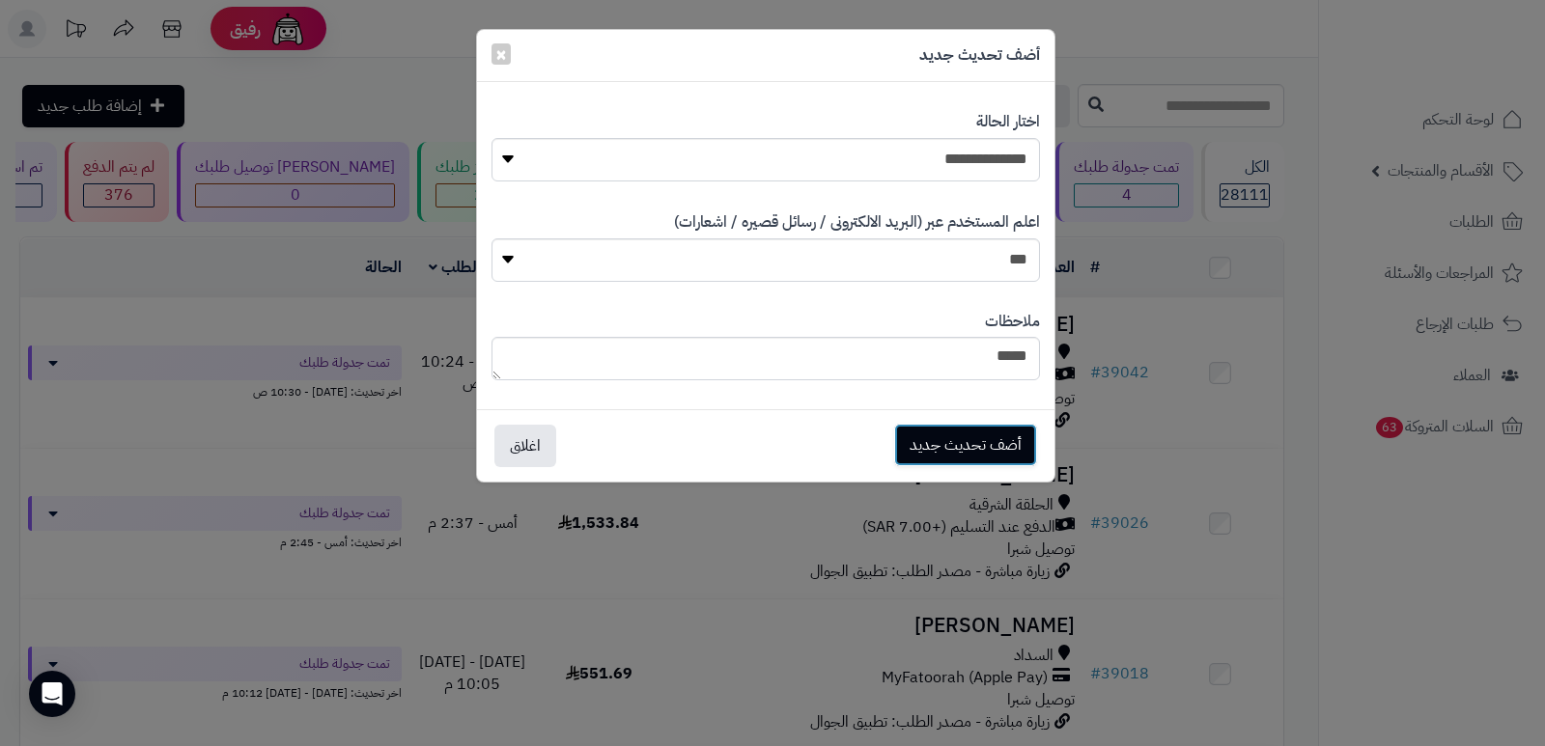
click at [964, 436] on button "أضف تحديث جديد" at bounding box center [965, 445] width 143 height 42
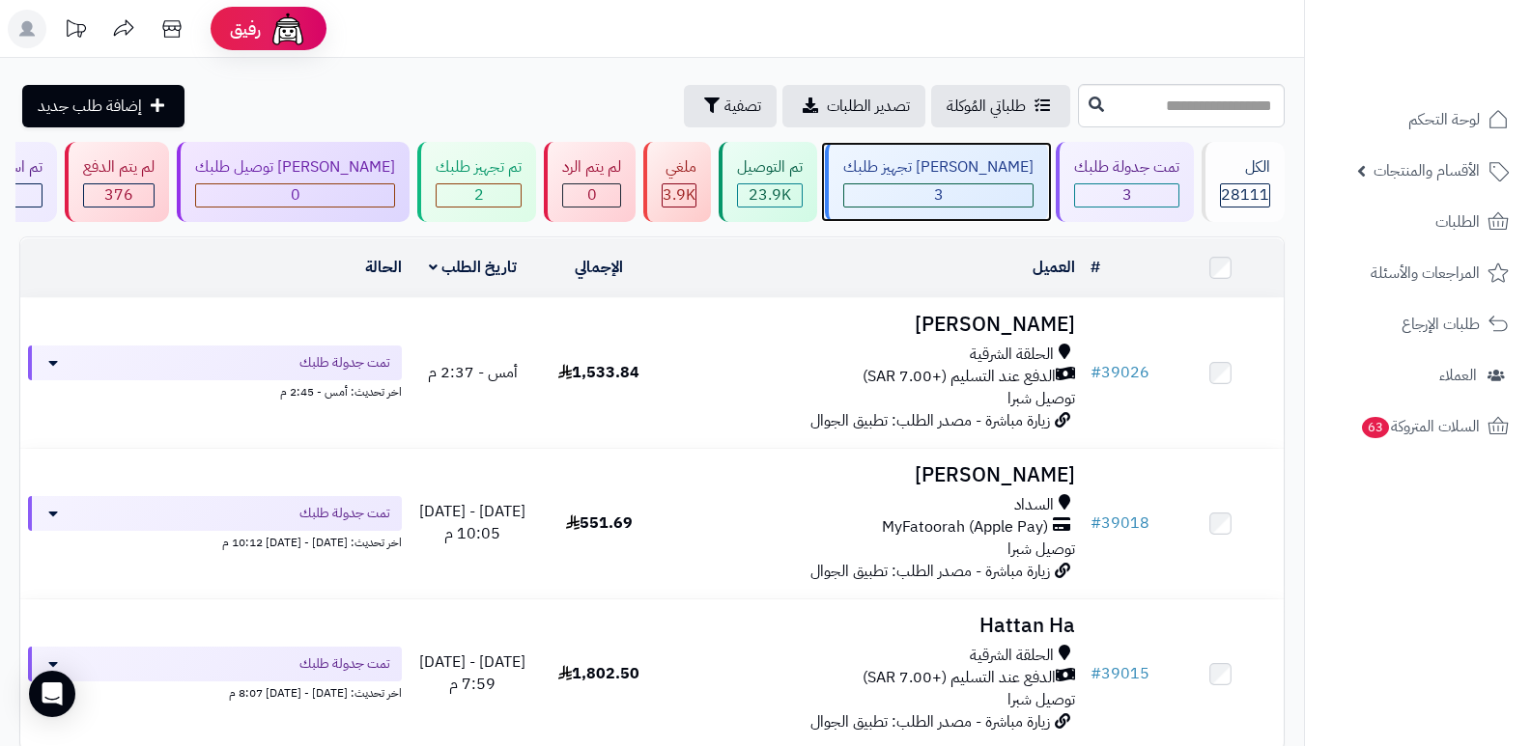
click at [1002, 179] on div "جاري تجهيز طلبك 3" at bounding box center [936, 182] width 223 height 80
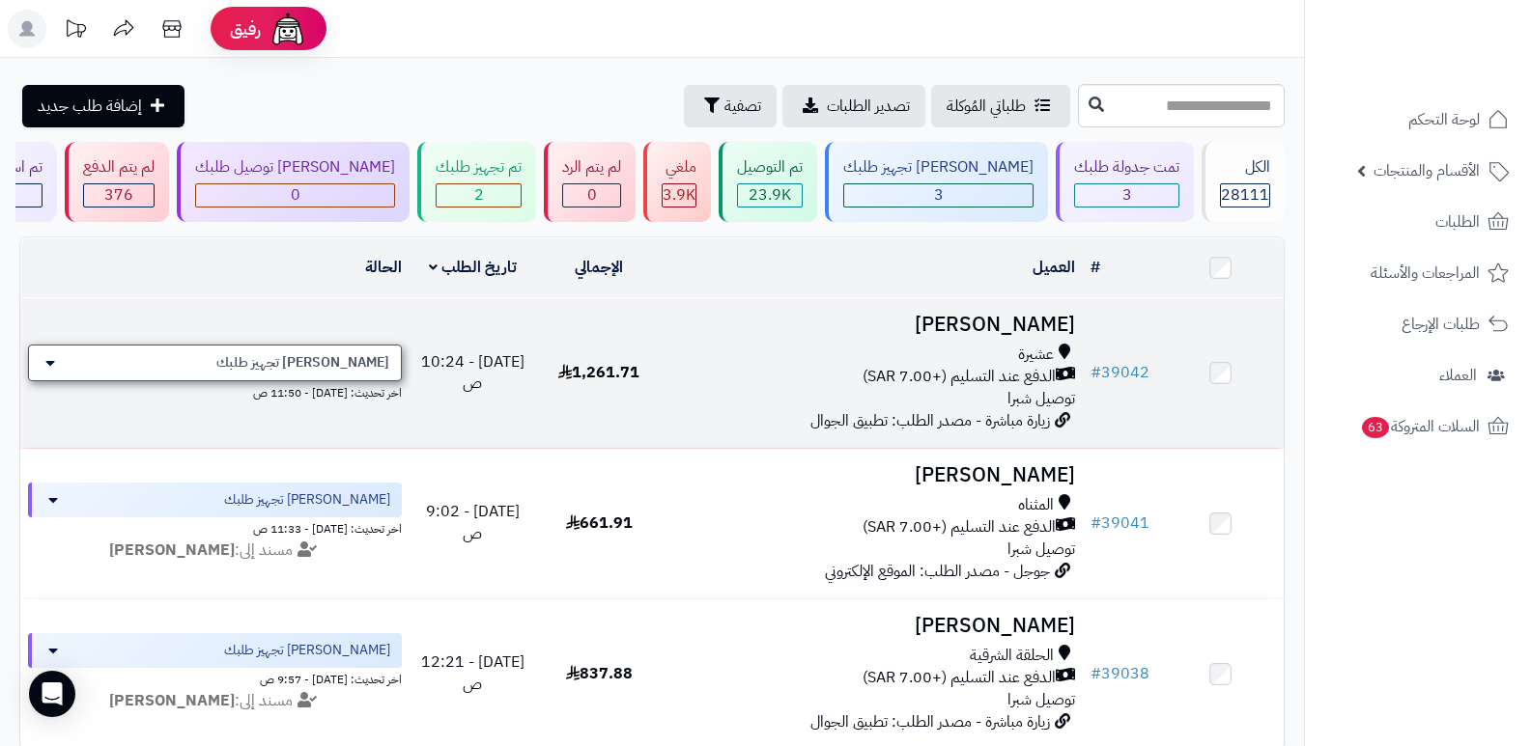
click at [294, 361] on div "[PERSON_NAME] تجهيز طلبك" at bounding box center [215, 363] width 374 height 37
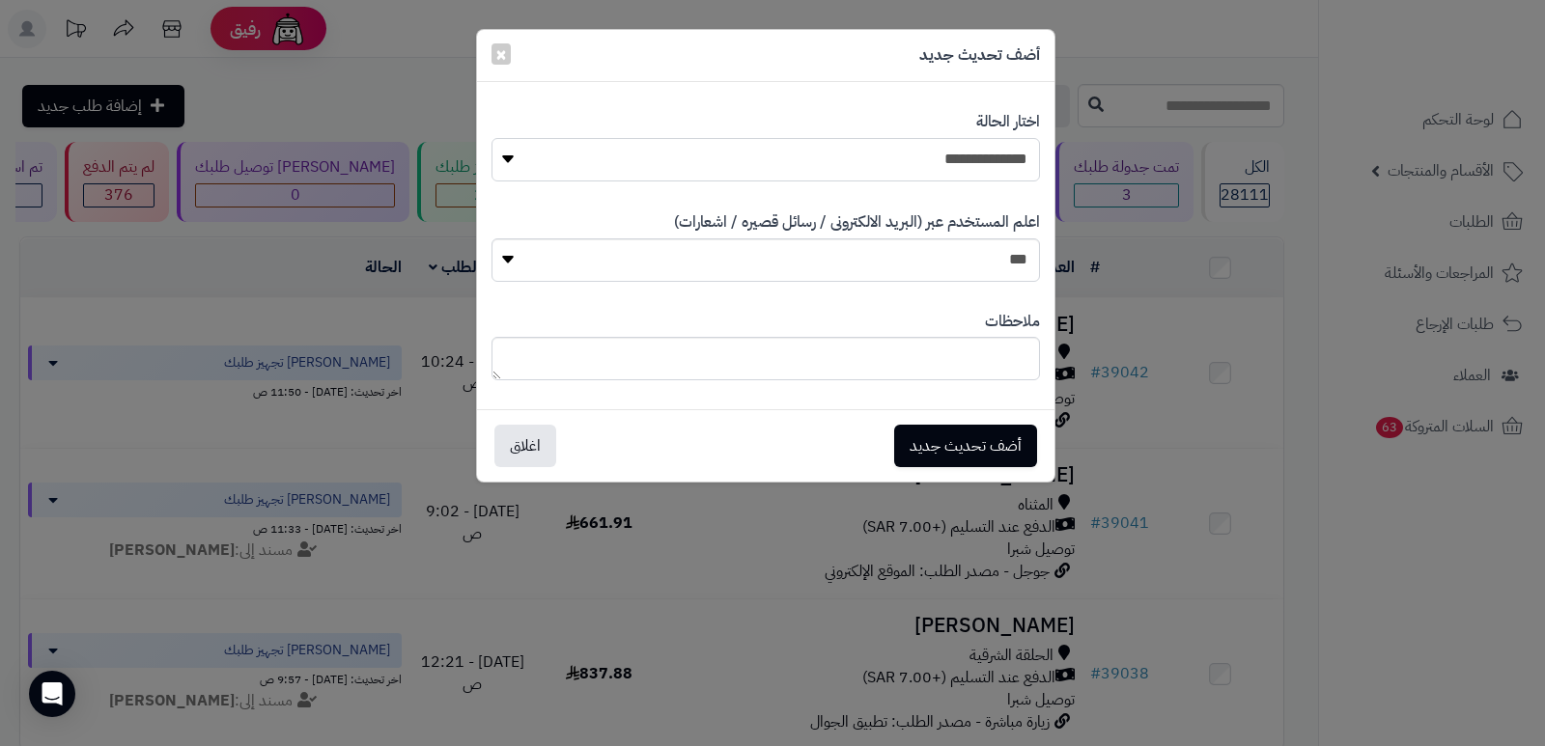
click at [962, 159] on select "**********" at bounding box center [766, 159] width 549 height 43
click at [1171, 57] on div "**********" at bounding box center [772, 373] width 1545 height 746
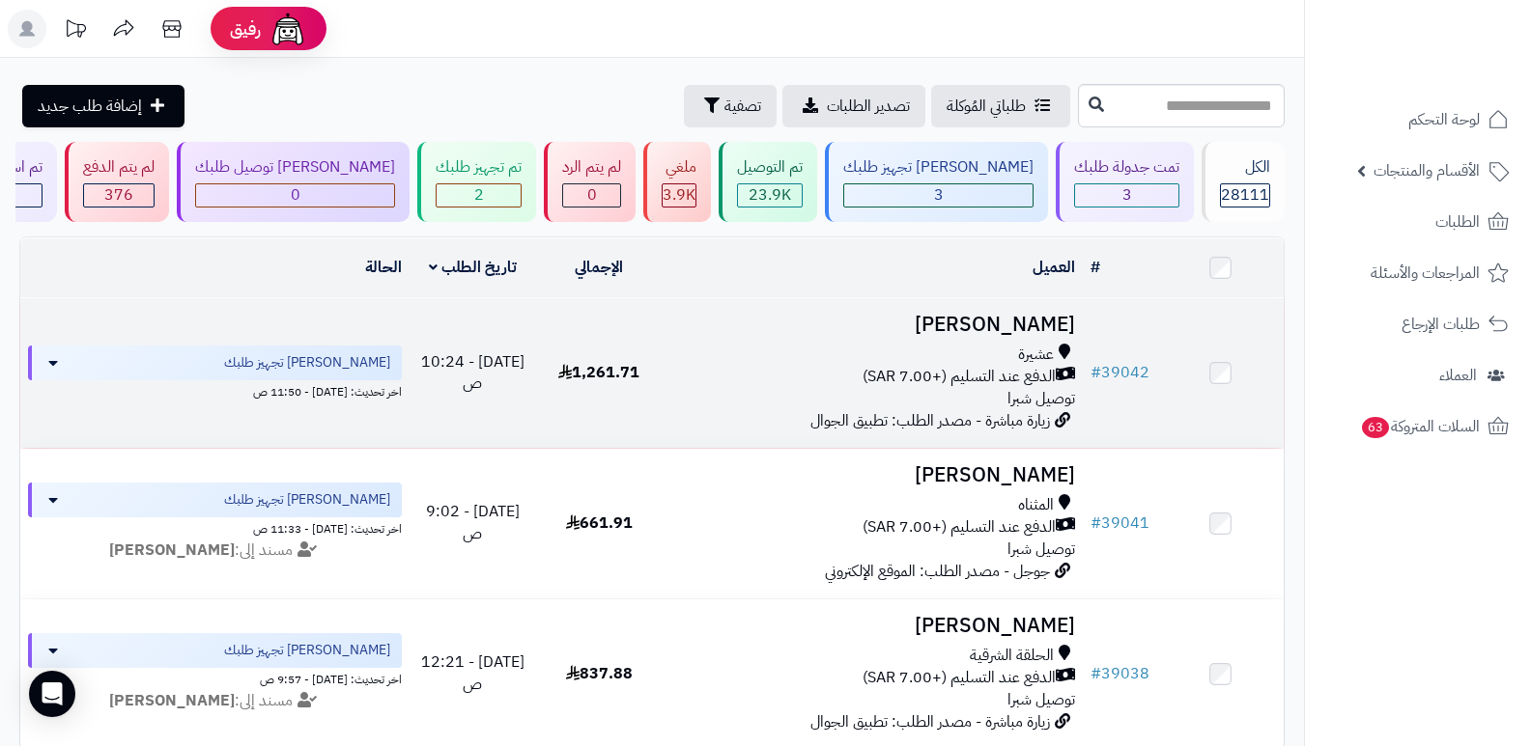
click at [1027, 326] on h3 "[PERSON_NAME]" at bounding box center [873, 325] width 406 height 22
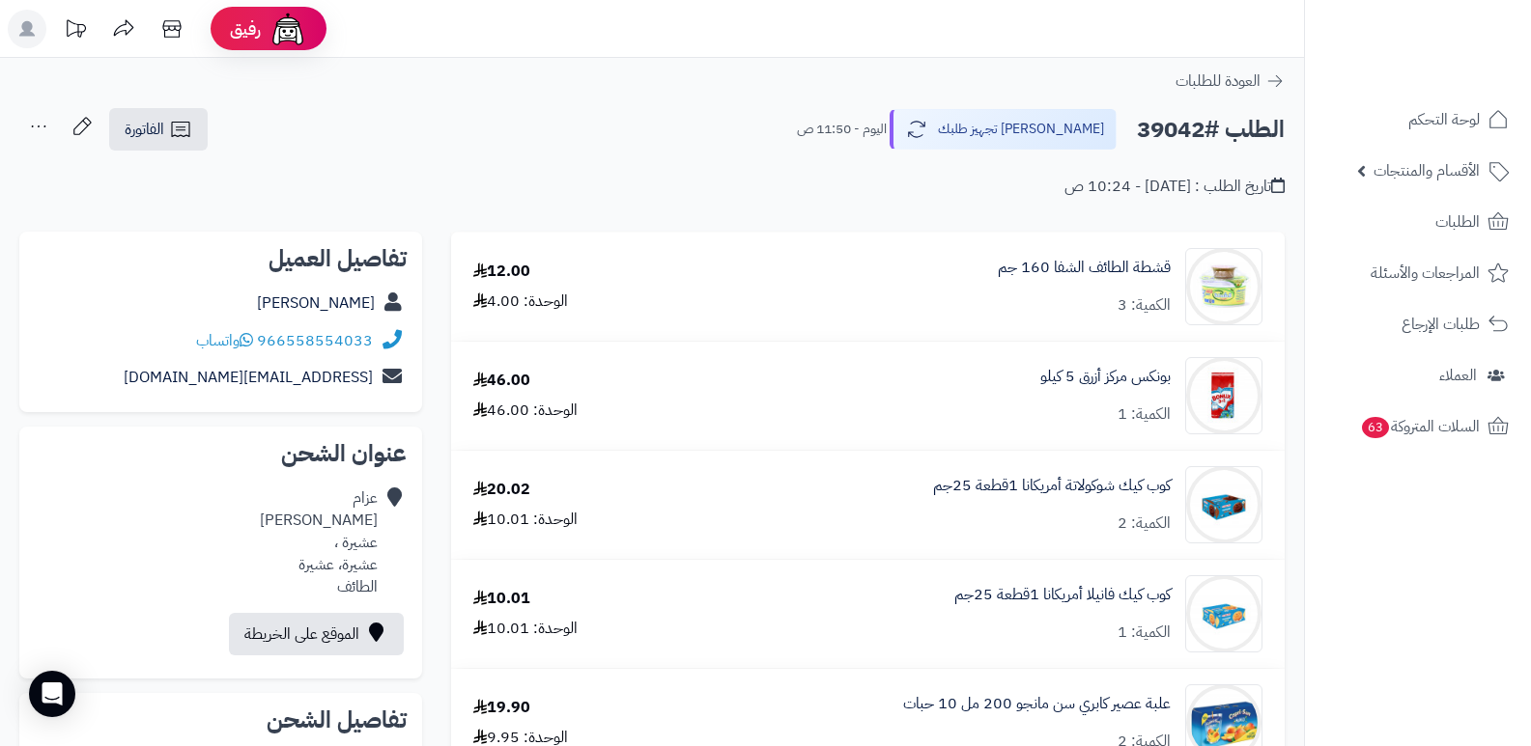
click at [33, 129] on icon at bounding box center [38, 126] width 39 height 39
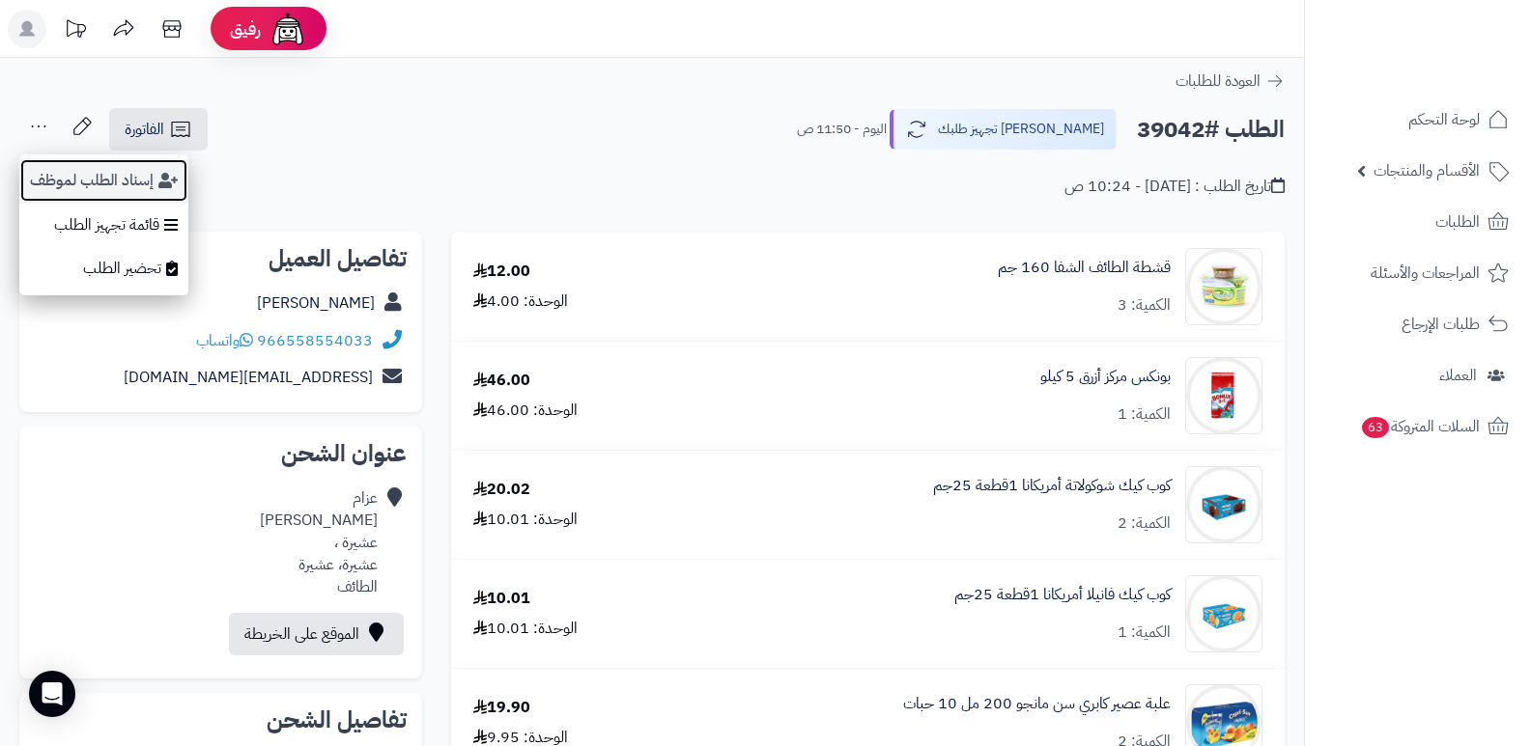
click at [62, 179] on button "إسناد الطلب لموظف" at bounding box center [103, 180] width 169 height 44
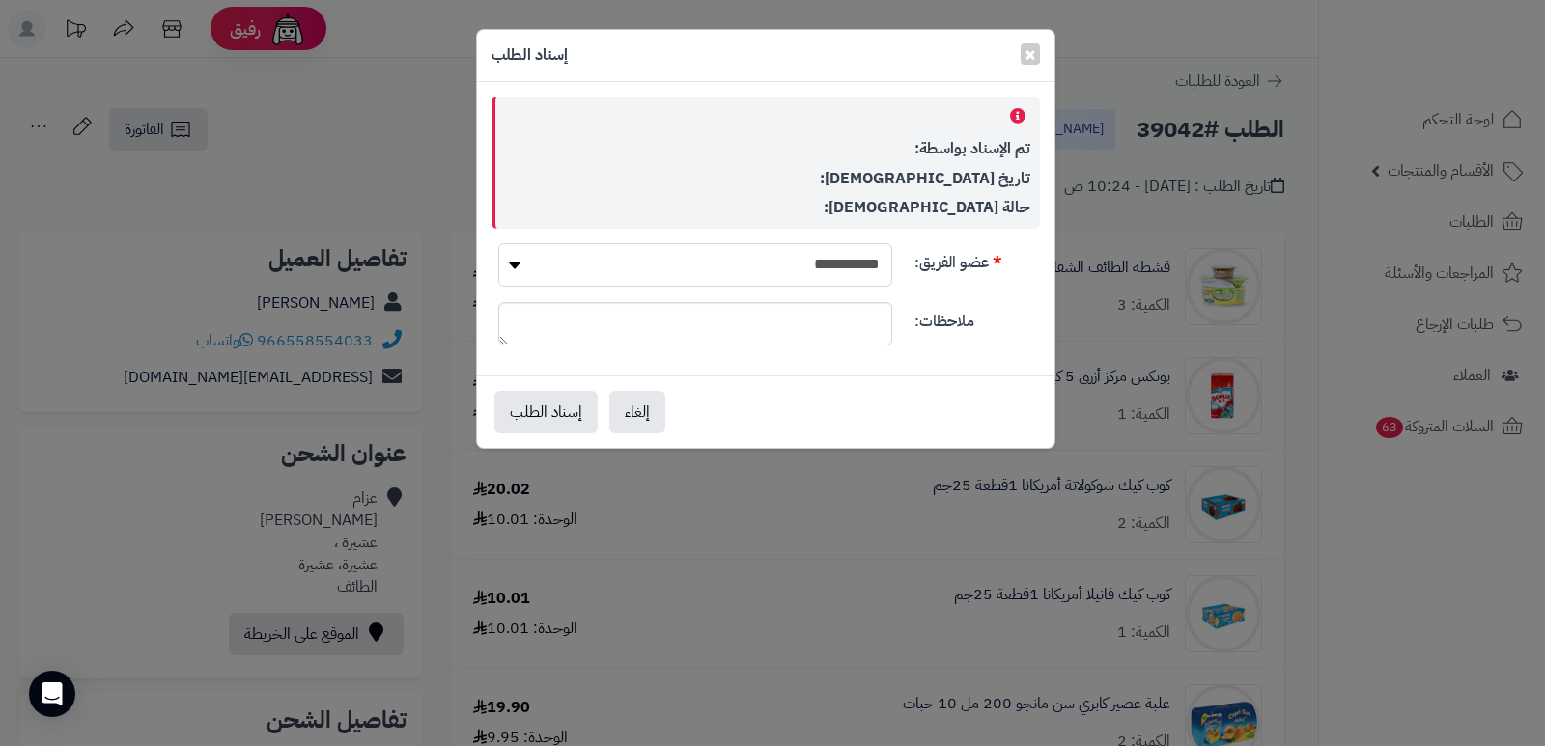
click at [885, 273] on select "**********" at bounding box center [695, 264] width 394 height 43
select select "**"
click at [498, 243] on select "**********" at bounding box center [695, 264] width 394 height 43
click at [577, 408] on button "إسناد الطلب" at bounding box center [545, 411] width 103 height 42
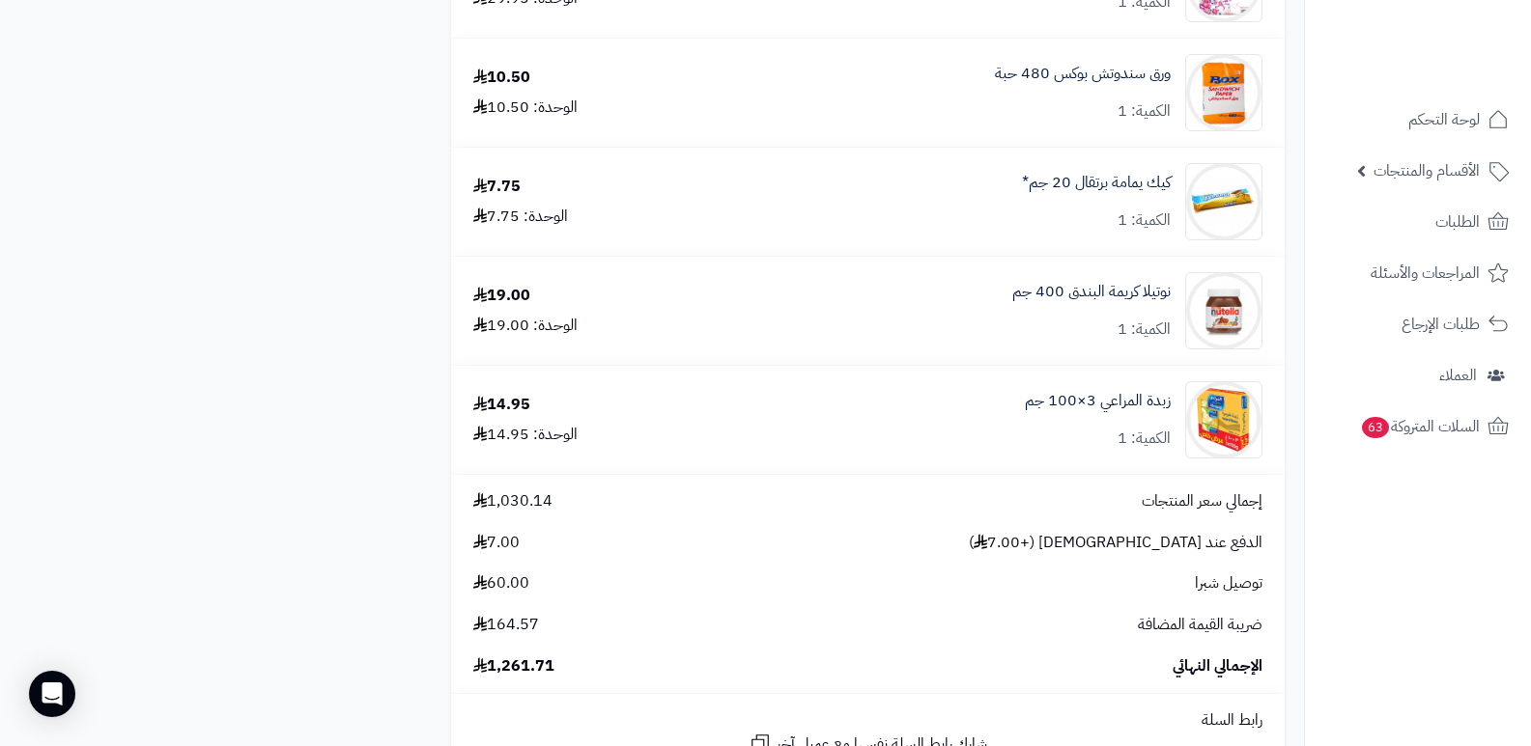
scroll to position [6953, 0]
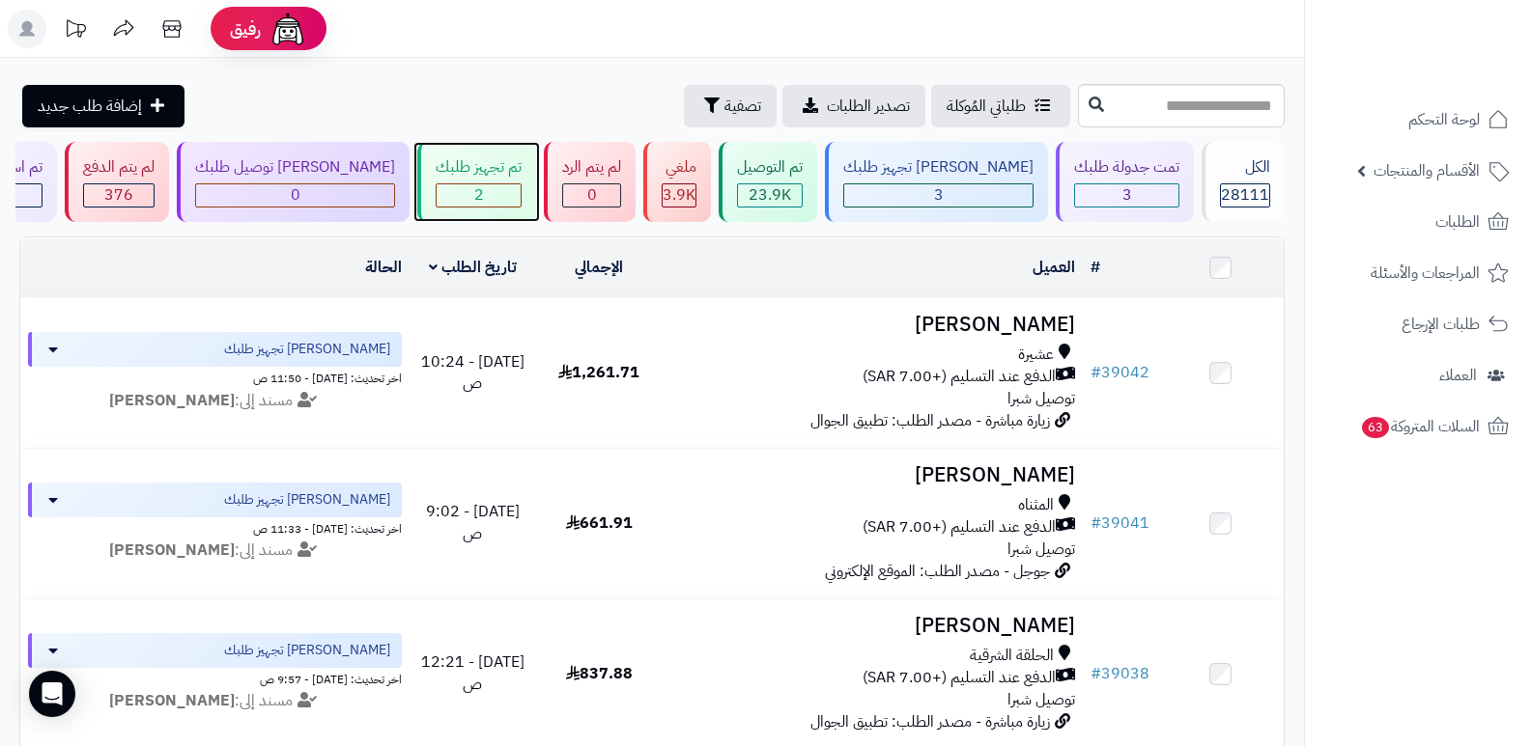
click at [521, 191] on div "2" at bounding box center [478, 195] width 84 height 22
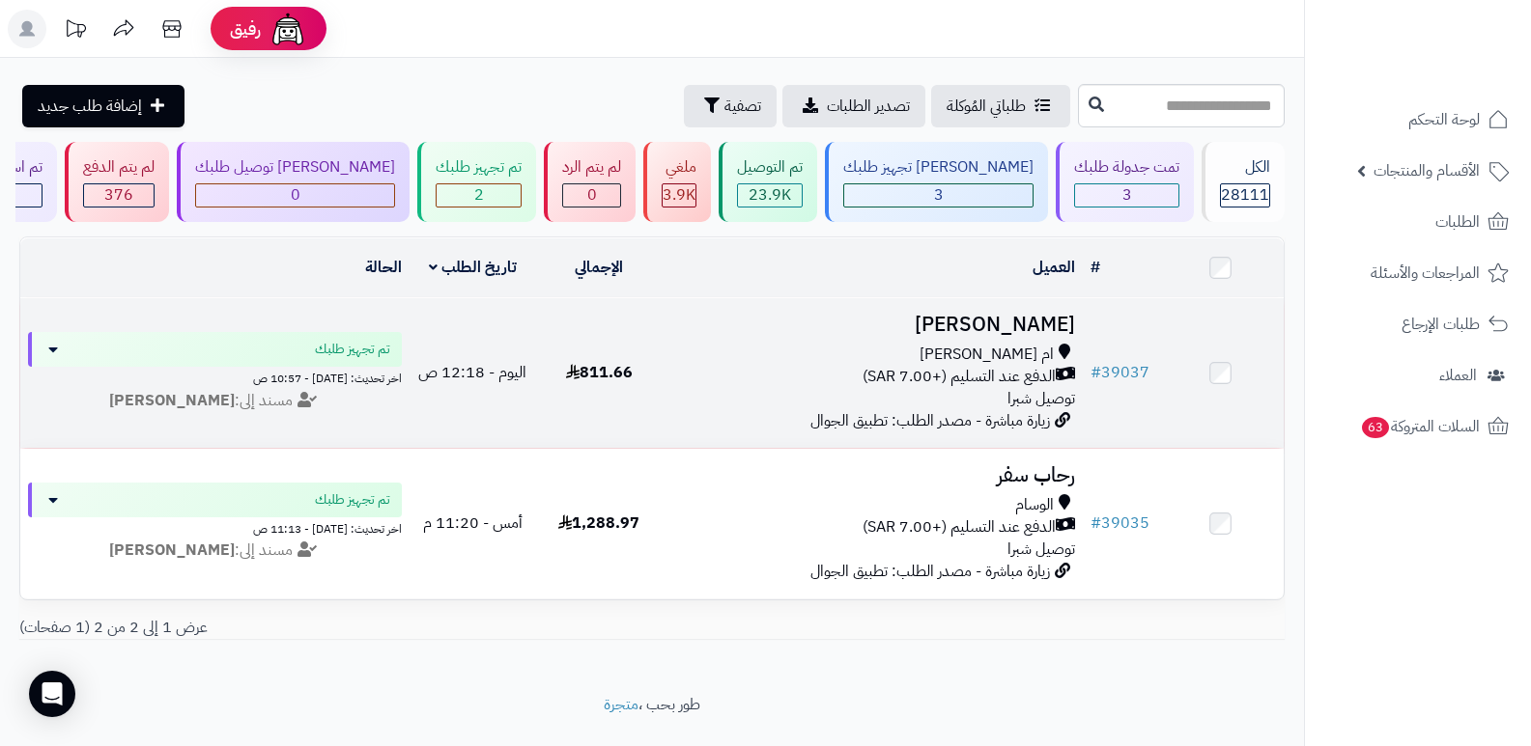
click at [1036, 314] on h3 "[PERSON_NAME]" at bounding box center [873, 325] width 406 height 22
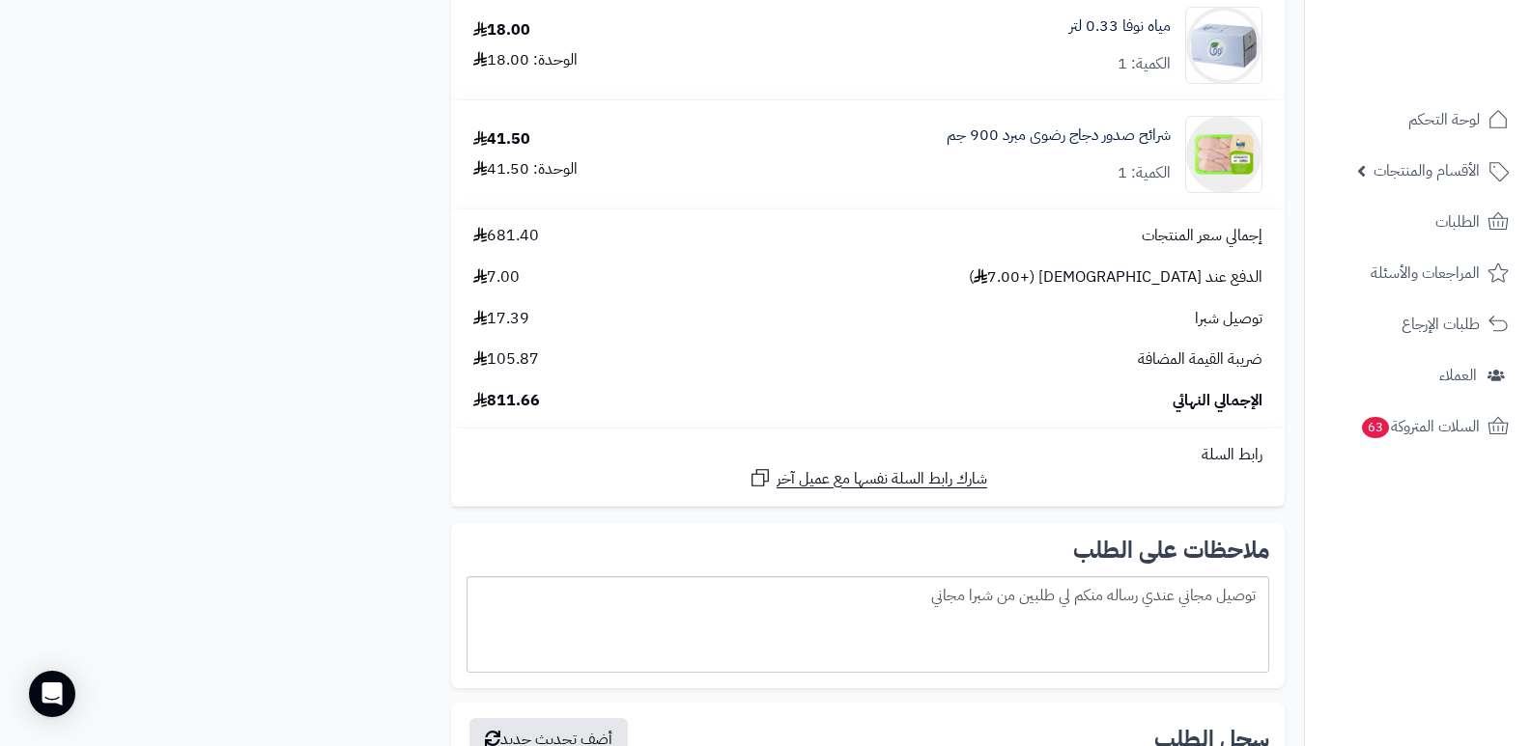
scroll to position [3380, 0]
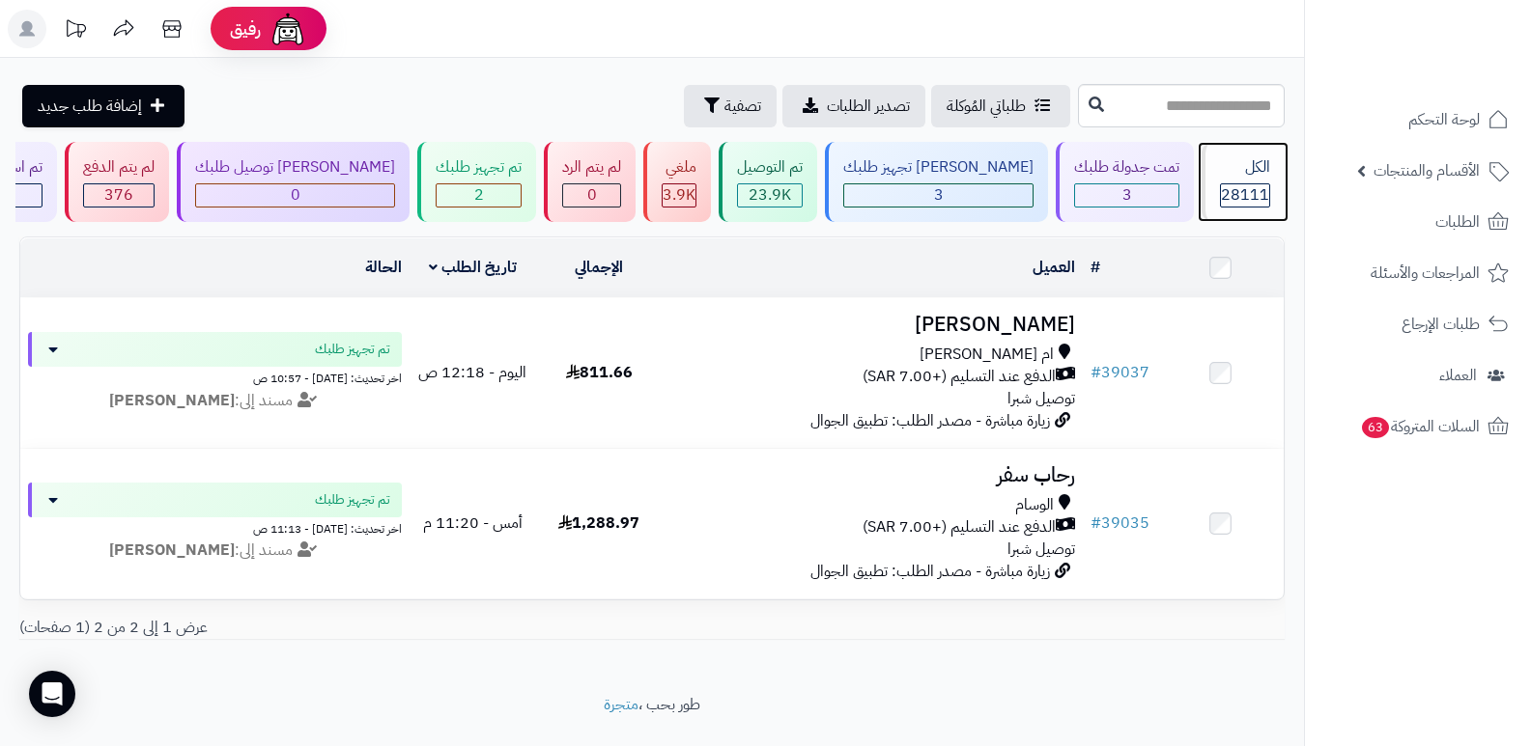
click at [1228, 204] on span "28111" at bounding box center [1245, 194] width 48 height 23
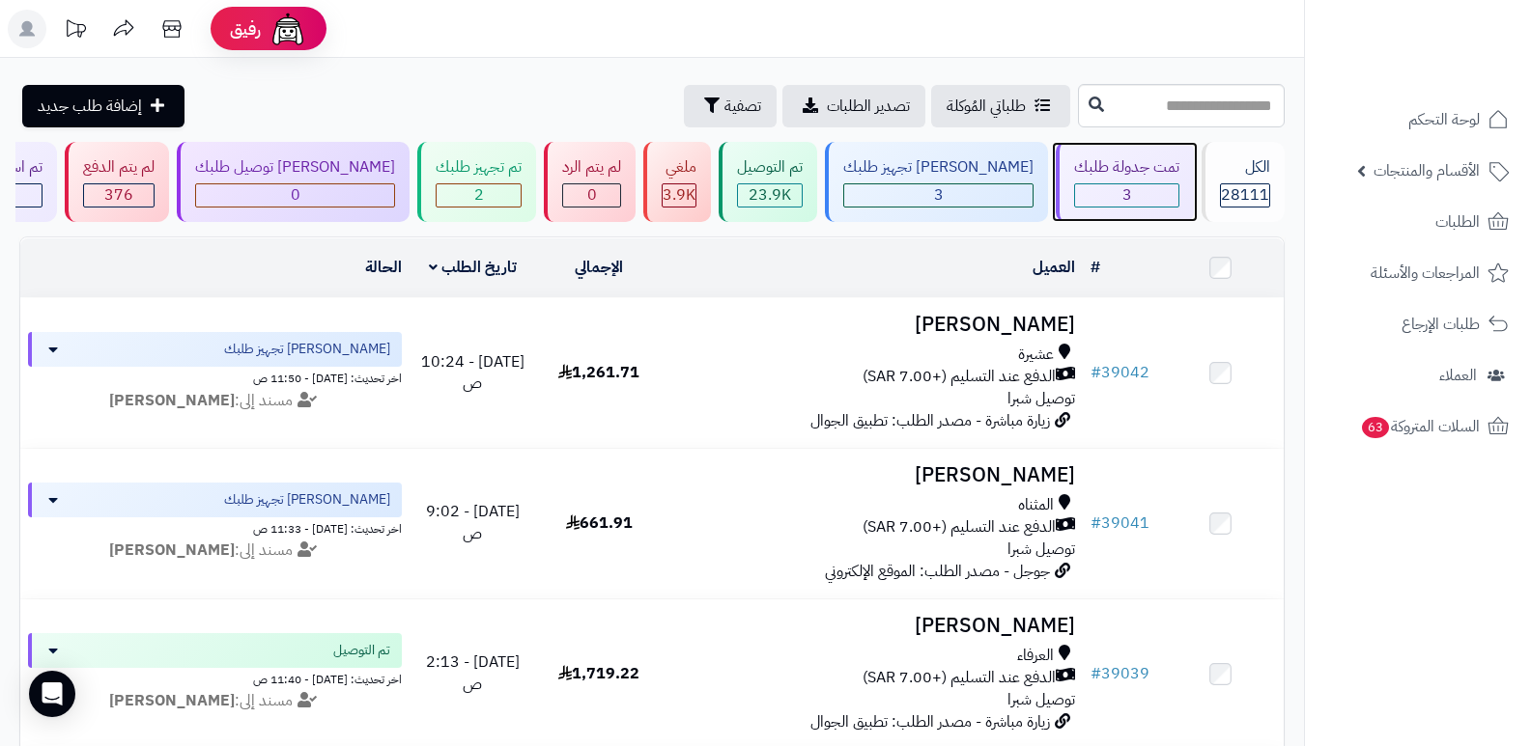
click at [1148, 173] on div "تمت جدولة طلبك" at bounding box center [1126, 167] width 105 height 22
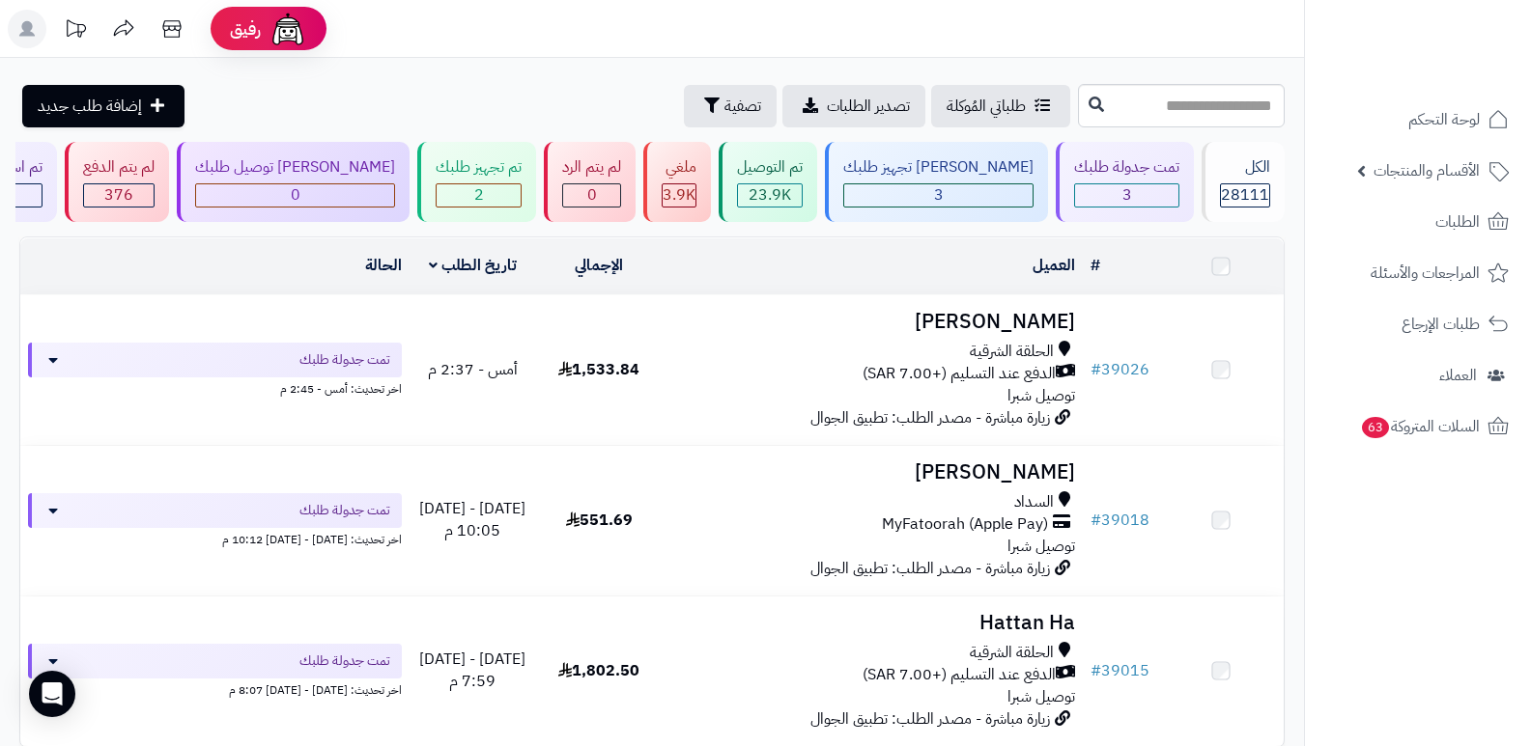
scroll to position [191, 0]
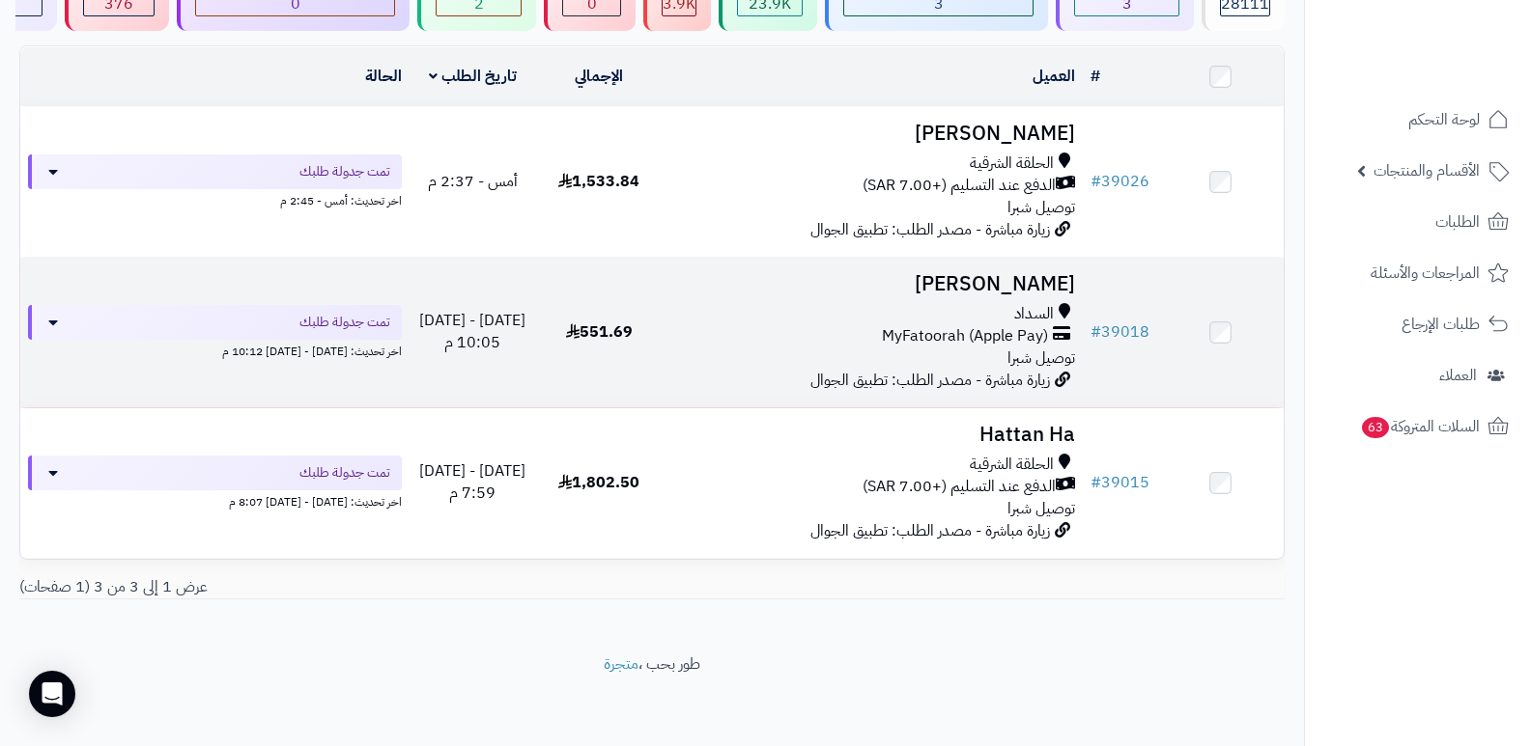
click at [1031, 288] on h3 "فيصل العتيبي" at bounding box center [873, 284] width 406 height 22
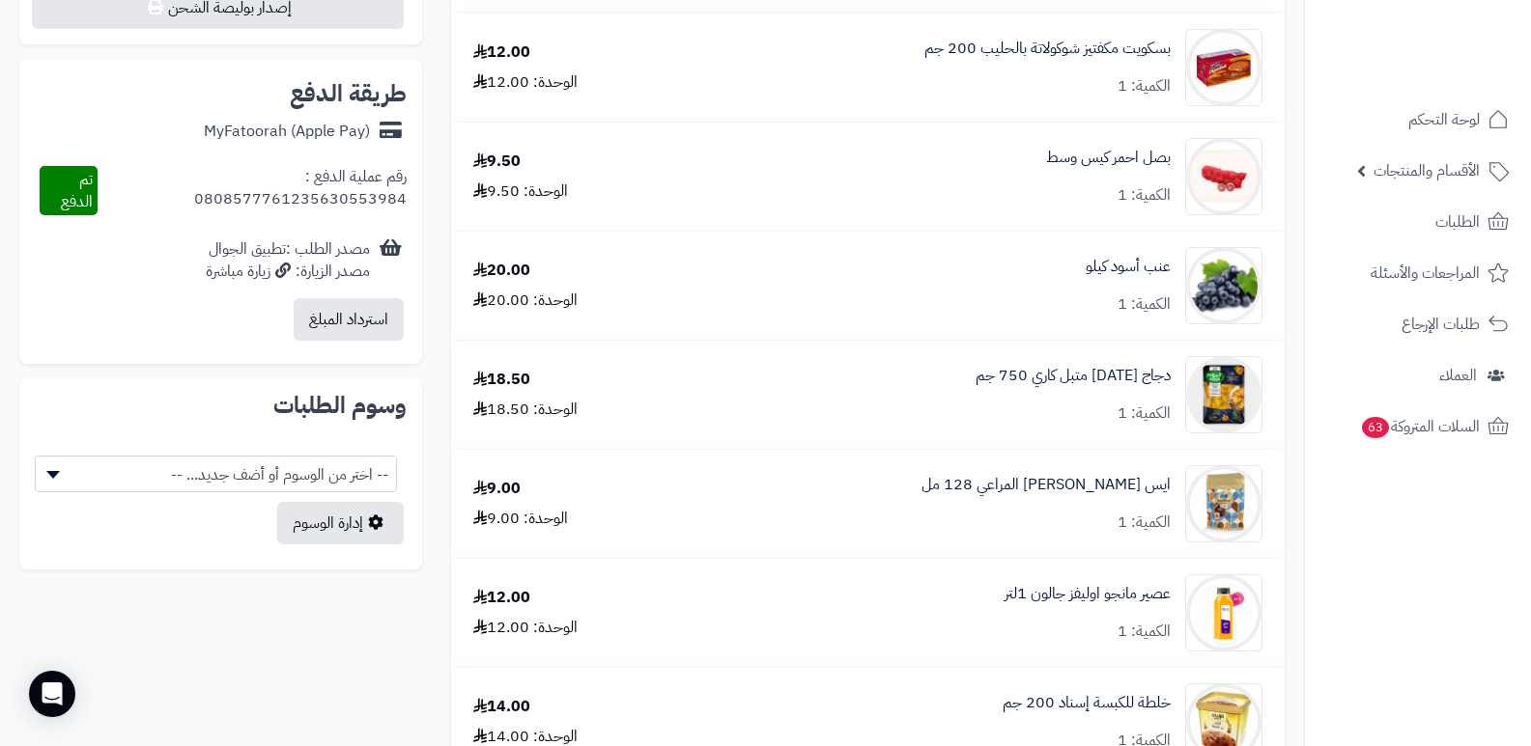
scroll to position [579, 0]
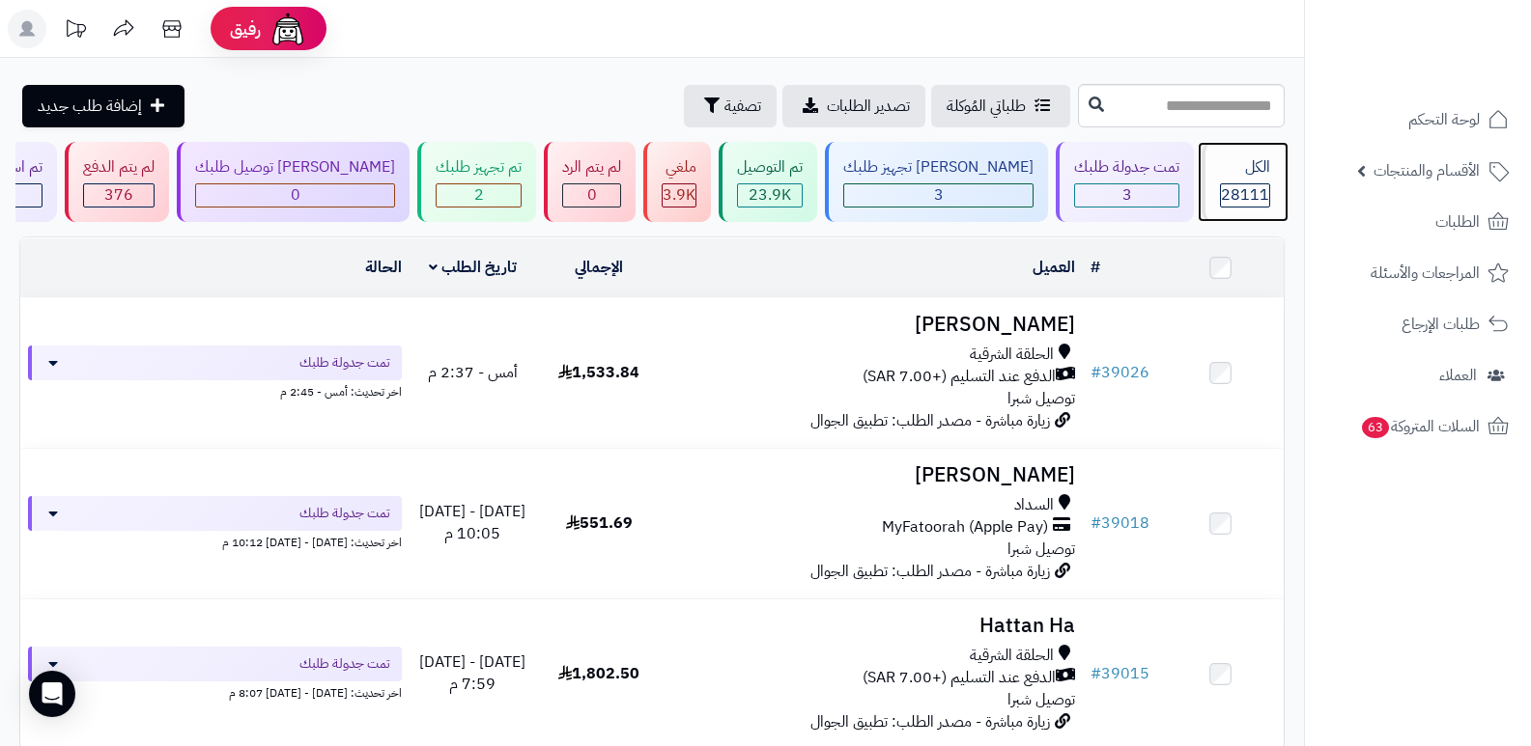
click at [1246, 159] on div "الكل" at bounding box center [1245, 167] width 50 height 22
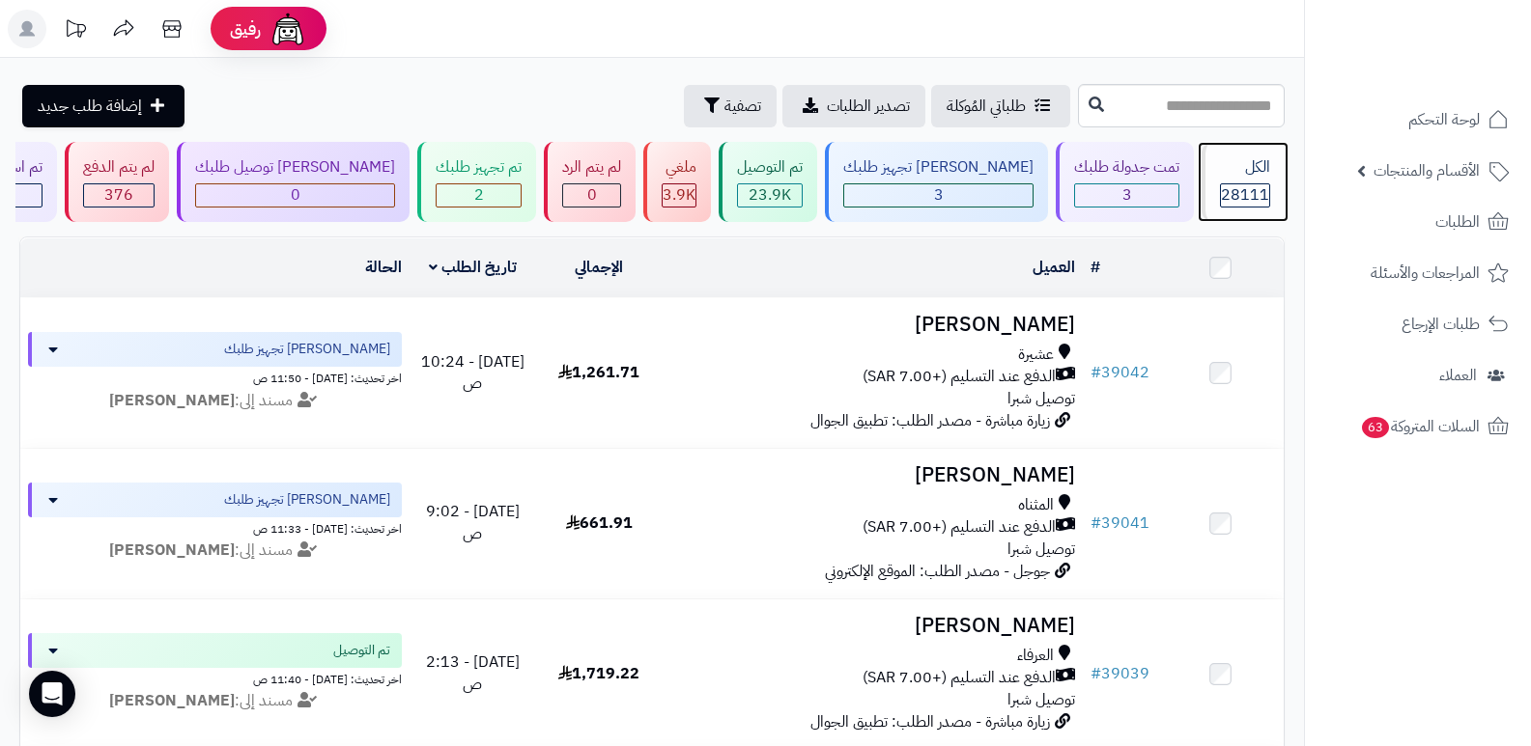
click at [1229, 184] on span "28111" at bounding box center [1245, 194] width 48 height 23
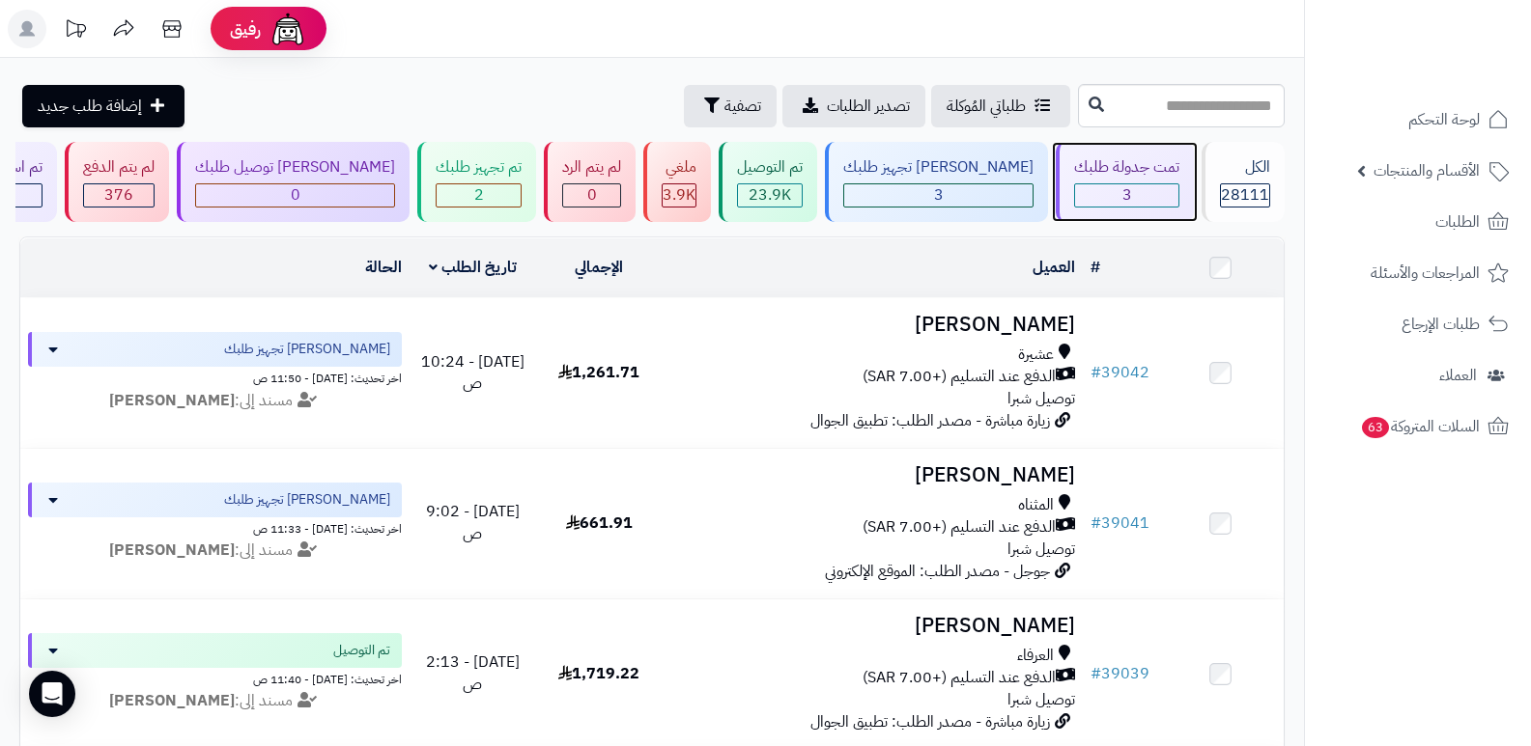
click at [1089, 166] on div "تمت جدولة طلبك" at bounding box center [1126, 167] width 105 height 22
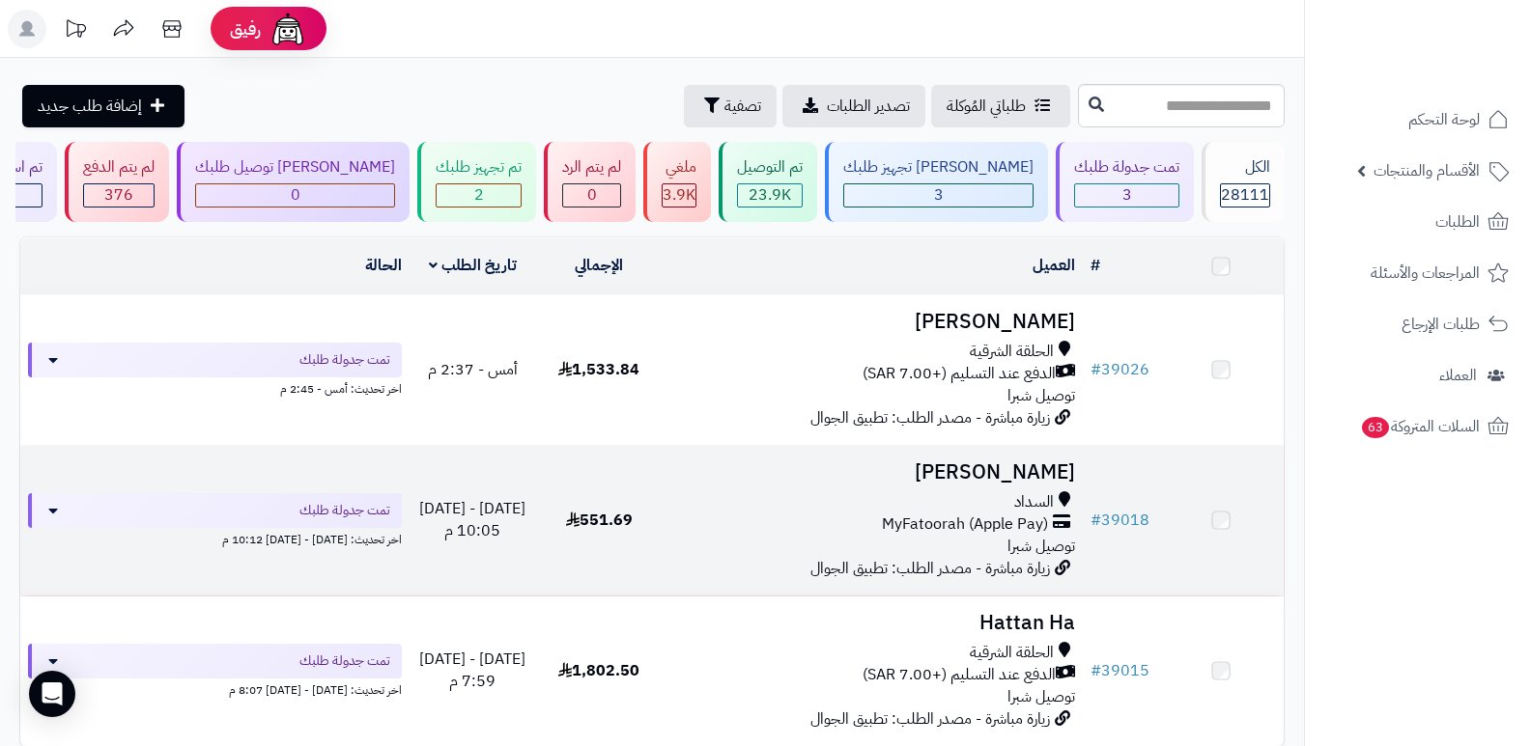
scroll to position [191, 0]
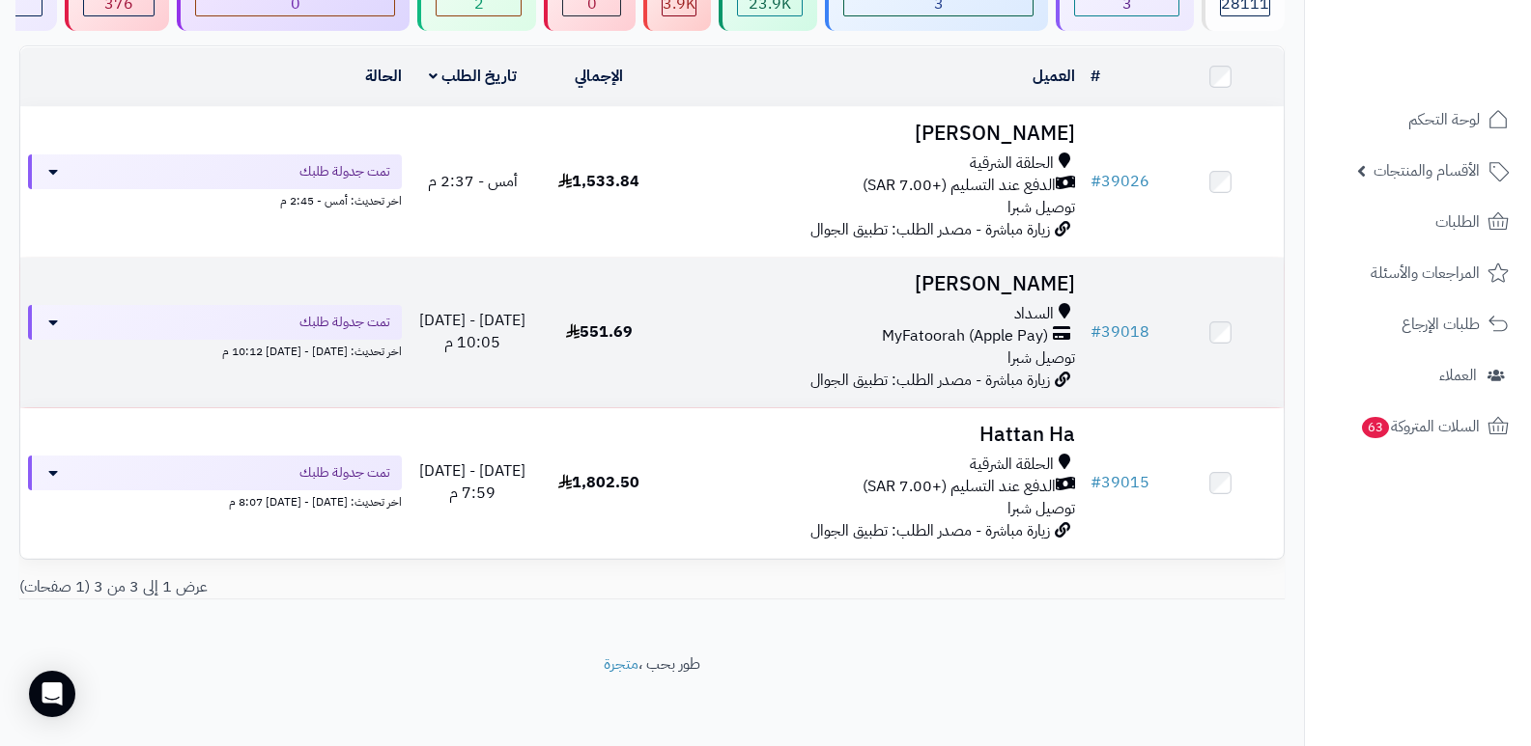
click at [1042, 274] on h3 "[PERSON_NAME]" at bounding box center [873, 284] width 406 height 22
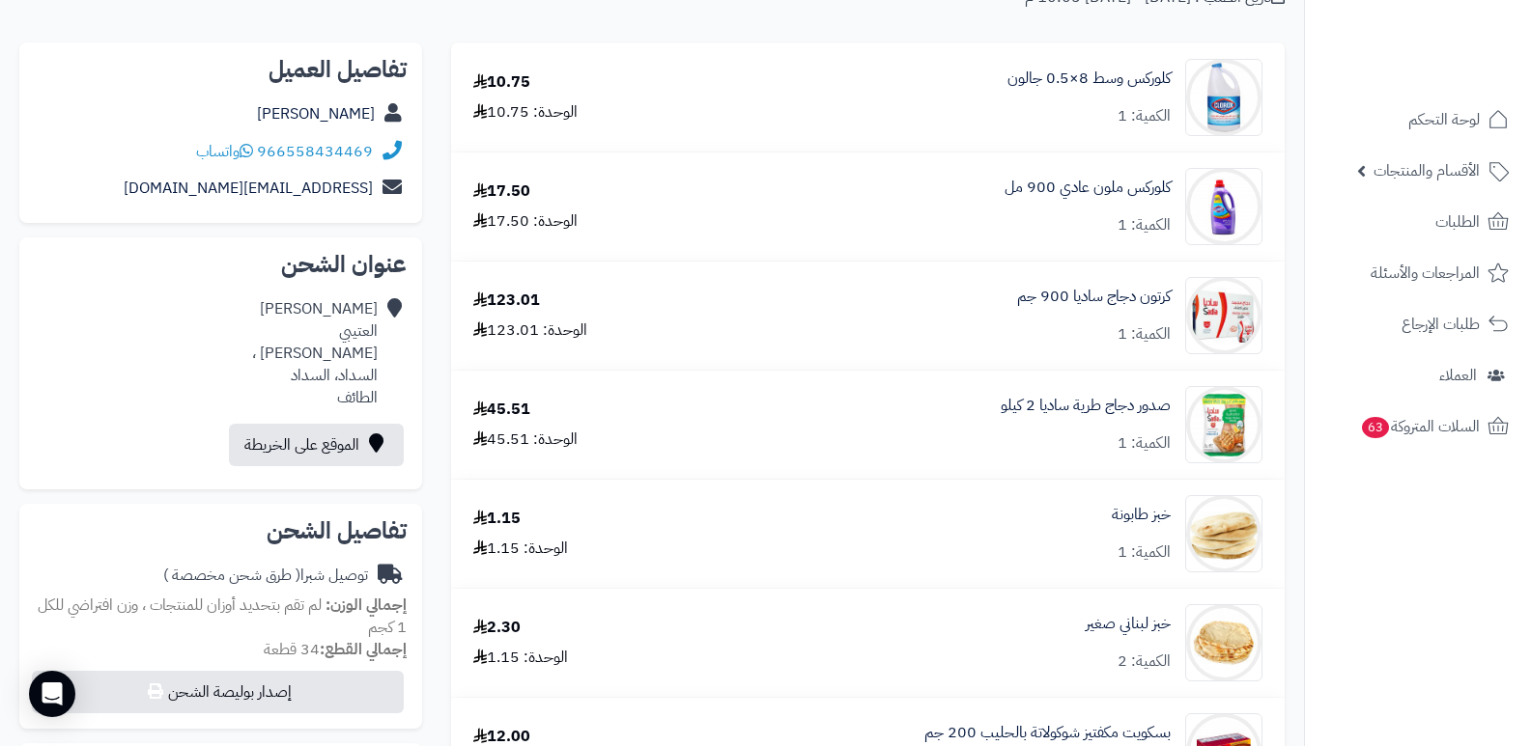
scroll to position [128, 0]
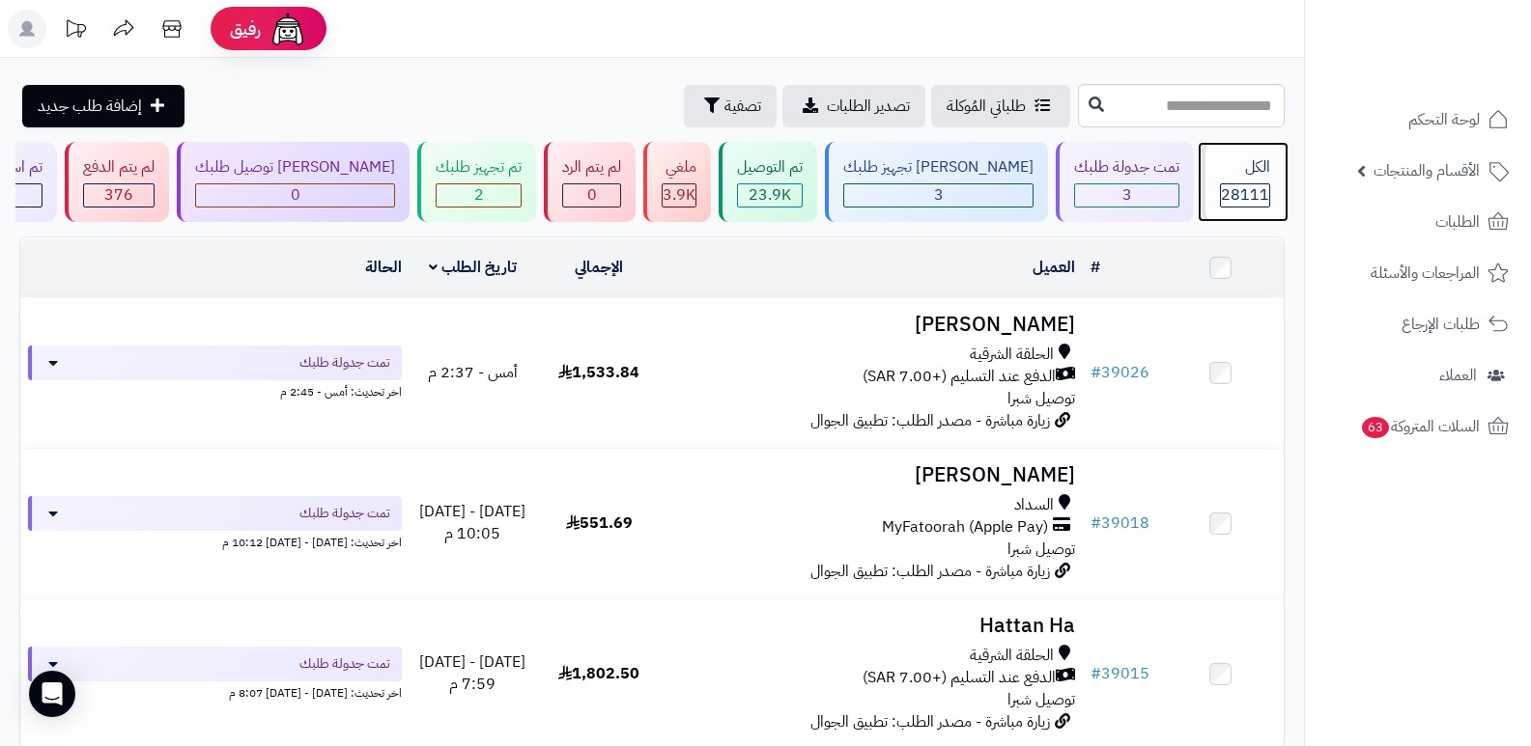
click at [1268, 175] on div "الكل" at bounding box center [1245, 167] width 50 height 22
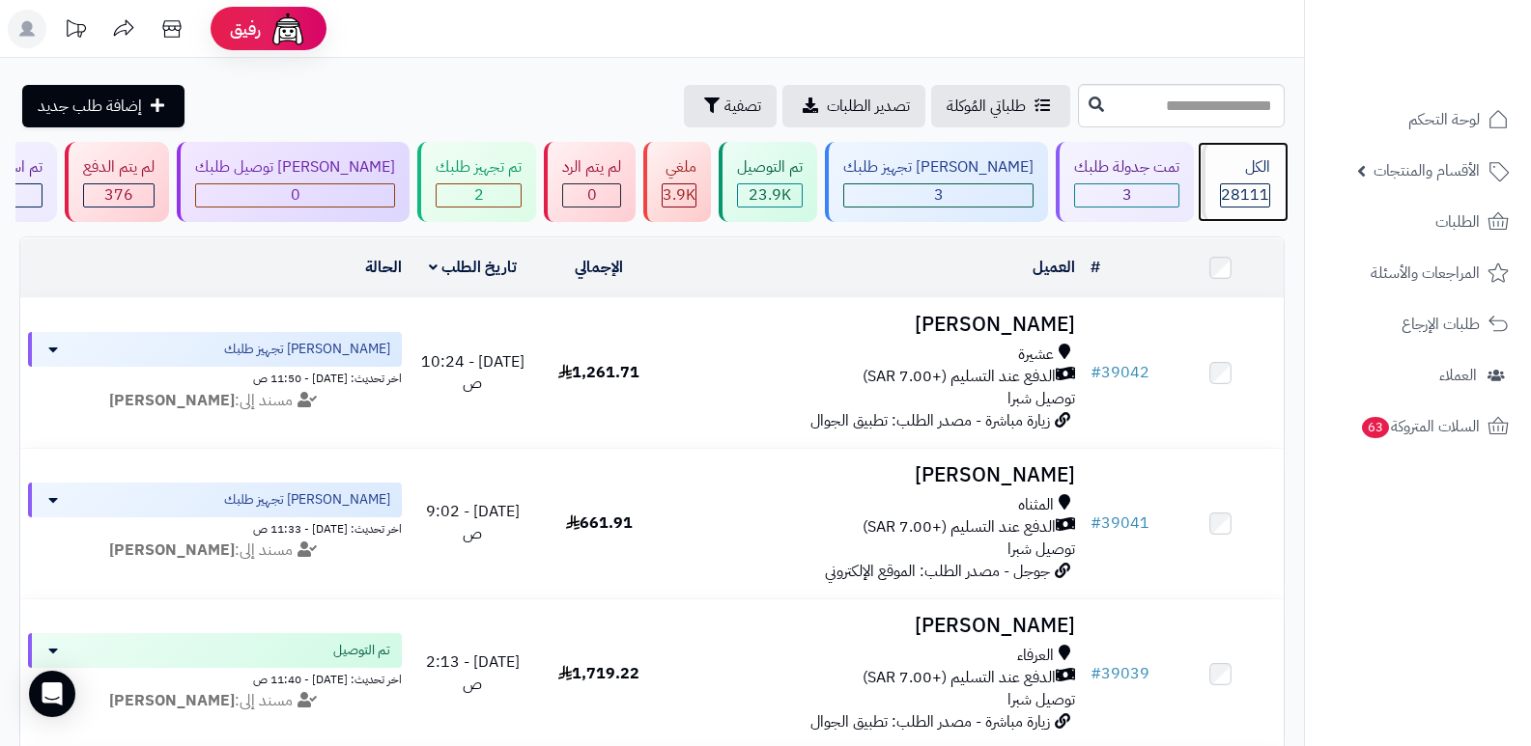
click at [1251, 163] on div "الكل" at bounding box center [1245, 167] width 50 height 22
click at [1248, 177] on div "الكل" at bounding box center [1245, 167] width 50 height 22
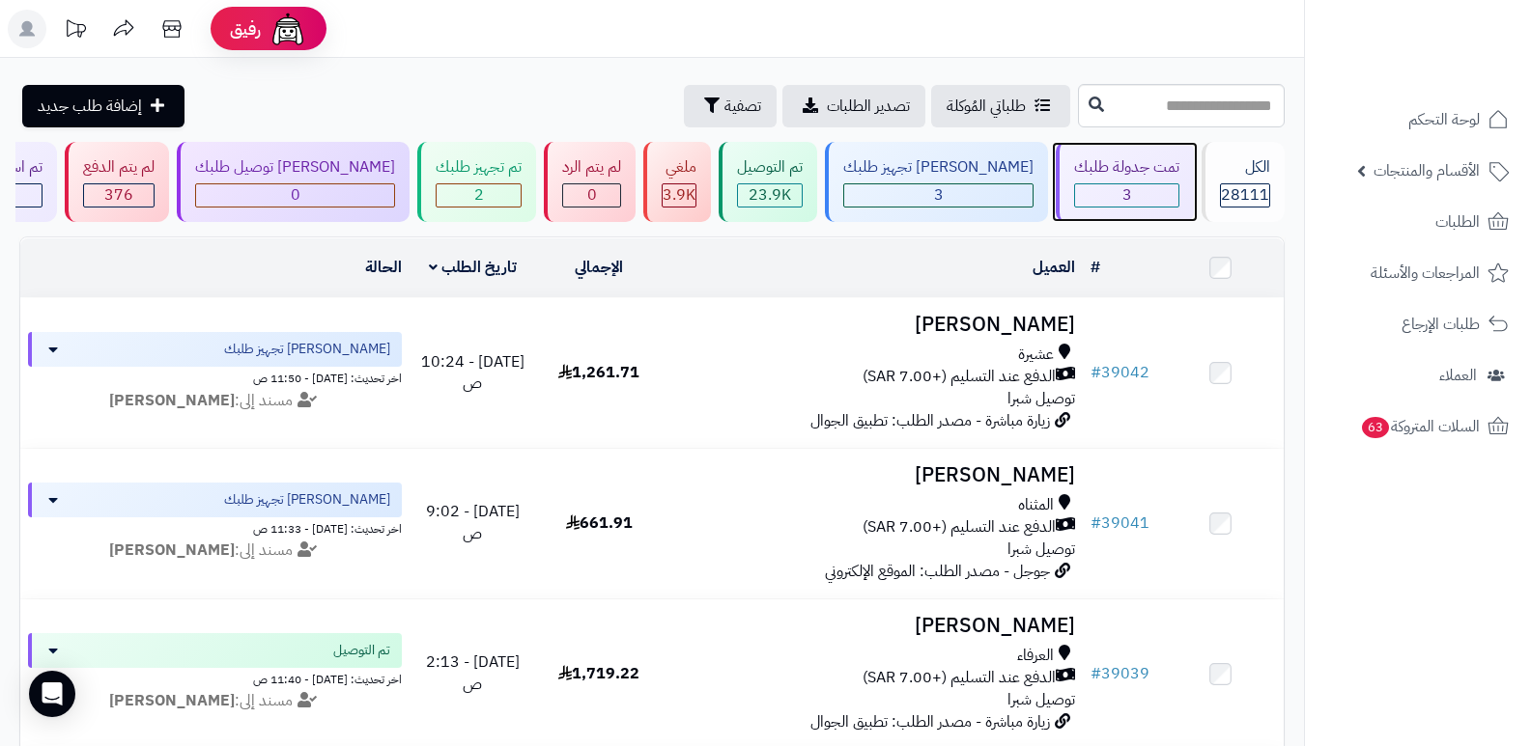
click at [1094, 182] on div "تمت جدولة طلبك 3" at bounding box center [1125, 182] width 138 height 80
click at [1076, 193] on div "3" at bounding box center [1126, 195] width 103 height 22
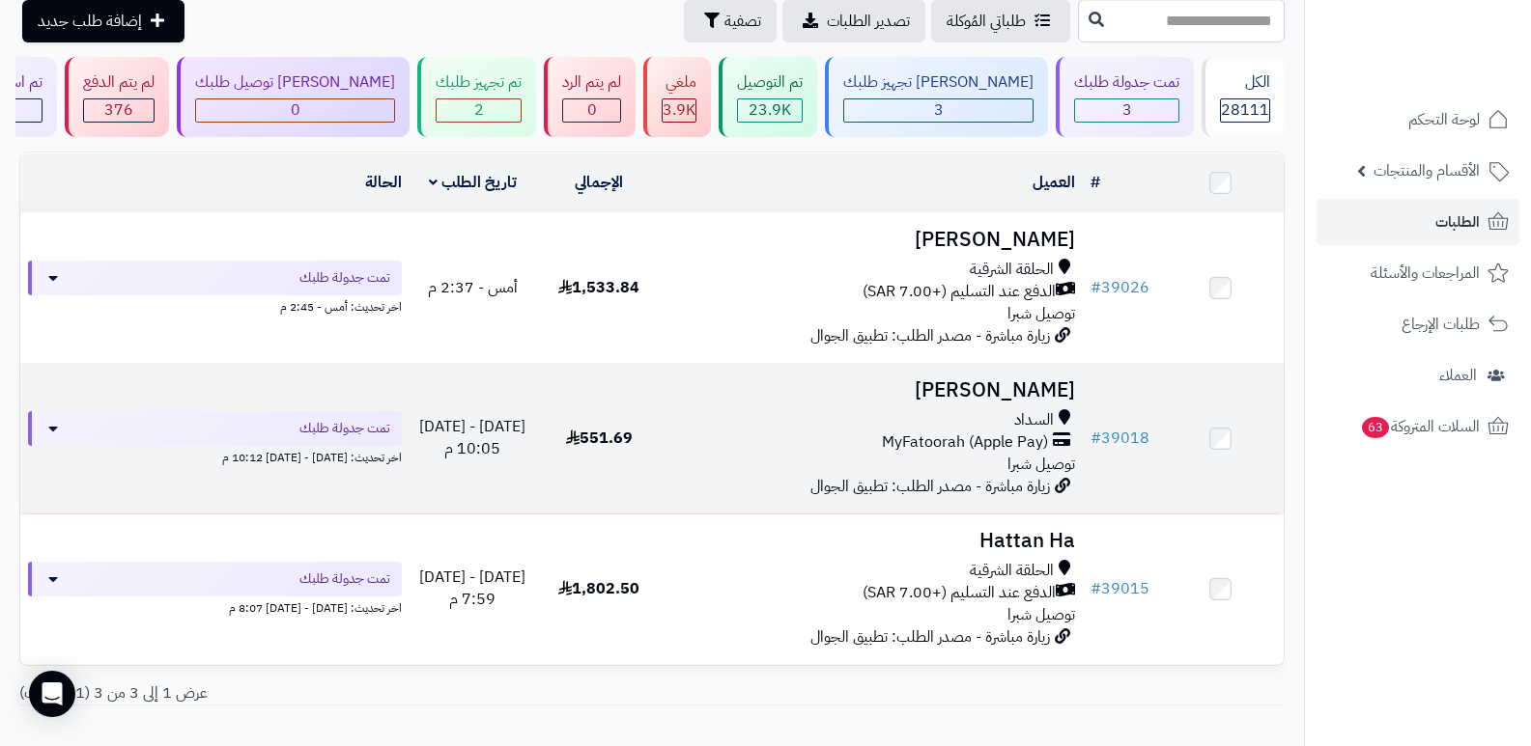
scroll to position [97, 0]
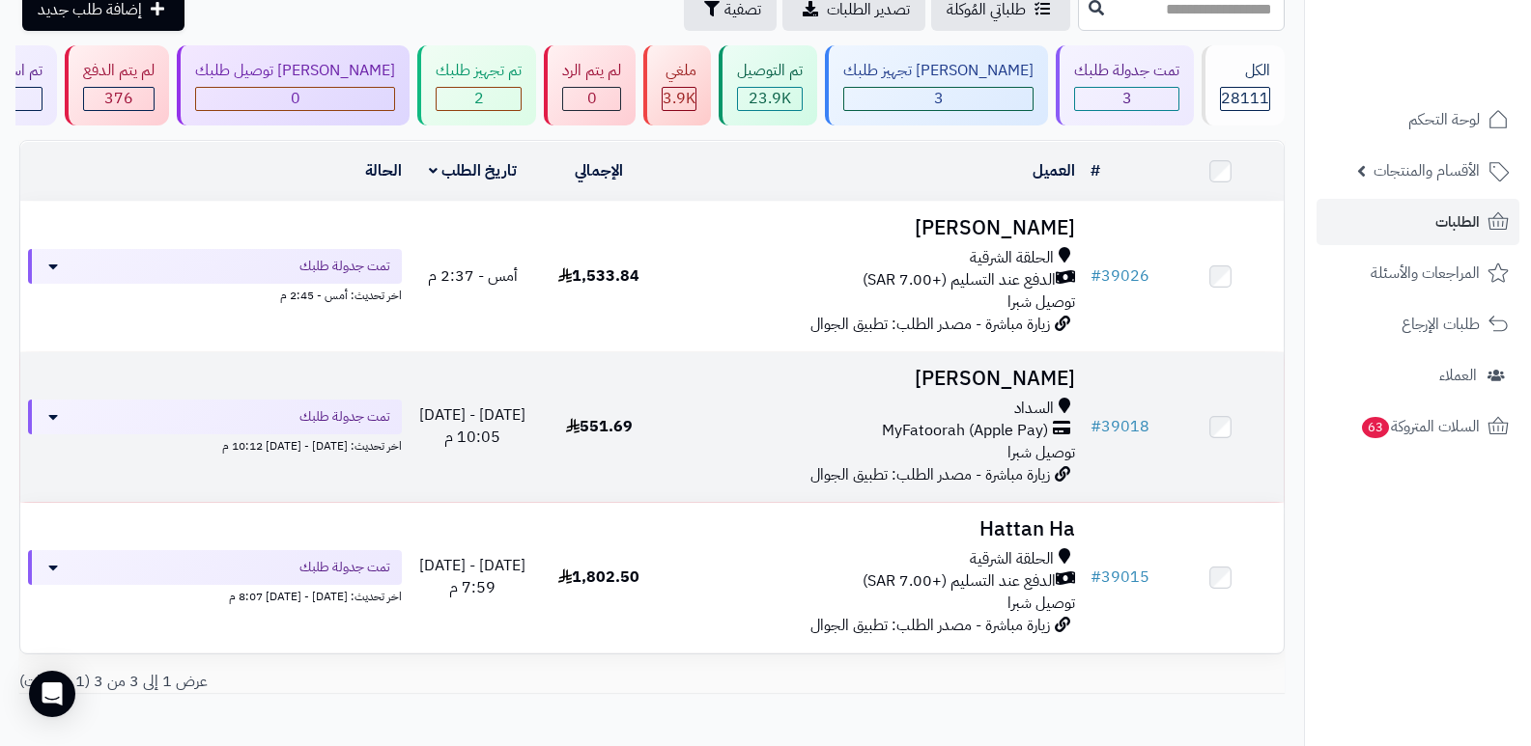
click at [1027, 368] on h3 "فيصل العتيبي" at bounding box center [873, 379] width 406 height 22
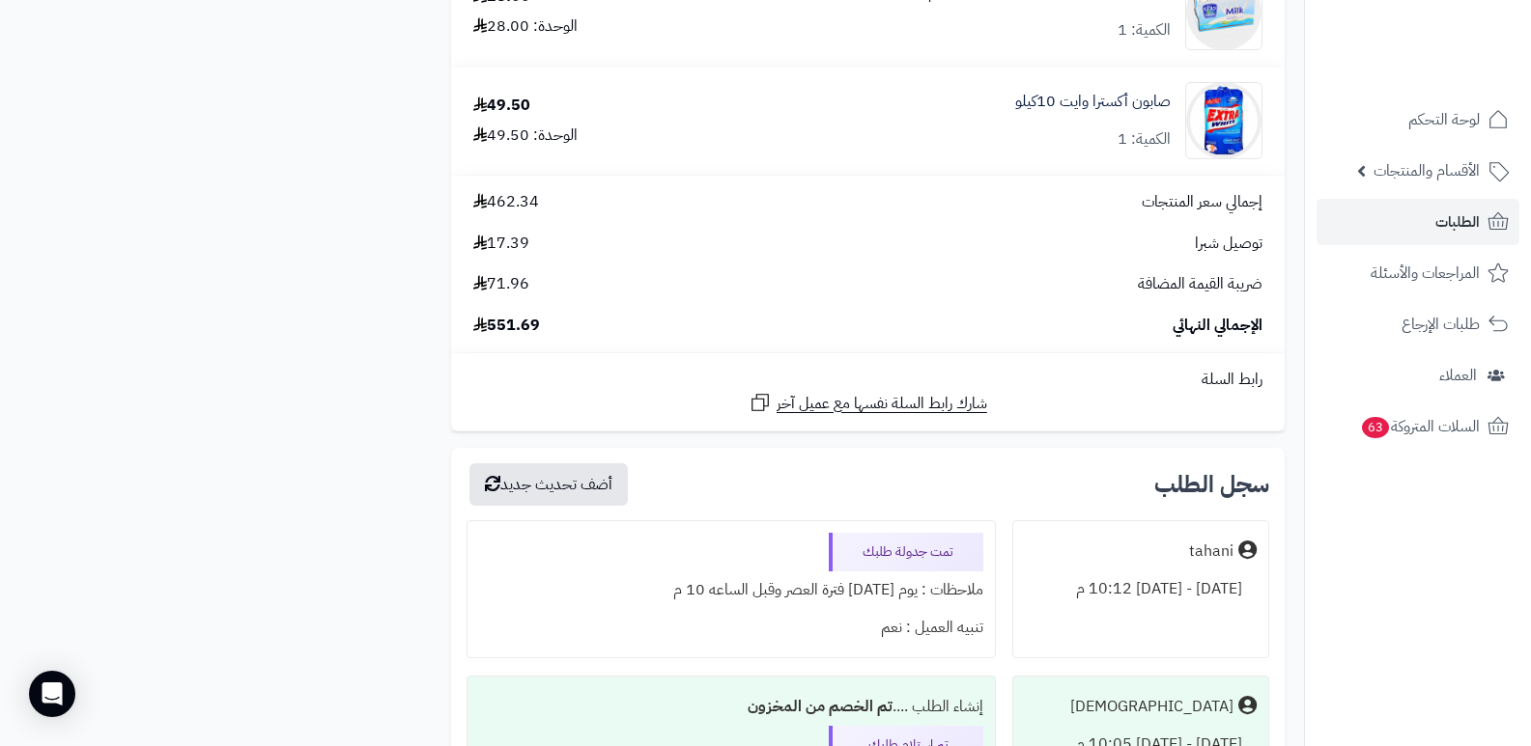
scroll to position [3283, 0]
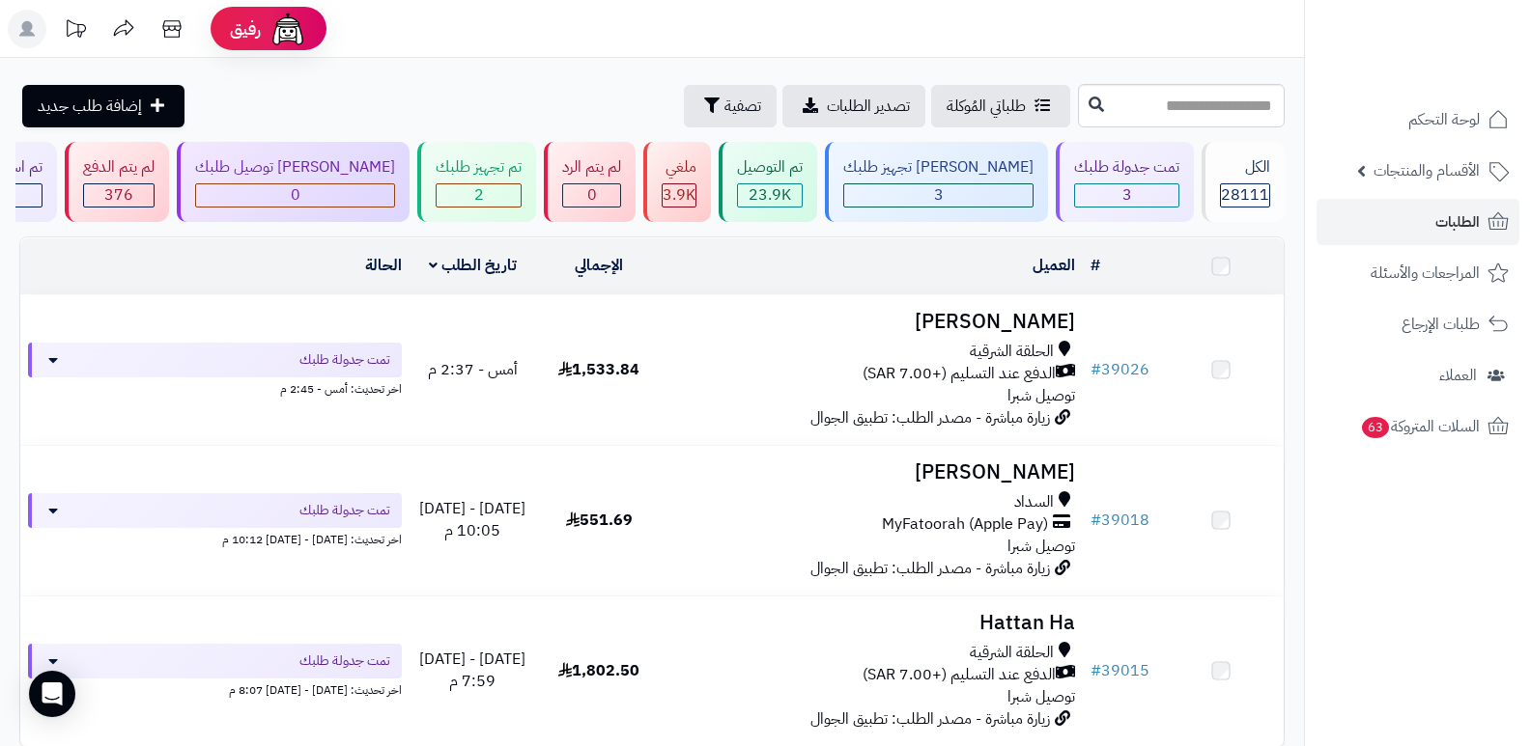
scroll to position [97, 0]
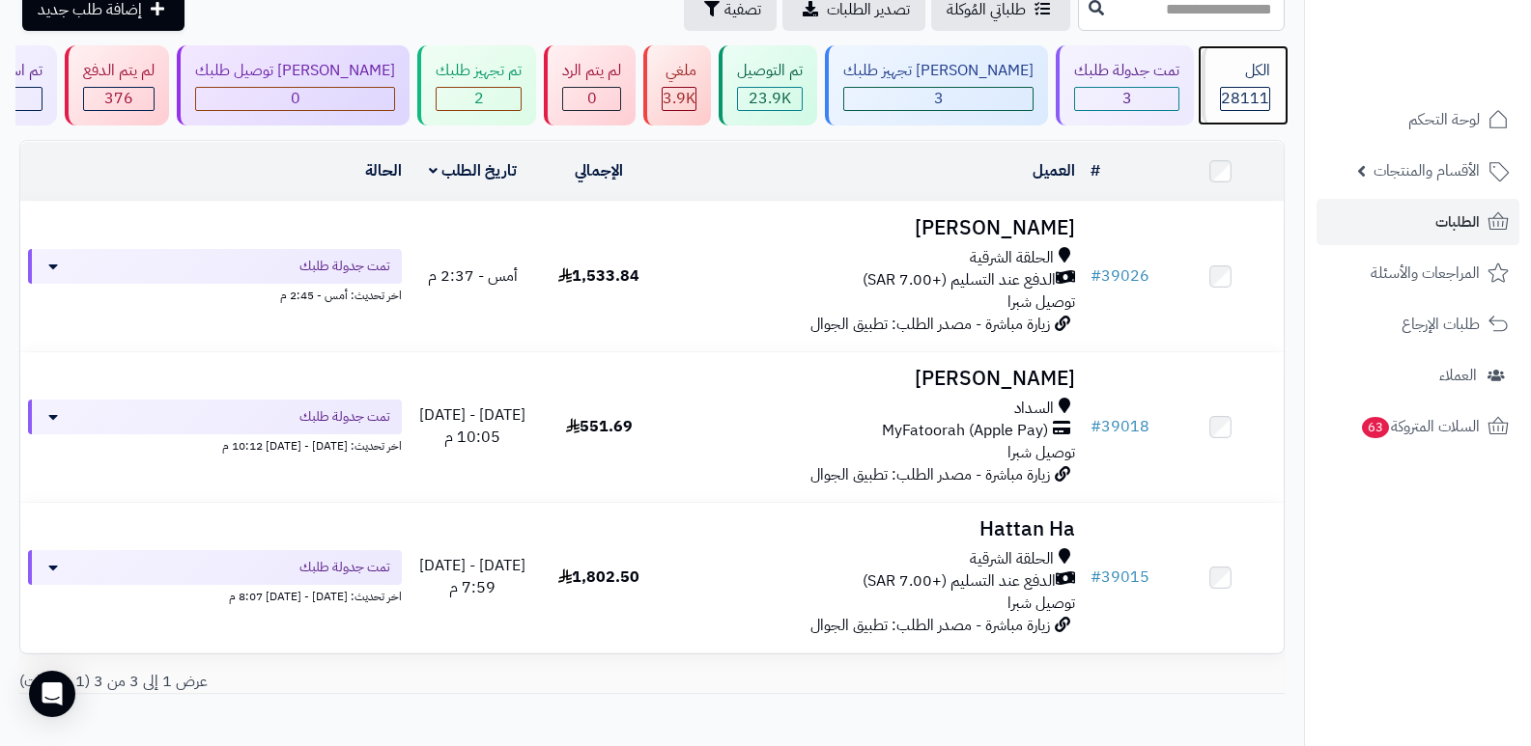
click at [1223, 81] on div "الكل" at bounding box center [1245, 71] width 50 height 22
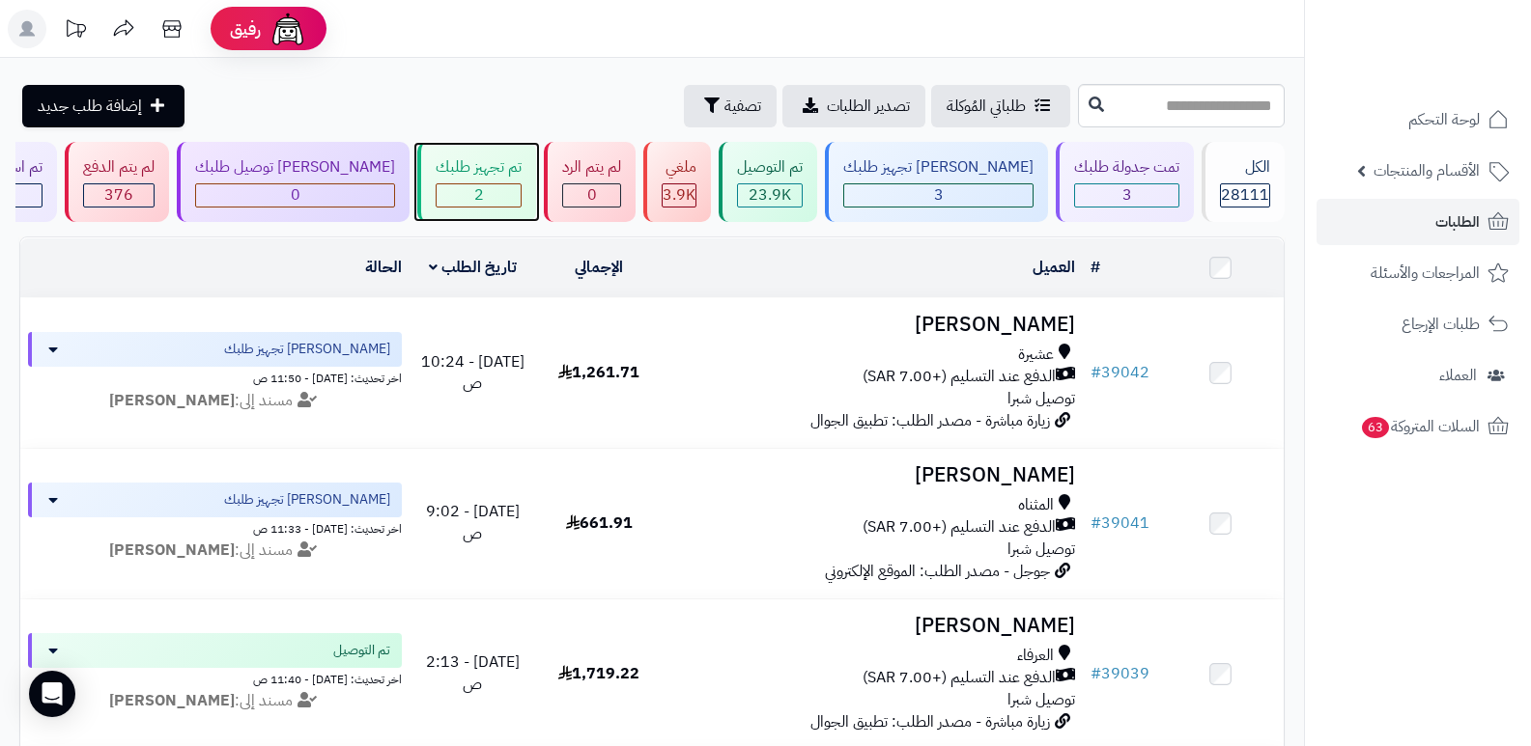
click at [521, 173] on div "تم تجهيز طلبك" at bounding box center [479, 167] width 86 height 22
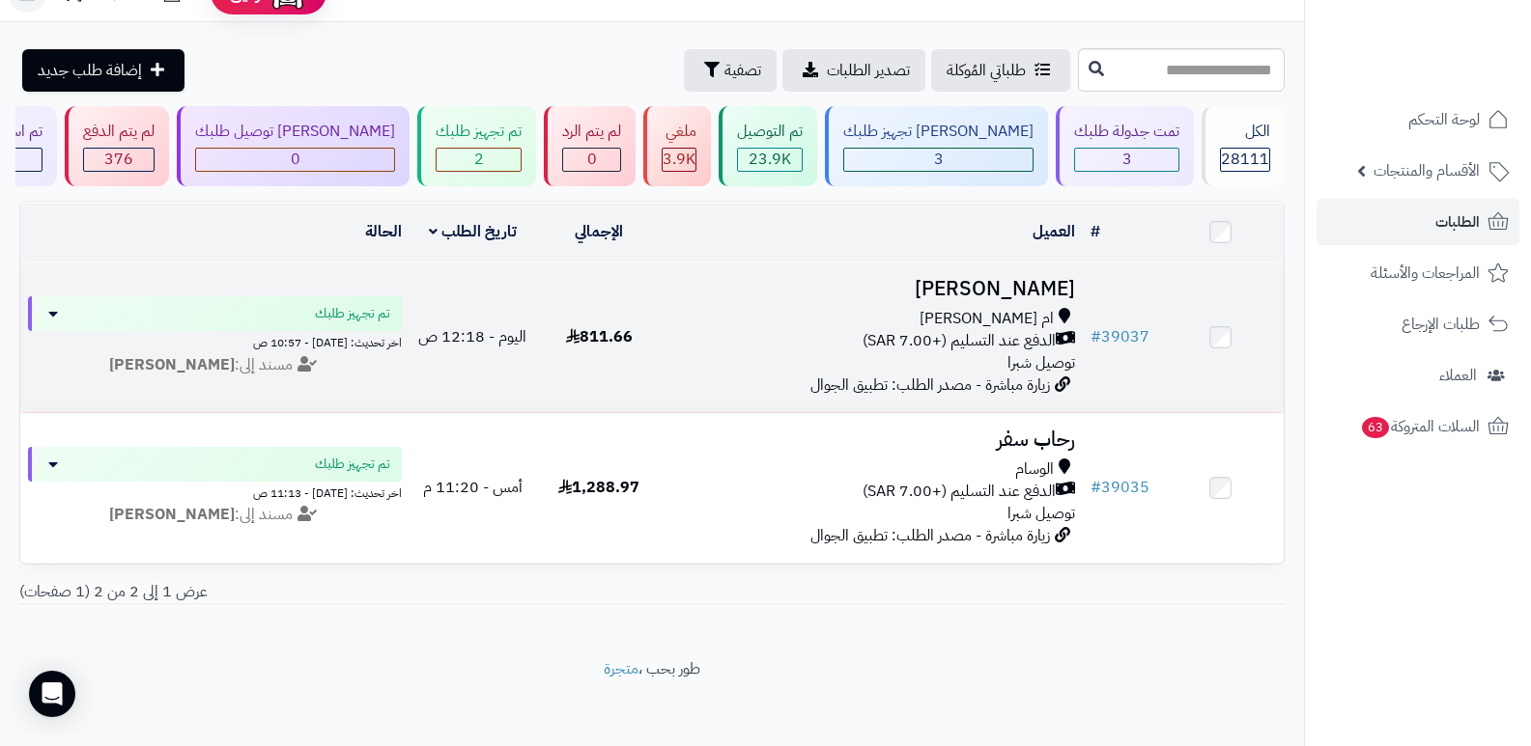
scroll to position [55, 0]
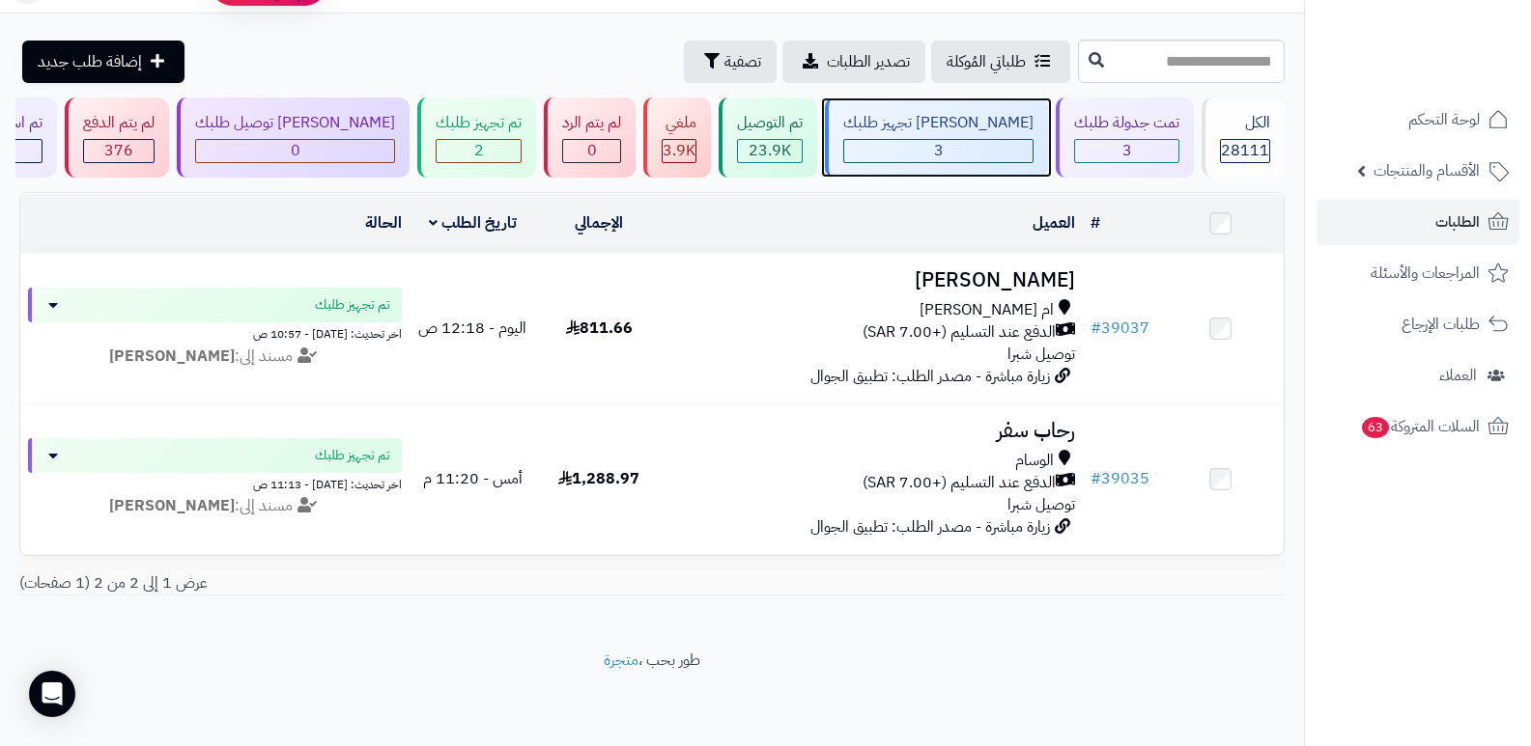
click at [936, 112] on div "[PERSON_NAME] تجهيز طلبك" at bounding box center [938, 123] width 190 height 22
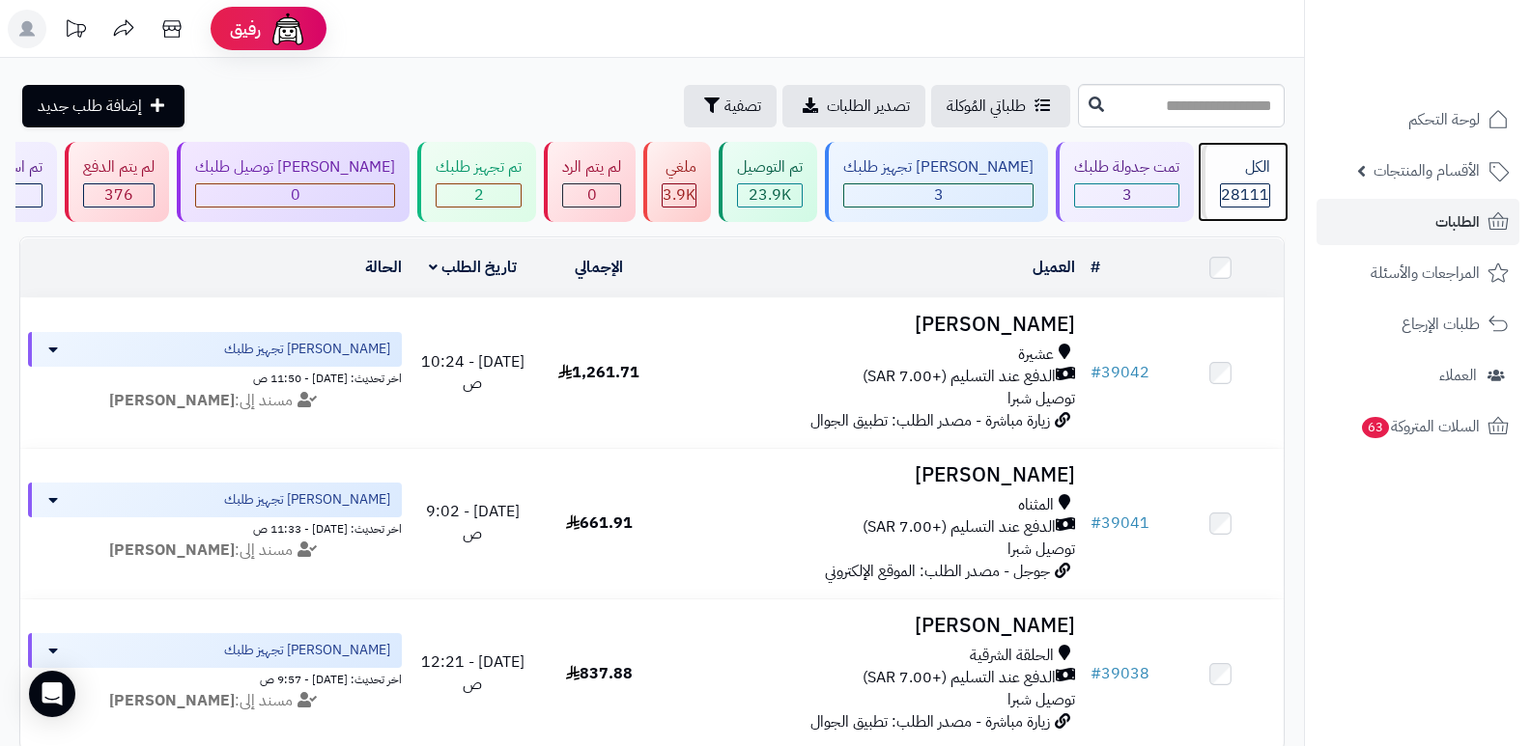
click at [1221, 181] on div "الكل 28111" at bounding box center [1242, 182] width 83 height 80
click at [1210, 166] on div "الكل 28111" at bounding box center [1242, 182] width 83 height 80
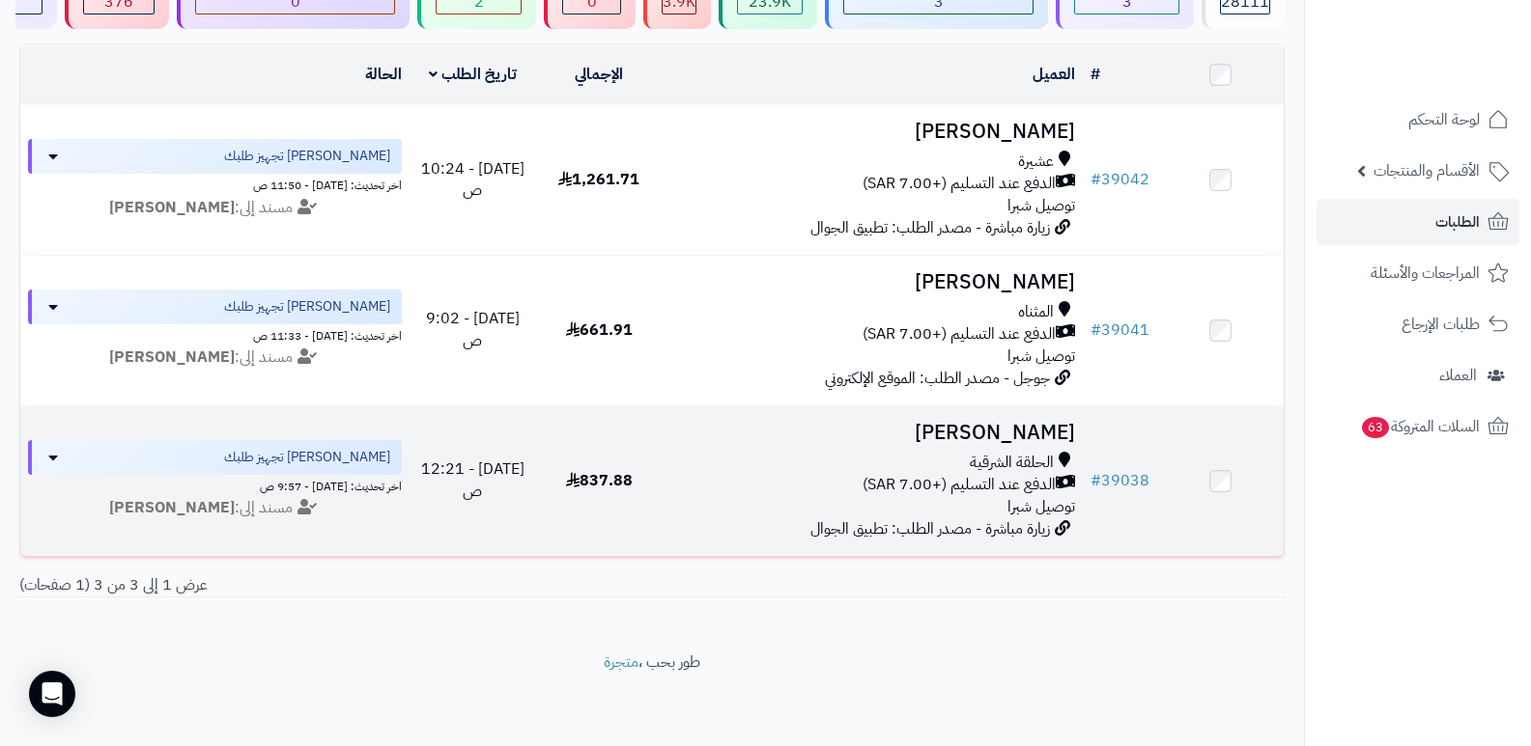
scroll to position [97, 0]
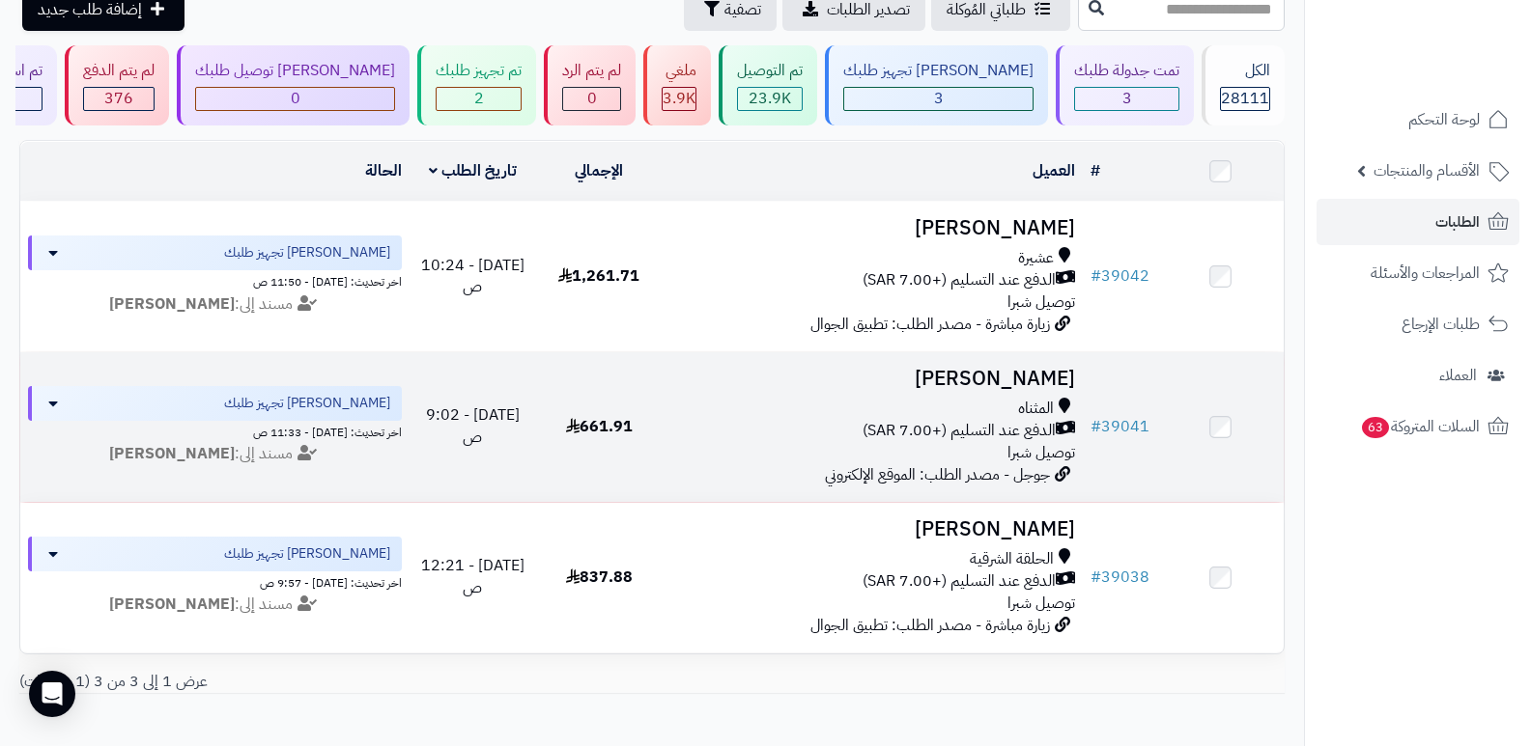
click at [1005, 378] on h3 "طلال القرشي" at bounding box center [873, 379] width 406 height 22
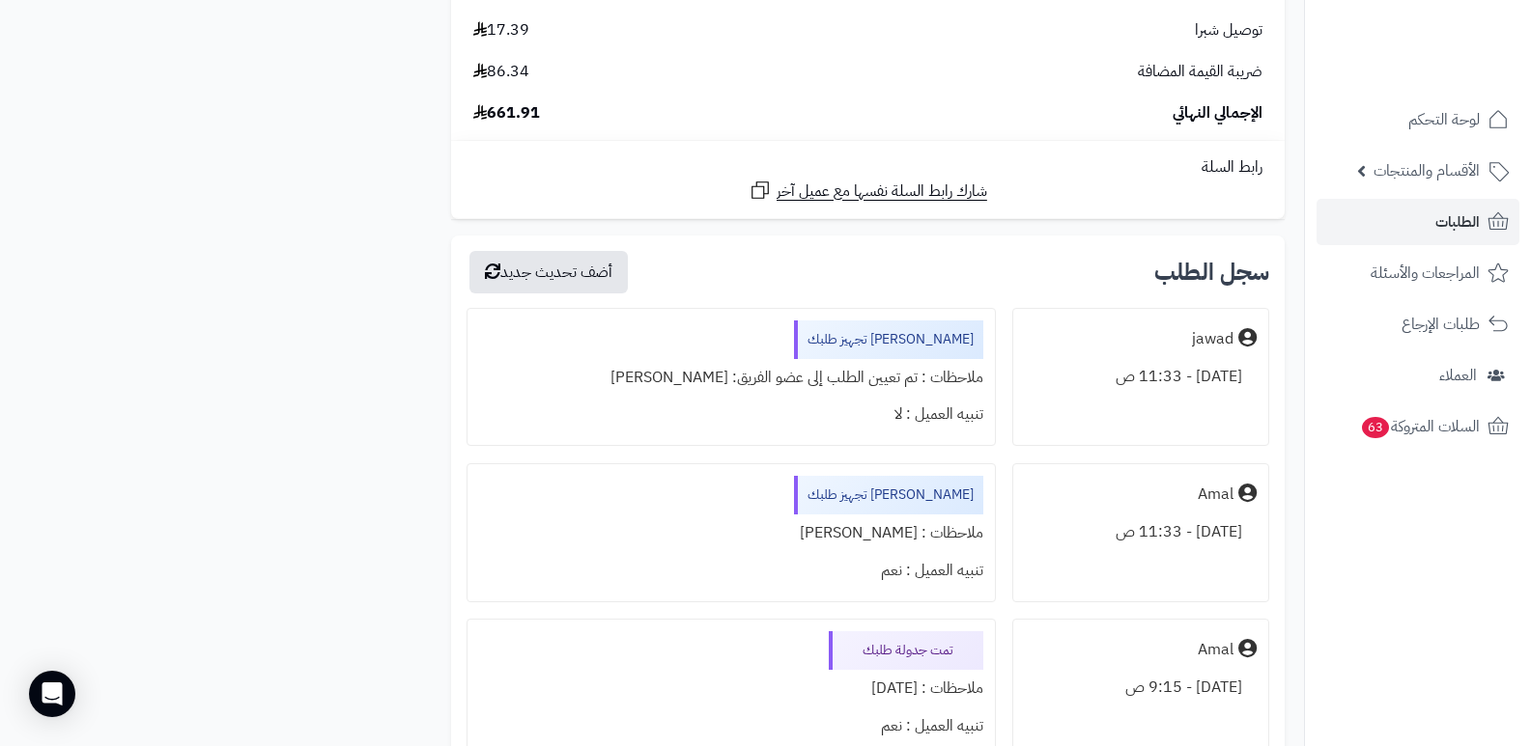
scroll to position [4635, 0]
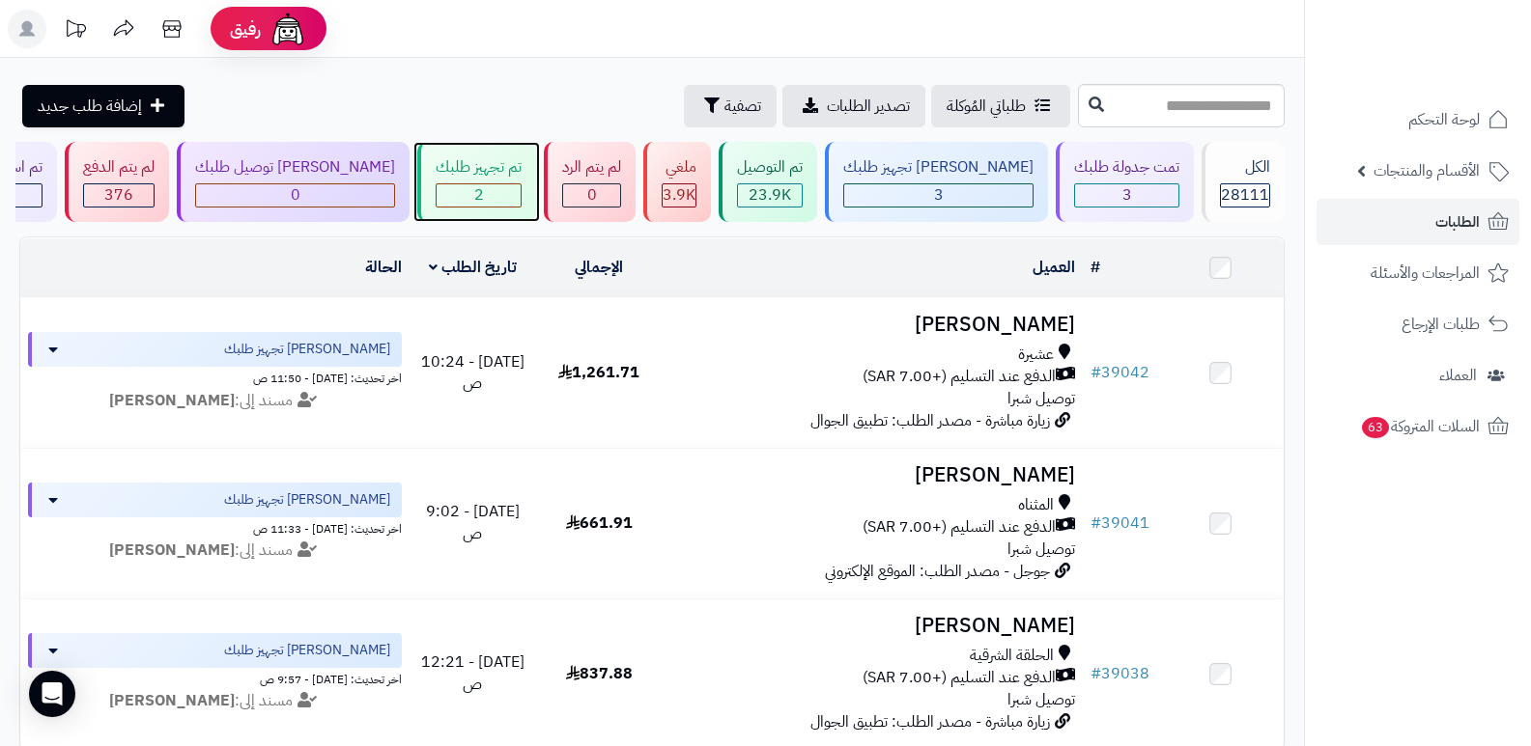
click at [484, 184] on span "2" at bounding box center [479, 194] width 10 height 23
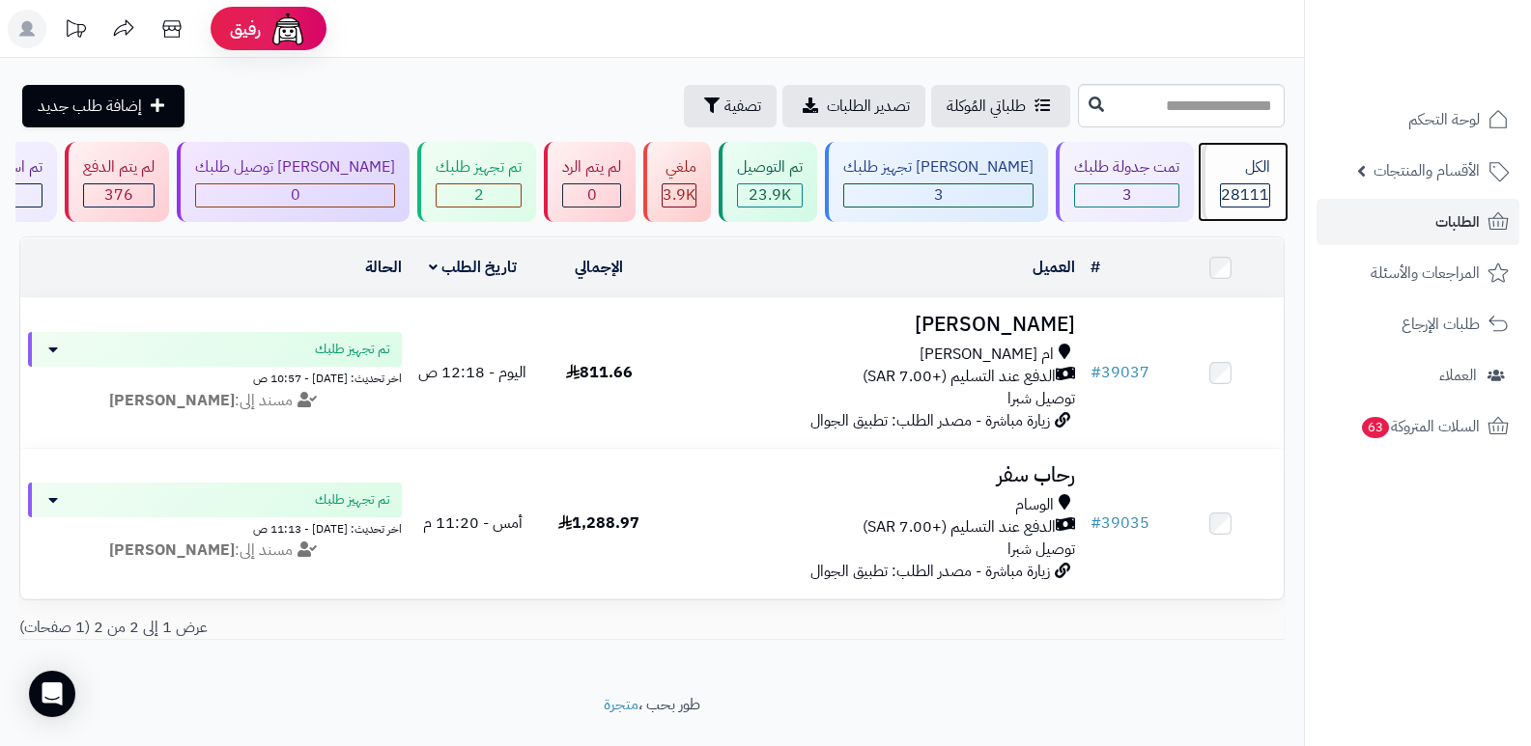
click at [1238, 171] on div "الكل" at bounding box center [1245, 167] width 50 height 22
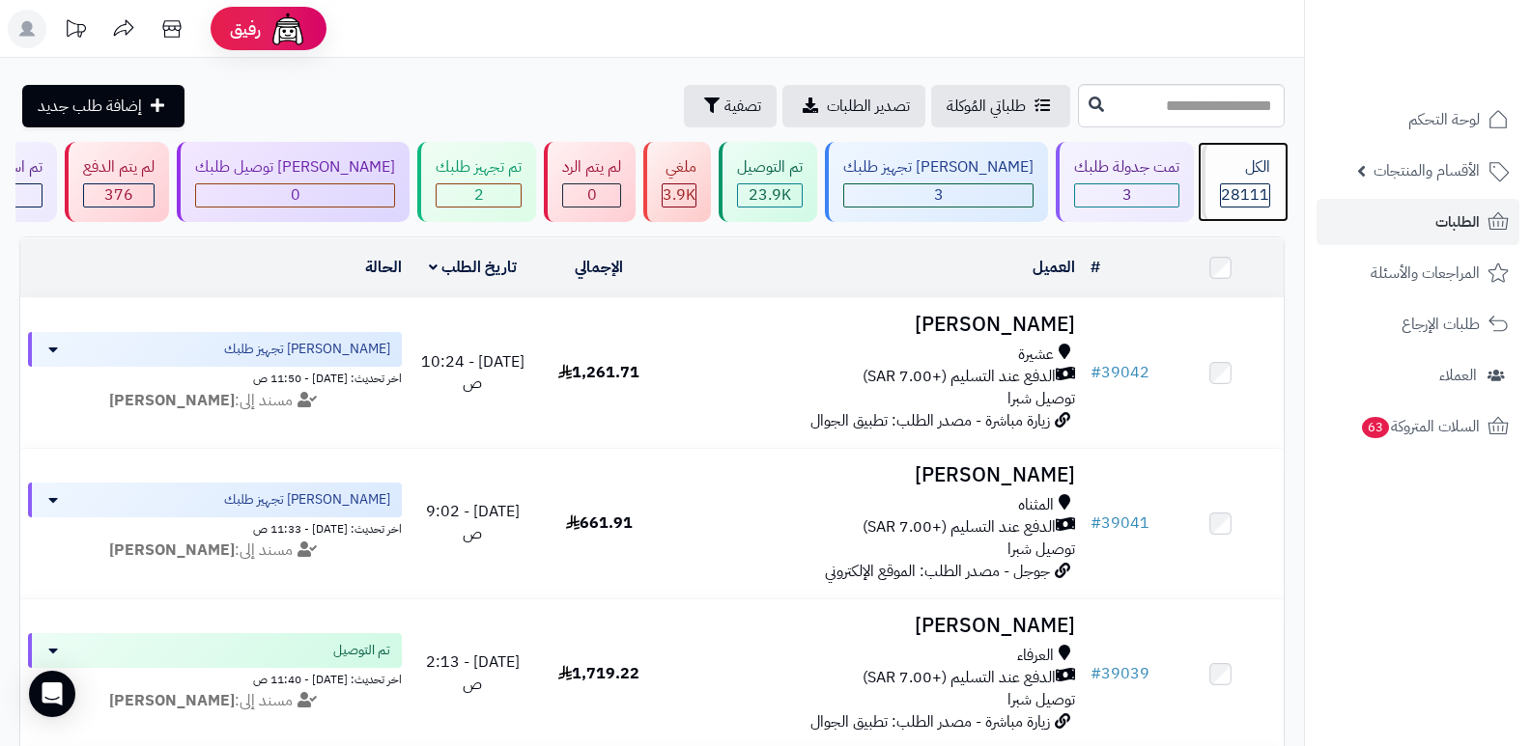
click at [1237, 185] on span "28111" at bounding box center [1245, 194] width 48 height 23
click at [1445, 225] on span "الطلبات" at bounding box center [1457, 222] width 44 height 27
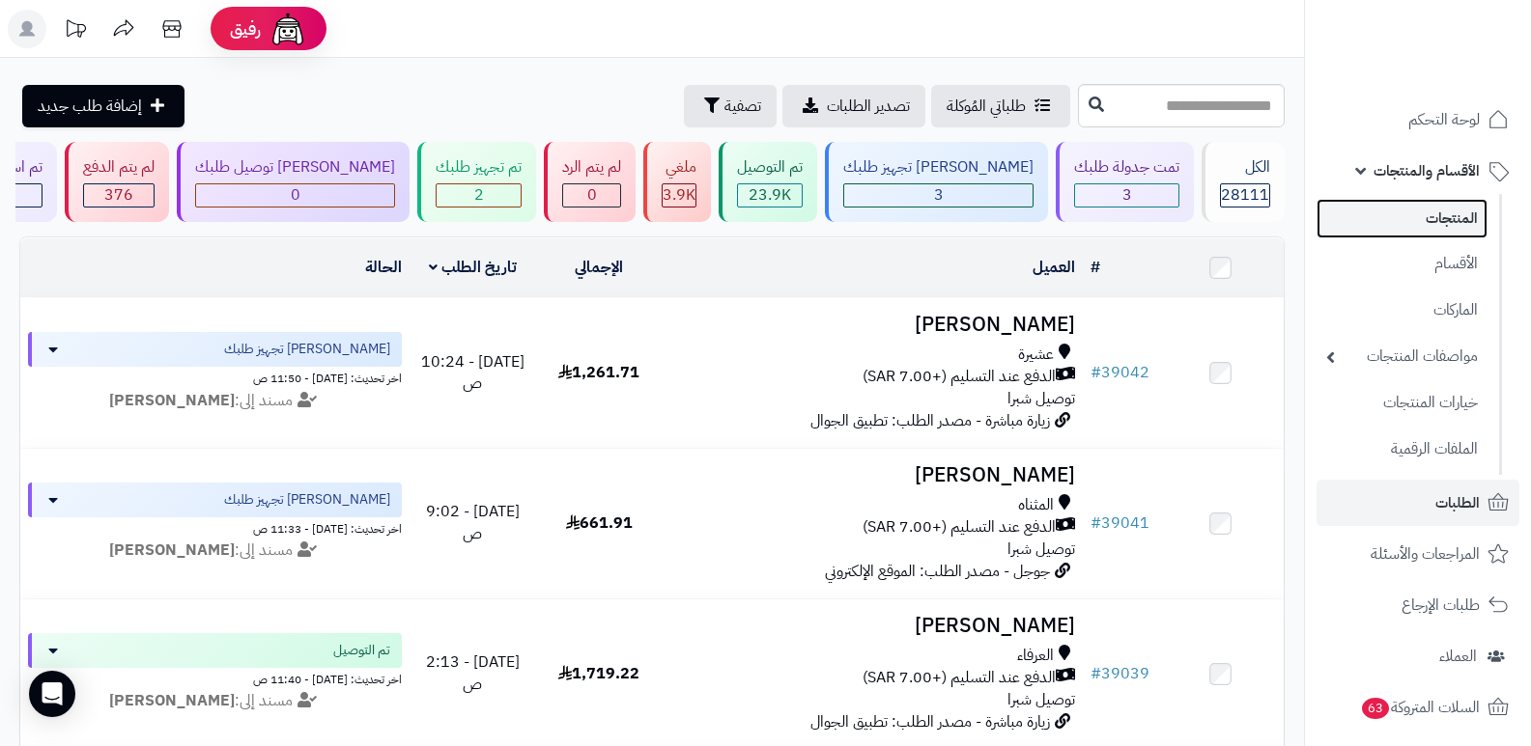
click at [1454, 227] on link "المنتجات" at bounding box center [1401, 219] width 171 height 40
click at [1437, 225] on link "المنتجات" at bounding box center [1401, 219] width 171 height 40
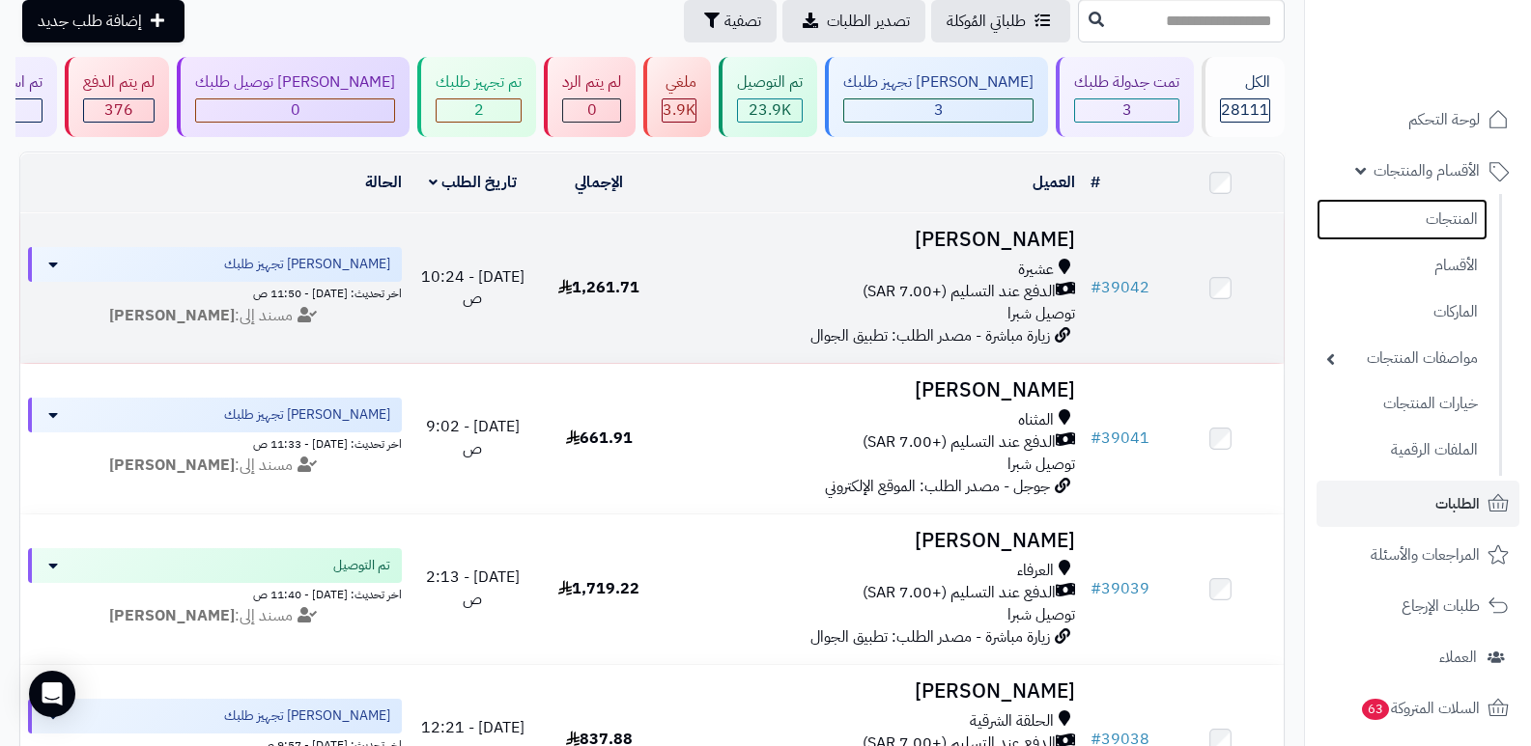
scroll to position [172, 0]
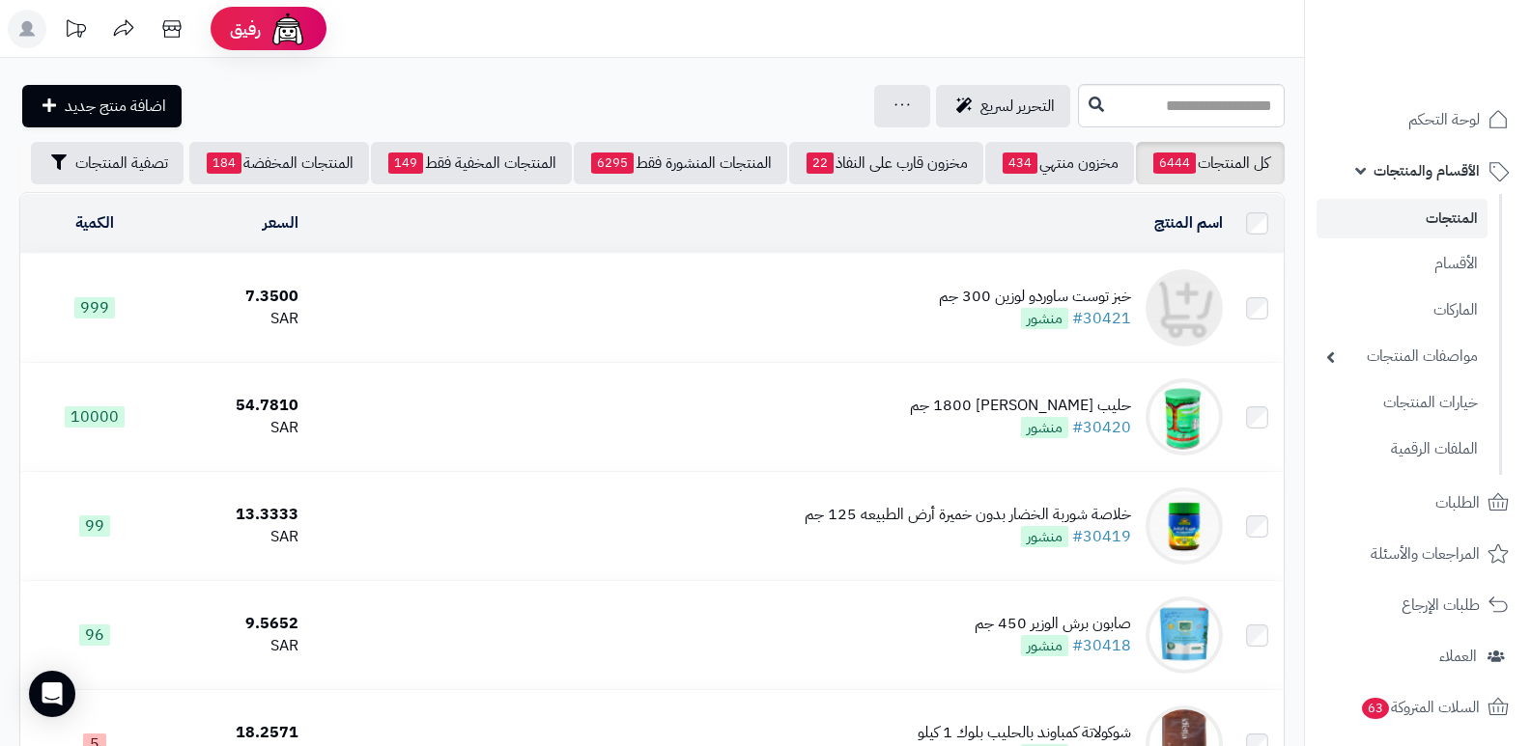
click at [1111, 292] on div "خبز توست ساوردو لوزين 300 جم" at bounding box center [1035, 297] width 192 height 22
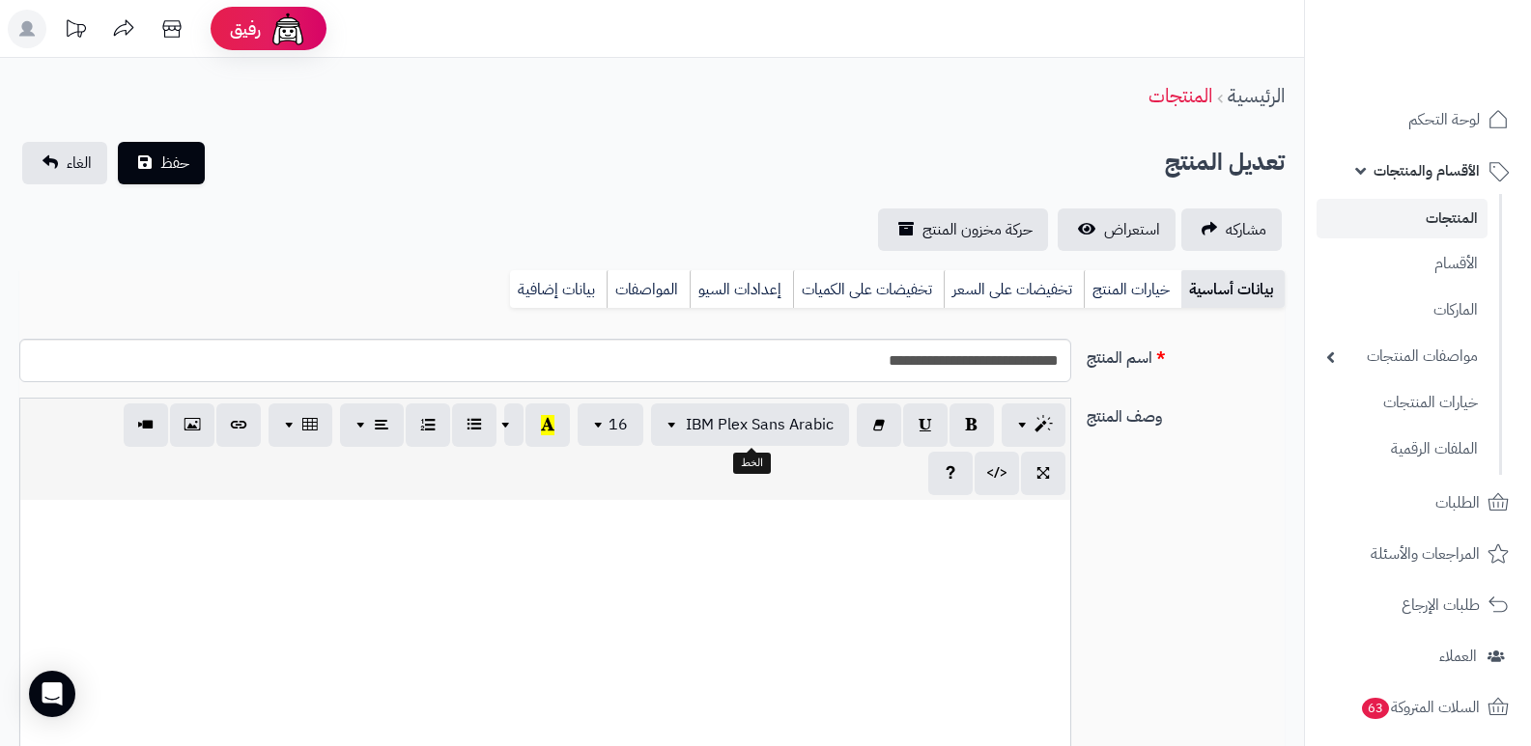
select select
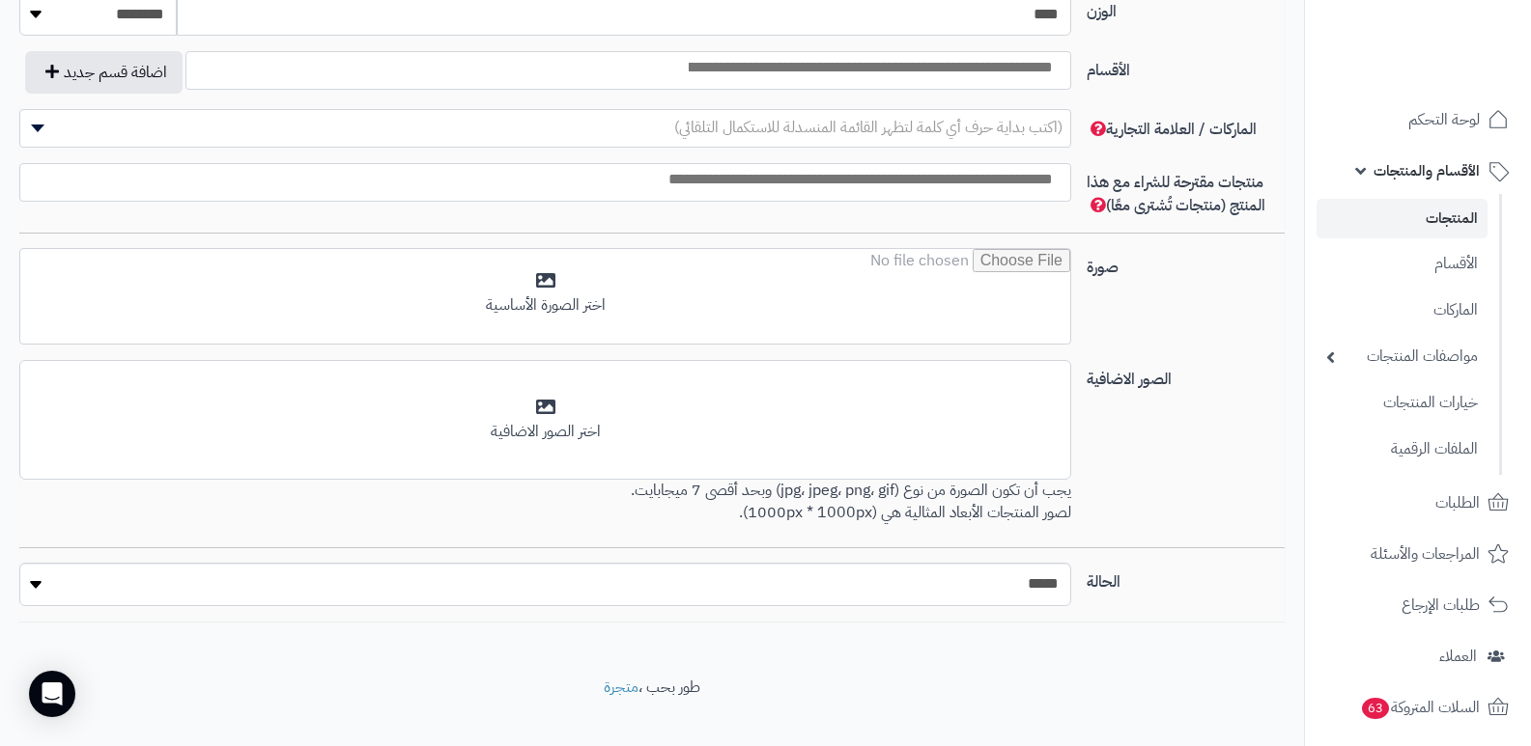
scroll to position [1140, 0]
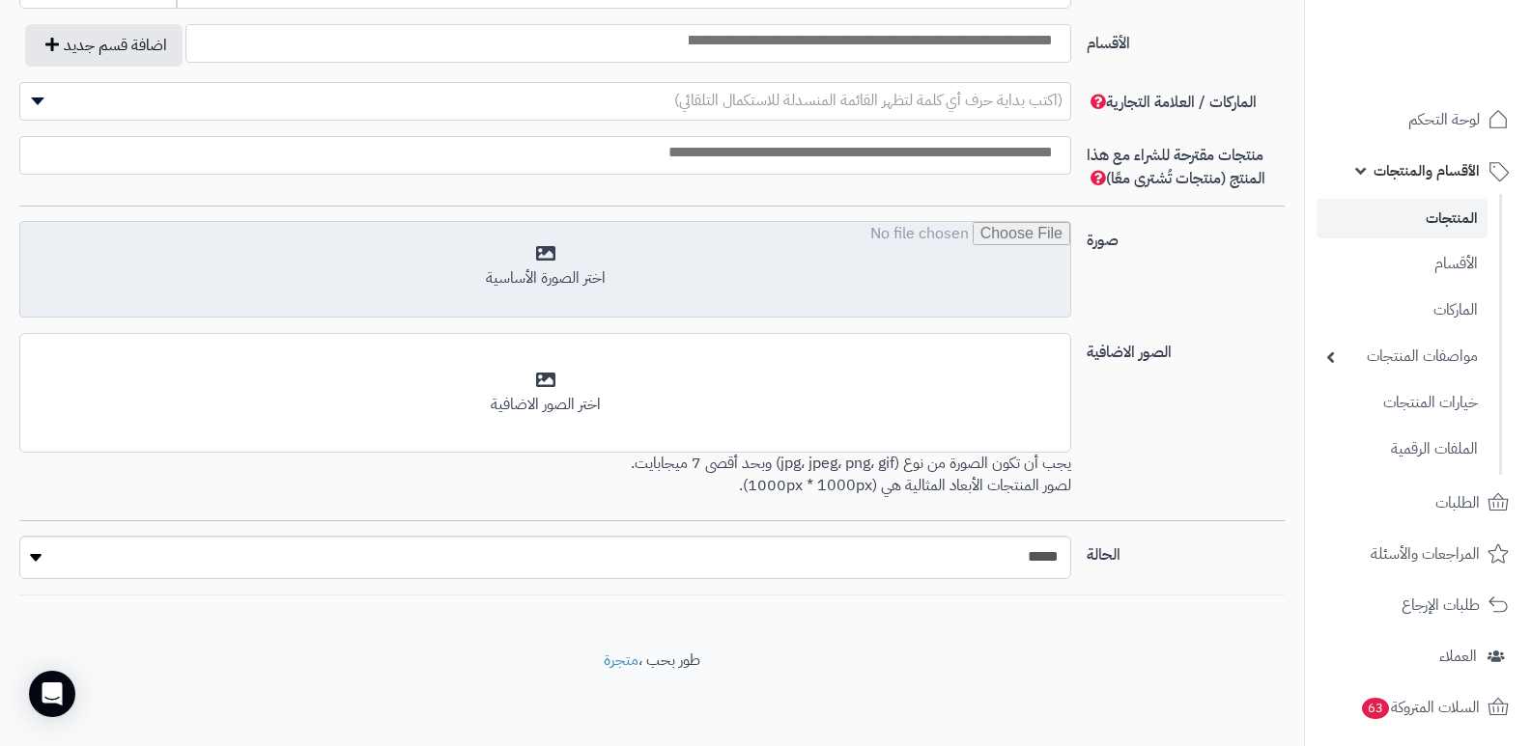
click at [572, 290] on input "file" at bounding box center [545, 270] width 1050 height 97
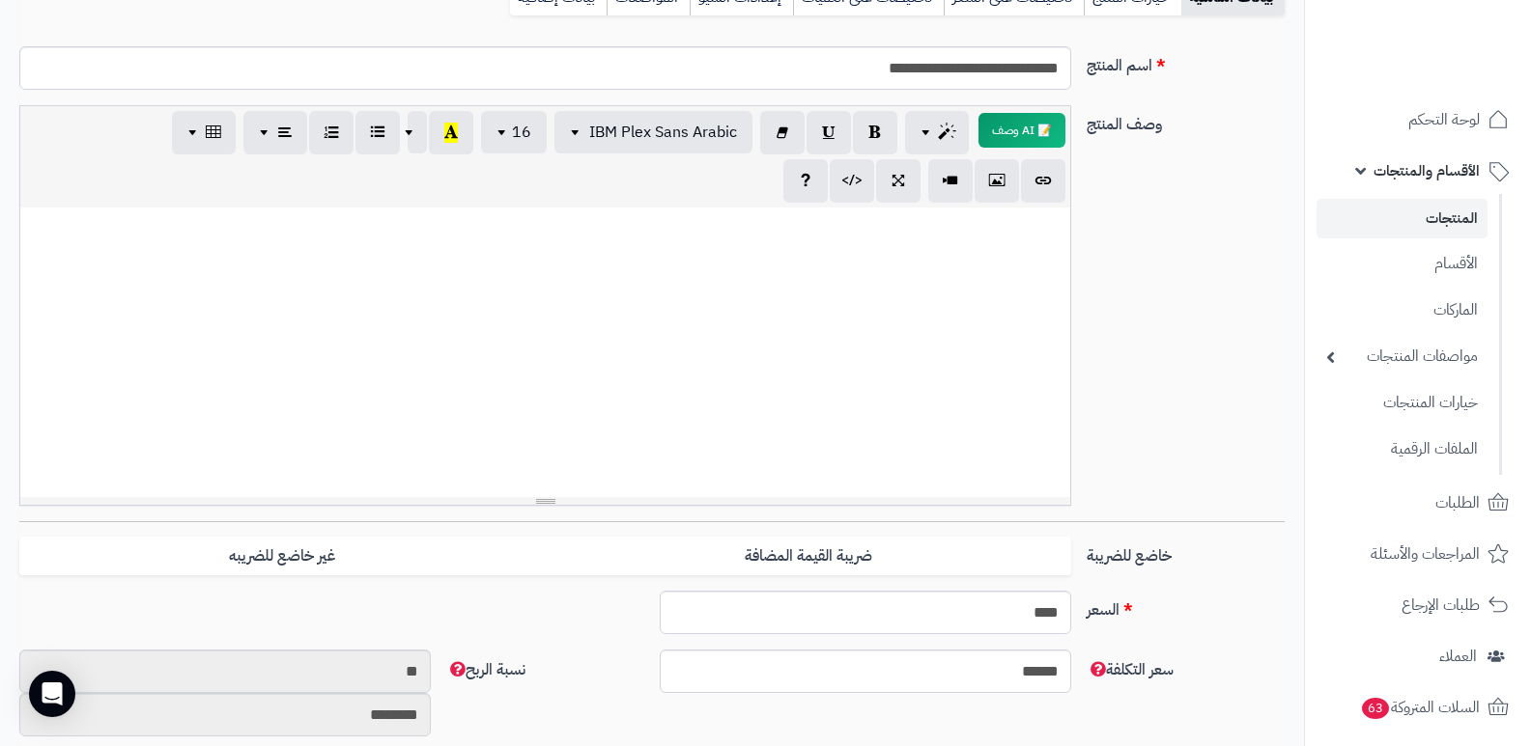
scroll to position [0, 0]
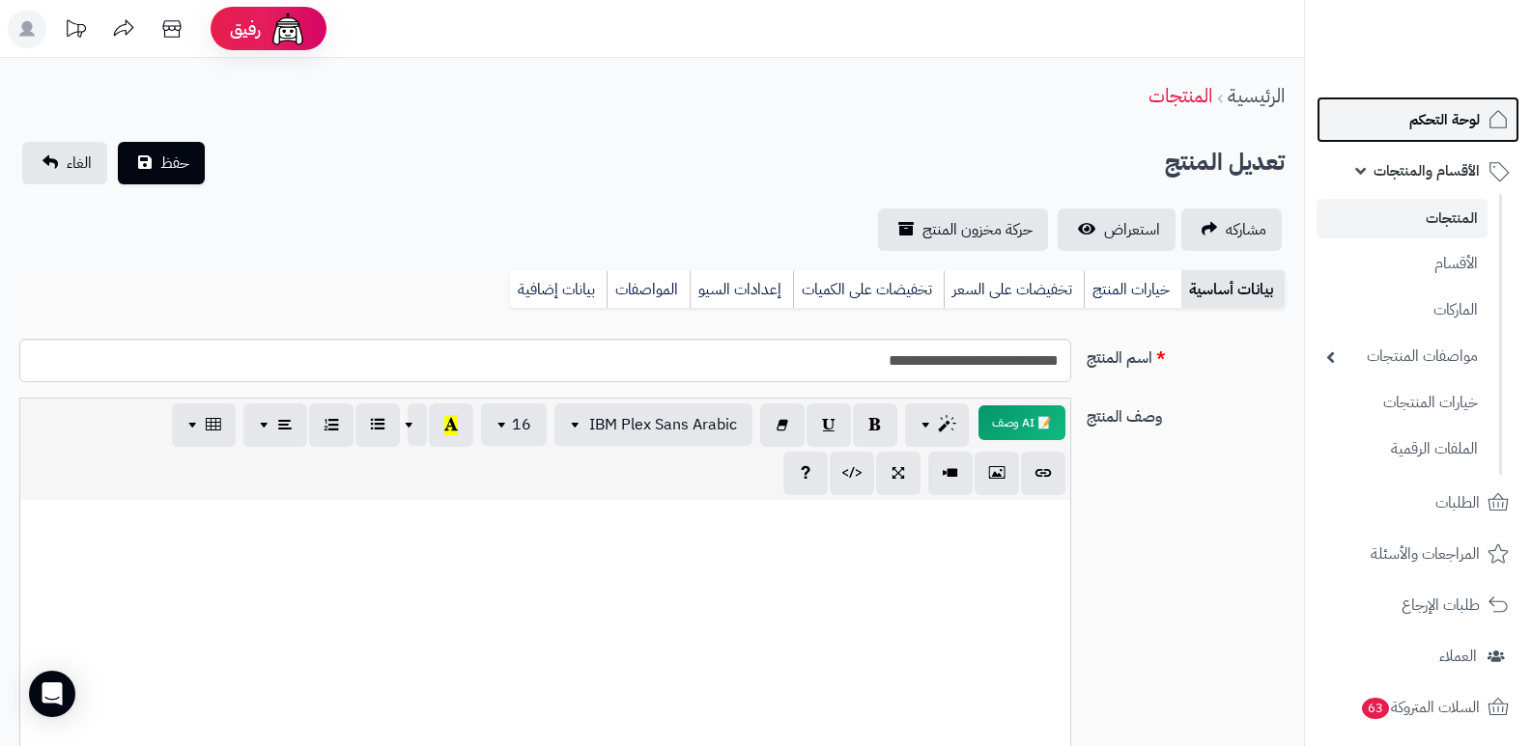
click at [1444, 107] on span "لوحة التحكم" at bounding box center [1444, 119] width 70 height 27
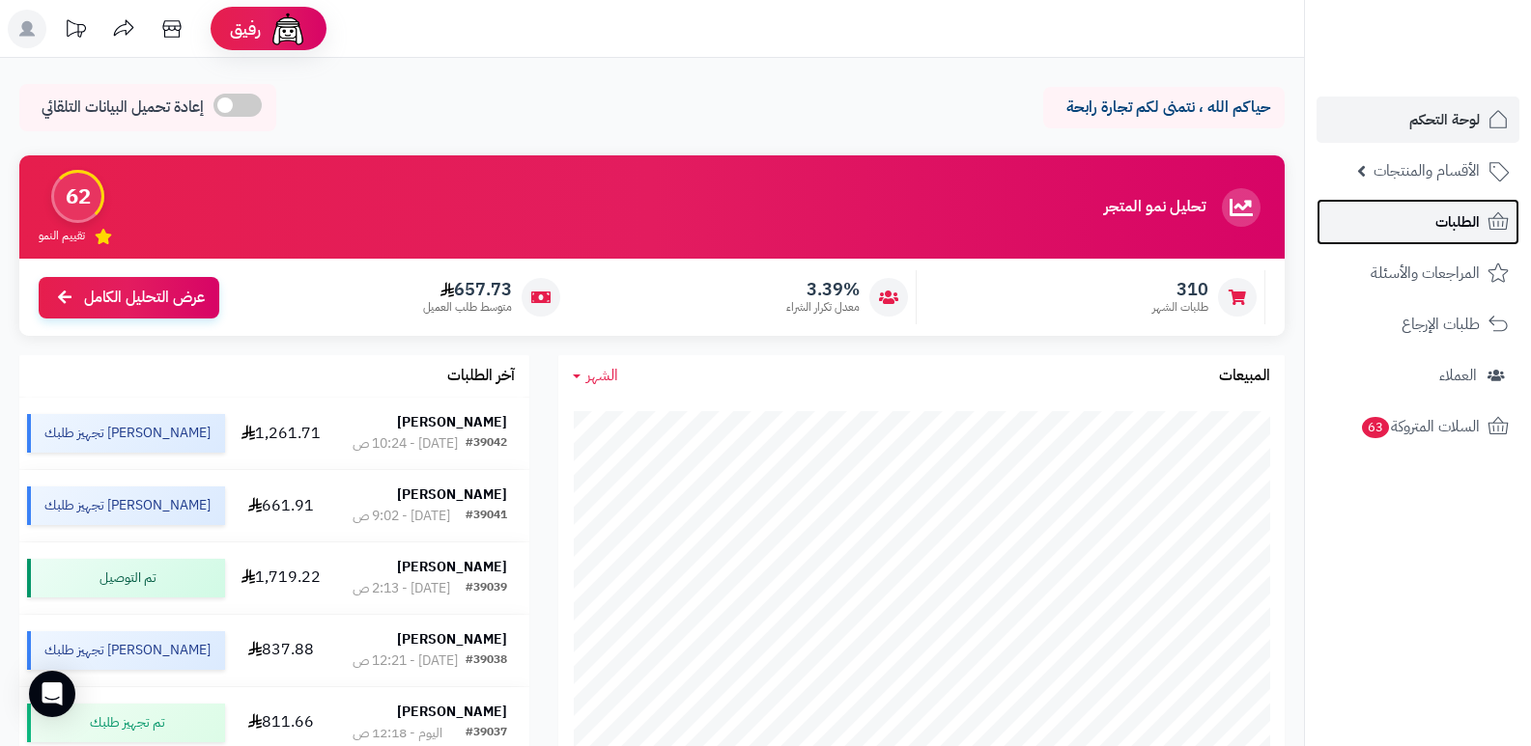
click at [1461, 232] on span "الطلبات" at bounding box center [1457, 222] width 44 height 27
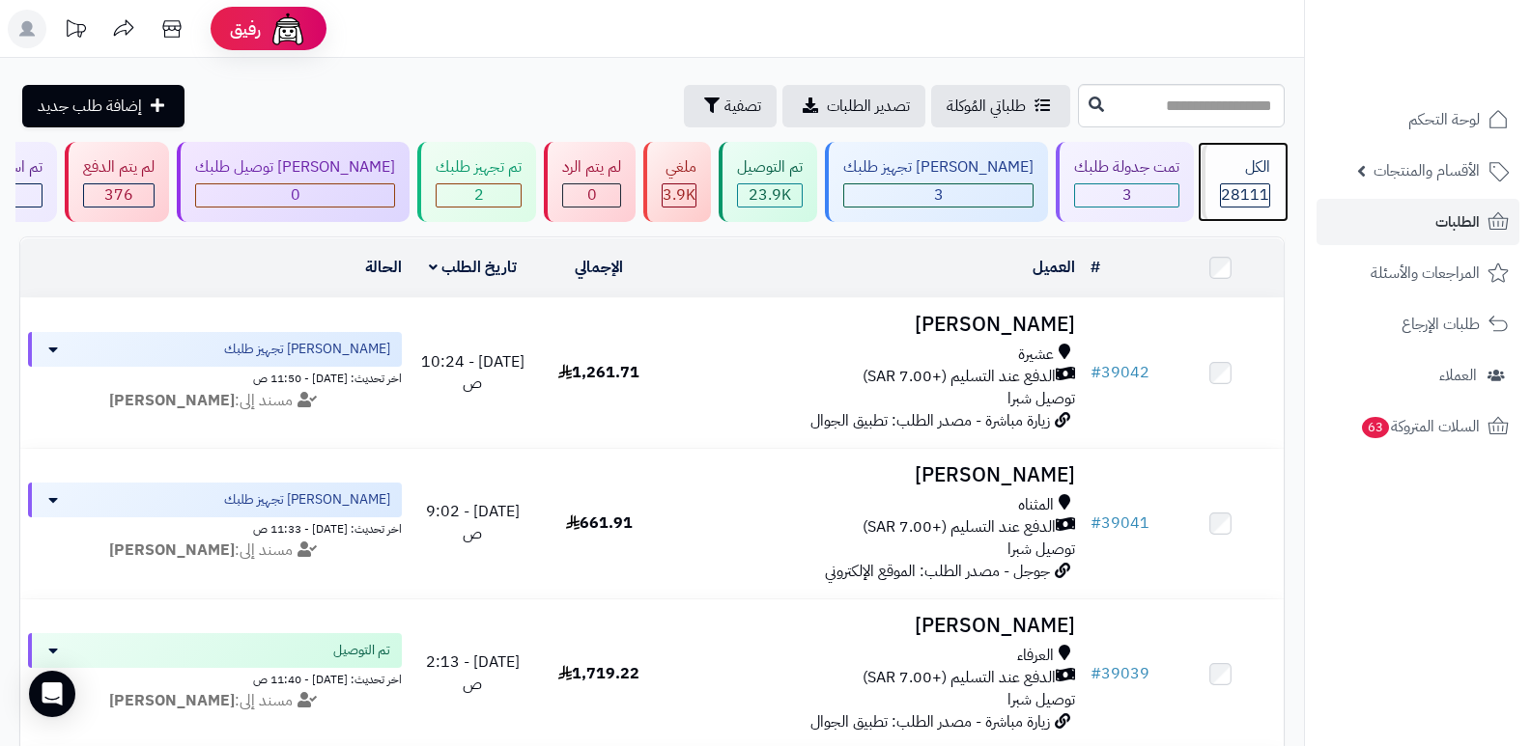
click at [1231, 186] on span "28111" at bounding box center [1245, 194] width 48 height 23
click at [1457, 534] on nav "لوحة التحكم الأقسام والمنتجات المنتجات الأقسام الماركات مواصفات المنتجات مواصفا…" at bounding box center [1417, 397] width 227 height 746
click at [1252, 192] on span "28111" at bounding box center [1245, 194] width 48 height 23
click at [1231, 175] on div "الكل" at bounding box center [1245, 167] width 50 height 22
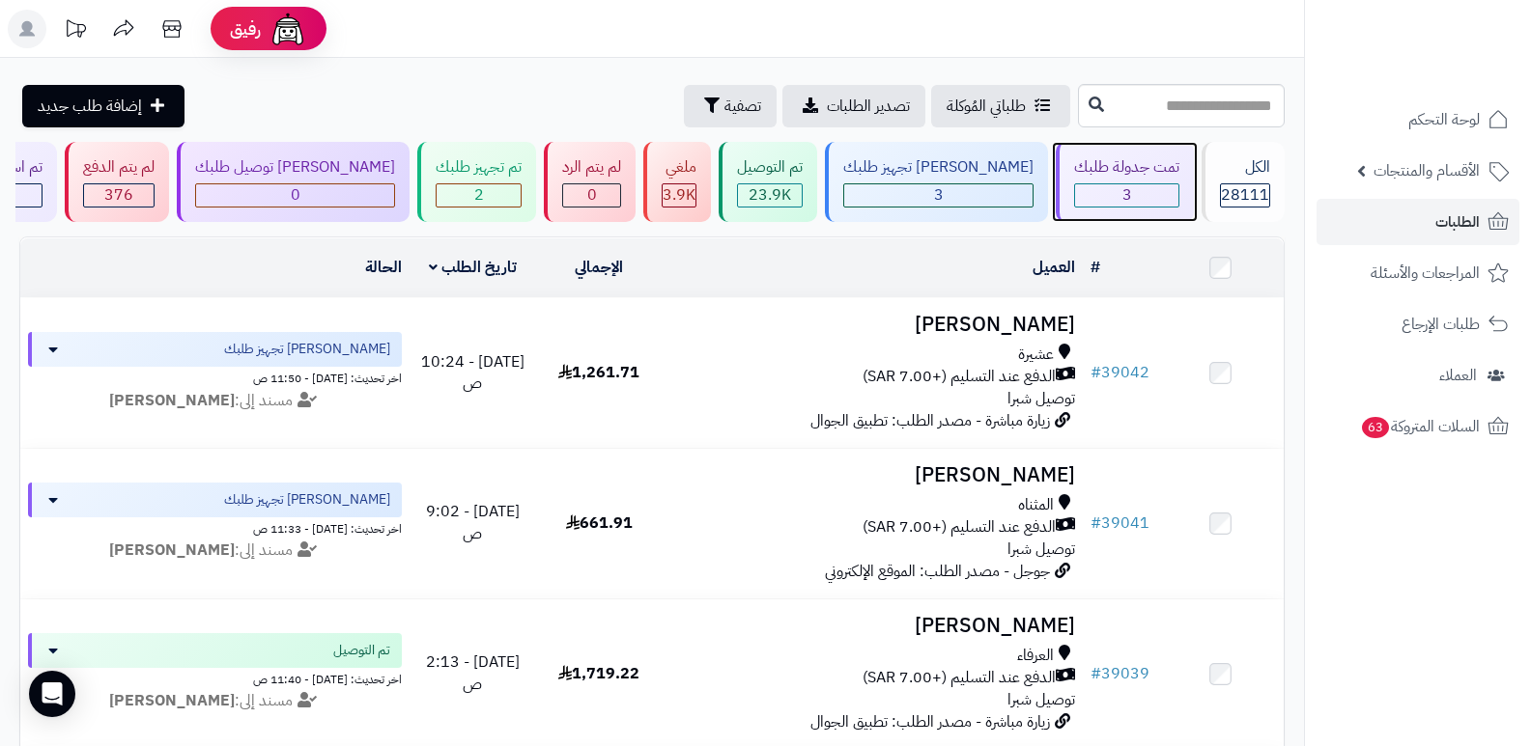
click at [1113, 155] on div "تمت جدولة طلبك 3" at bounding box center [1125, 182] width 138 height 80
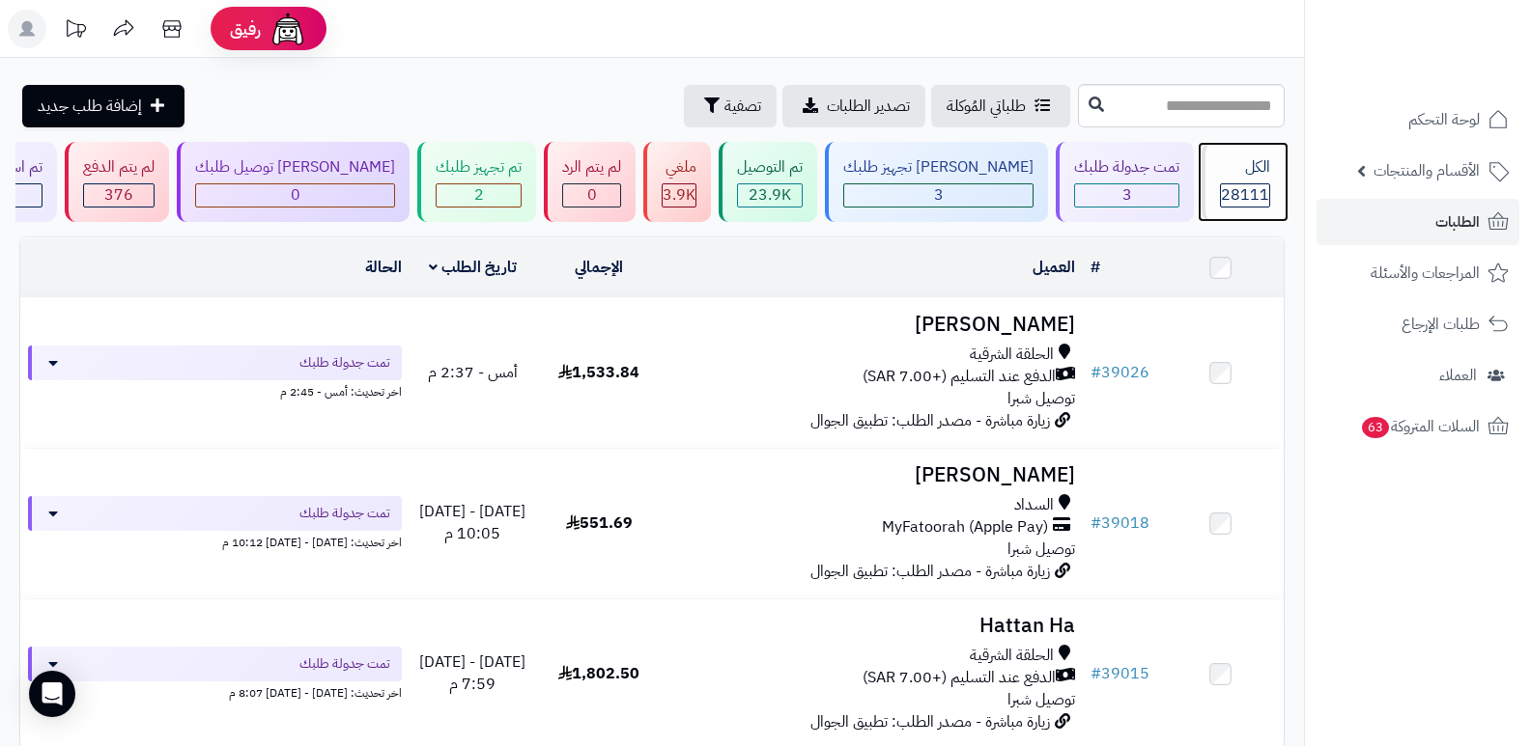
click at [1223, 190] on span "28111" at bounding box center [1245, 194] width 48 height 23
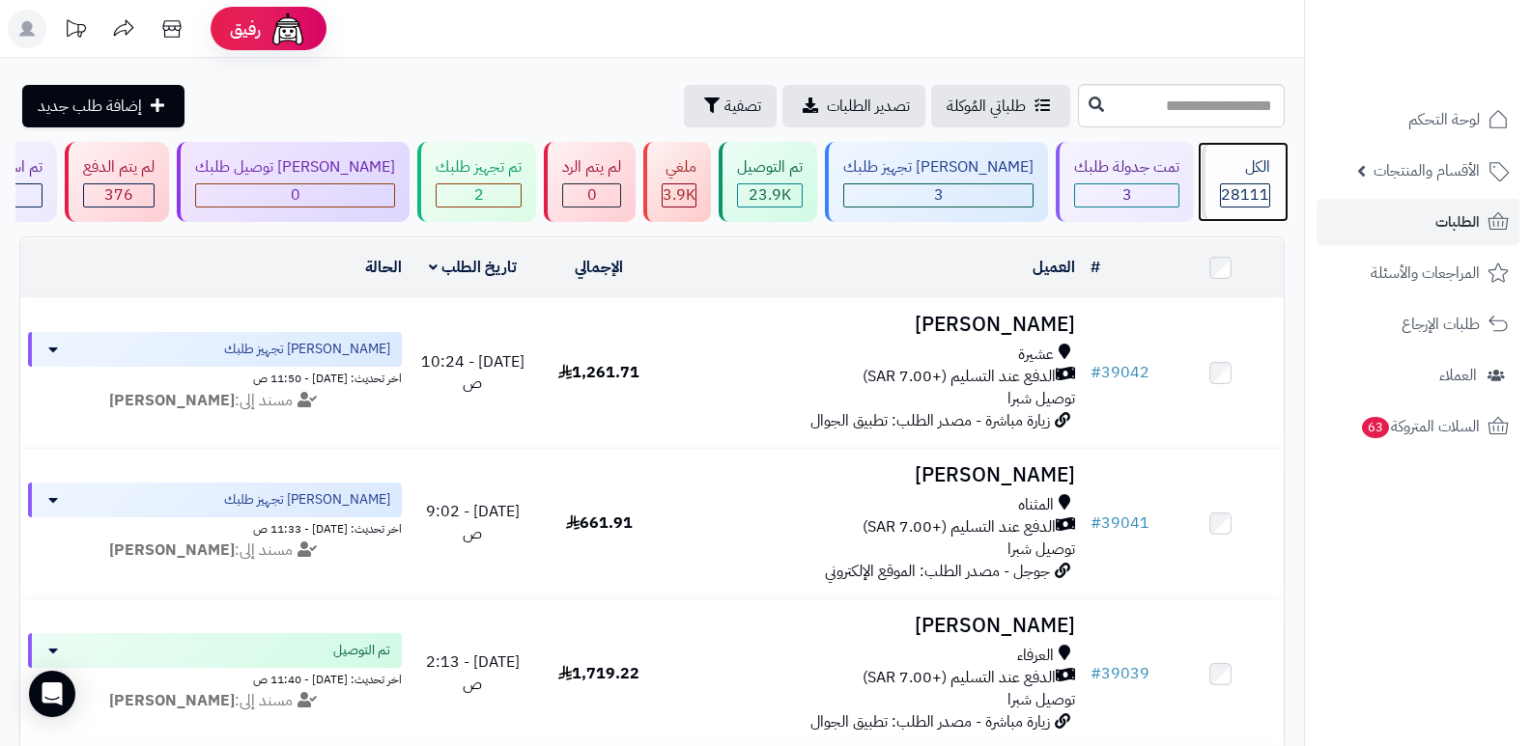
click at [1223, 190] on span "28111" at bounding box center [1245, 194] width 48 height 23
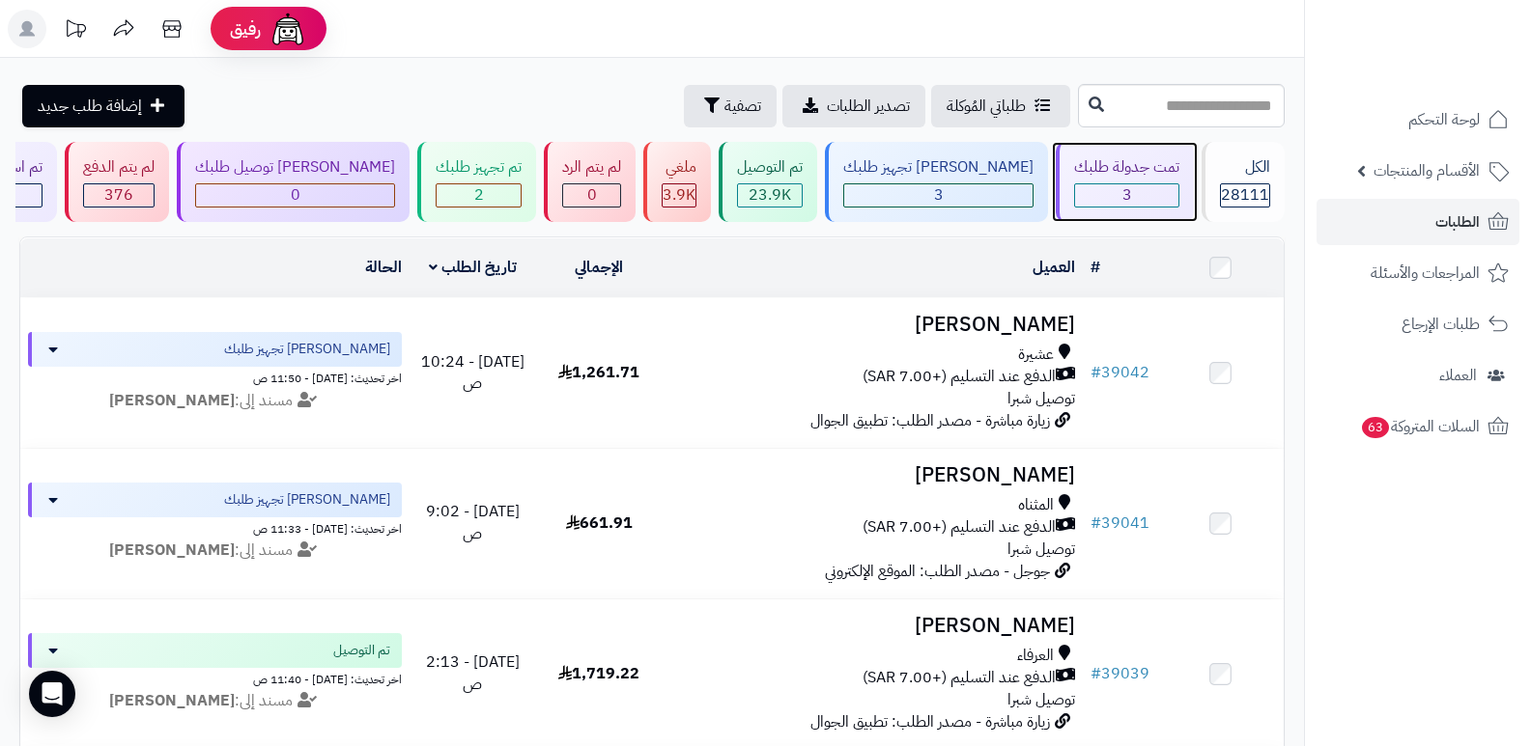
click at [1167, 173] on div "تمت جدولة طلبك" at bounding box center [1126, 167] width 105 height 22
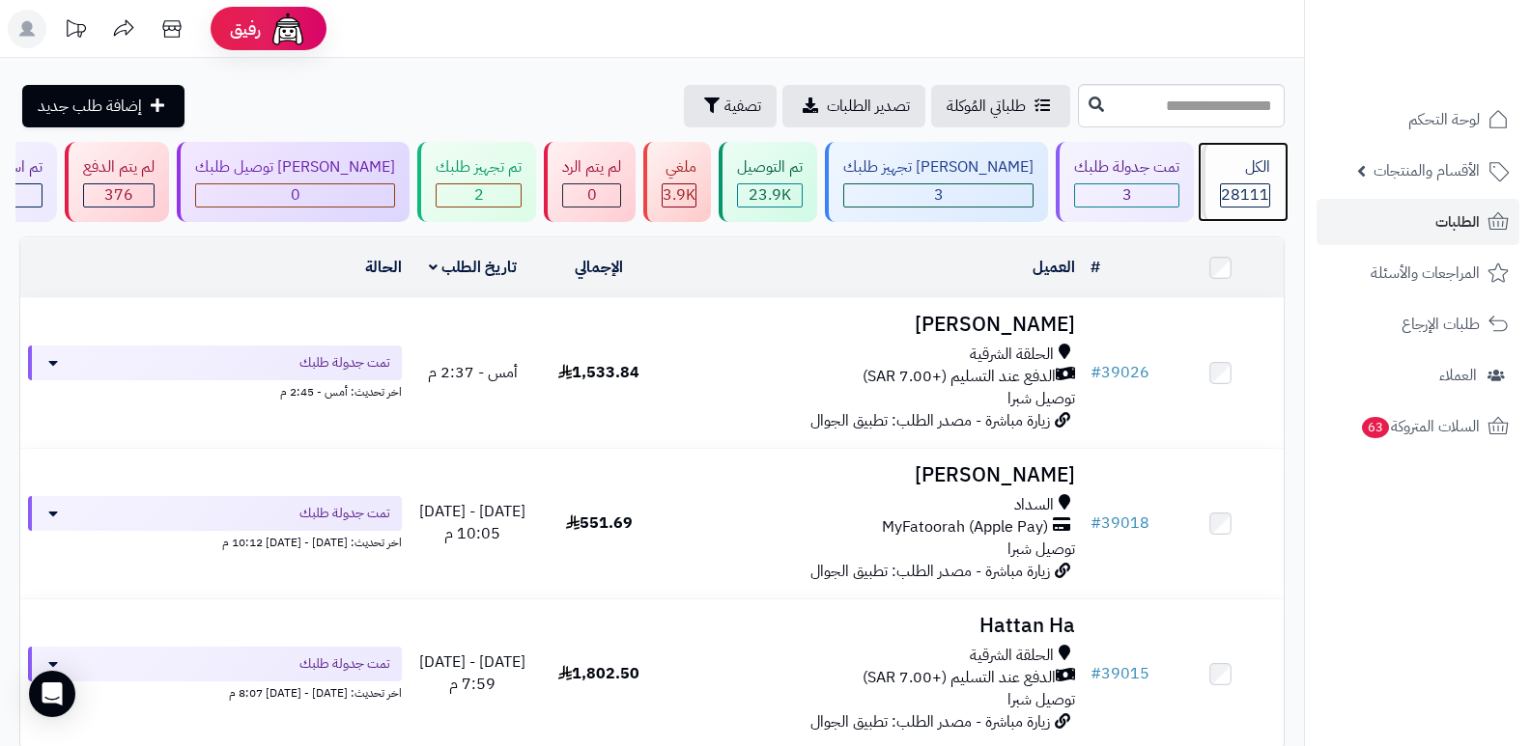
click at [1233, 190] on span "28111" at bounding box center [1245, 194] width 48 height 23
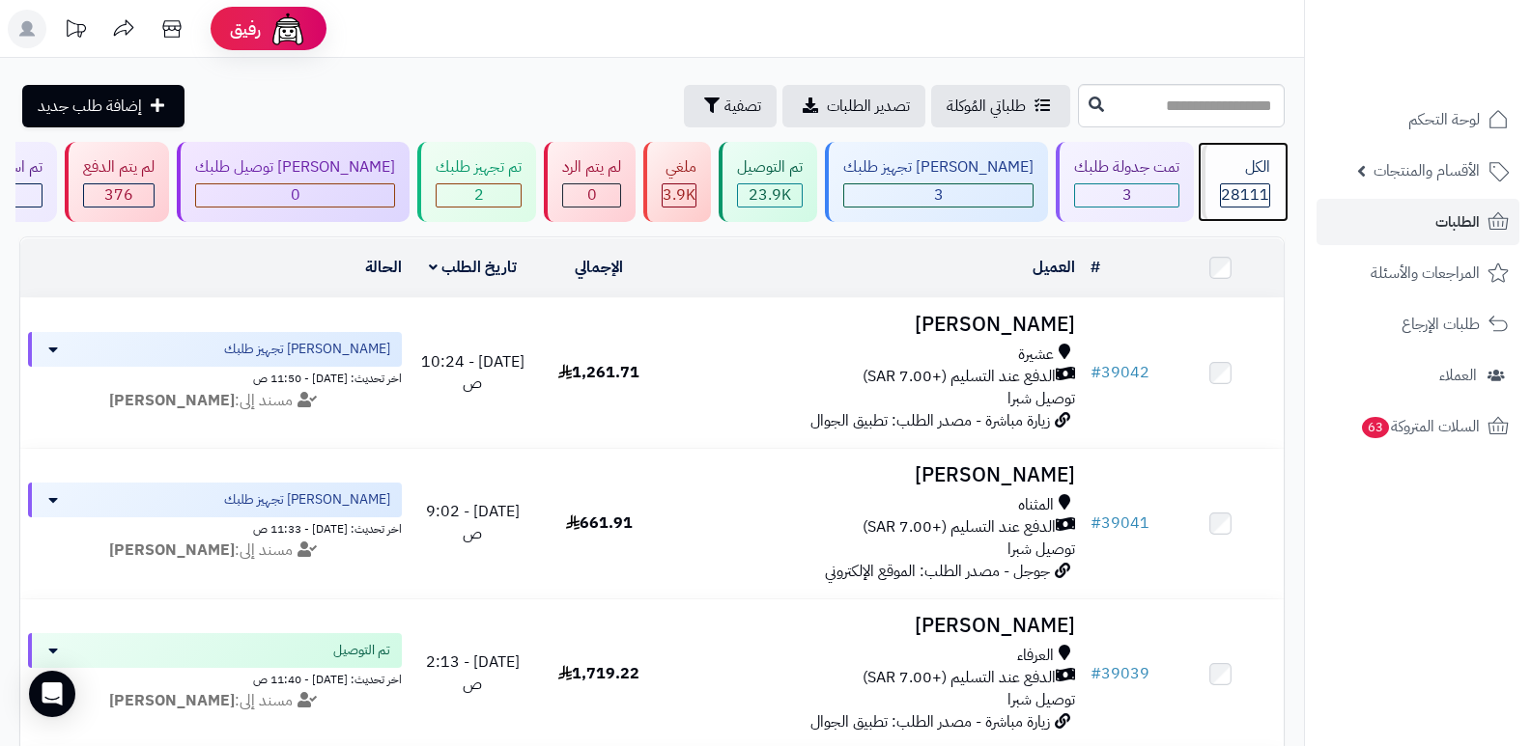
click at [1233, 190] on span "28111" at bounding box center [1245, 194] width 48 height 23
click at [1220, 170] on div "الكل" at bounding box center [1245, 167] width 50 height 22
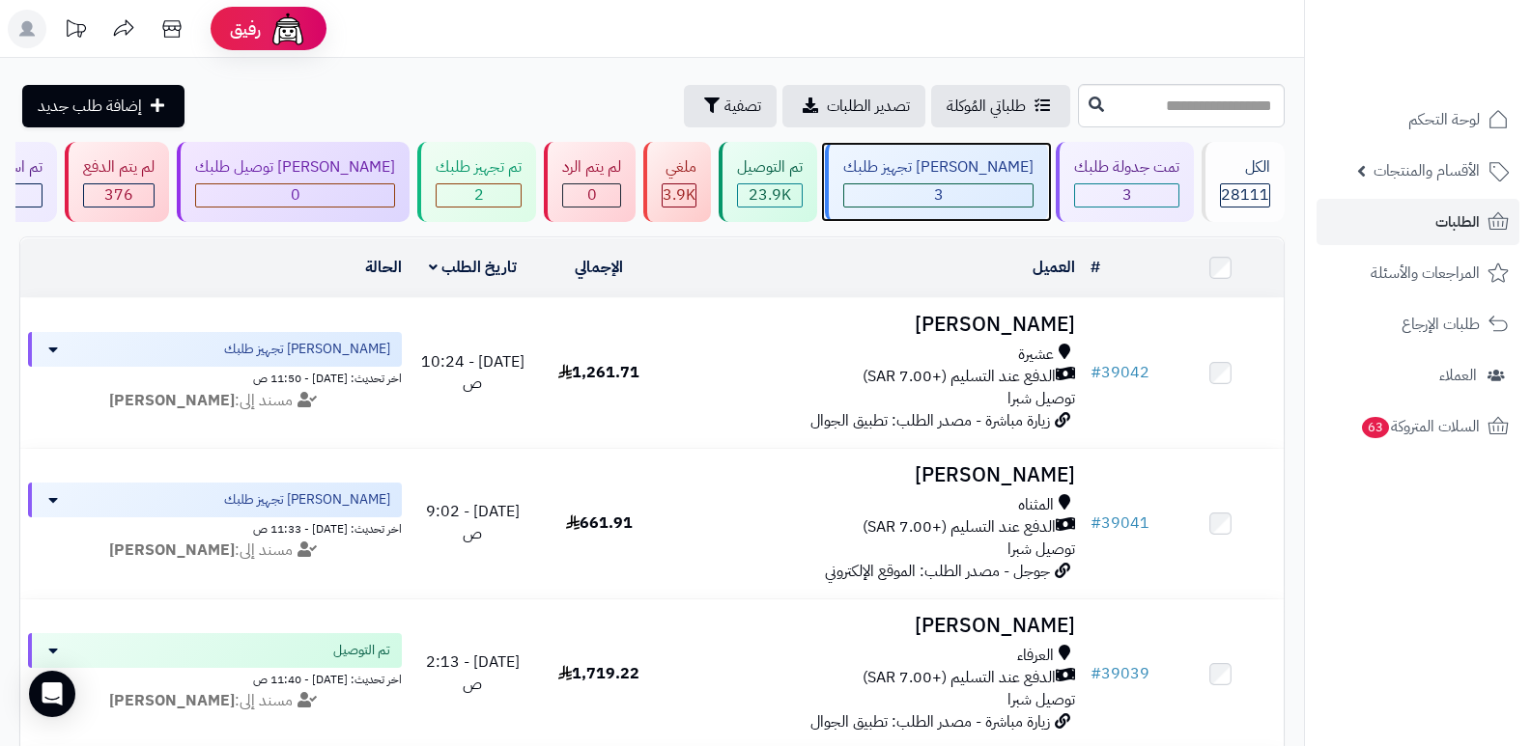
click at [944, 173] on div "[PERSON_NAME] تجهيز طلبك" at bounding box center [938, 167] width 190 height 22
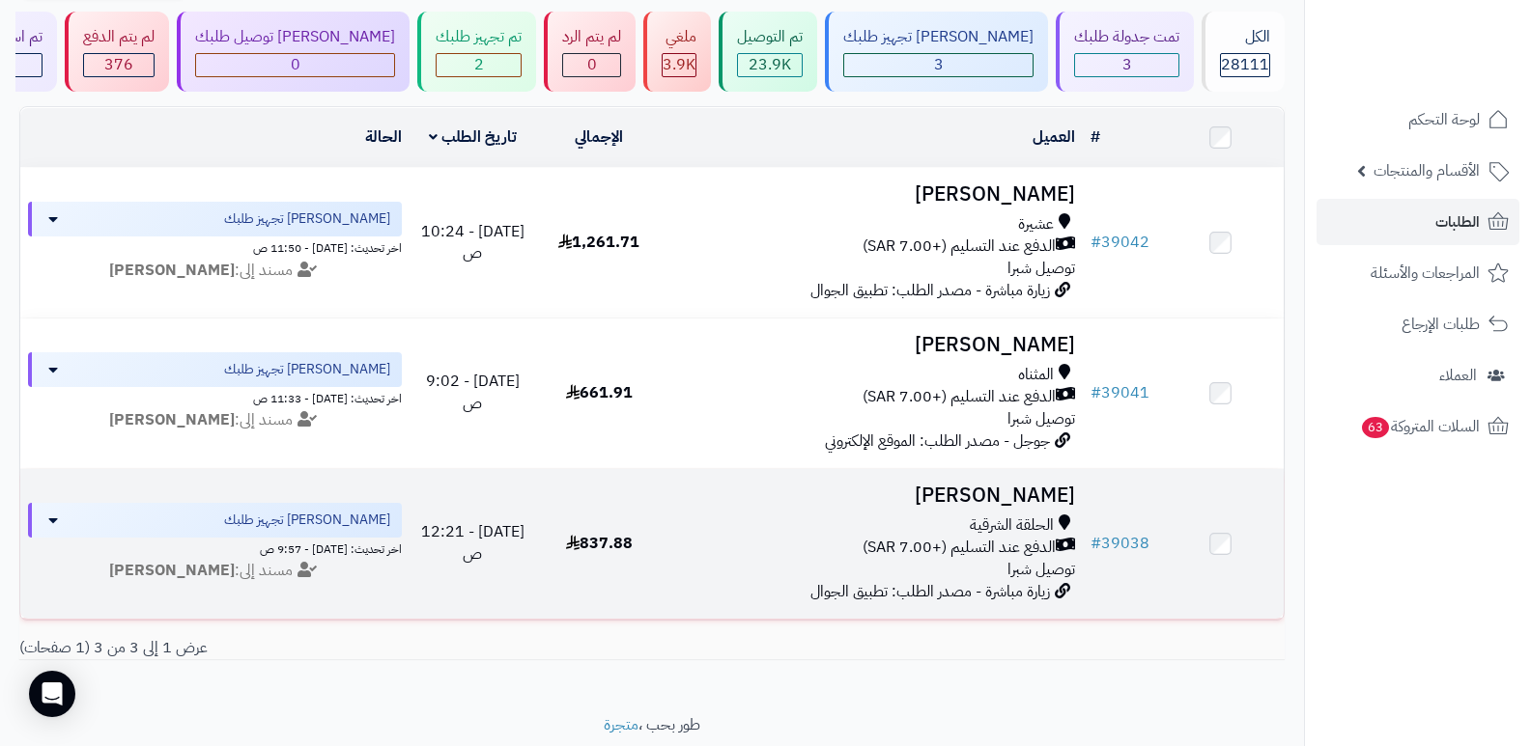
scroll to position [97, 0]
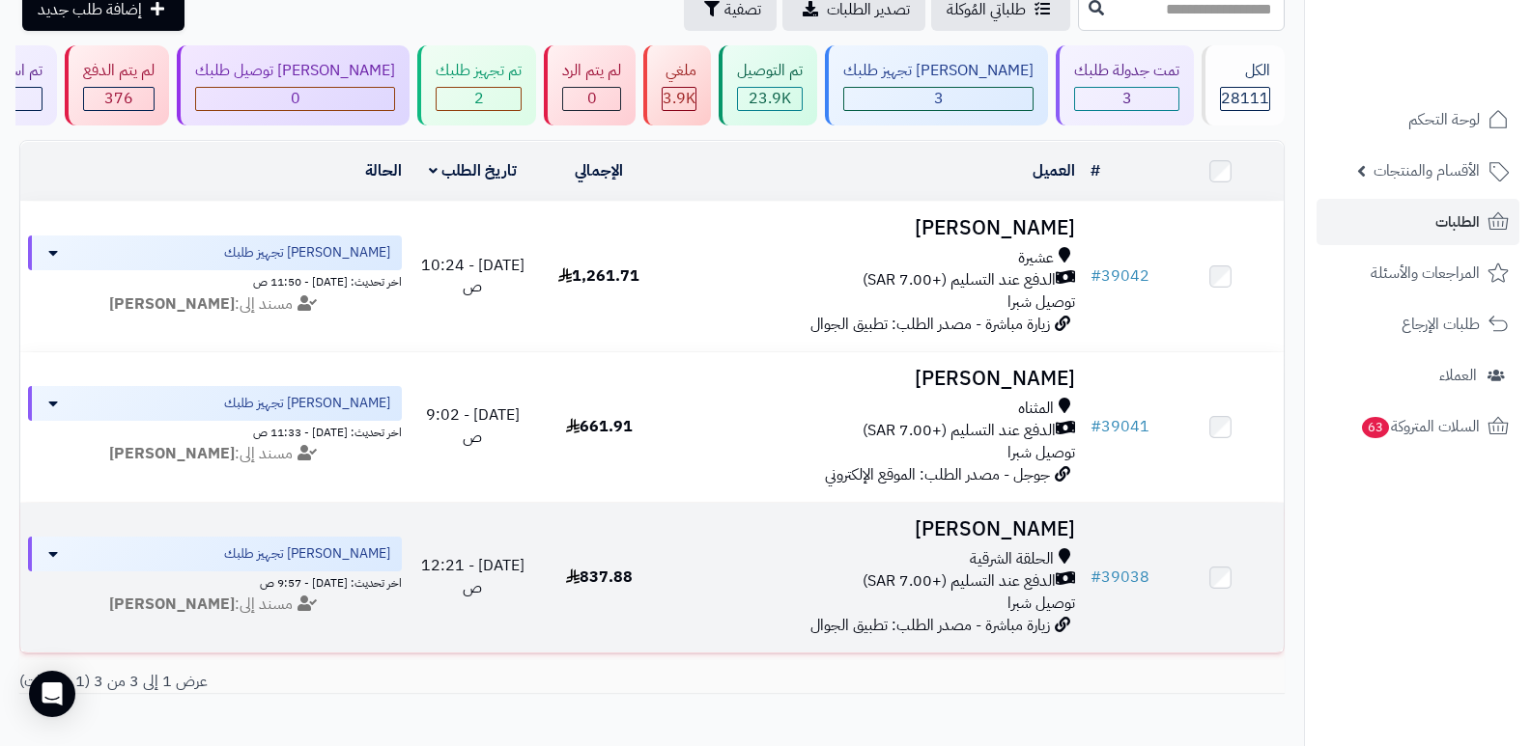
click at [995, 536] on h3 "[PERSON_NAME]" at bounding box center [873, 530] width 406 height 22
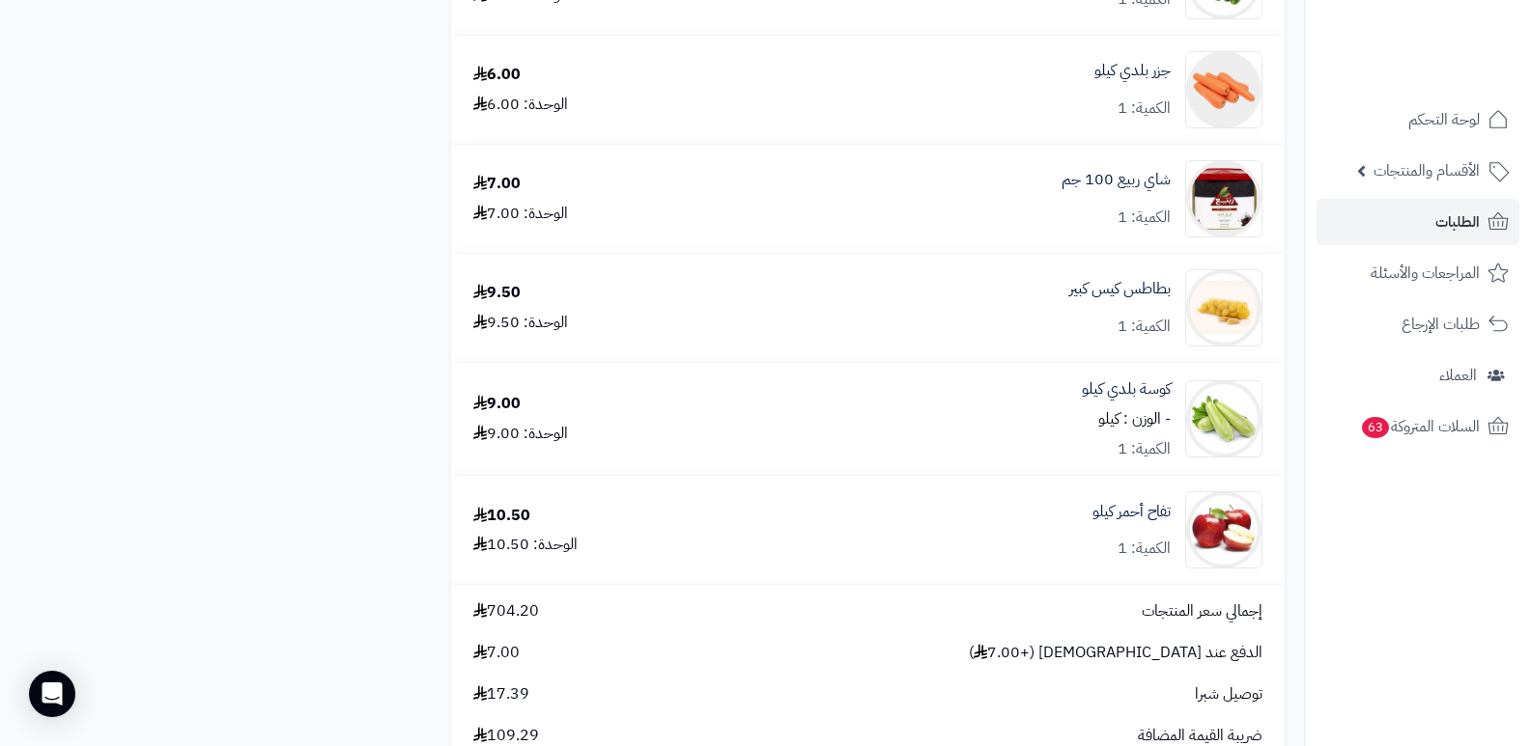
scroll to position [4346, 0]
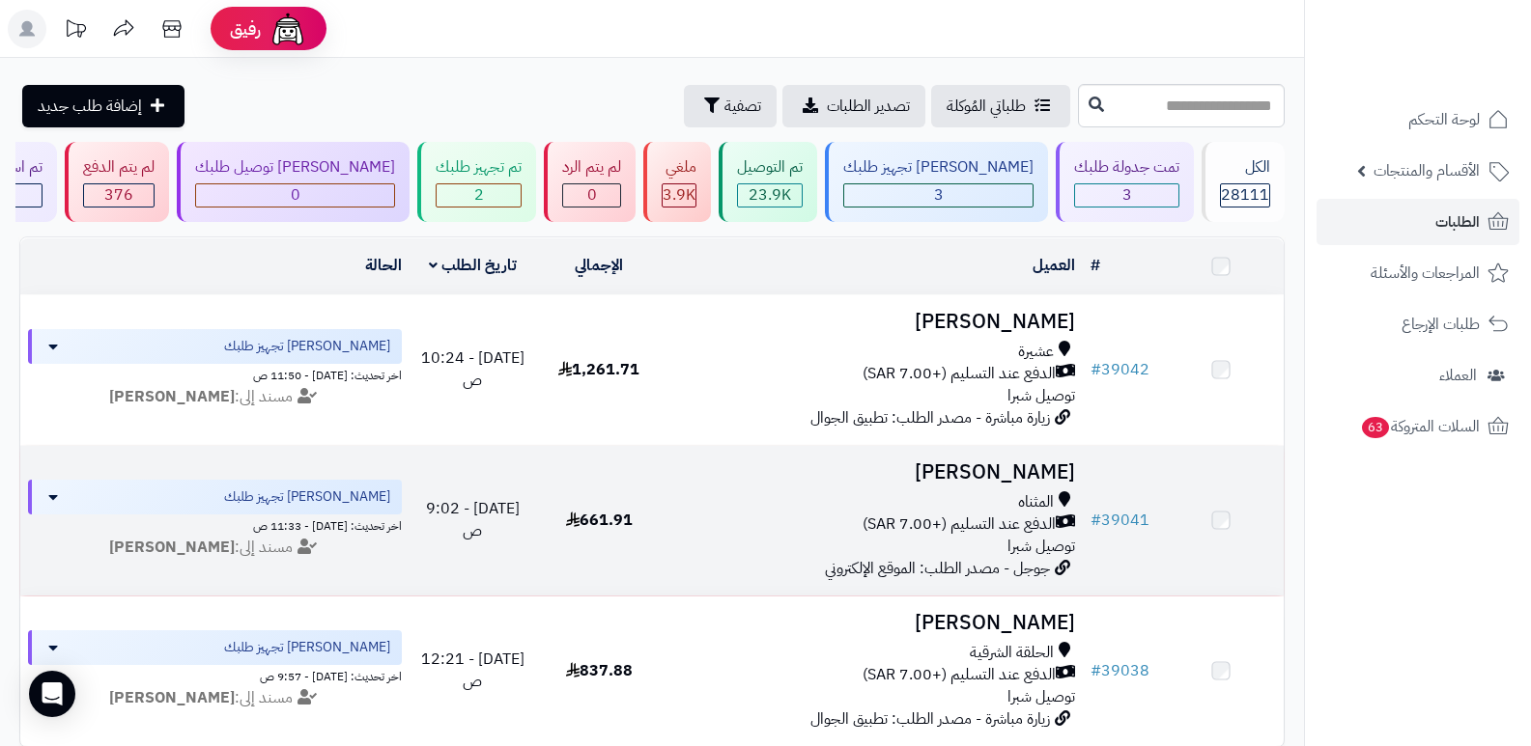
scroll to position [97, 0]
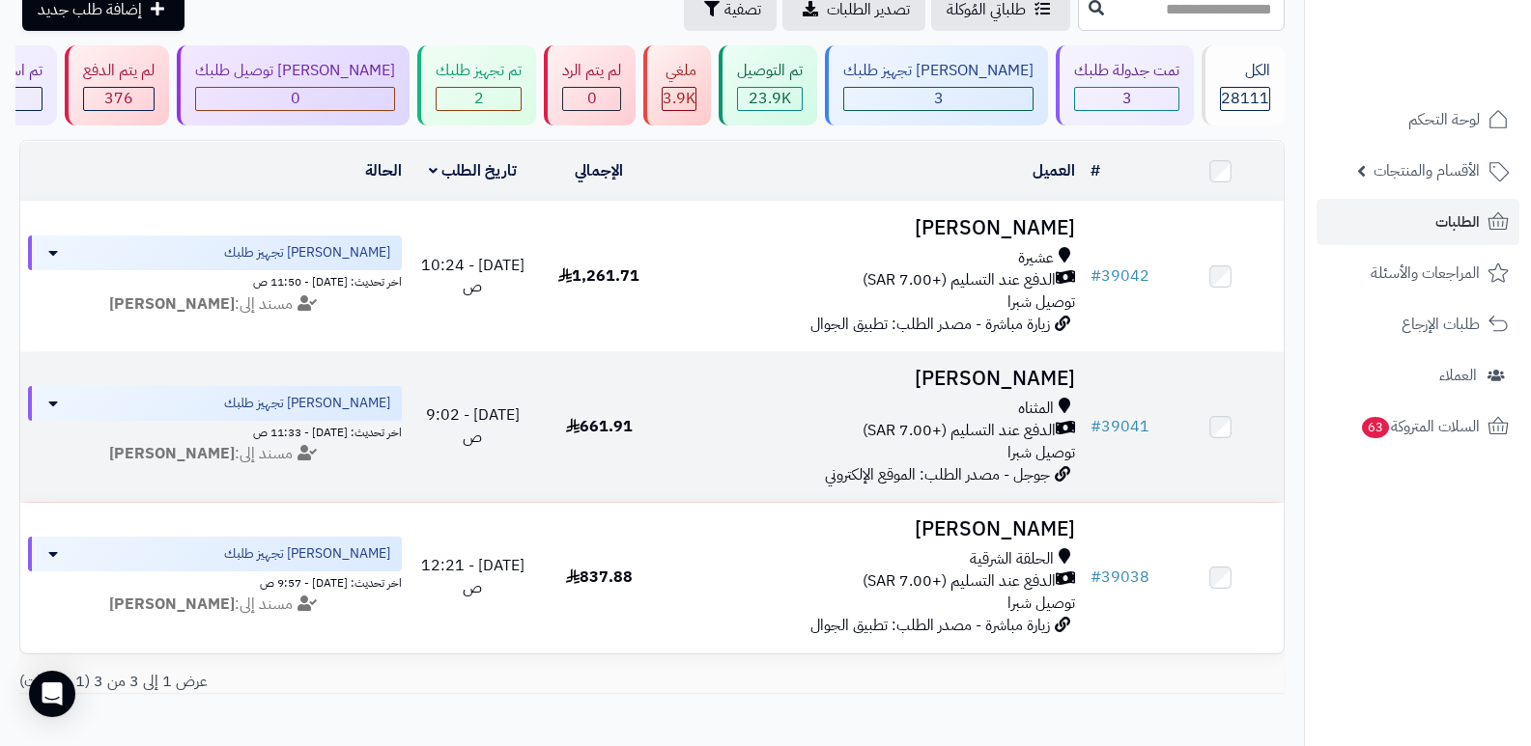
click at [1030, 381] on h3 "[PERSON_NAME]" at bounding box center [873, 379] width 406 height 22
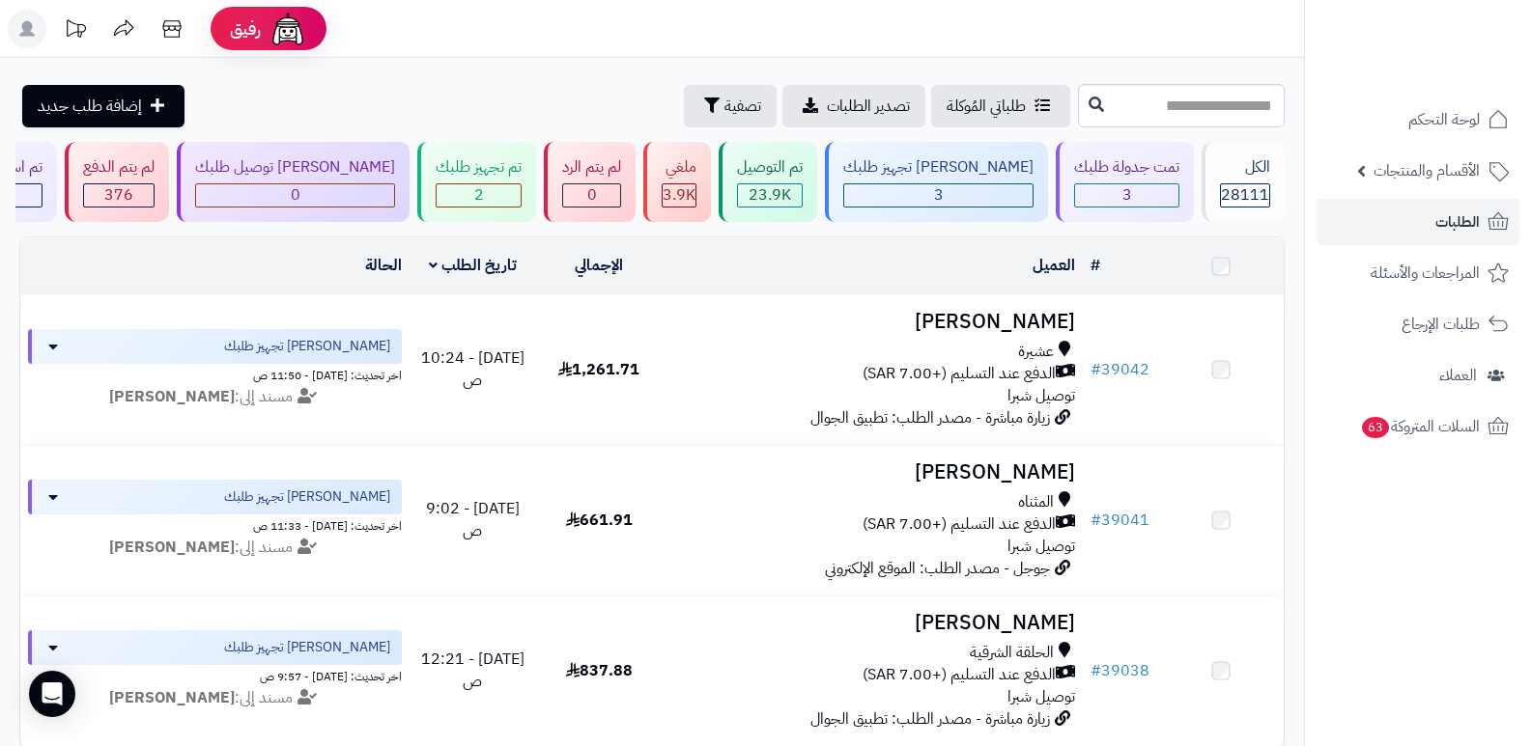
scroll to position [97, 0]
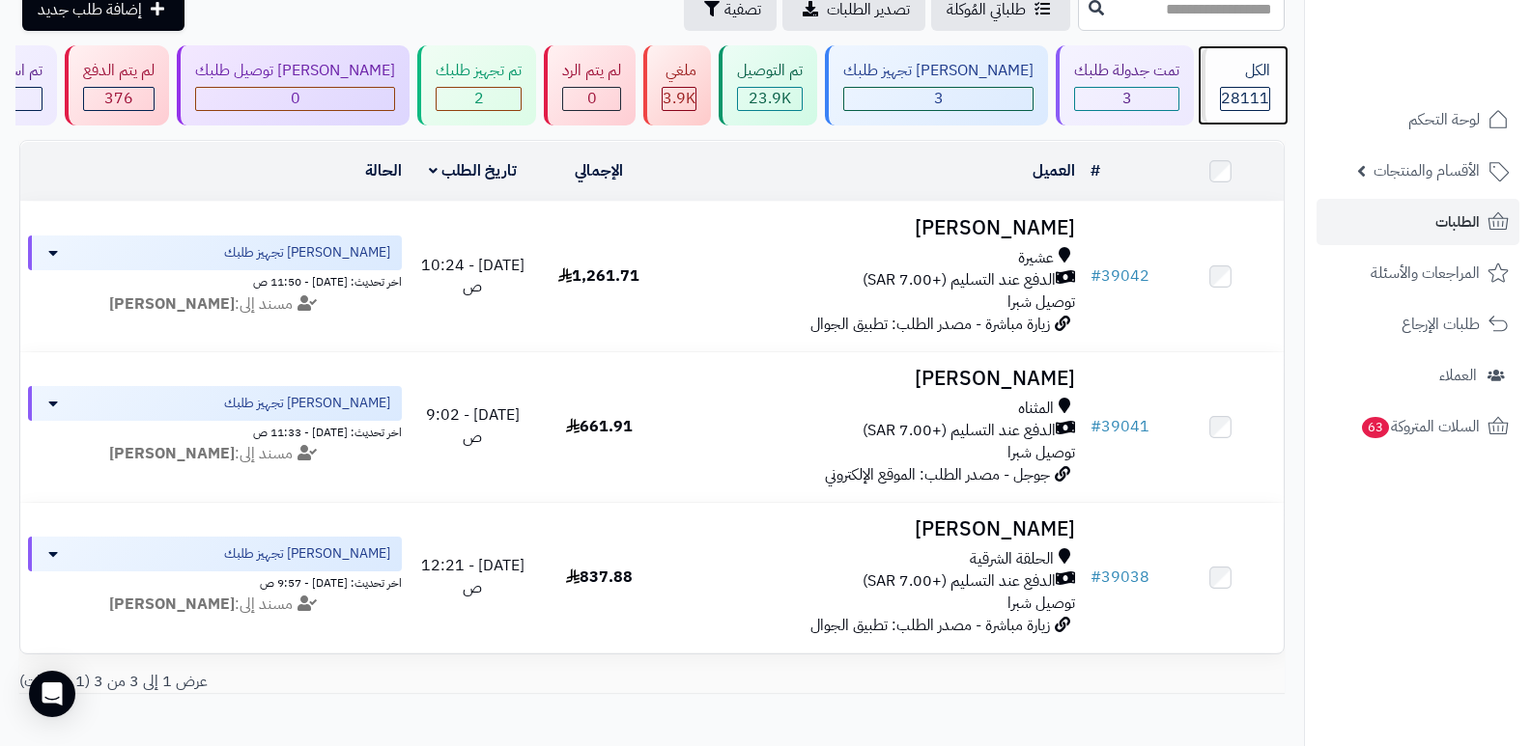
click at [1237, 104] on span "28111" at bounding box center [1245, 98] width 48 height 23
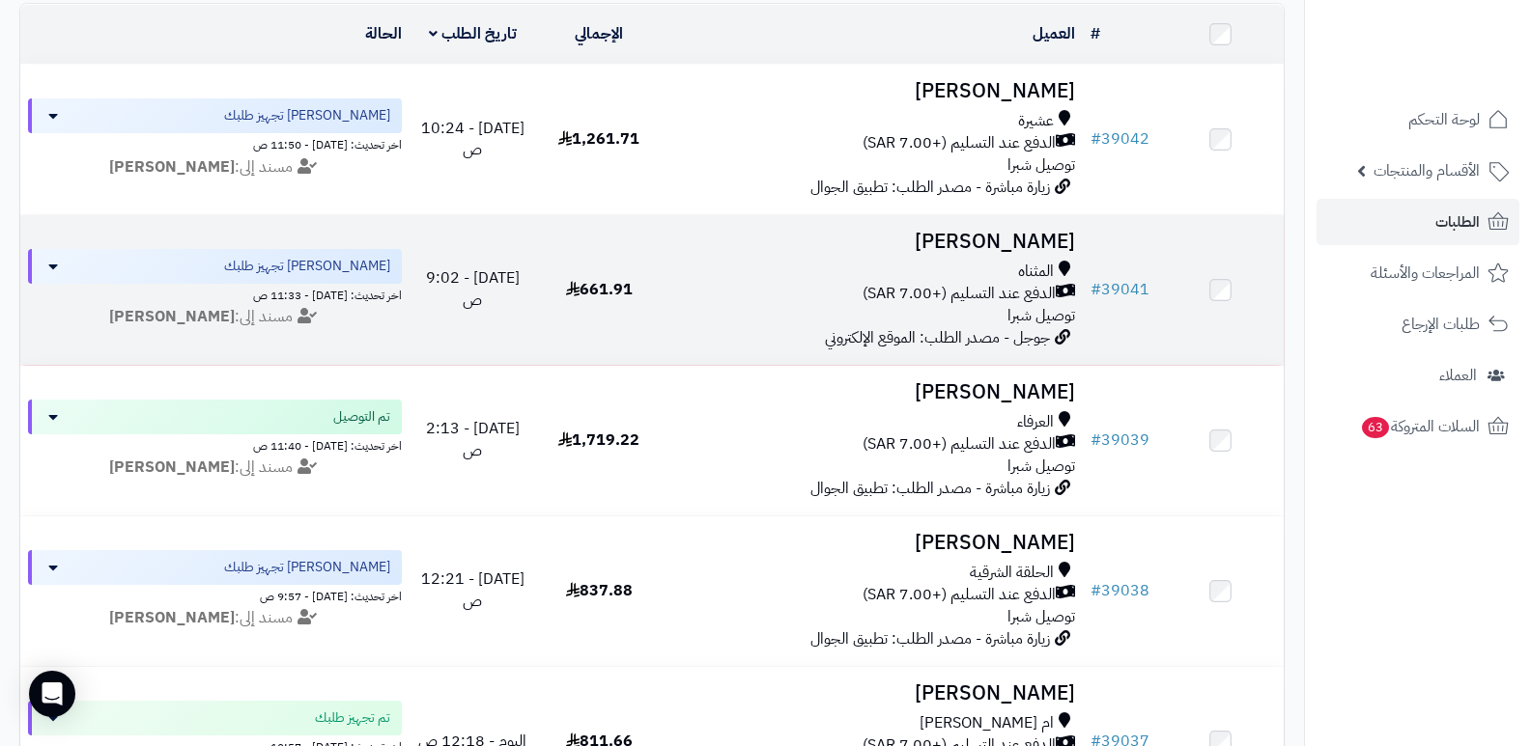
scroll to position [290, 0]
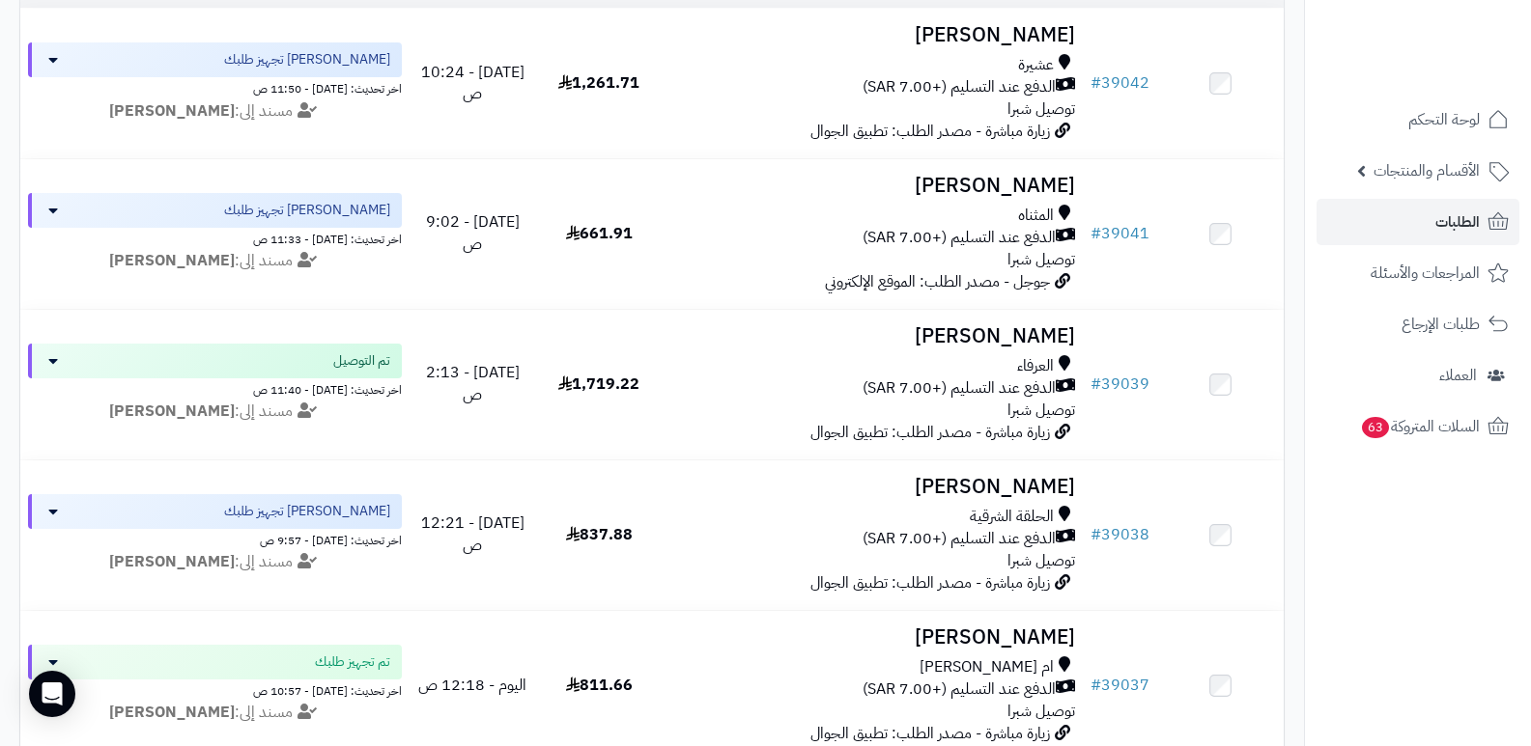
click at [1339, 523] on nav "لوحة التحكم الأقسام والمنتجات المنتجات الأقسام الماركات مواصفات المنتجات مواصفا…" at bounding box center [1417, 397] width 227 height 746
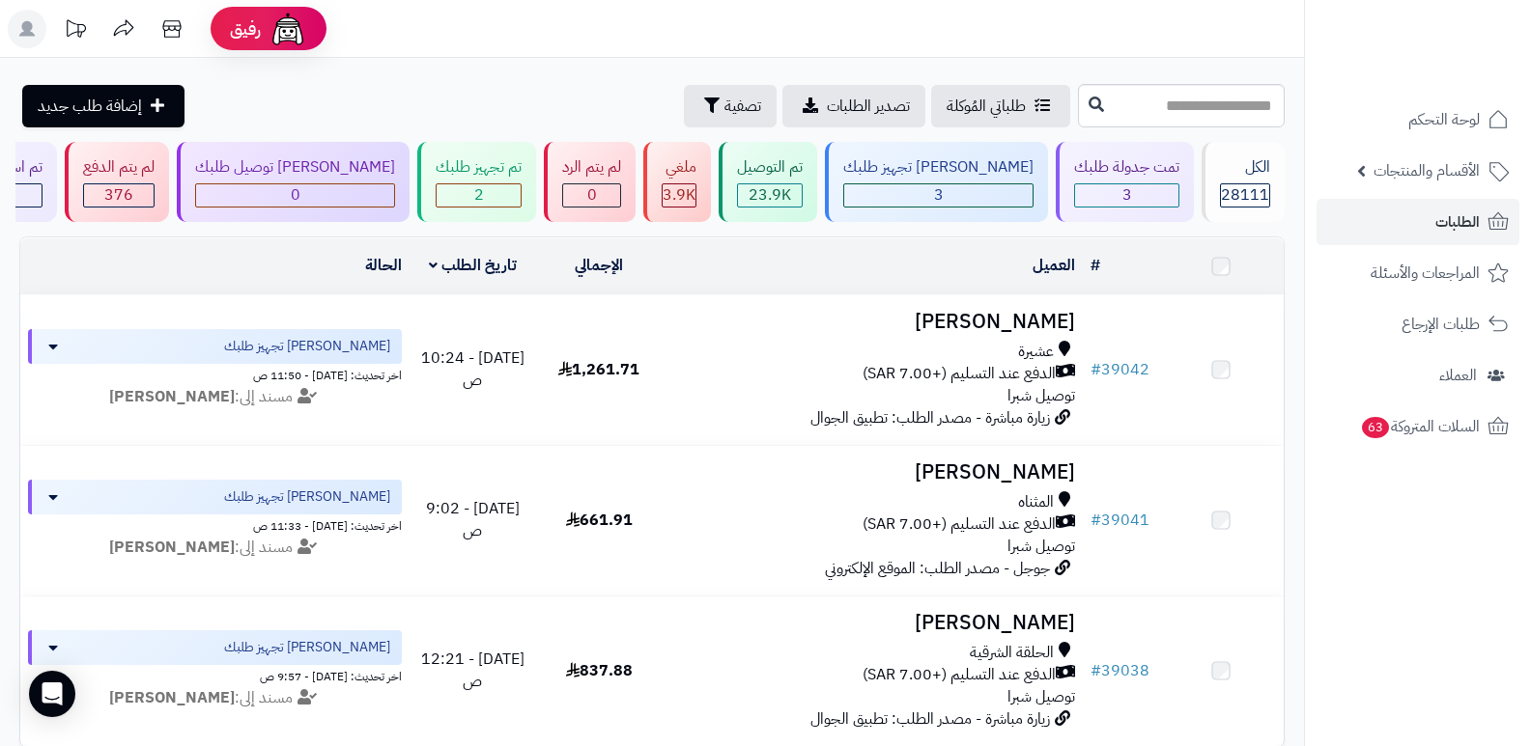
scroll to position [97, 0]
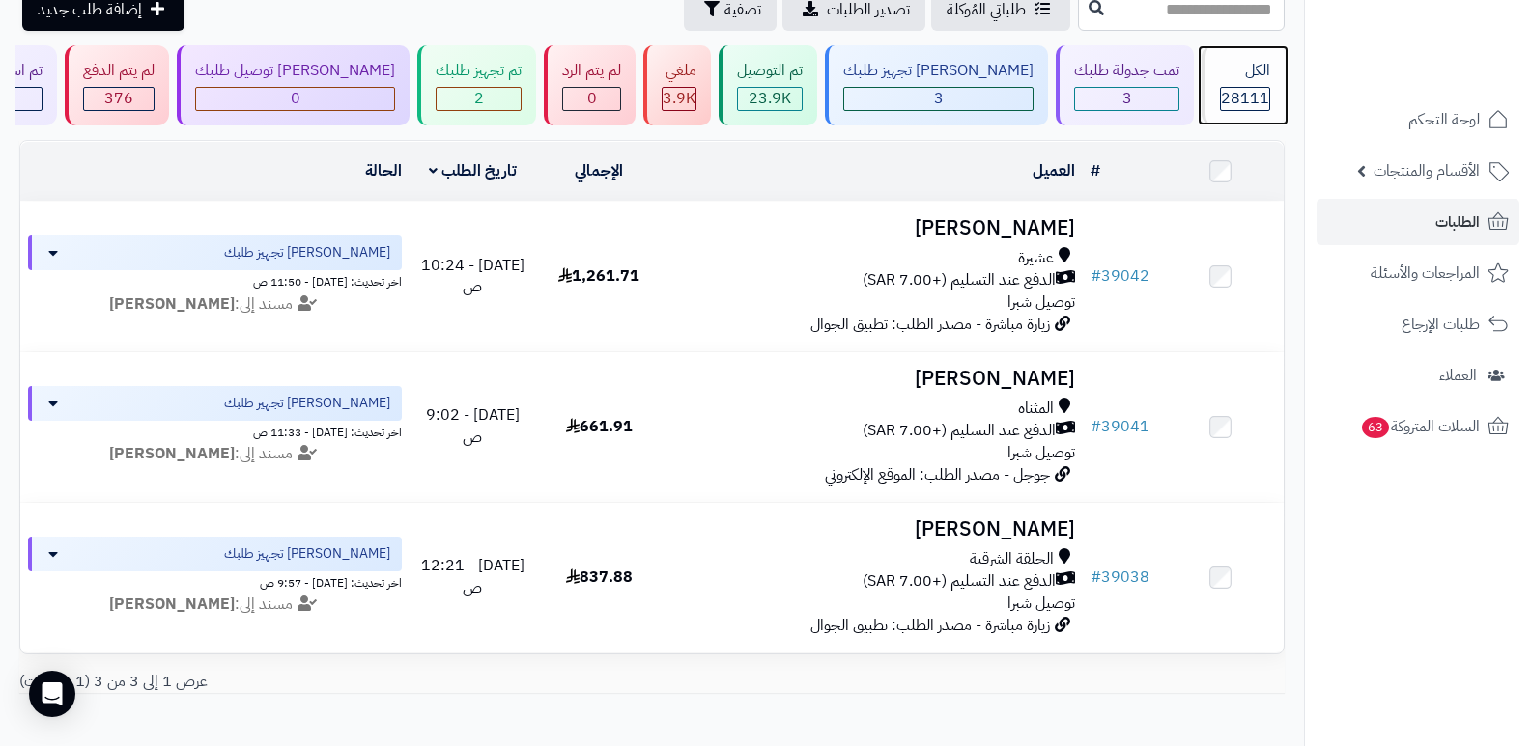
click at [1230, 80] on div "الكل" at bounding box center [1245, 71] width 50 height 22
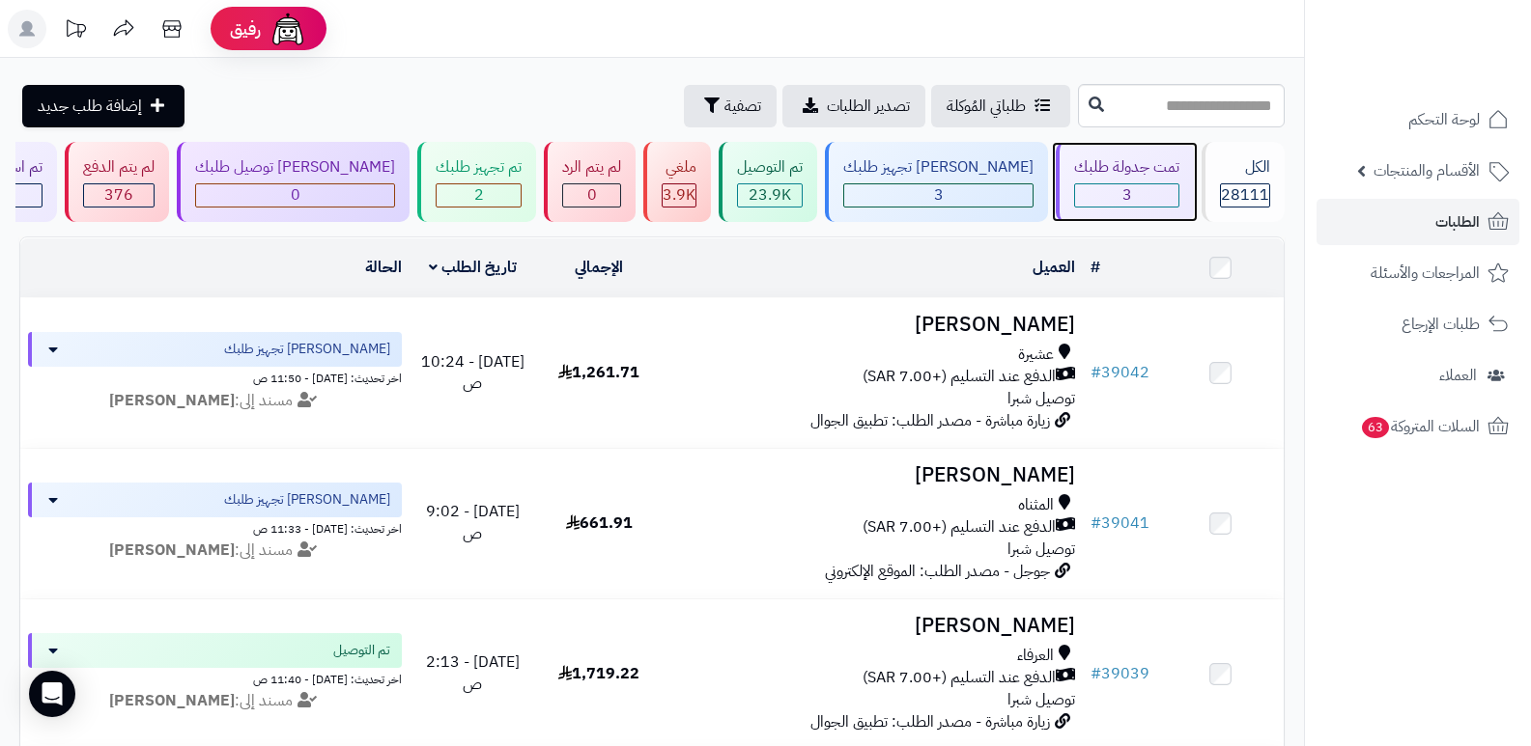
click at [1152, 184] on div "3" at bounding box center [1126, 195] width 103 height 22
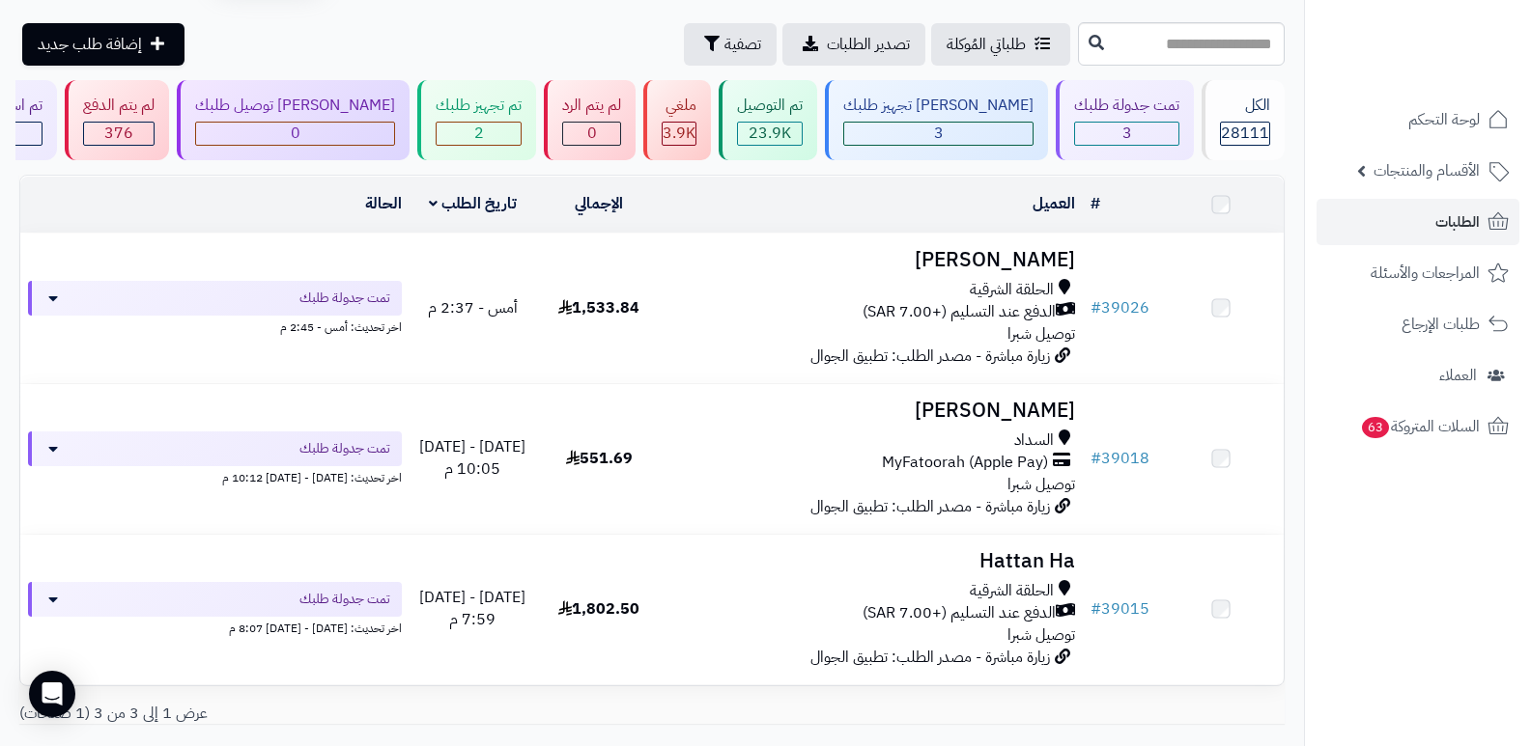
scroll to position [97, 0]
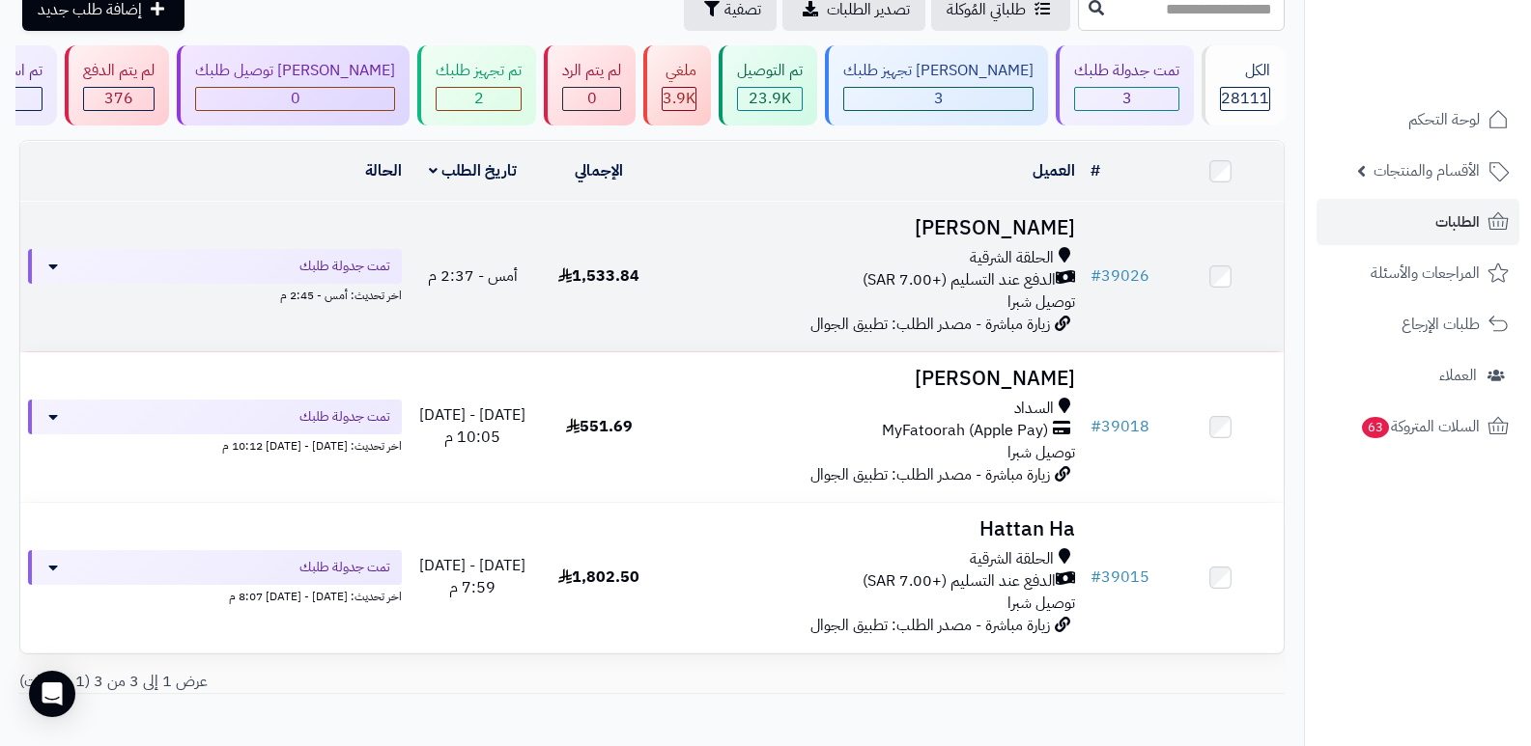
click at [1066, 218] on h3 "منيرة الحربي" at bounding box center [873, 228] width 406 height 22
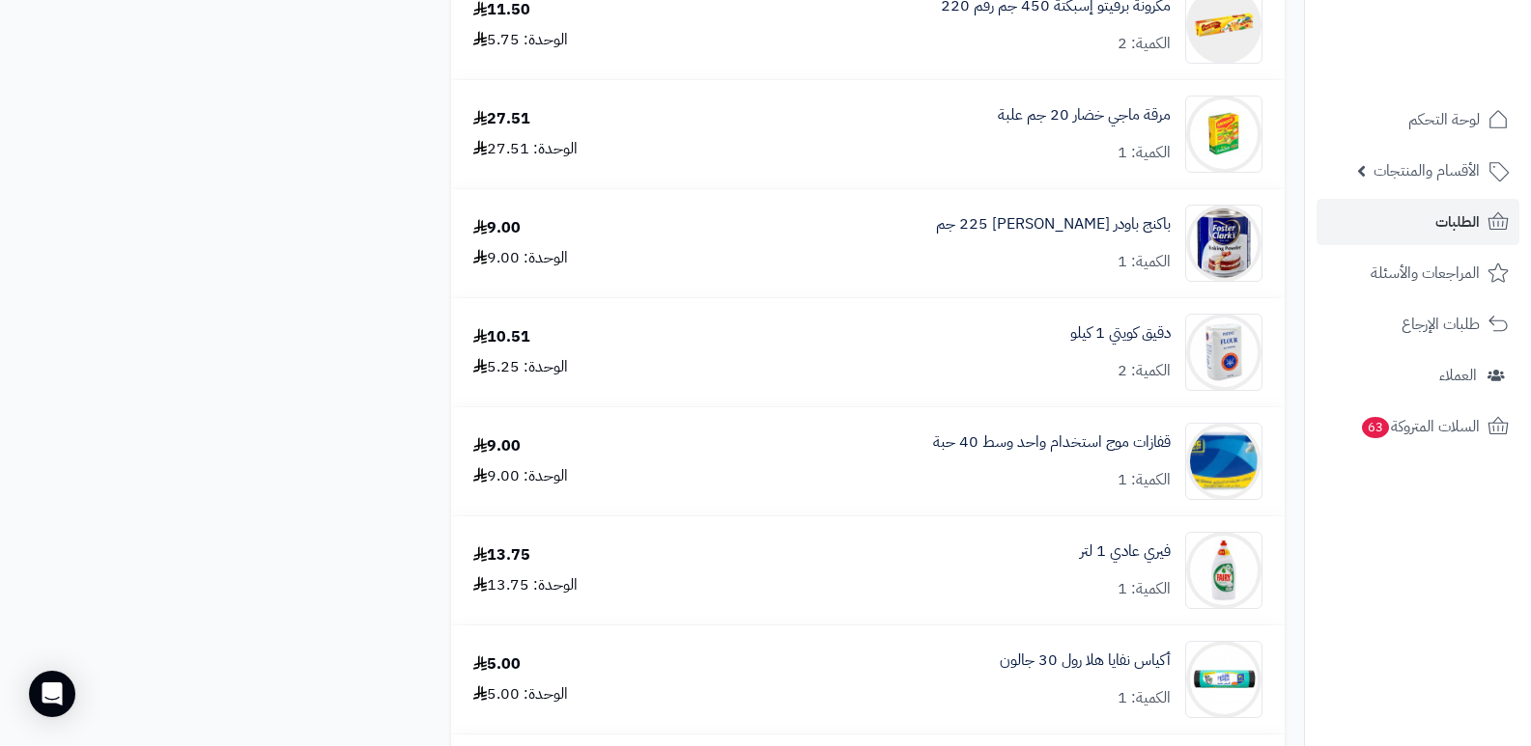
scroll to position [3187, 0]
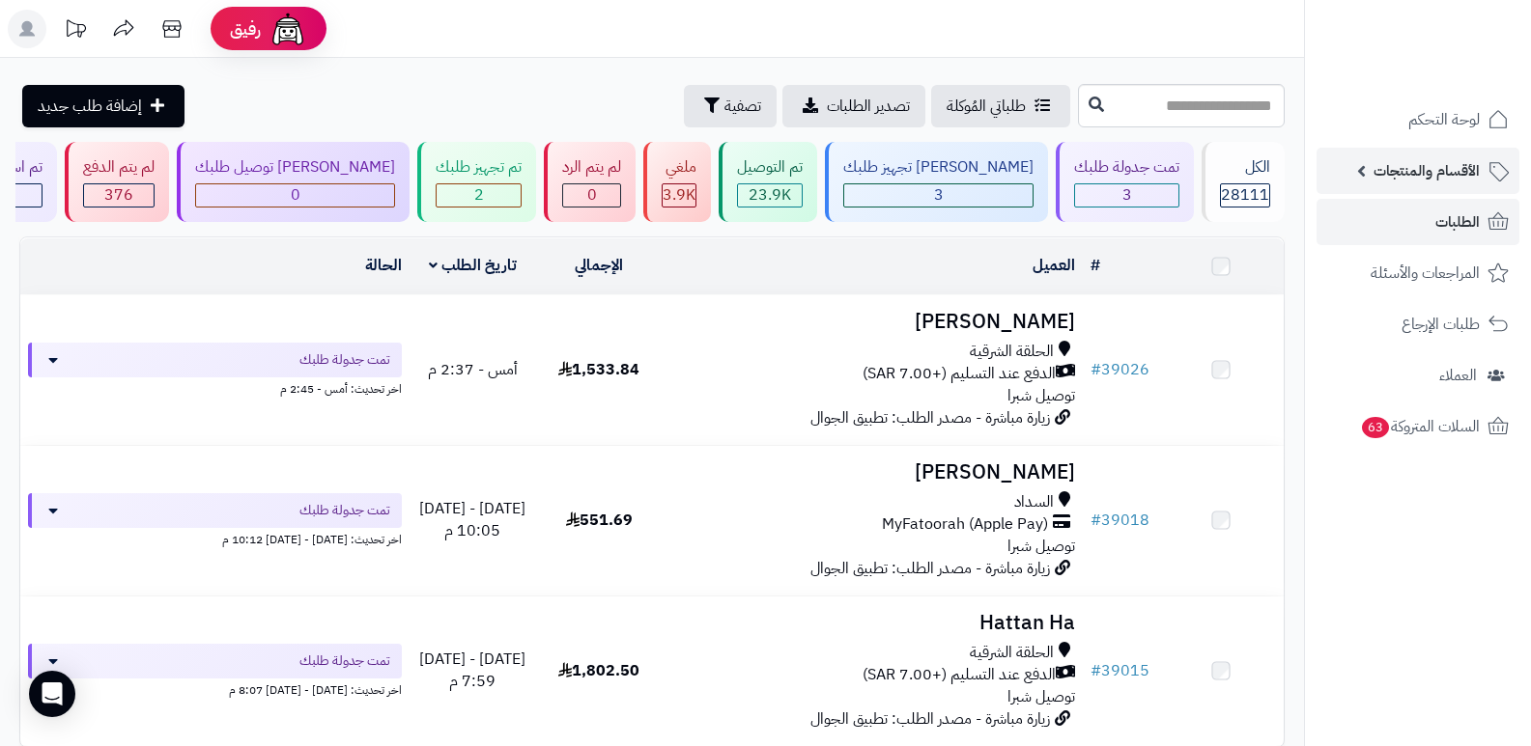
scroll to position [97, 0]
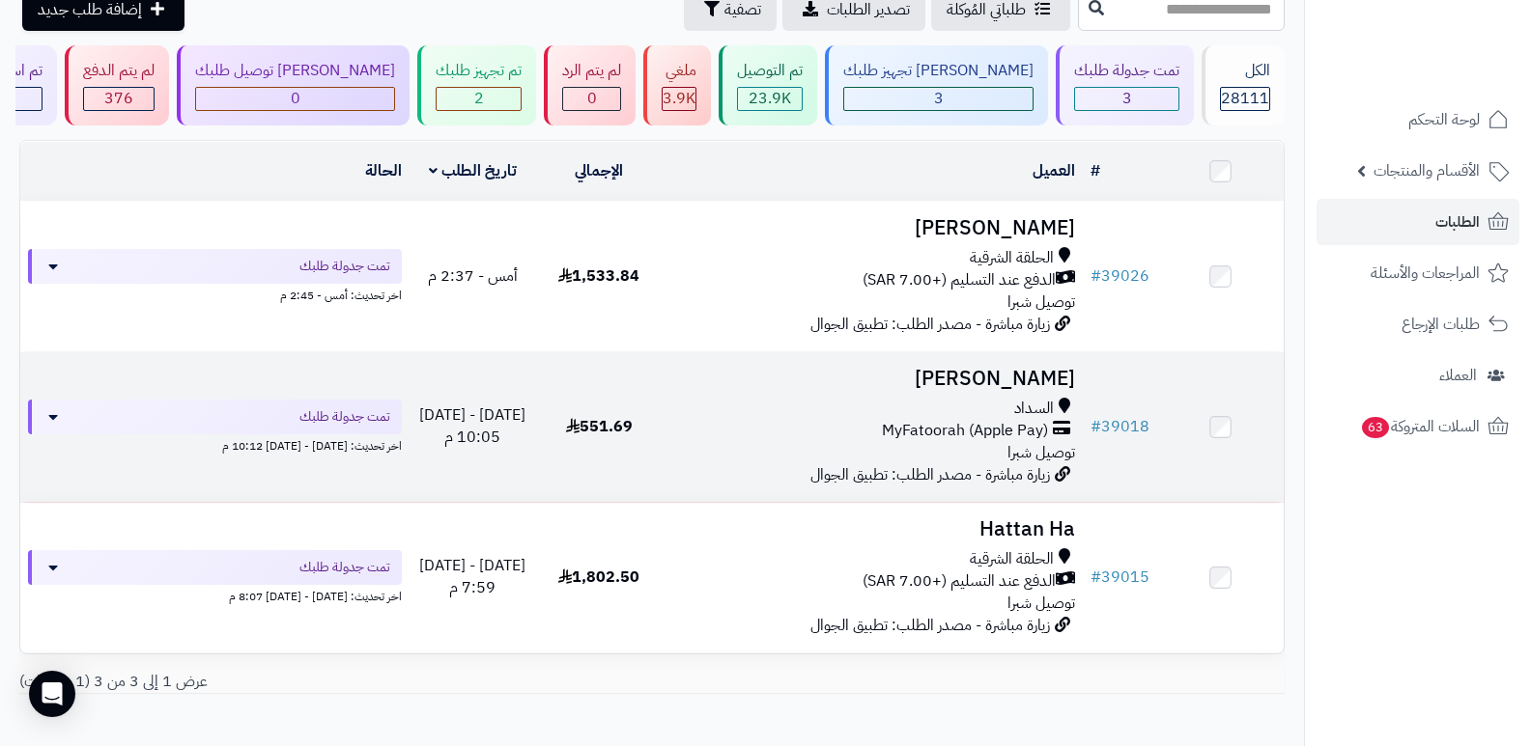
click at [1029, 377] on h3 "فيصل العتيبي" at bounding box center [873, 379] width 406 height 22
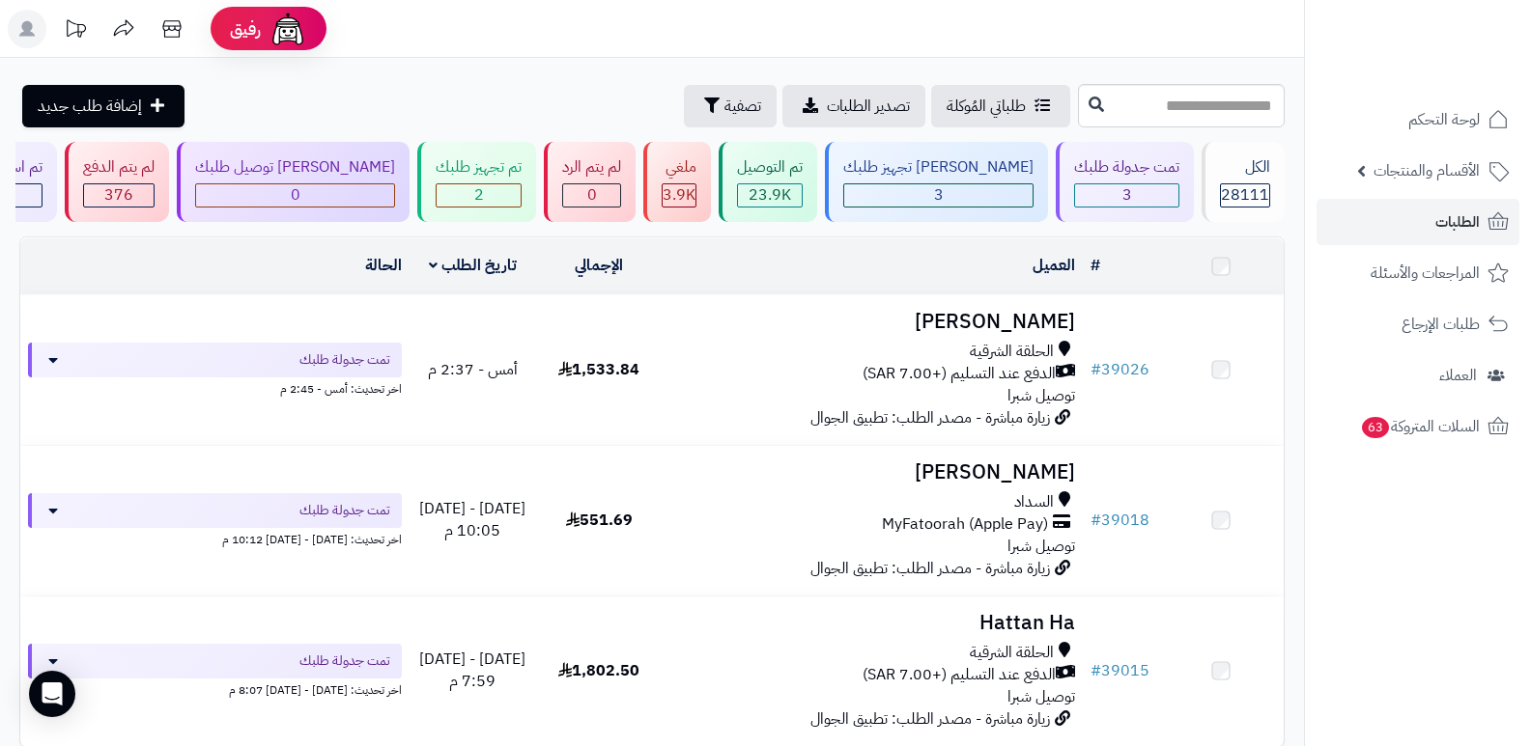
scroll to position [97, 0]
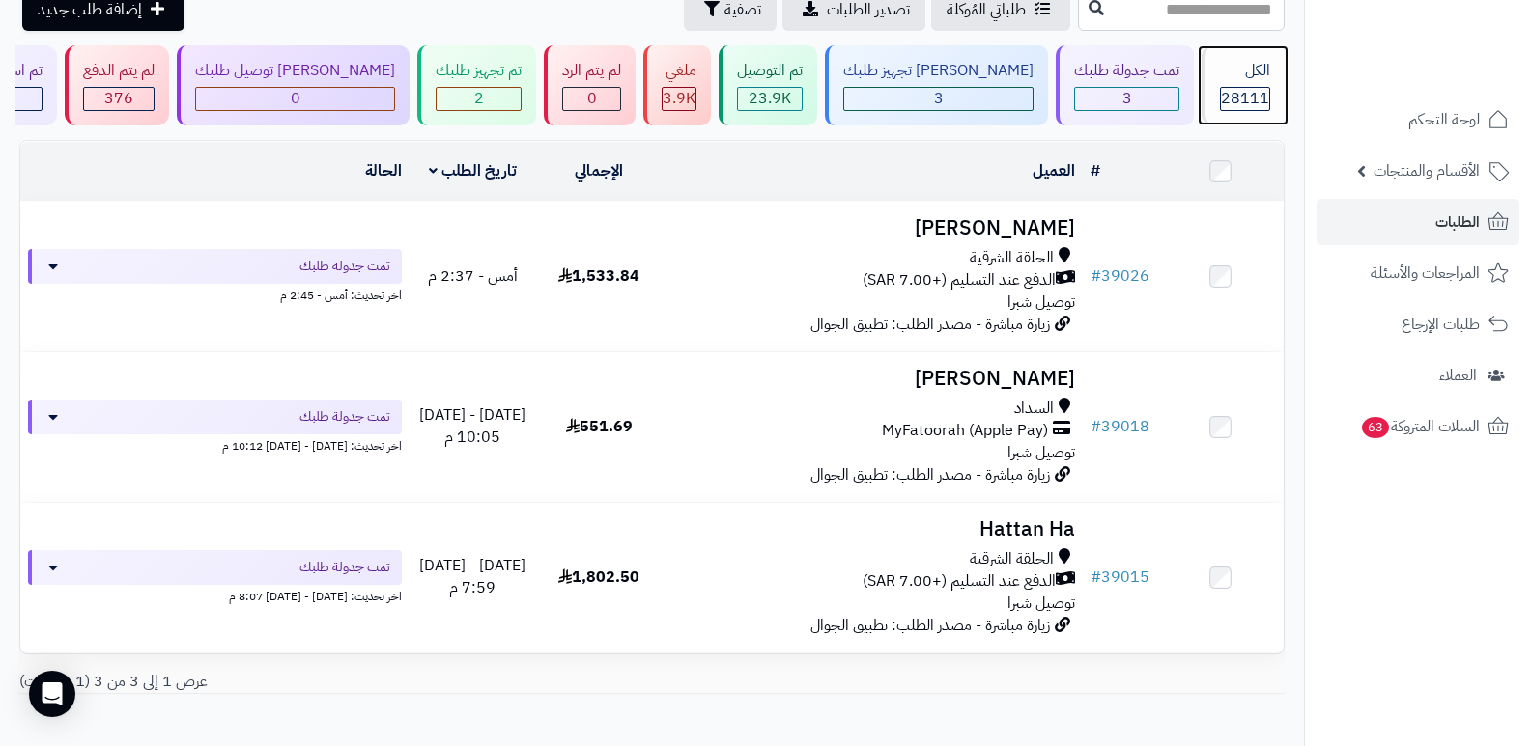
click at [1221, 104] on div "28111" at bounding box center [1245, 99] width 48 height 22
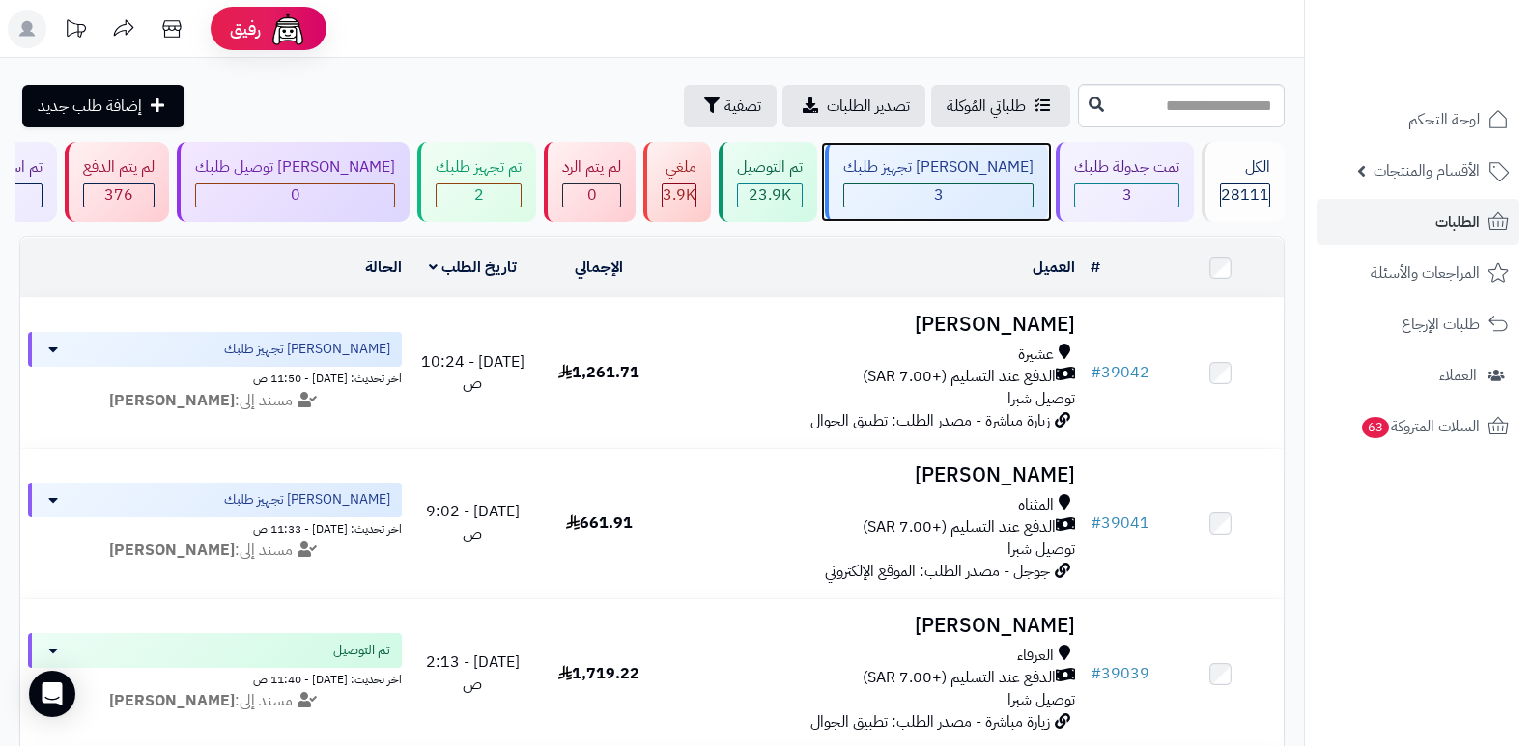
click at [974, 177] on div "[PERSON_NAME] تجهيز طلبك" at bounding box center [938, 167] width 190 height 22
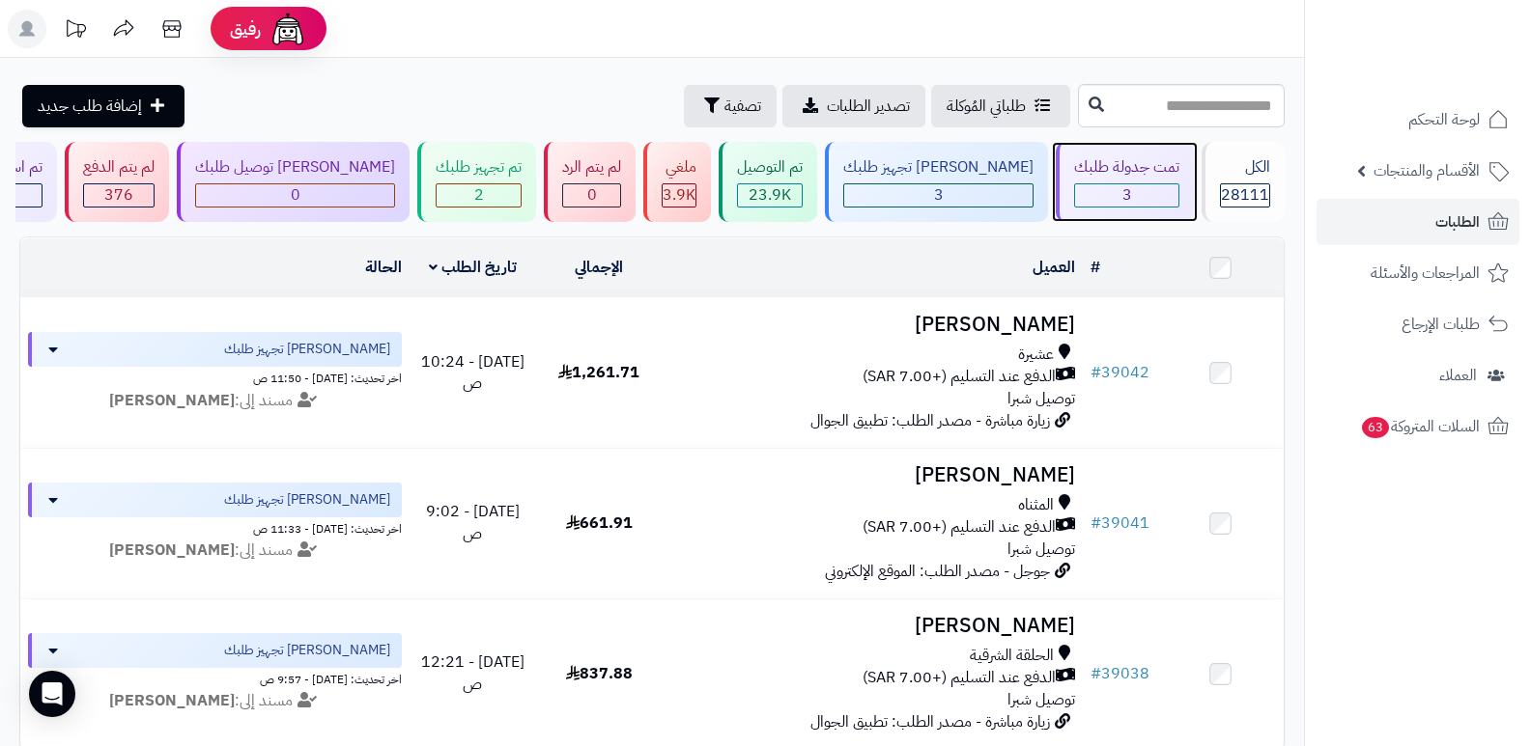
click at [1146, 175] on div "تمت جدولة طلبك" at bounding box center [1126, 167] width 105 height 22
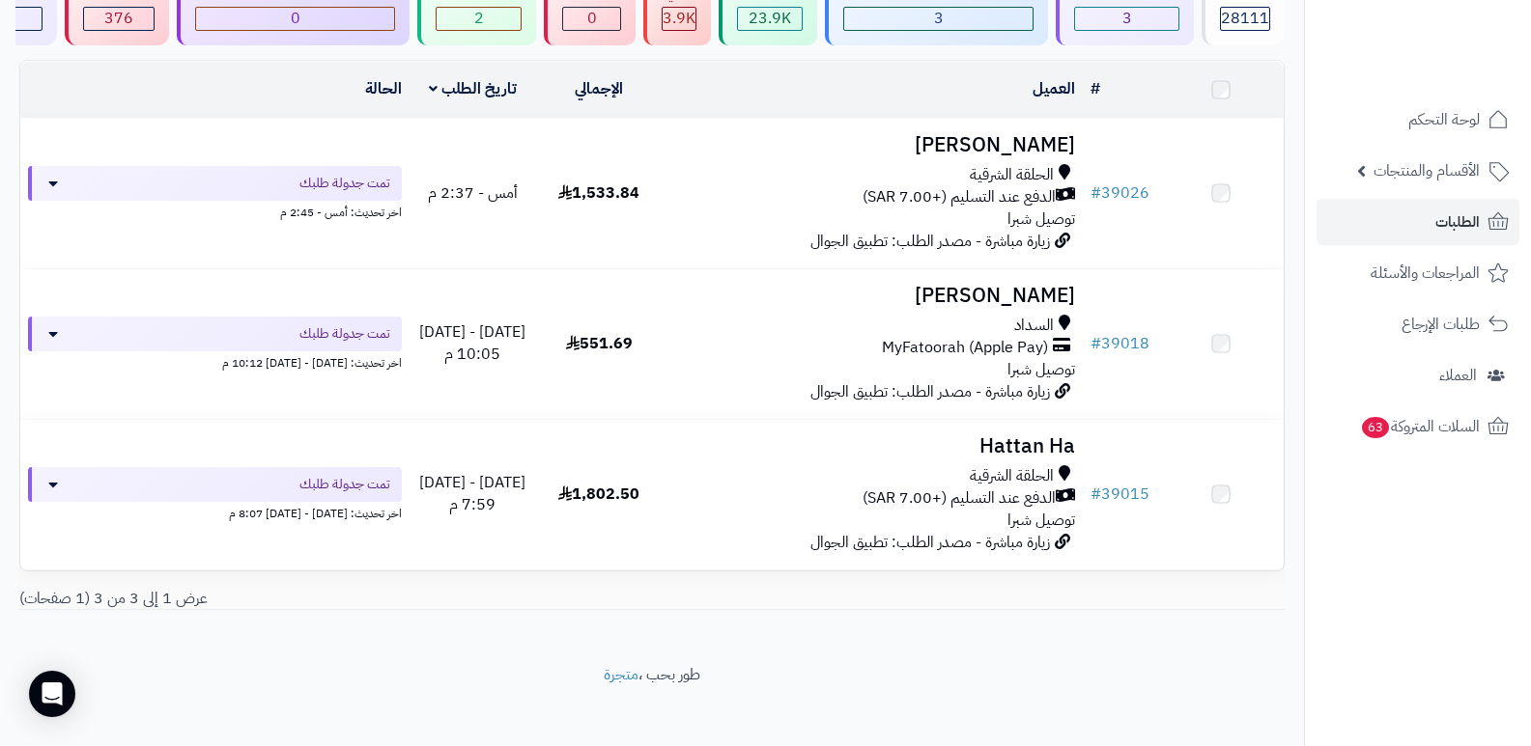
scroll to position [191, 0]
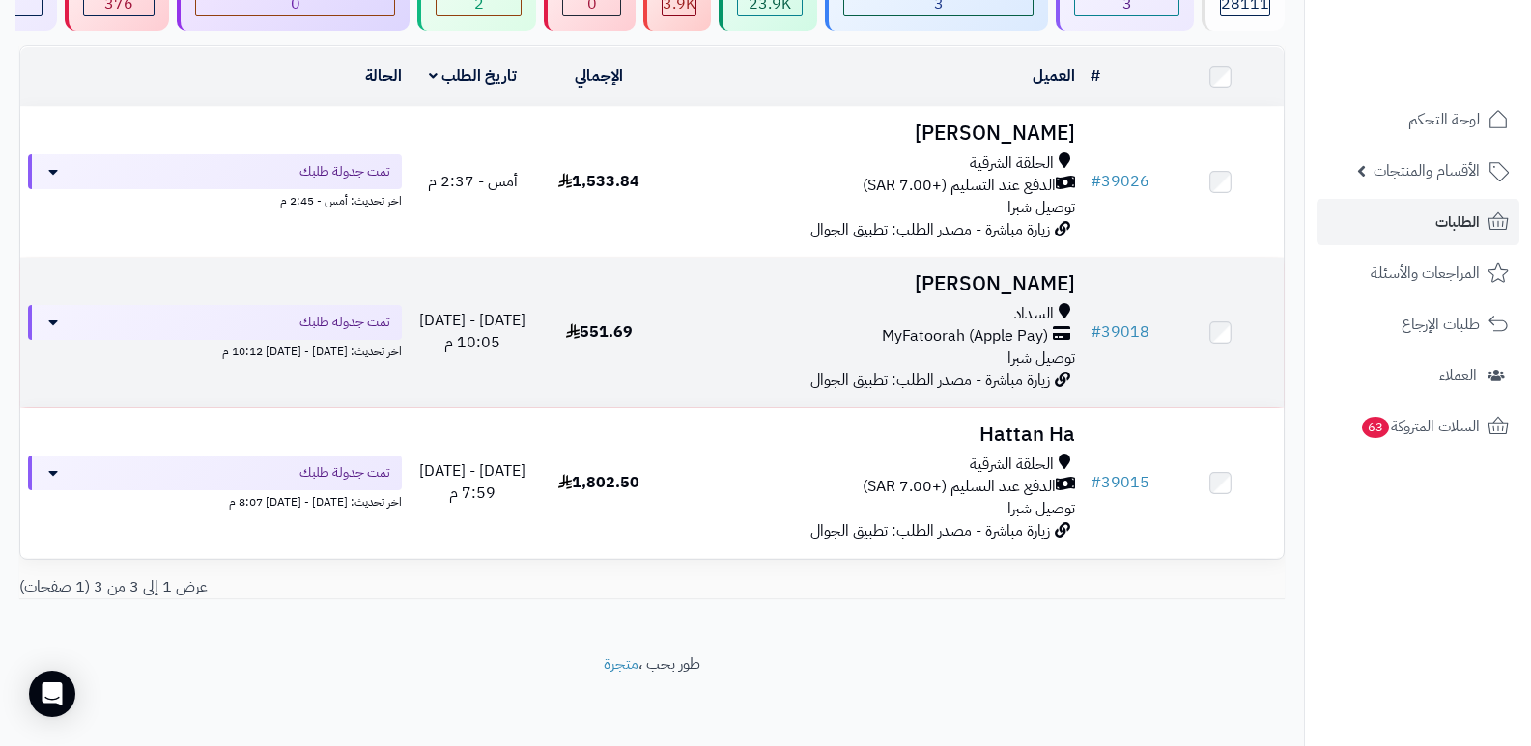
click at [1050, 283] on h3 "[PERSON_NAME]" at bounding box center [873, 284] width 406 height 22
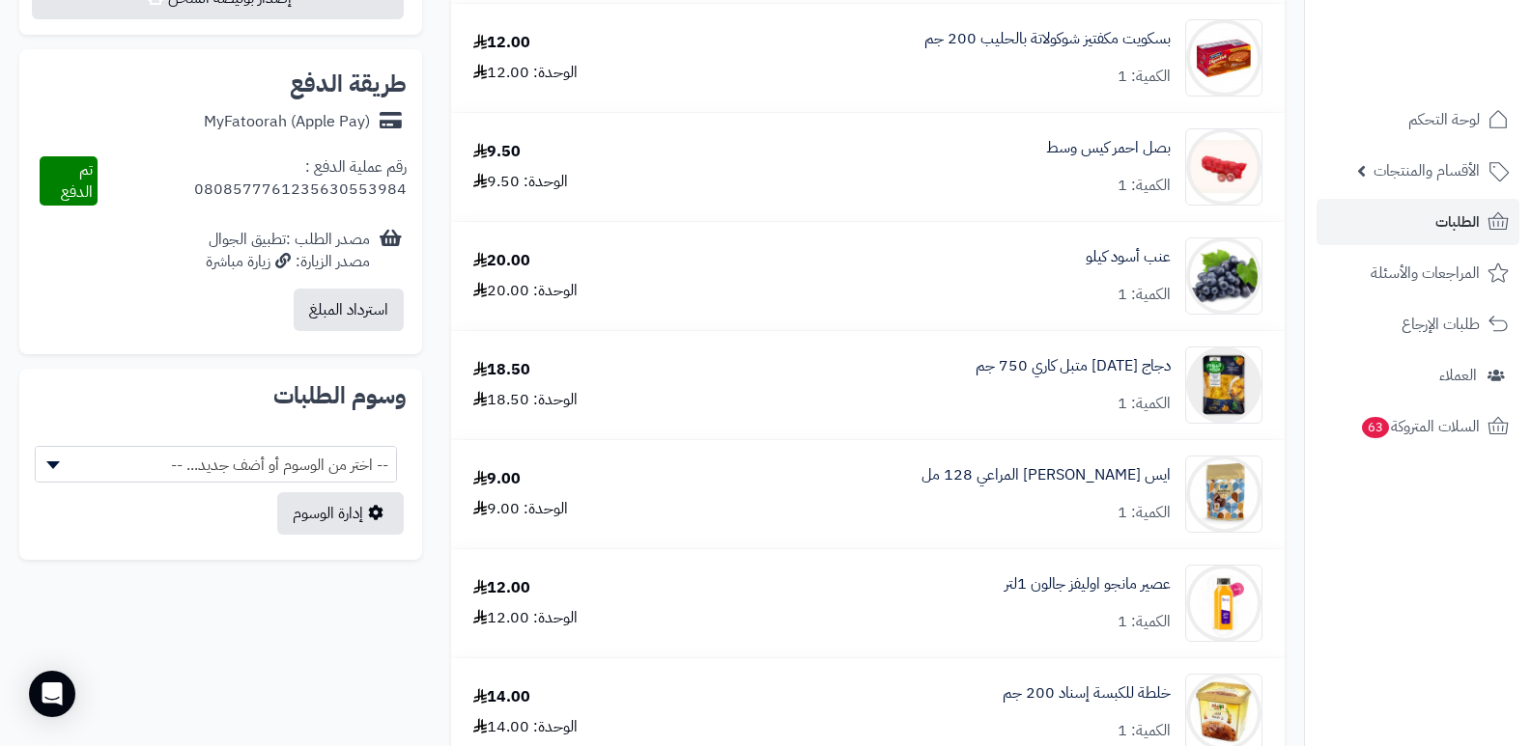
scroll to position [483, 0]
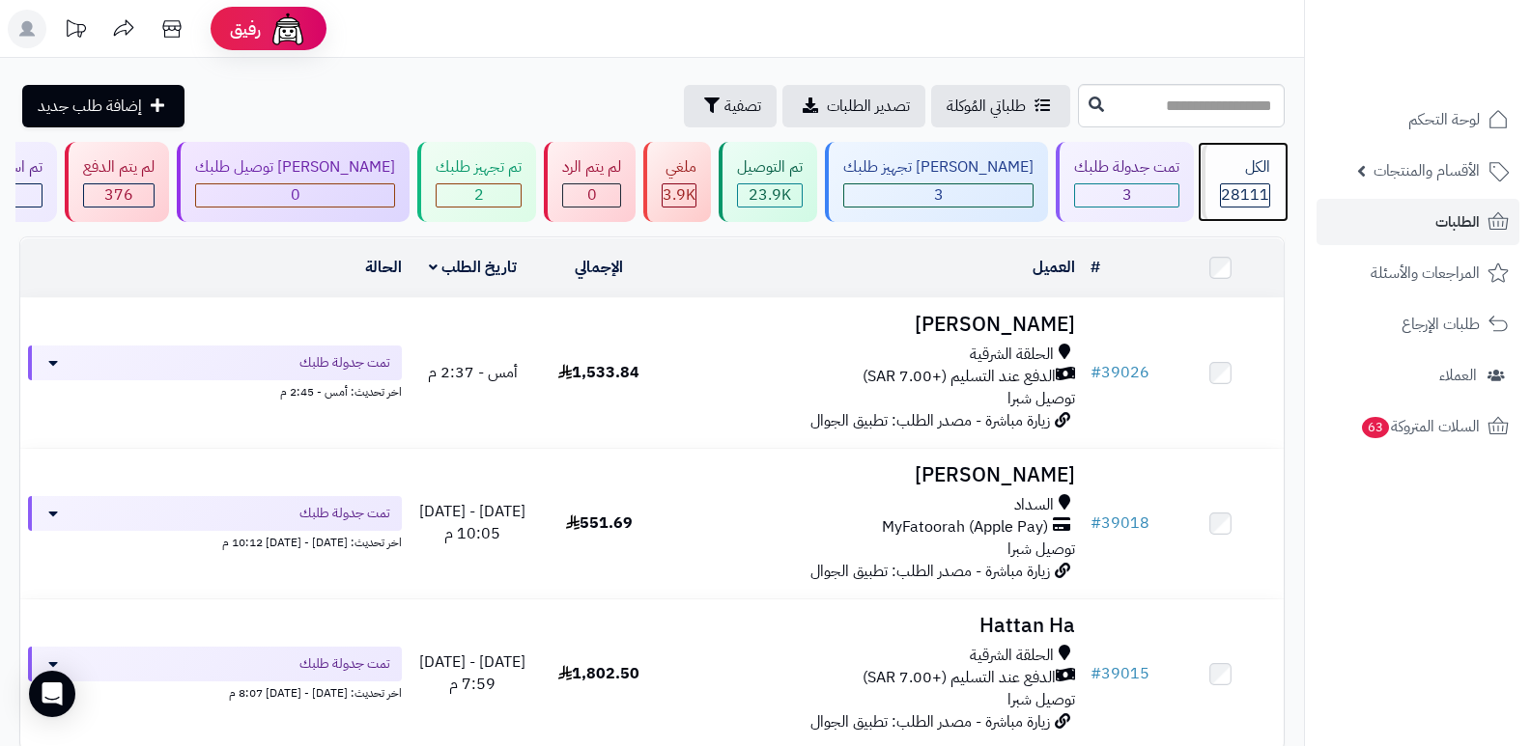
click at [1250, 188] on span "28111" at bounding box center [1245, 194] width 48 height 23
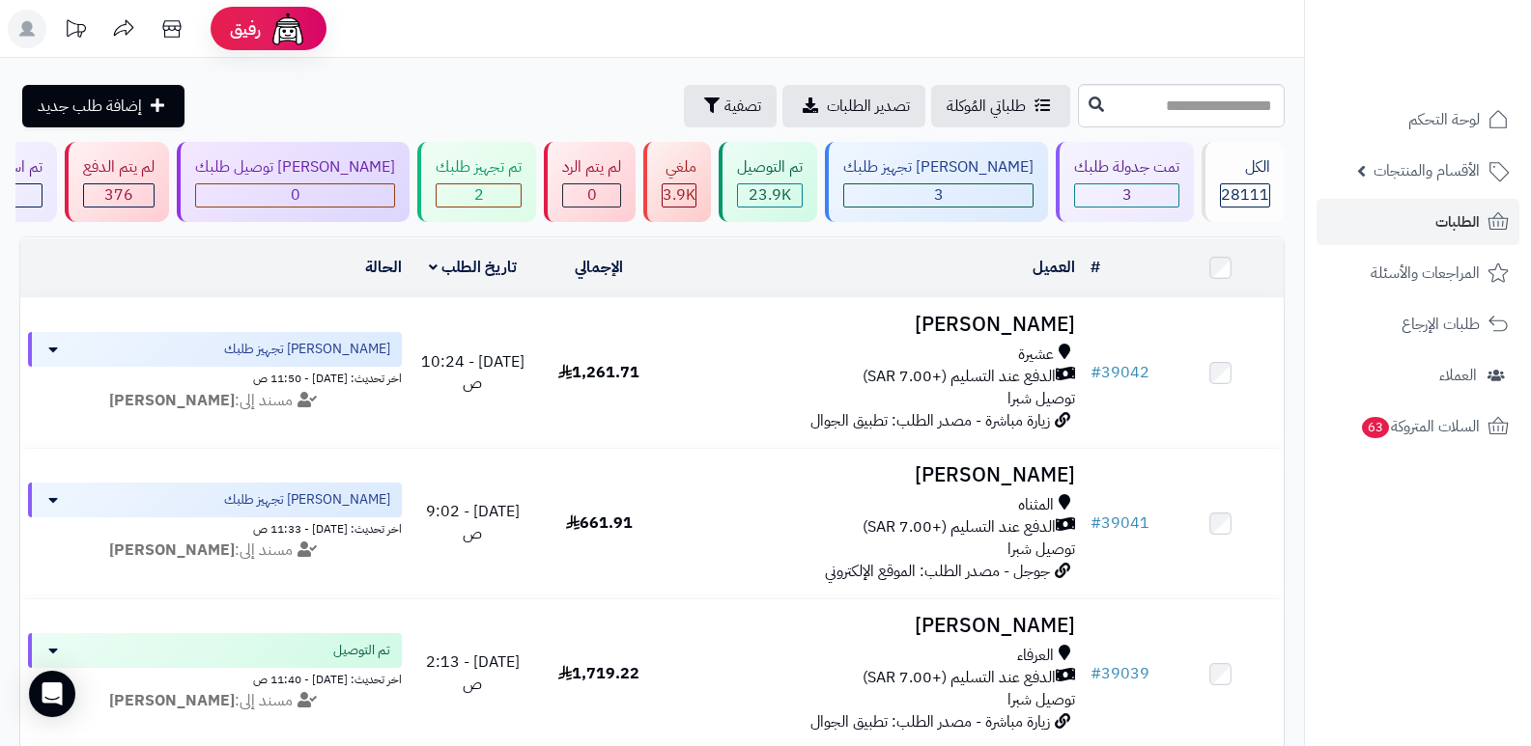
click at [1438, 648] on nav "لوحة التحكم الأقسام والمنتجات المنتجات الأقسام الماركات مواصفات المنتجات مواصفا…" at bounding box center [1417, 397] width 227 height 746
click at [1256, 182] on div "الكل 28111" at bounding box center [1242, 182] width 83 height 80
click at [1236, 191] on span "28111" at bounding box center [1245, 194] width 48 height 23
click at [1205, 202] on div "الكل 28111" at bounding box center [1242, 182] width 83 height 80
click at [1244, 154] on div "الكل 28111" at bounding box center [1242, 182] width 83 height 80
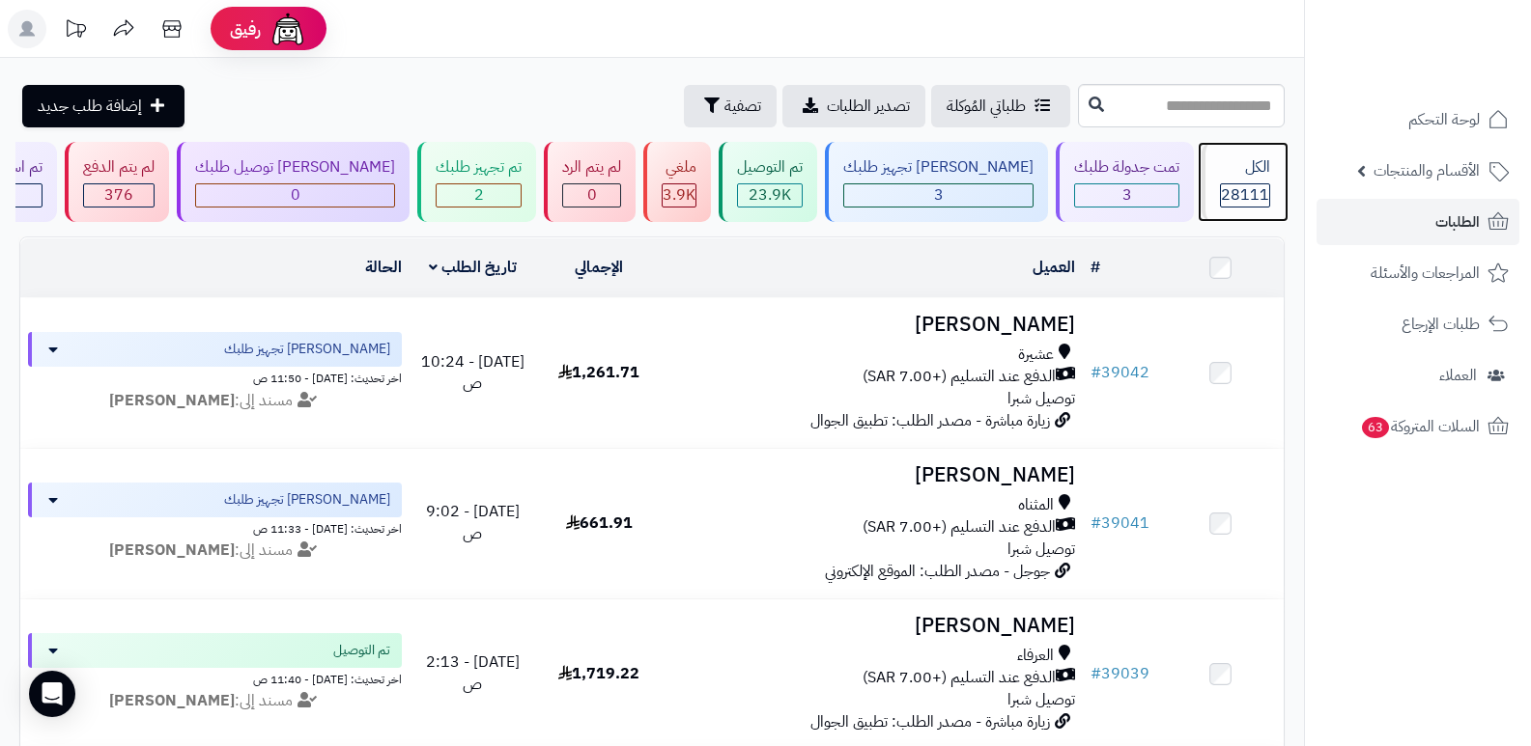
click at [1223, 196] on span "28111" at bounding box center [1245, 194] width 48 height 23
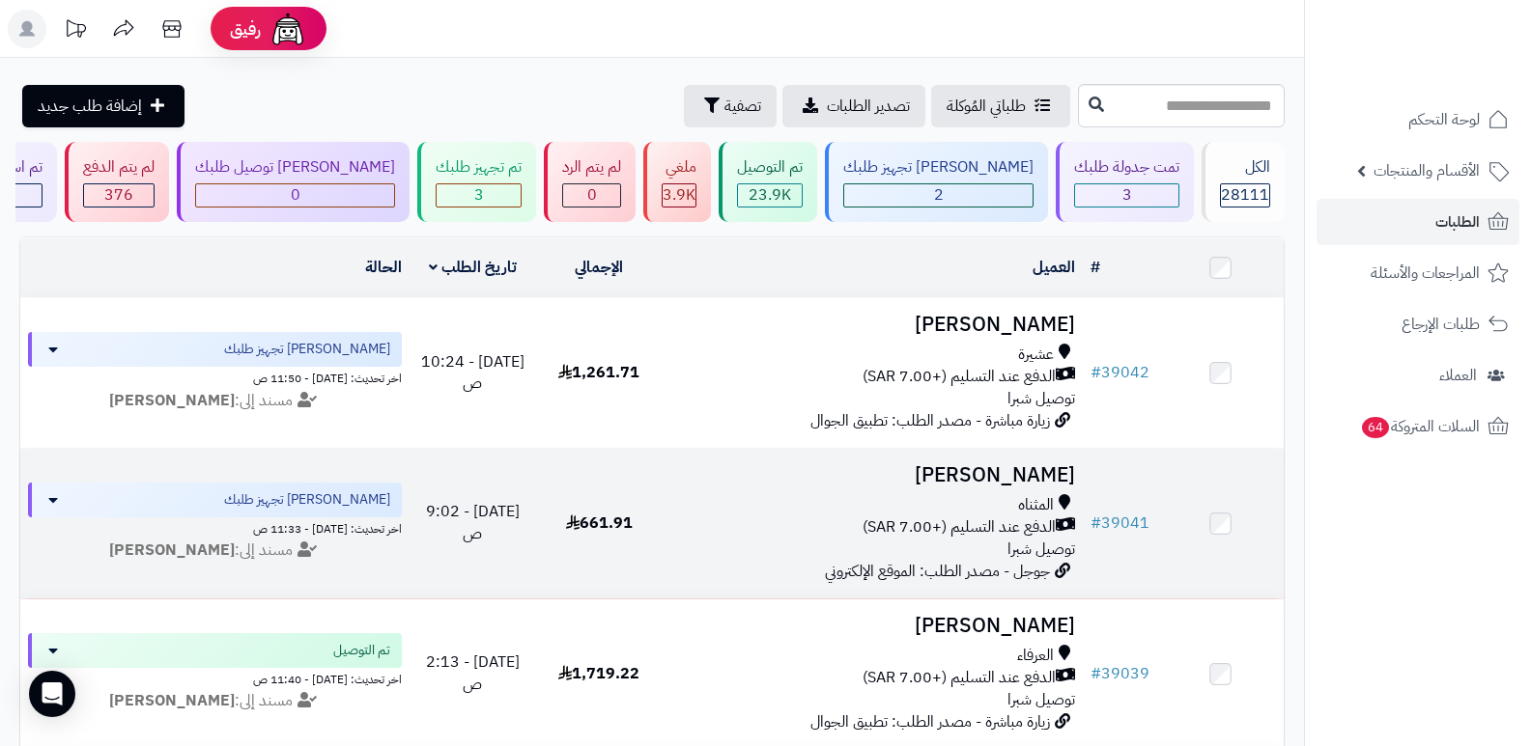
click at [1009, 464] on h3 "طلال القرشي" at bounding box center [873, 475] width 406 height 22
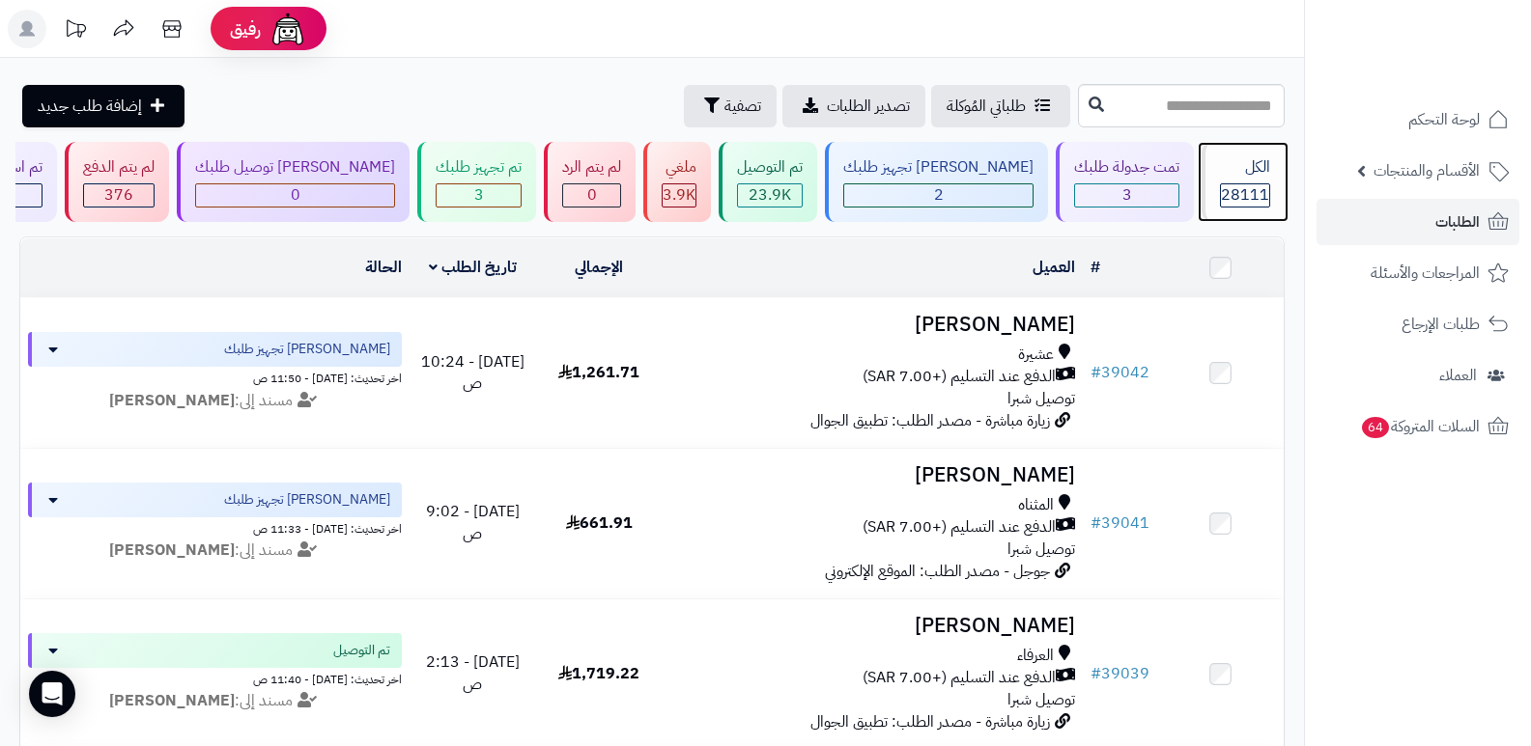
click at [1221, 183] on span "28111" at bounding box center [1245, 194] width 48 height 23
